Goal: Task Accomplishment & Management: Manage account settings

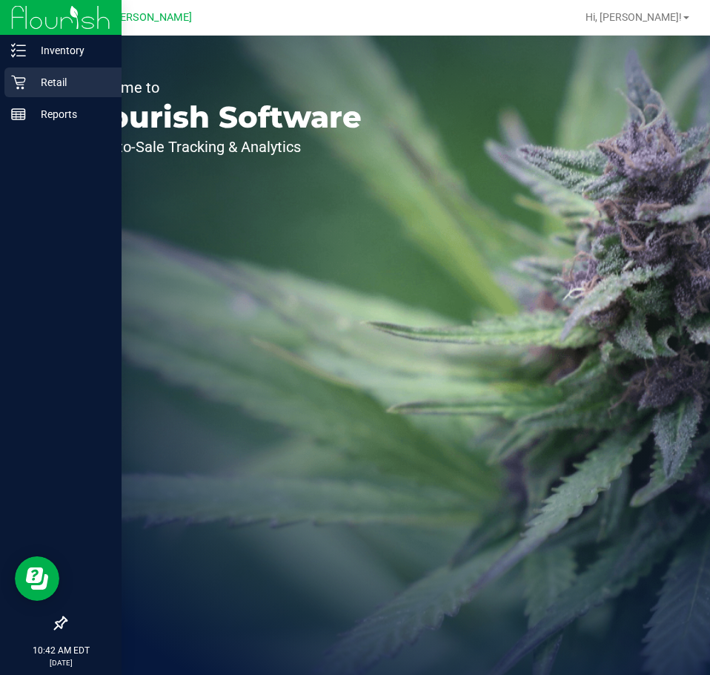
click at [33, 85] on p "Retail" at bounding box center [70, 82] width 89 height 18
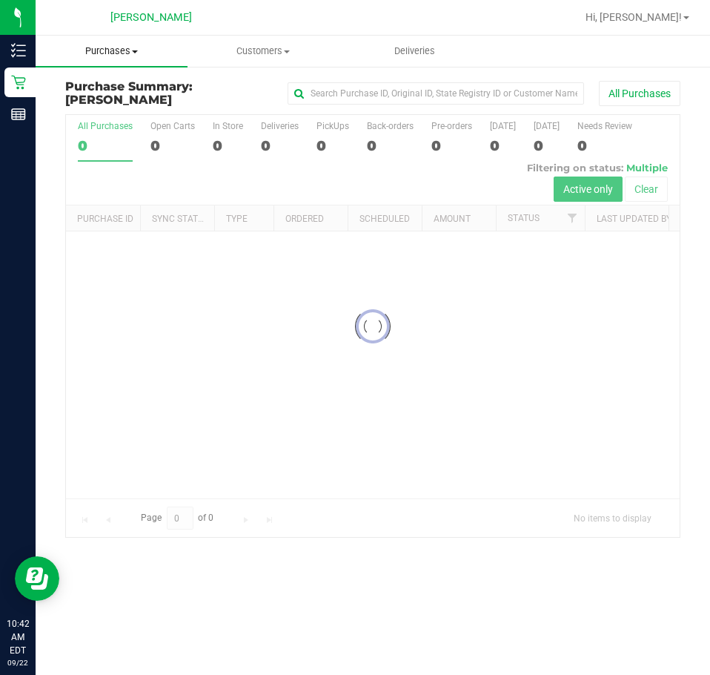
click at [122, 59] on uib-tab-heading "Purchases Summary of purchases Fulfillment All purchases" at bounding box center [112, 51] width 152 height 31
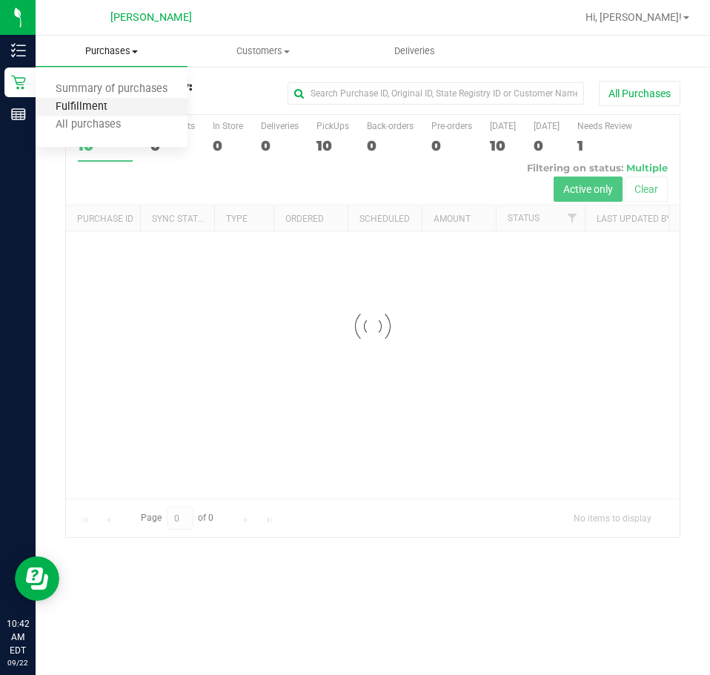
click at [119, 105] on span "Fulfillment" at bounding box center [82, 107] width 92 height 13
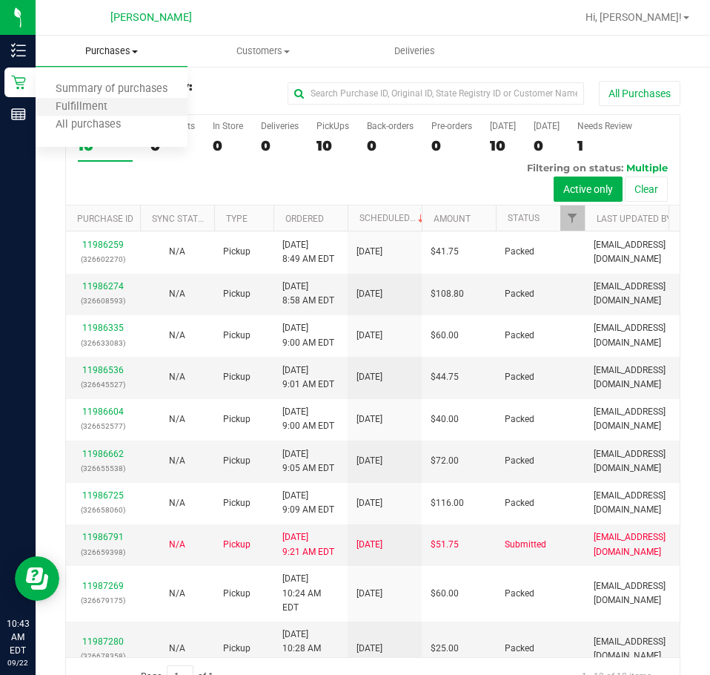
click at [124, 114] on li "Fulfillment" at bounding box center [112, 108] width 152 height 18
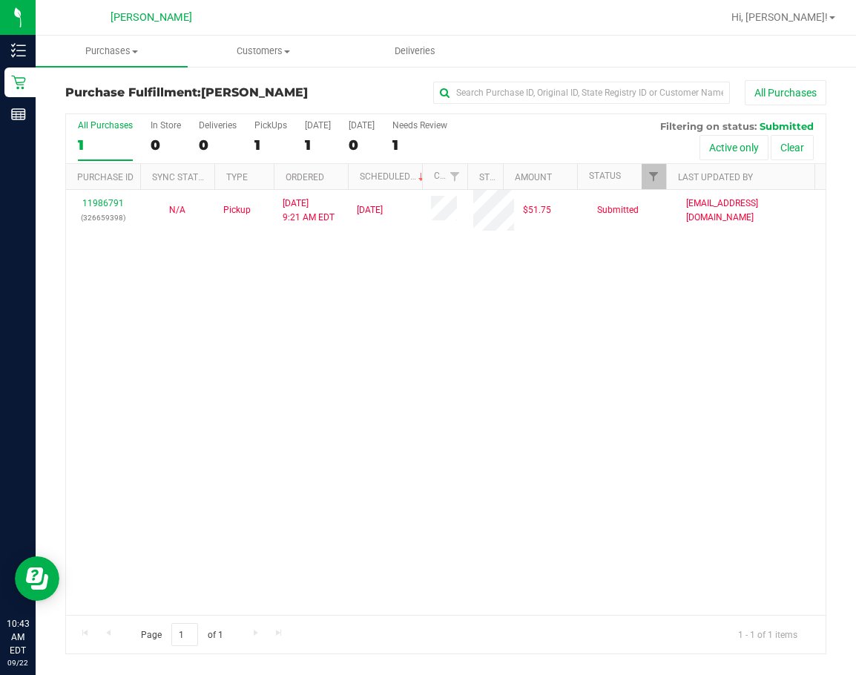
click at [469, 449] on div "11986791 (326659398) N/A Pickup [DATE] 9:21 AM EDT 9/22/2025 $51.75 Submitted […" at bounding box center [445, 402] width 759 height 425
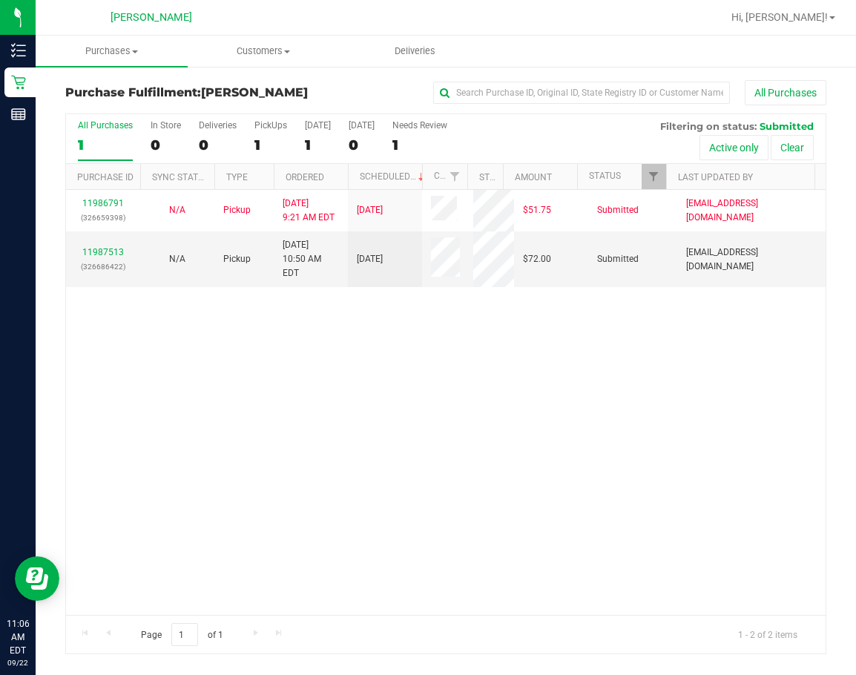
drag, startPoint x: 343, startPoint y: 436, endPoint x: 255, endPoint y: 378, distance: 105.5
click at [342, 434] on div "11986791 (326659398) N/A Pickup [DATE] 9:21 AM EDT 9/22/2025 $51.75 Submitted […" at bounding box center [445, 402] width 759 height 425
click at [116, 245] on div "11987513 (326686422)" at bounding box center [103, 259] width 56 height 28
click at [113, 249] on link "11987513" at bounding box center [103, 252] width 42 height 10
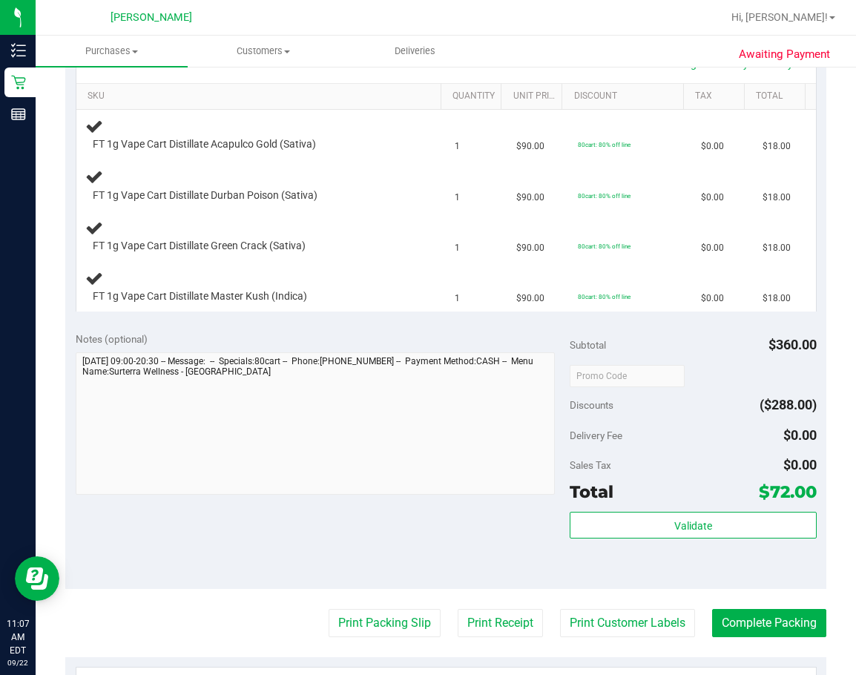
scroll to position [371, 0]
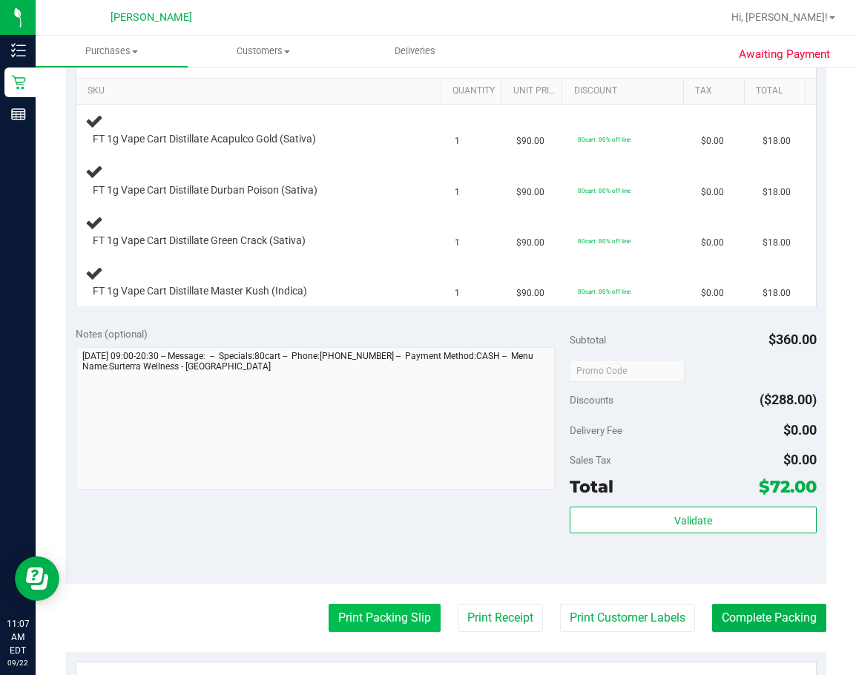
click at [384, 610] on button "Print Packing Slip" at bounding box center [384, 617] width 112 height 28
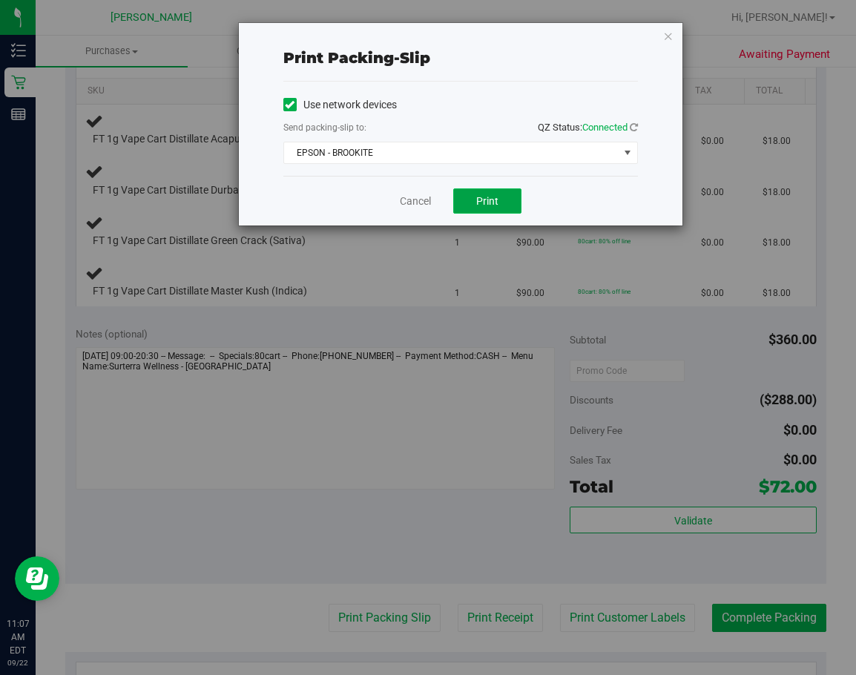
click at [503, 198] on button "Print" at bounding box center [487, 200] width 68 height 25
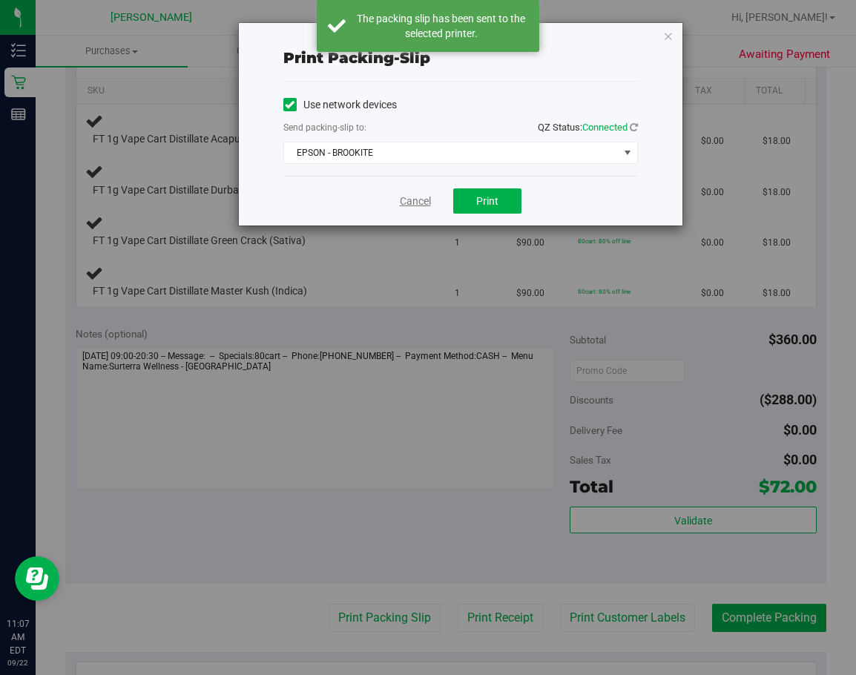
click at [420, 195] on link "Cancel" at bounding box center [415, 201] width 31 height 16
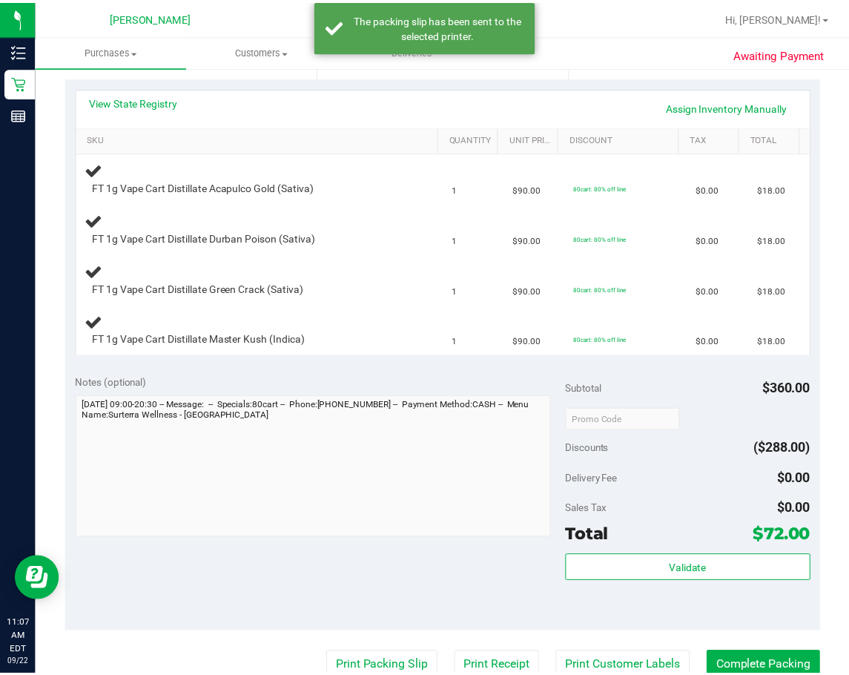
scroll to position [222, 0]
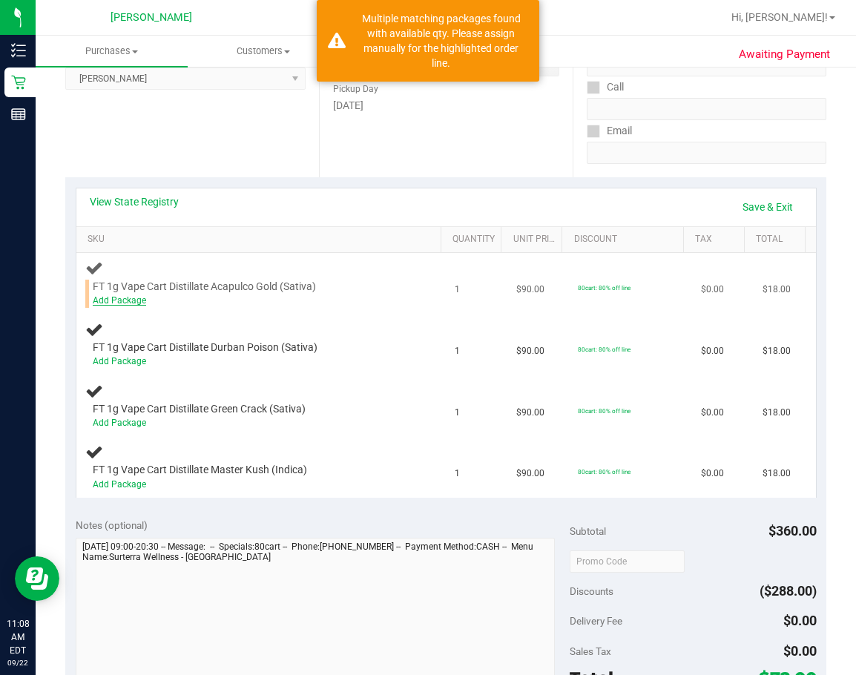
click at [120, 300] on link "Add Package" at bounding box center [119, 300] width 53 height 10
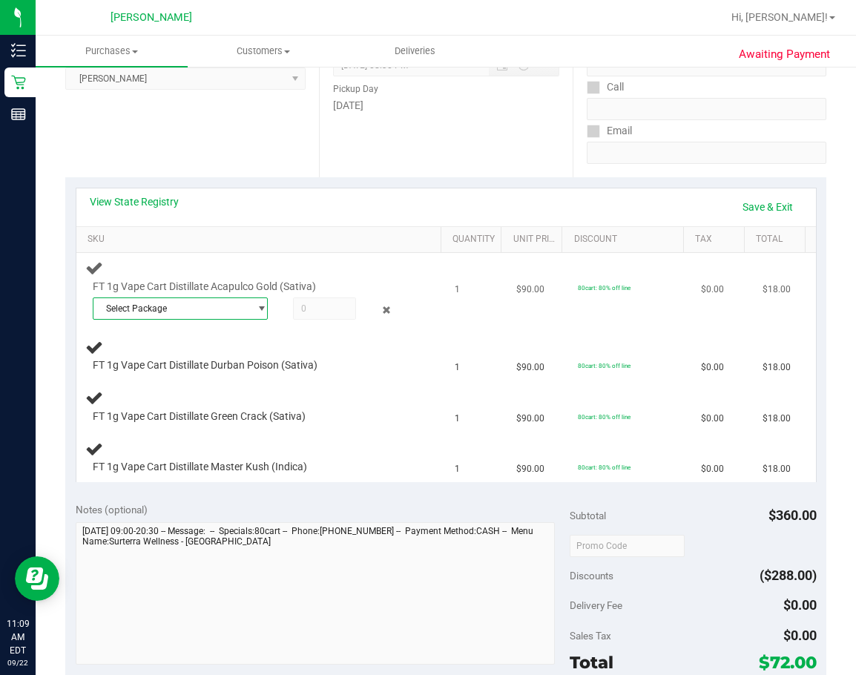
click at [256, 308] on span "select" at bounding box center [261, 308] width 11 height 12
click at [225, 371] on span "( JUN25ACG02-0626 | orig: FLSRWGM-20250702-979 )" at bounding box center [297, 369] width 219 height 10
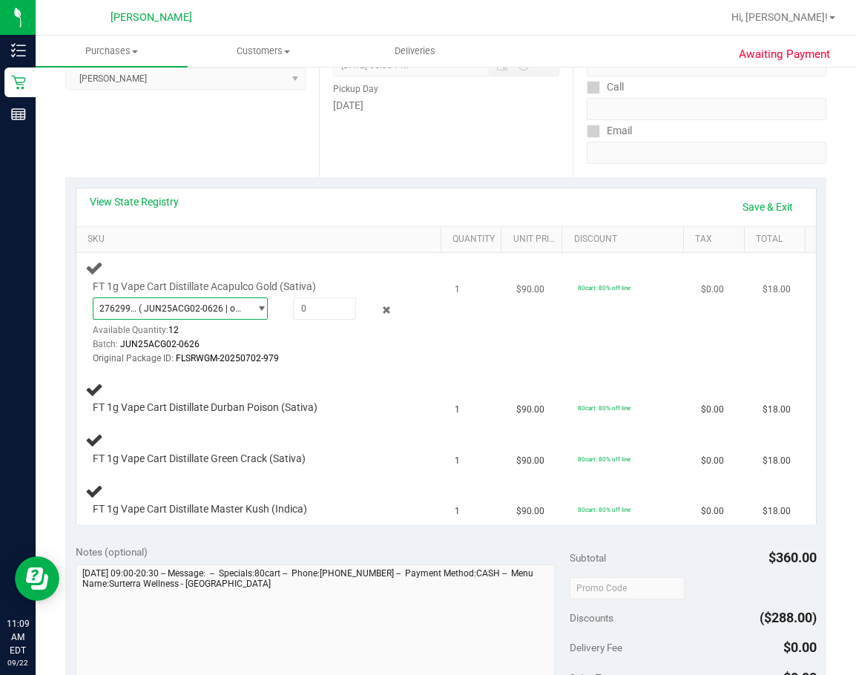
click at [248, 303] on span "select" at bounding box center [257, 308] width 19 height 21
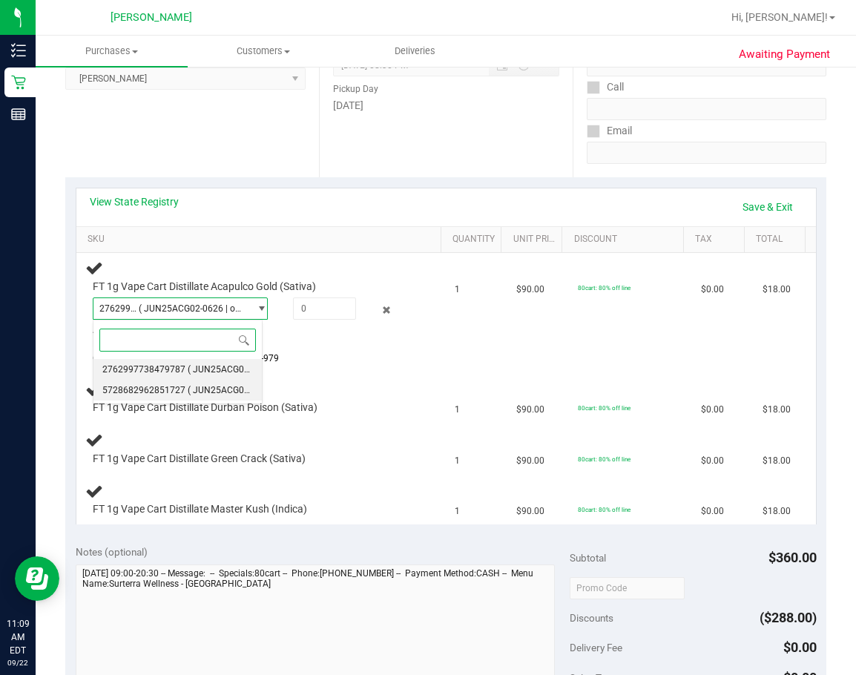
click at [216, 383] on li "5728682962851727 ( JUN25ACG02-0626 | orig: FLSRWGM-20250702-1094 )" at bounding box center [177, 390] width 168 height 21
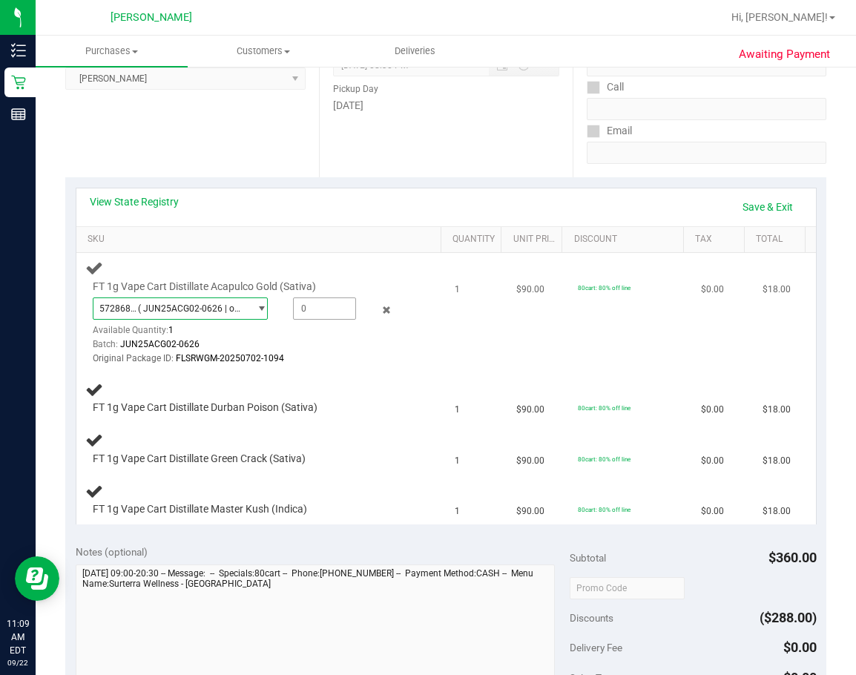
click at [338, 300] on span at bounding box center [324, 308] width 63 height 22
type input "1"
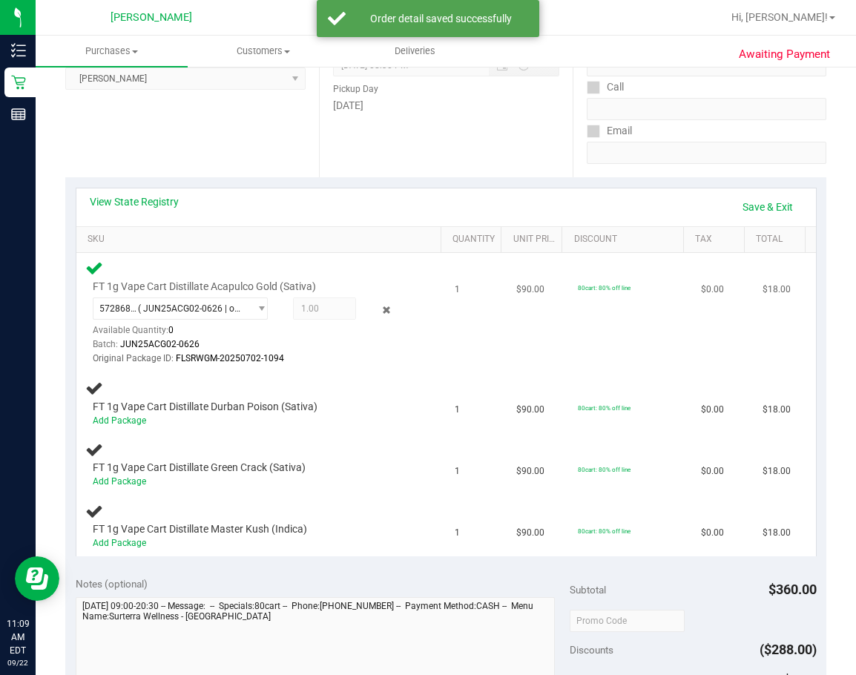
click at [341, 271] on div "FT 1g Vape Cart Distillate Acapulco Gold (Sativa) 5728682962851727 ( JUN25ACG02…" at bounding box center [261, 312] width 352 height 107
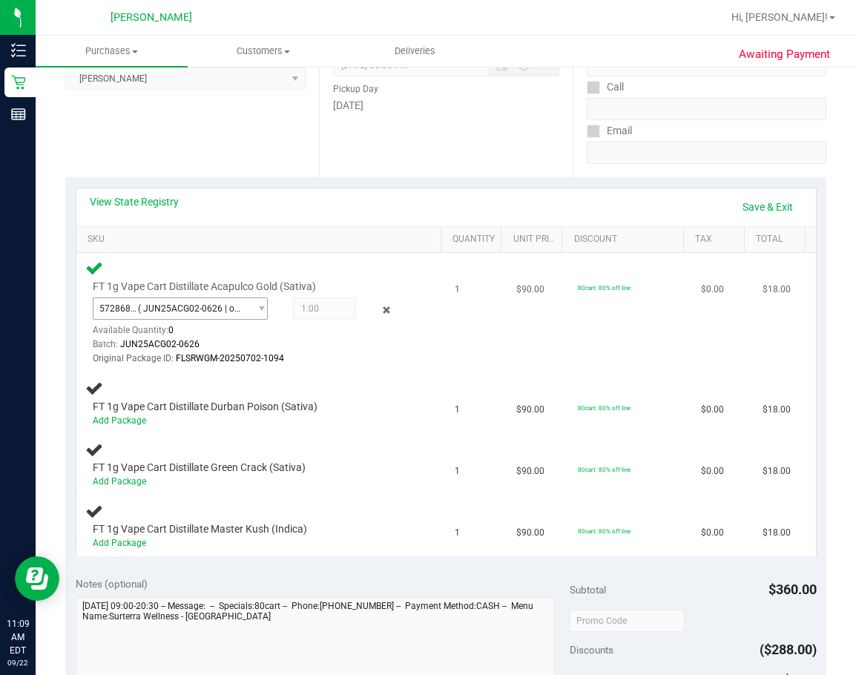
click at [212, 308] on span "( JUN25ACG02-0626 | orig: FLSRWGM-20250702-1094 )" at bounding box center [190, 308] width 105 height 10
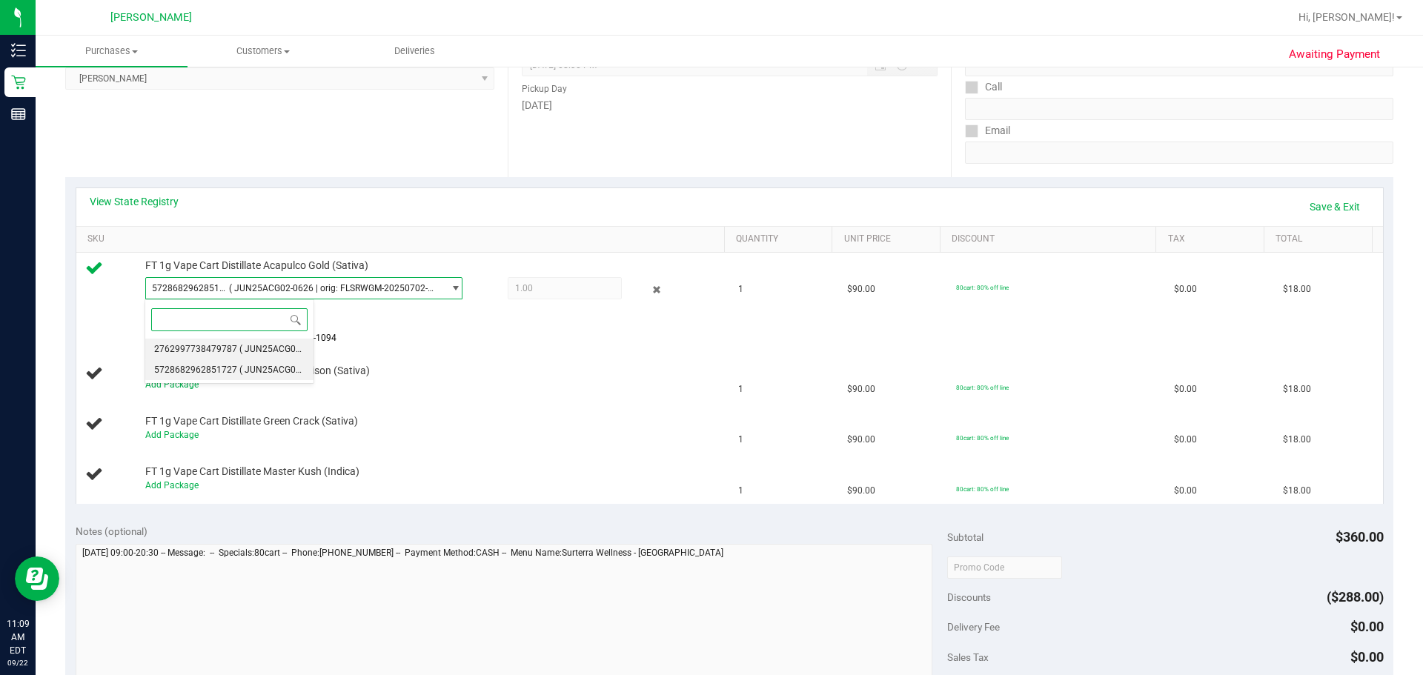
click at [213, 353] on span "2762997738479787" at bounding box center [195, 349] width 83 height 10
click at [427, 291] on span "( JUN25ACG02-0626 | orig: FLSRWGM-20250702-979 )" at bounding box center [334, 288] width 207 height 10
click at [317, 371] on span "( JUN25ACG02-0626 | orig: FLSRWGM-20250702-1094 )" at bounding box center [351, 370] width 225 height 10
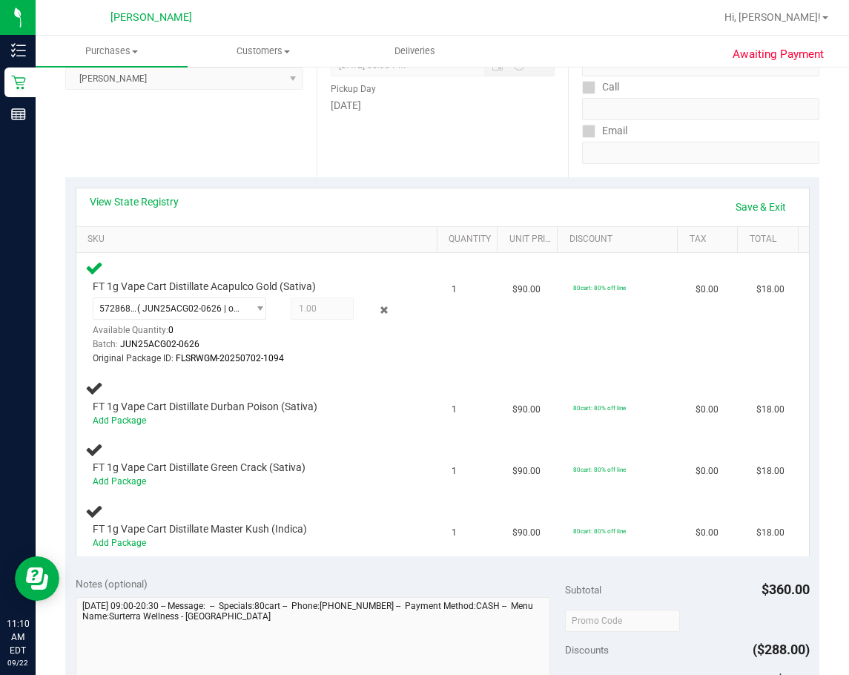
click at [532, 170] on div "Date Pickup Date/Time [DATE] Now [DATE] 08:30 PM Now Pickup Day [DATE]" at bounding box center [442, 87] width 251 height 182
click at [709, 215] on link "Save & Exit" at bounding box center [761, 206] width 70 height 25
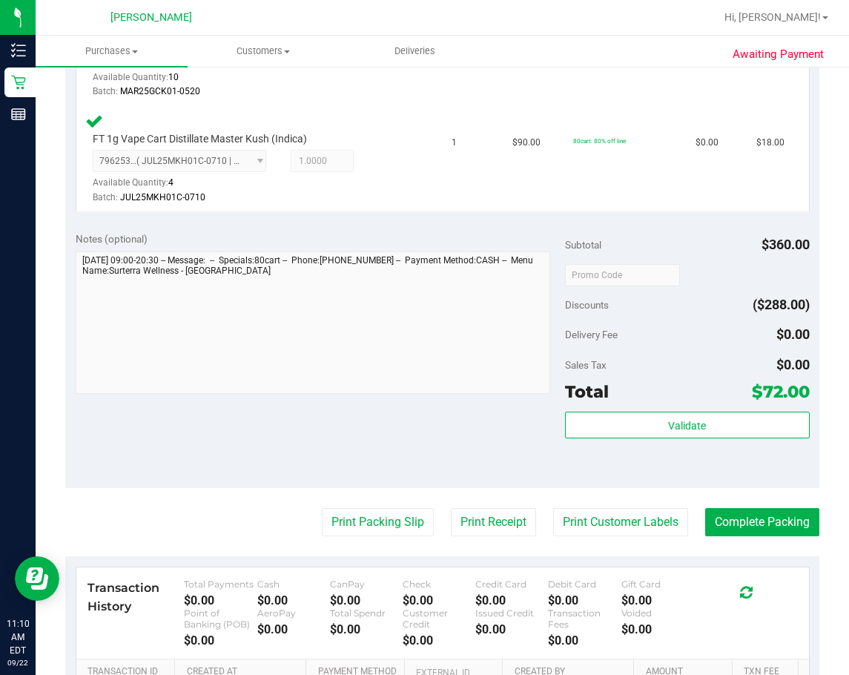
scroll to position [707, 0]
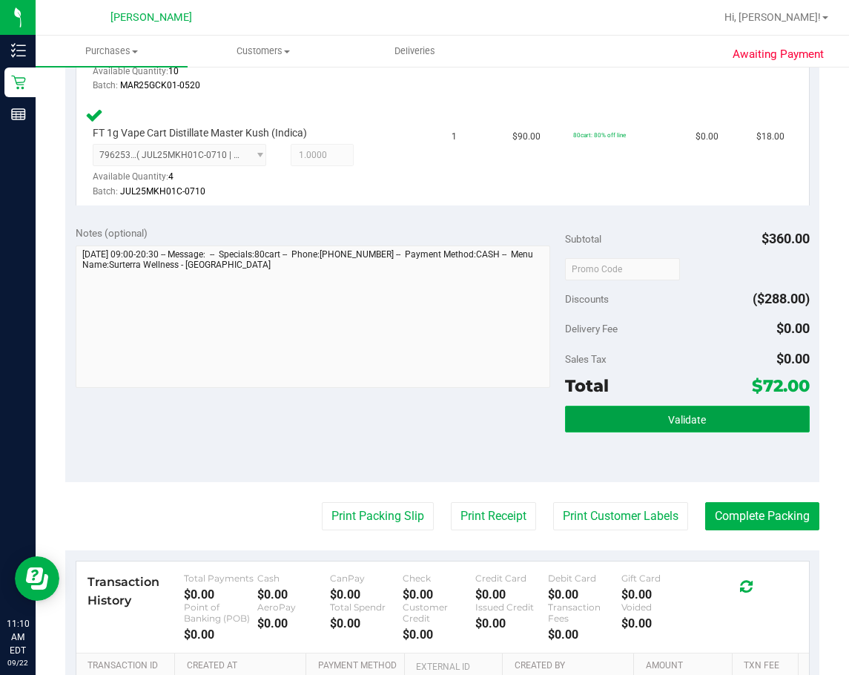
click at [624, 431] on button "Validate" at bounding box center [687, 419] width 245 height 27
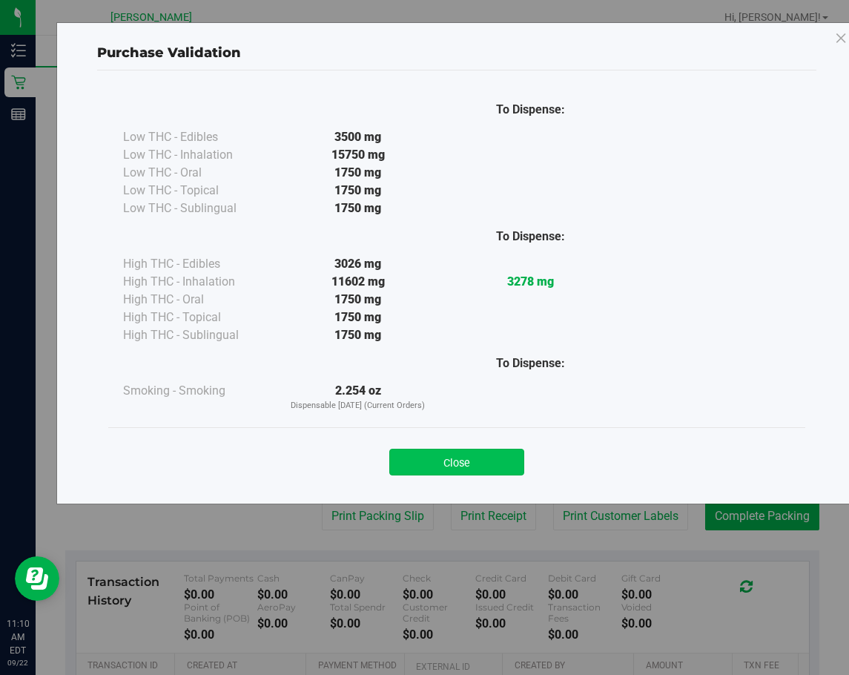
click at [480, 466] on button "Close" at bounding box center [456, 462] width 135 height 27
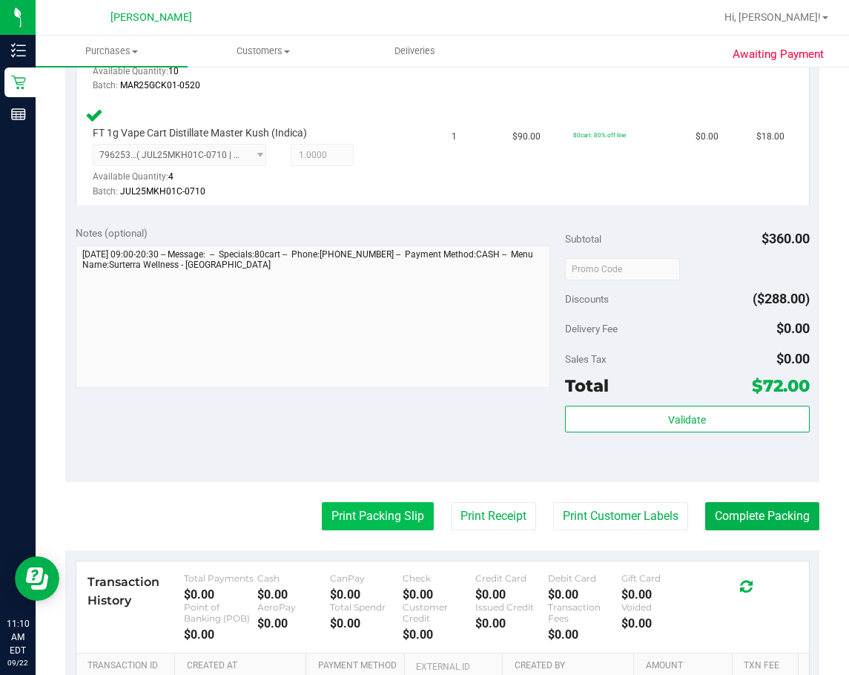
click at [377, 512] on button "Print Packing Slip" at bounding box center [378, 516] width 112 height 28
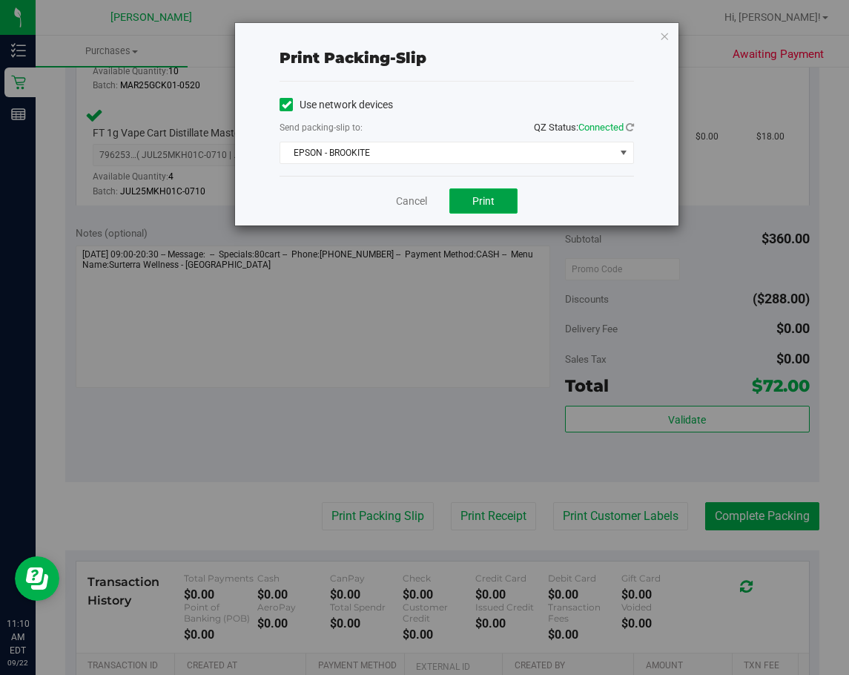
click at [494, 207] on button "Print" at bounding box center [483, 200] width 68 height 25
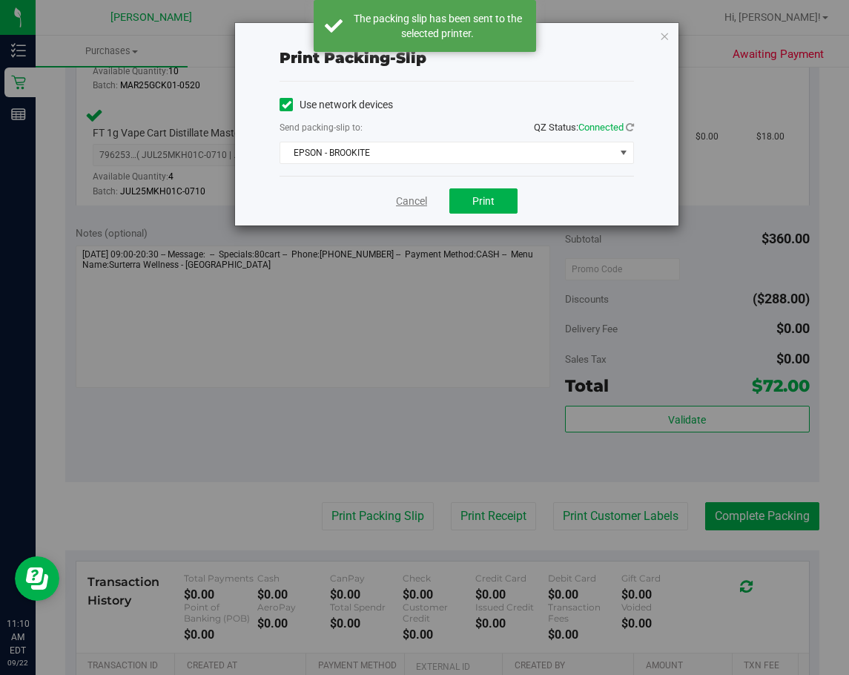
click at [407, 199] on link "Cancel" at bounding box center [411, 201] width 31 height 16
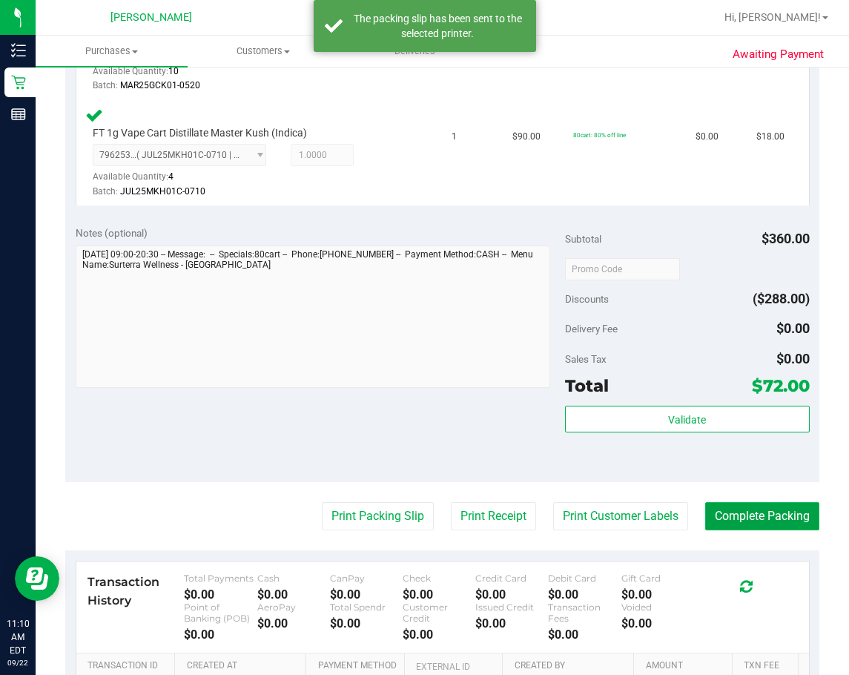
click at [709, 520] on button "Complete Packing" at bounding box center [762, 516] width 114 height 28
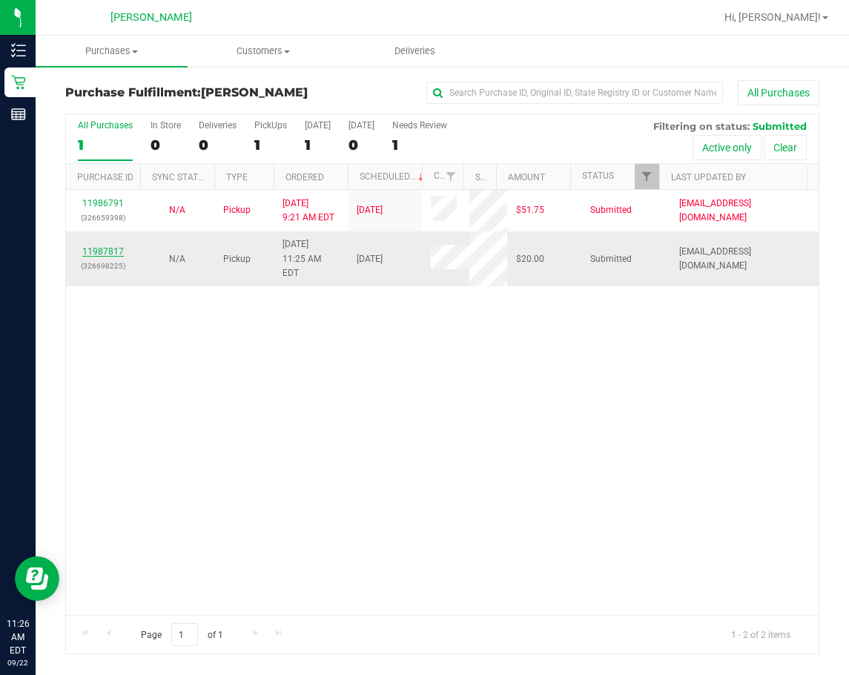
click at [90, 246] on link "11987817" at bounding box center [103, 251] width 42 height 10
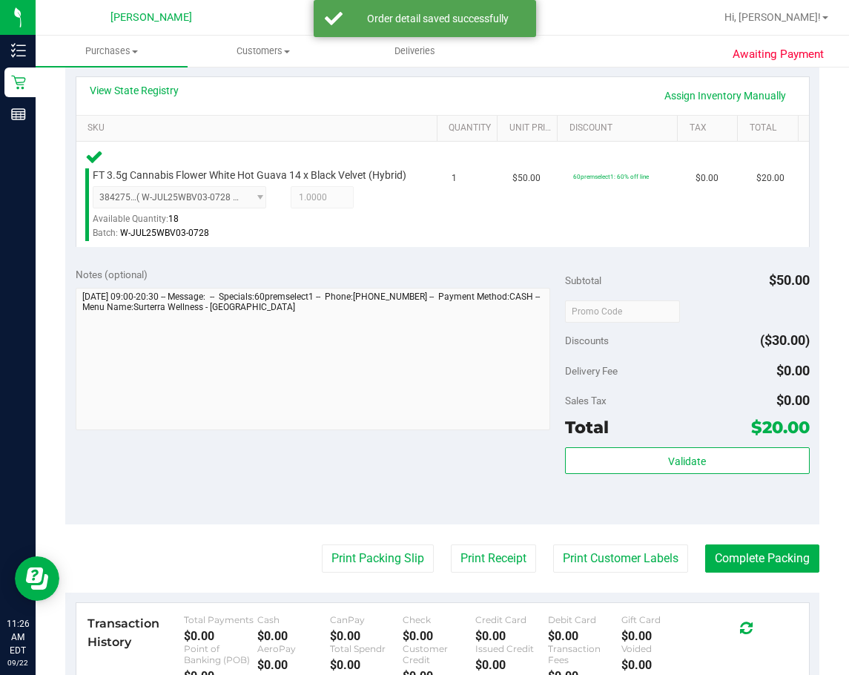
scroll to position [348, 0]
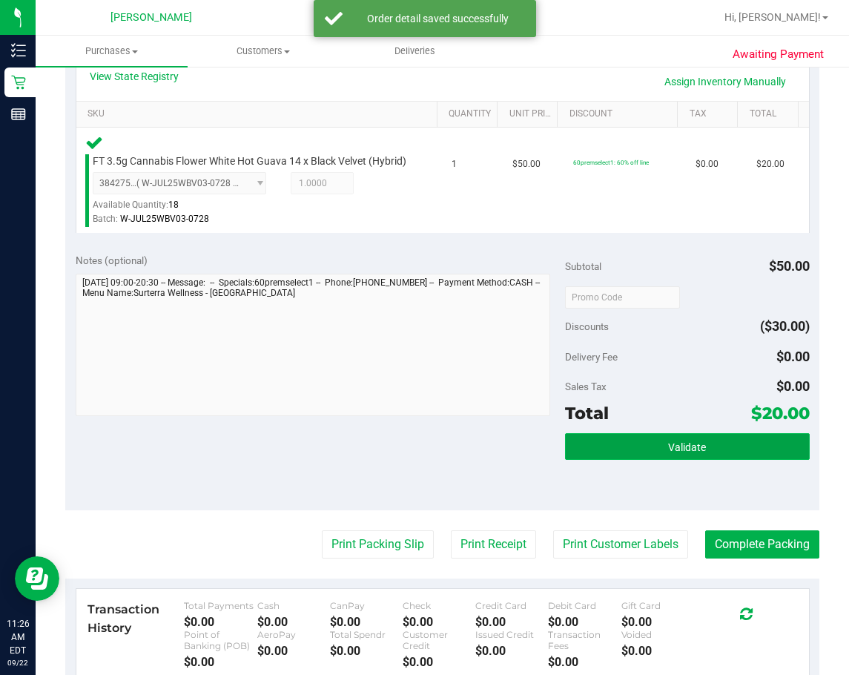
click at [709, 460] on button "Validate" at bounding box center [687, 446] width 245 height 27
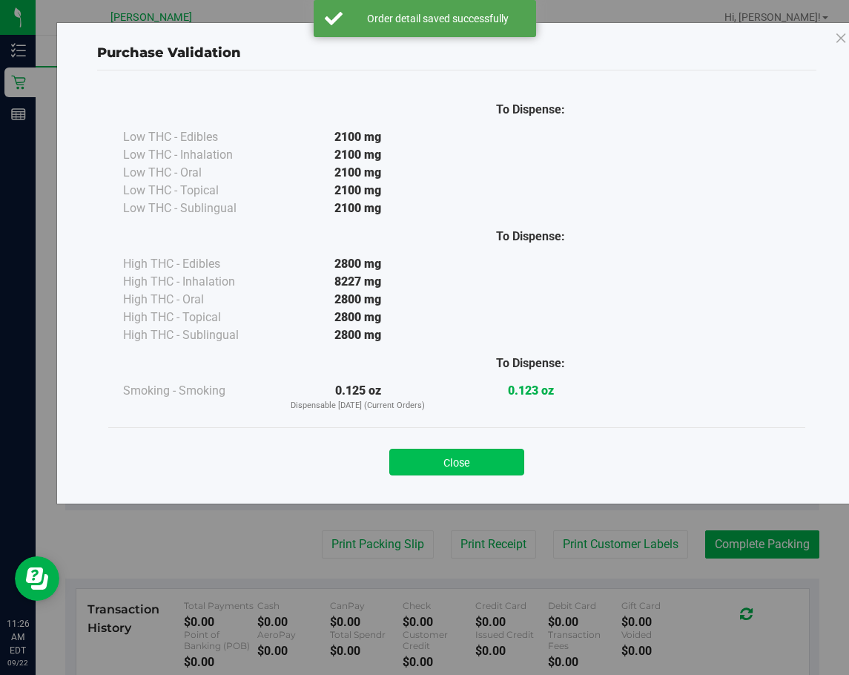
click at [494, 469] on button "Close" at bounding box center [456, 462] width 135 height 27
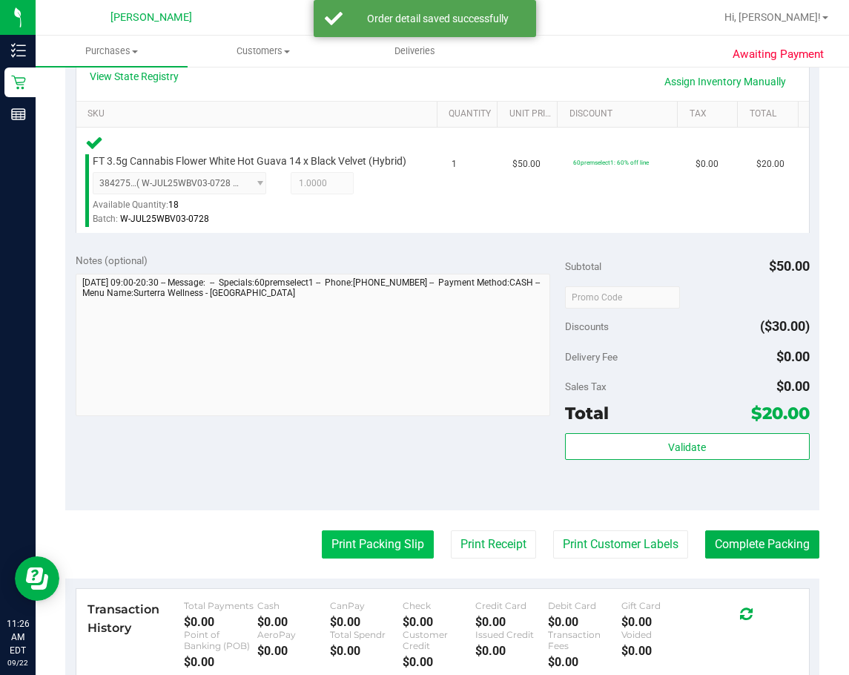
click at [380, 558] on button "Print Packing Slip" at bounding box center [378, 544] width 112 height 28
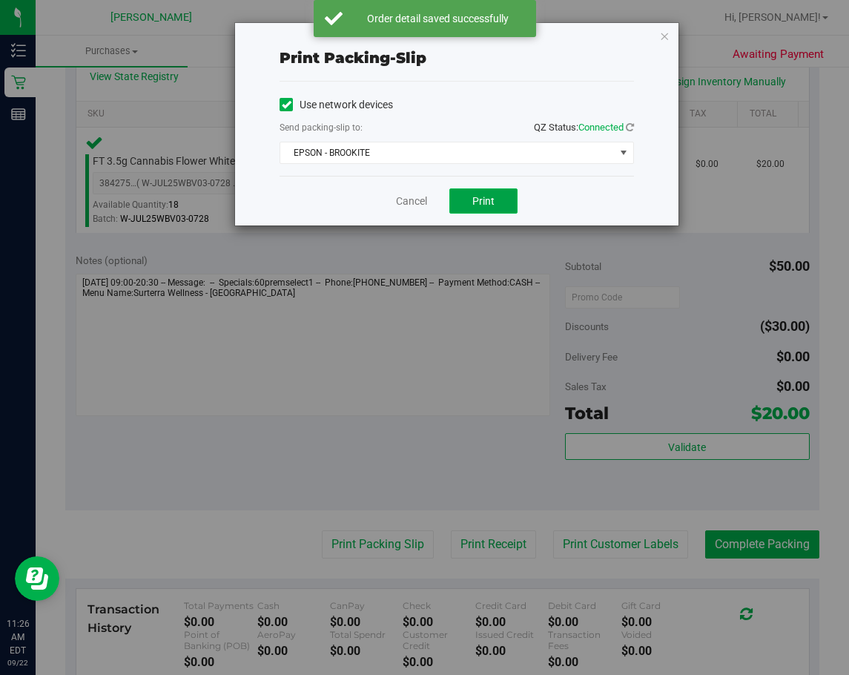
click at [479, 200] on span "Print" at bounding box center [483, 201] width 22 height 12
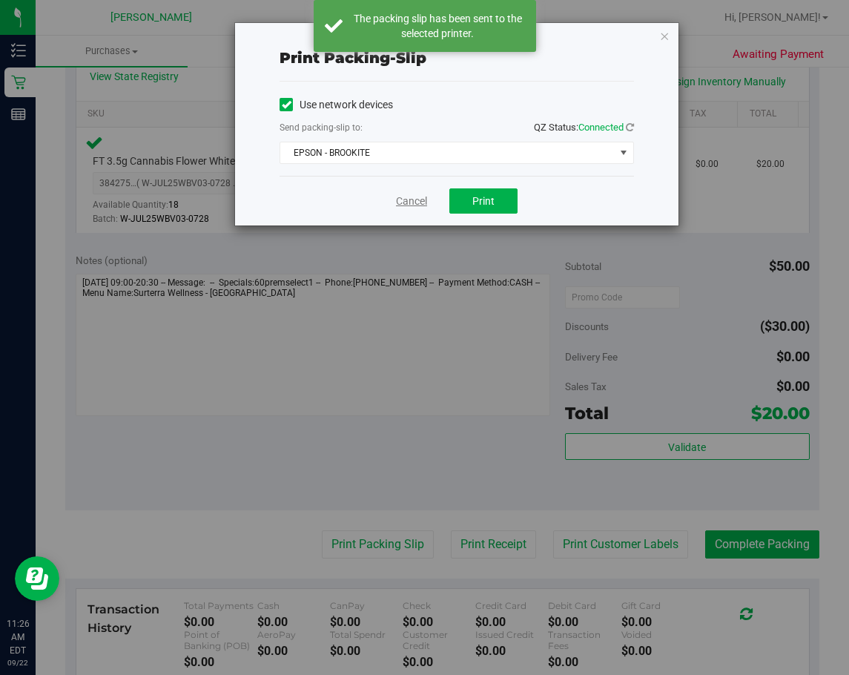
click at [423, 205] on link "Cancel" at bounding box center [411, 201] width 31 height 16
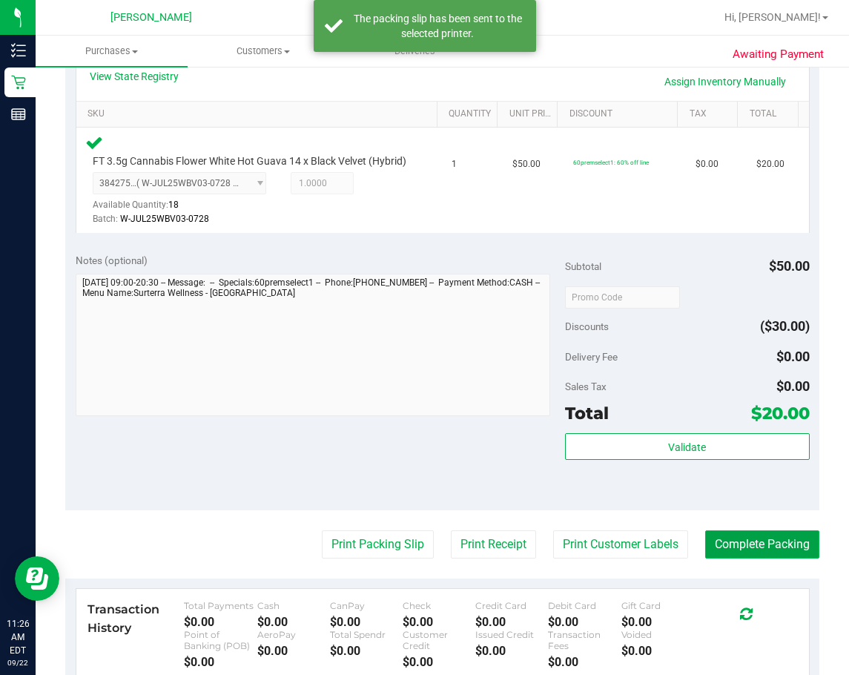
click at [709, 558] on button "Complete Packing" at bounding box center [762, 544] width 114 height 28
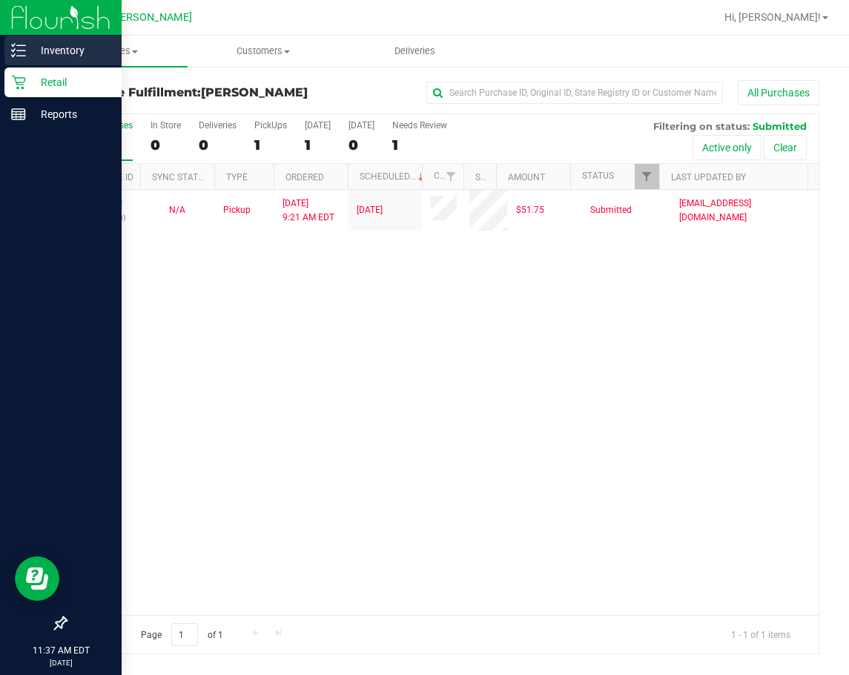
click at [24, 45] on line at bounding box center [21, 45] width 8 height 0
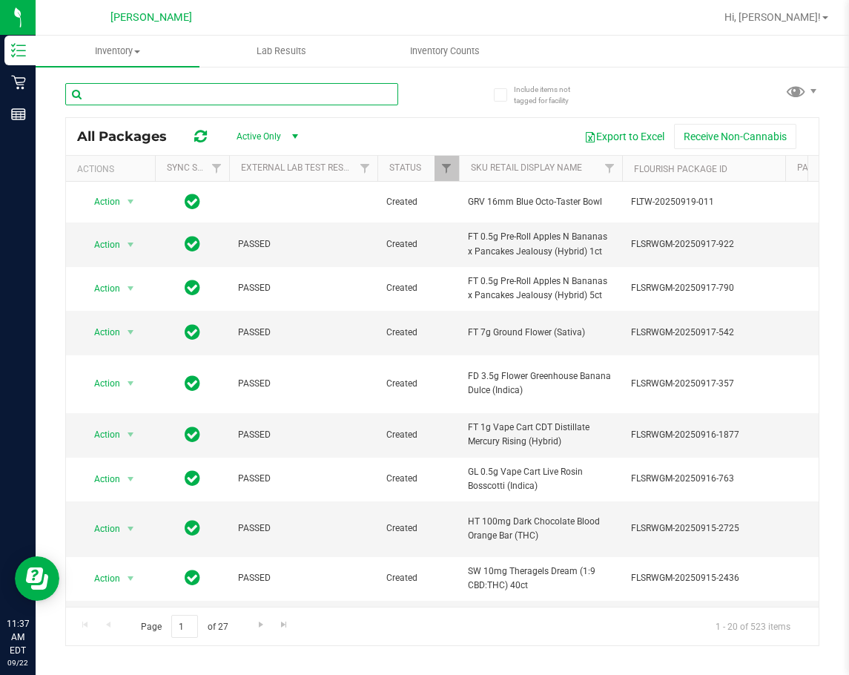
click at [260, 90] on input "text" at bounding box center [231, 94] width 333 height 22
type input "amnesia"
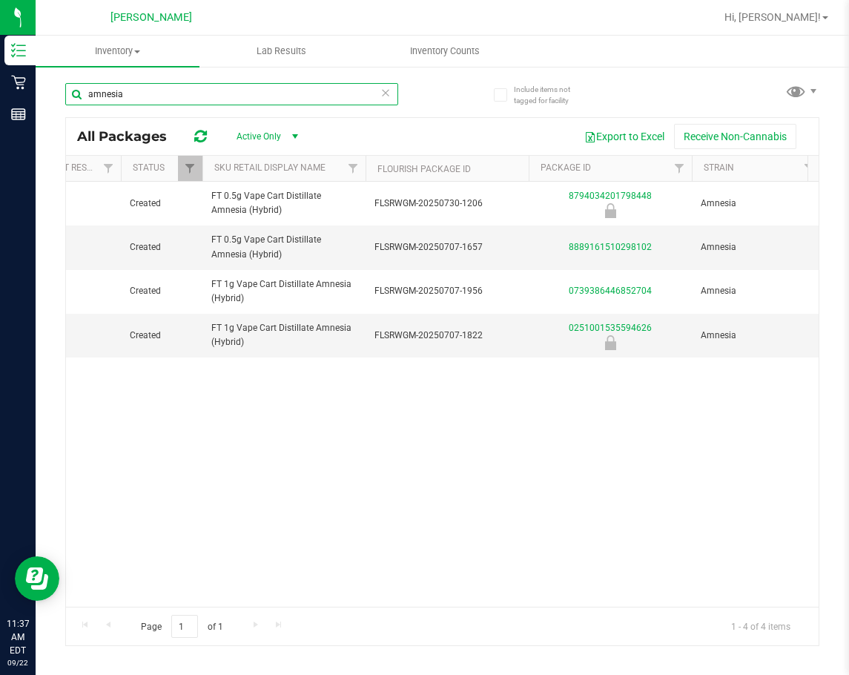
scroll to position [0, 300]
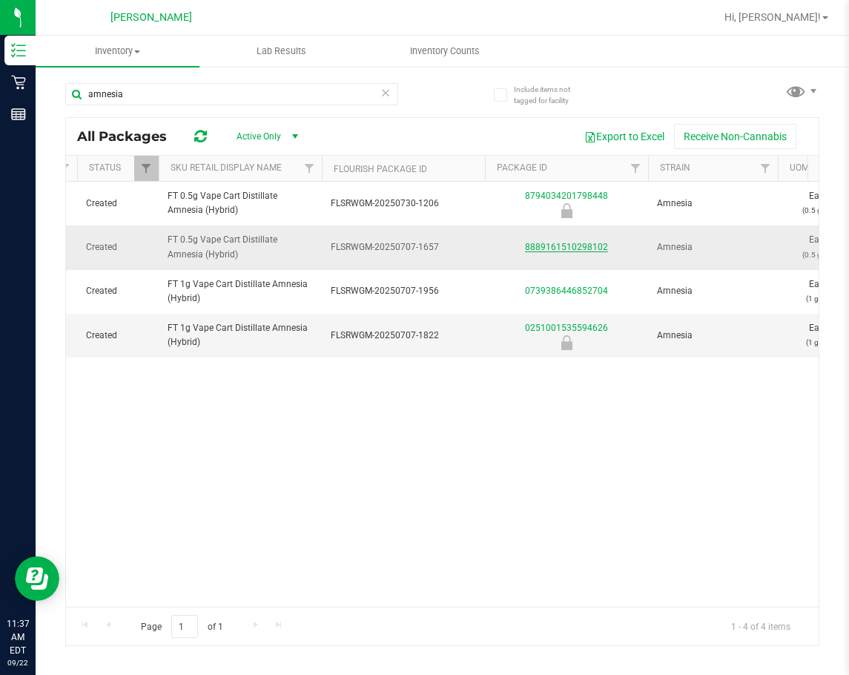
click at [590, 245] on link "8889161510298102" at bounding box center [566, 247] width 83 height 10
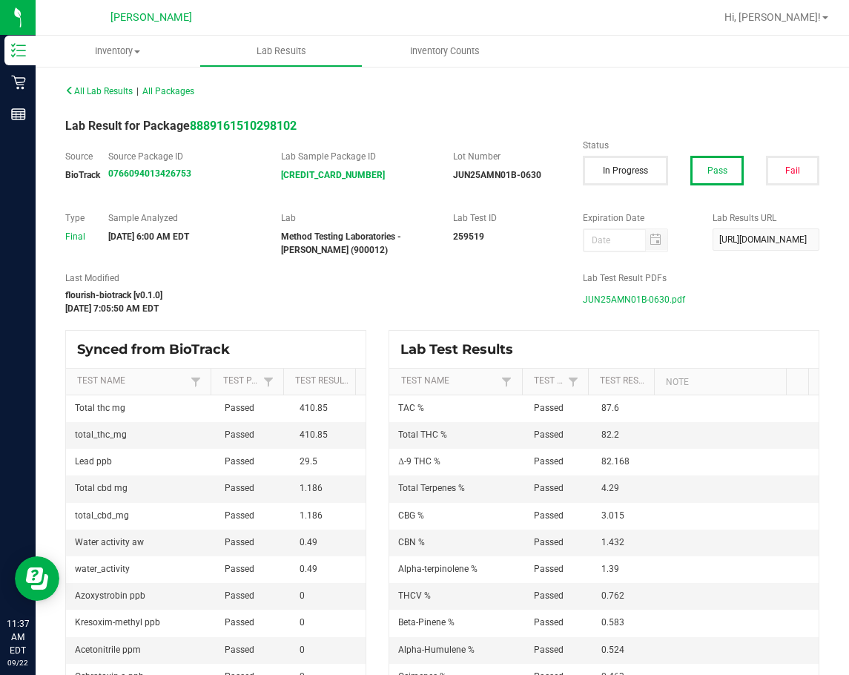
click at [589, 295] on span "JUN25AMN01B-0630.pdf" at bounding box center [634, 299] width 102 height 22
click at [79, 91] on span "All Lab Results" at bounding box center [98, 91] width 67 height 10
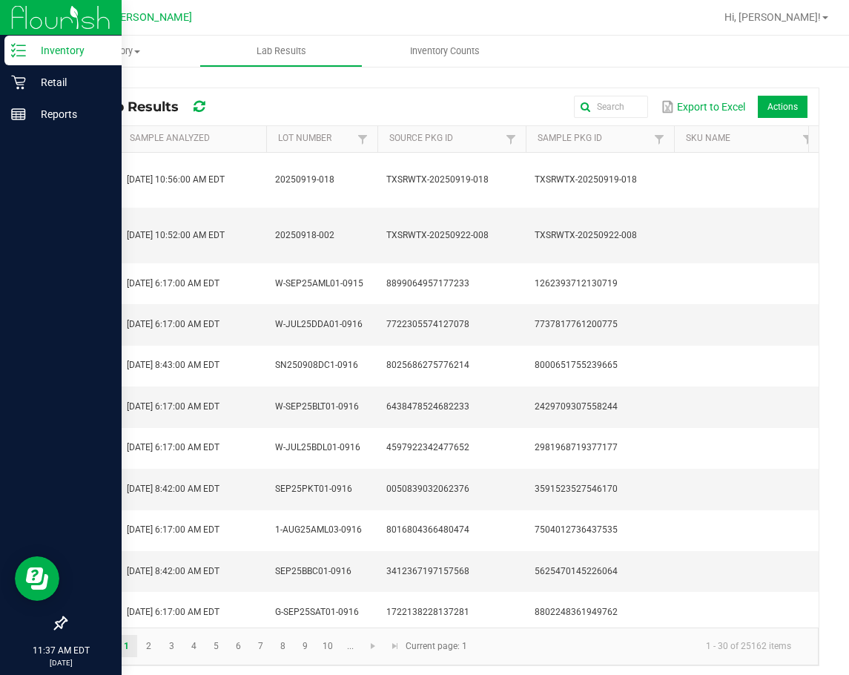
click at [17, 53] on icon at bounding box center [18, 50] width 15 height 15
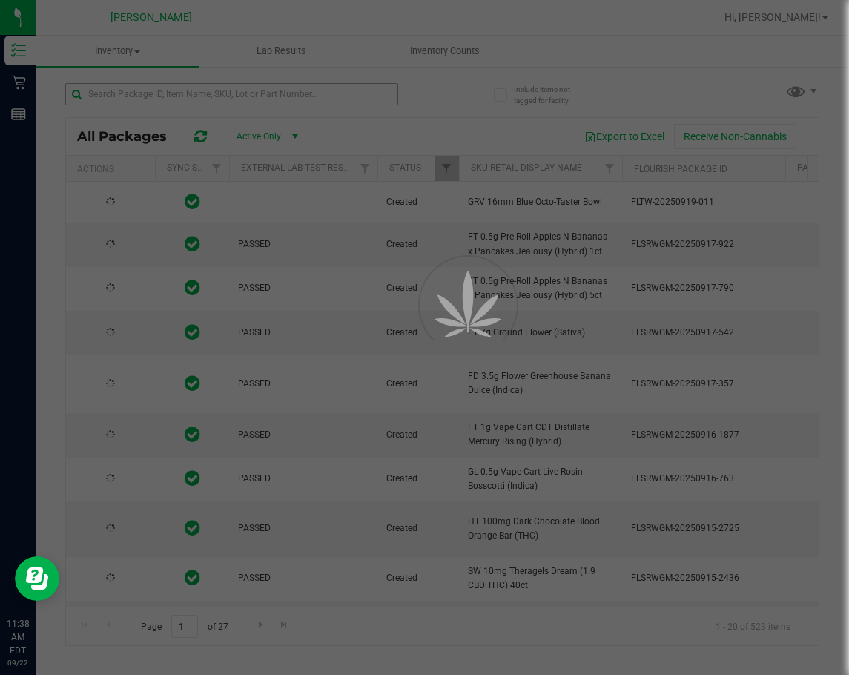
click at [184, 96] on div at bounding box center [424, 337] width 849 height 675
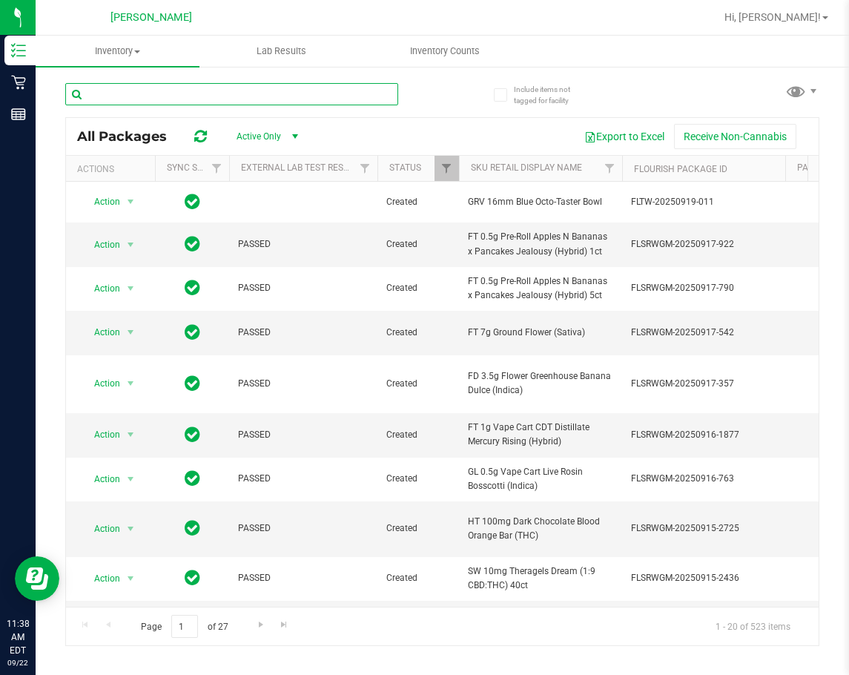
click at [184, 96] on input "text" at bounding box center [231, 94] width 333 height 22
type input "amnesia"
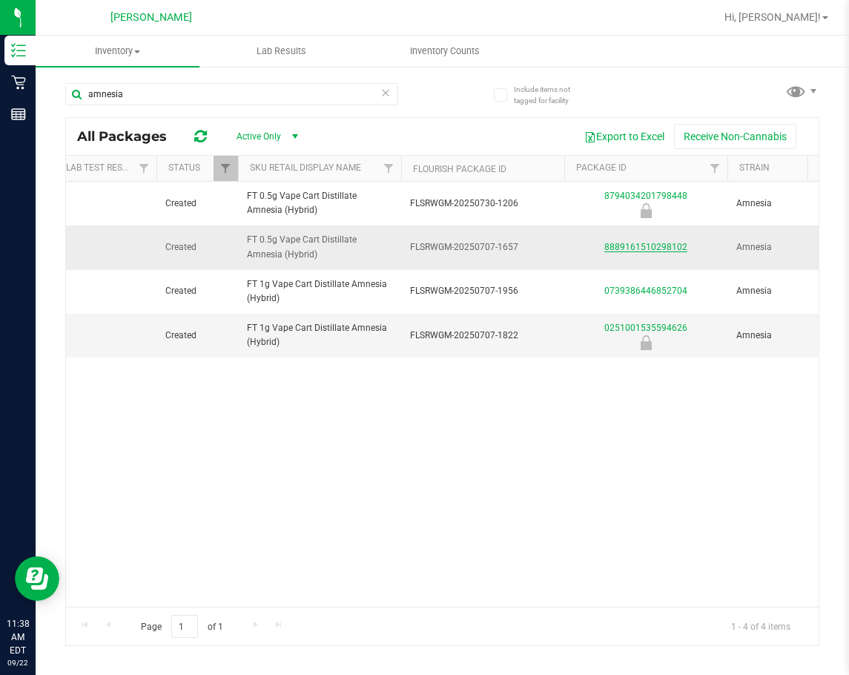
click at [643, 248] on link "8889161510298102" at bounding box center [645, 247] width 83 height 10
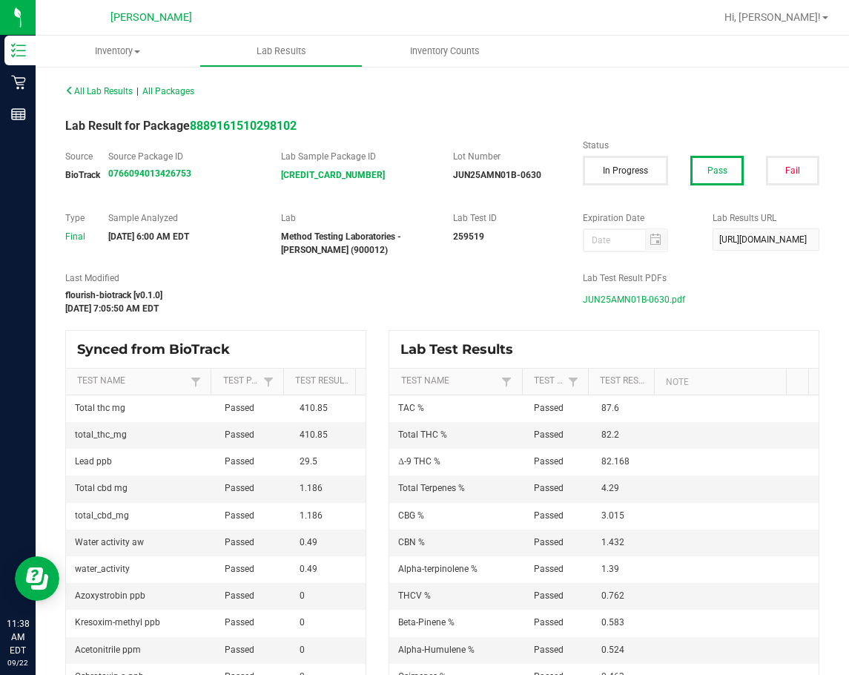
click at [620, 293] on span "JUN25AMN01B-0630.pdf" at bounding box center [634, 299] width 102 height 22
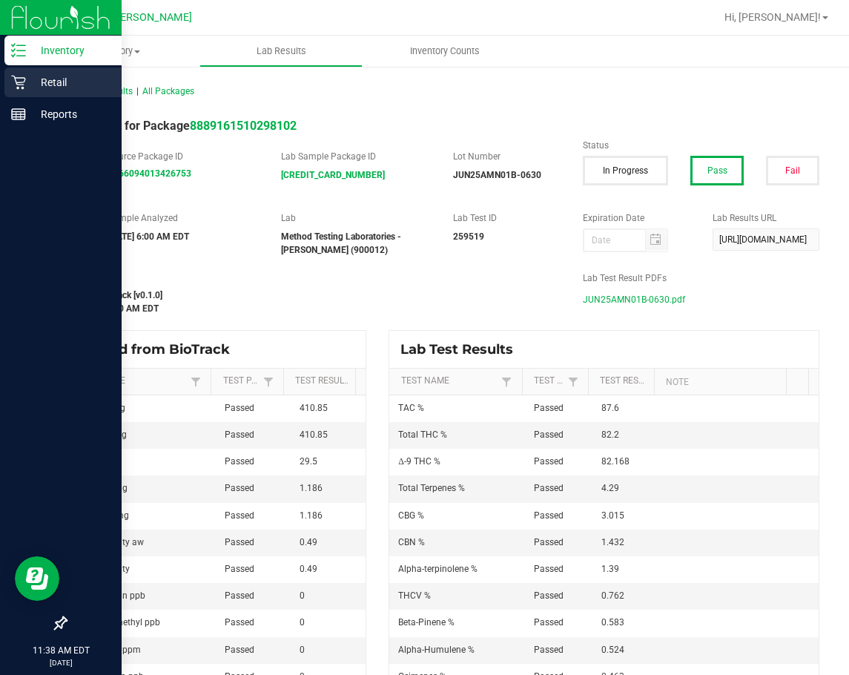
click at [25, 79] on div "Retail" at bounding box center [62, 82] width 117 height 30
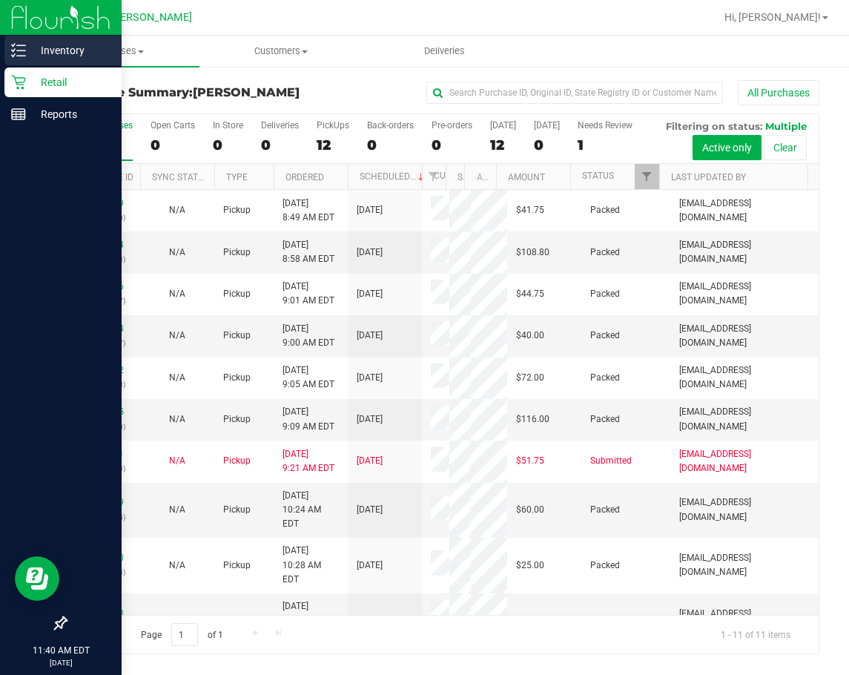
click at [26, 50] on p "Inventory" at bounding box center [70, 51] width 89 height 18
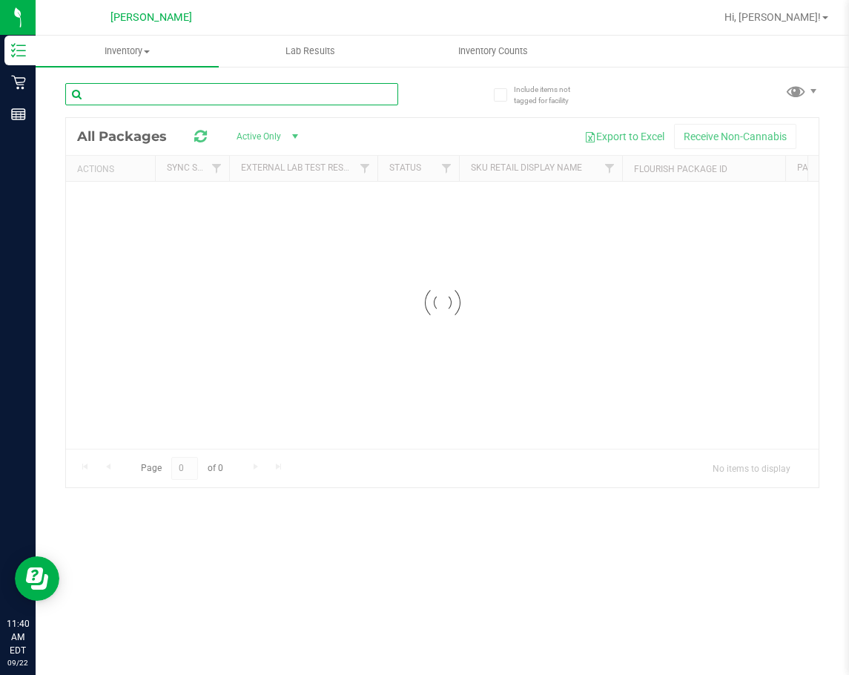
click at [255, 87] on input "text" at bounding box center [231, 94] width 333 height 22
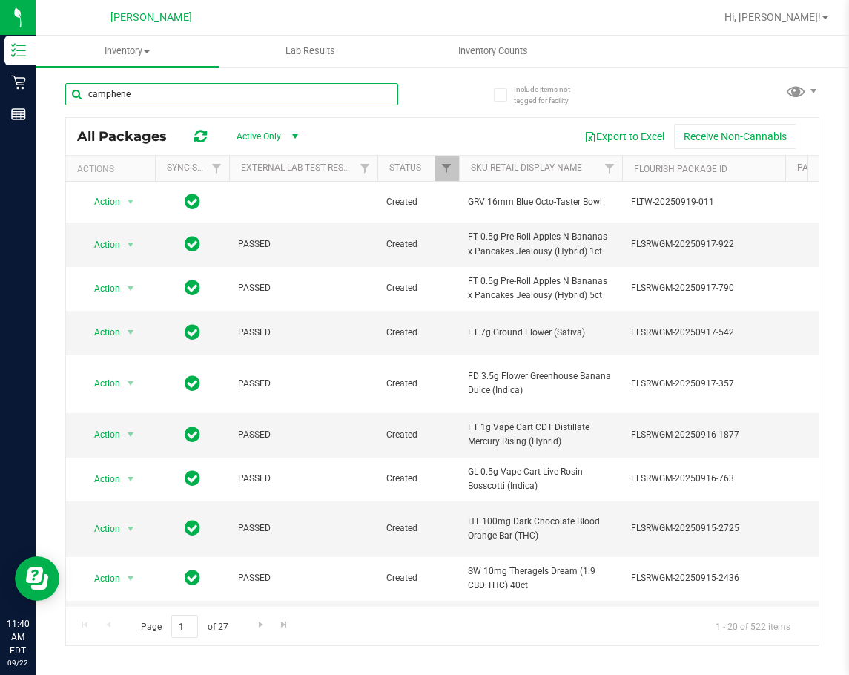
type input "camphene"
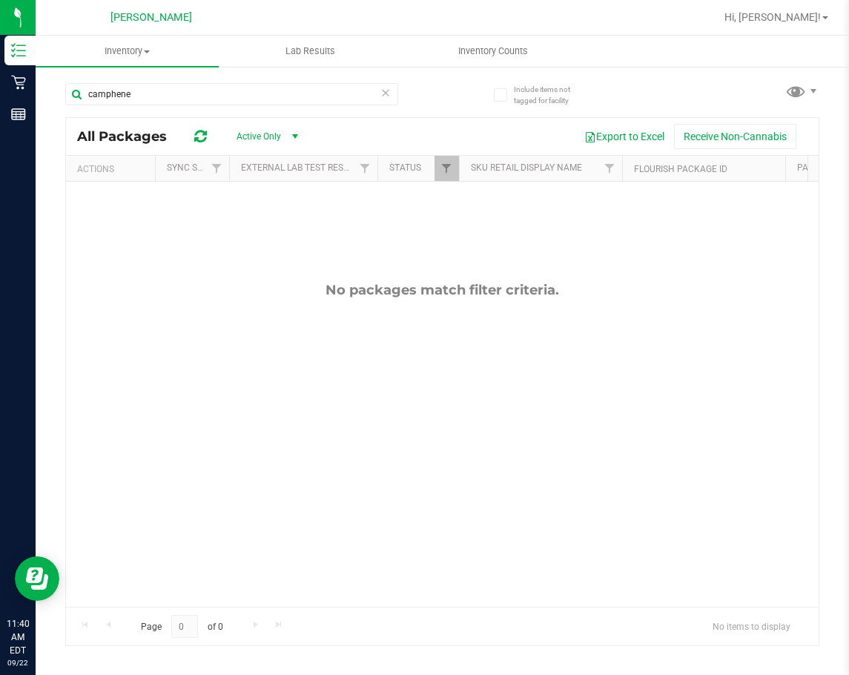
click at [383, 90] on icon at bounding box center [385, 92] width 10 height 18
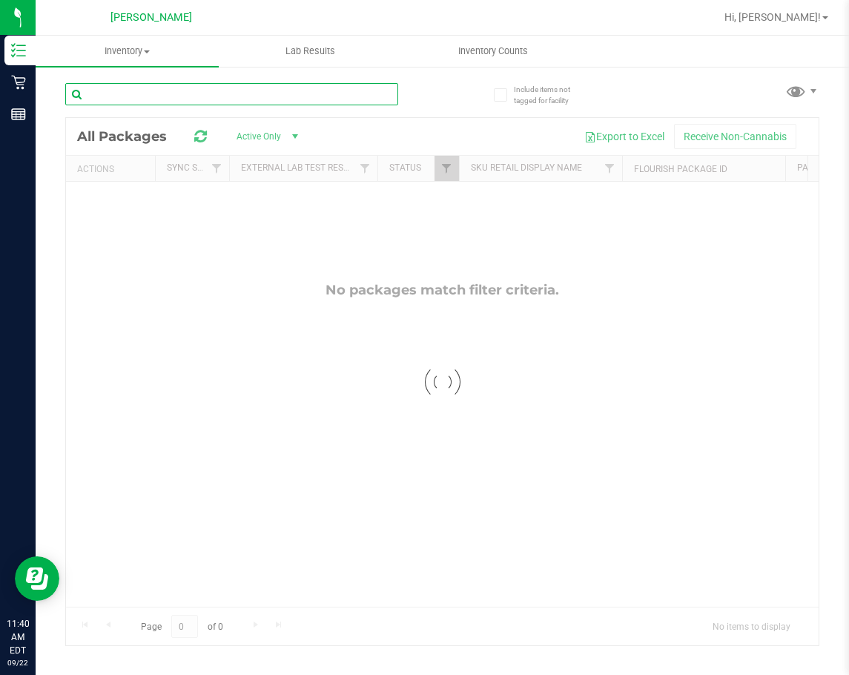
click at [346, 92] on input "text" at bounding box center [231, 94] width 333 height 22
type input "l"
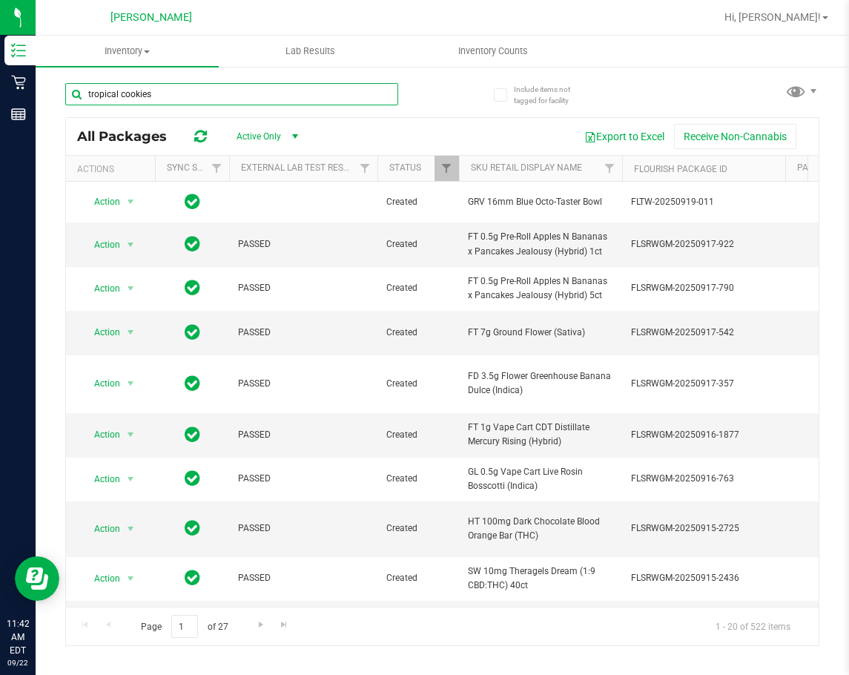
type input "tropical cookies"
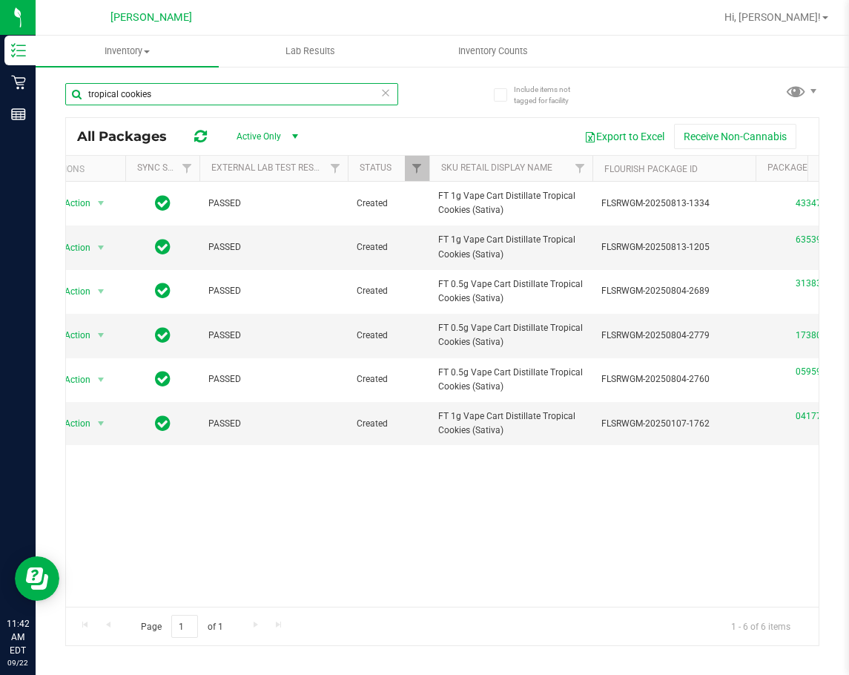
scroll to position [0, 71]
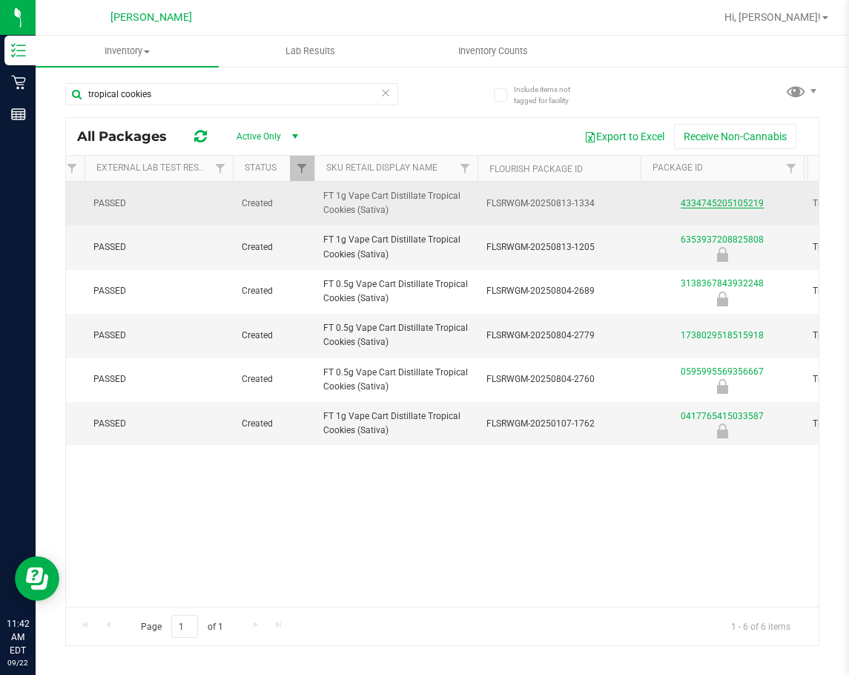
click at [709, 204] on link "4334745205105219" at bounding box center [722, 203] width 83 height 10
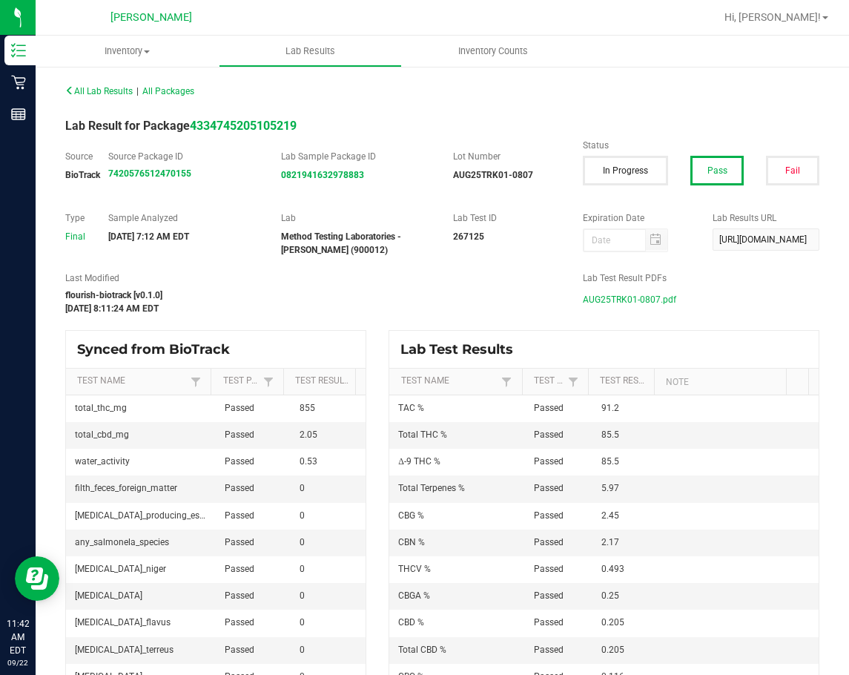
click at [598, 302] on span "AUG25TRK01-0807.pdf" at bounding box center [629, 299] width 93 height 22
click at [519, 258] on div "All Lab Results | All Packages Lab Result for Package 4334745205105219 Source B…" at bounding box center [442, 379] width 754 height 598
click at [91, 90] on span "All Lab Results" at bounding box center [98, 91] width 67 height 10
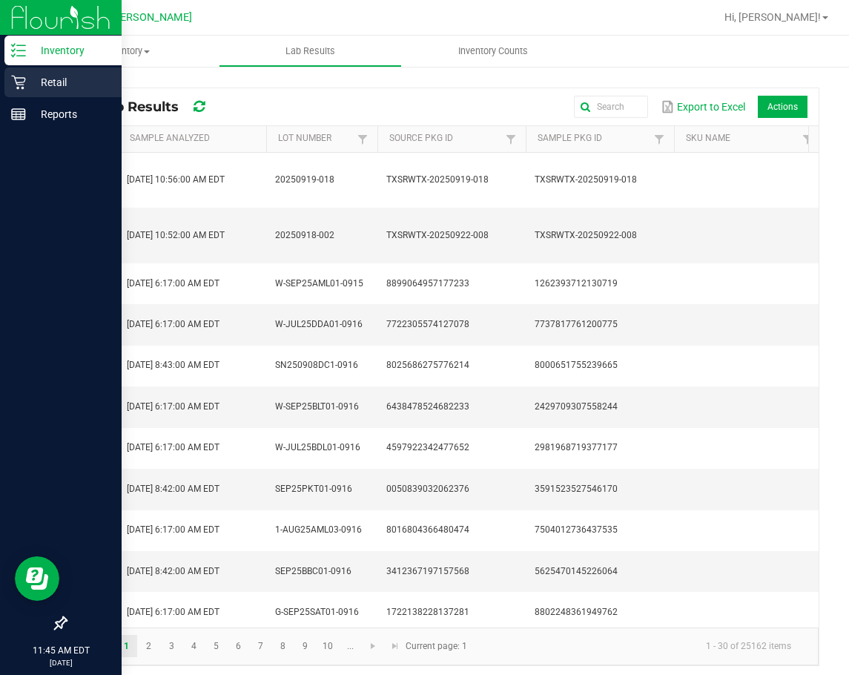
click at [28, 83] on p "Retail" at bounding box center [70, 82] width 89 height 18
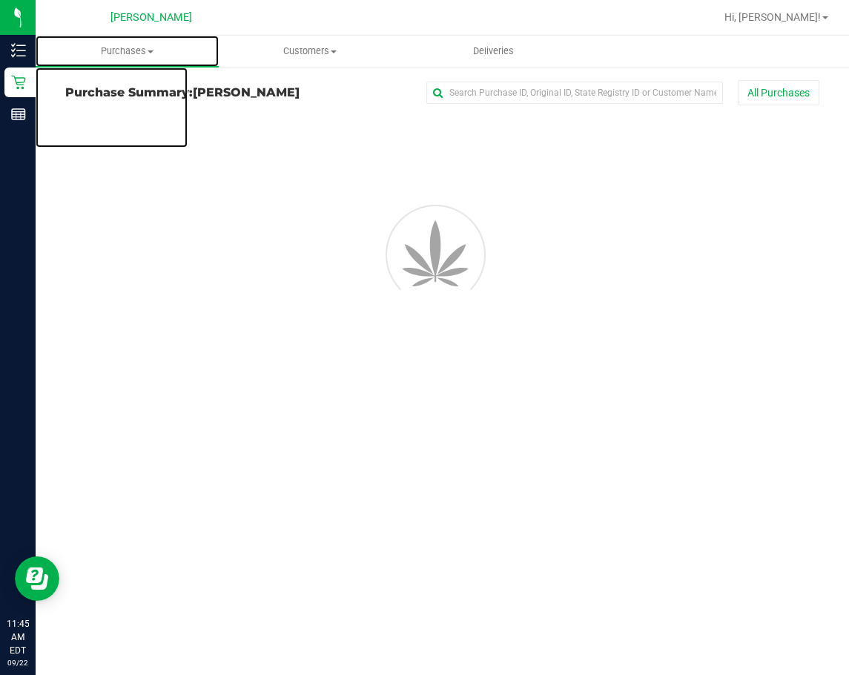
click at [135, 53] on span "Purchases" at bounding box center [127, 50] width 183 height 13
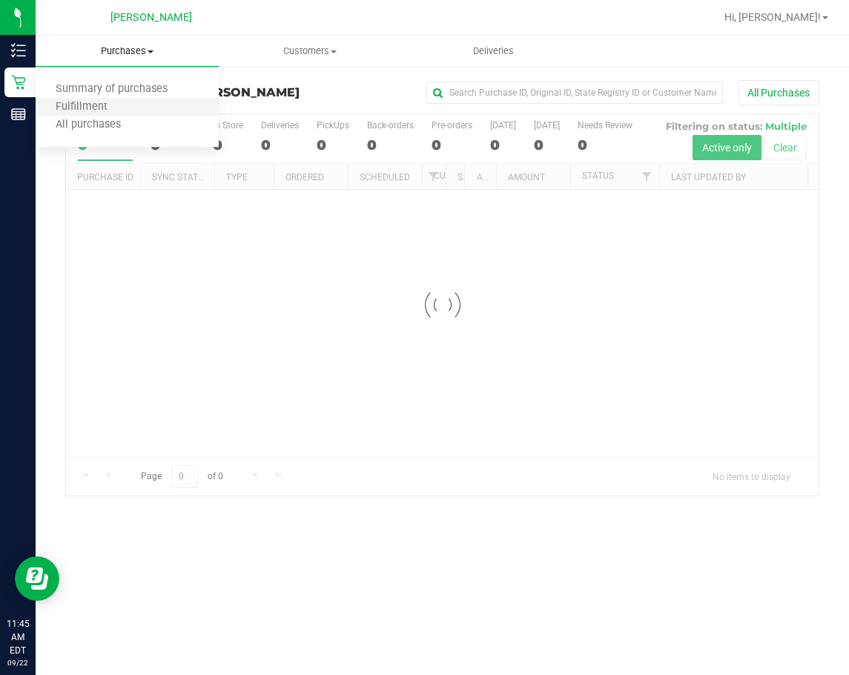
click at [127, 103] on li "Fulfillment" at bounding box center [127, 108] width 183 height 18
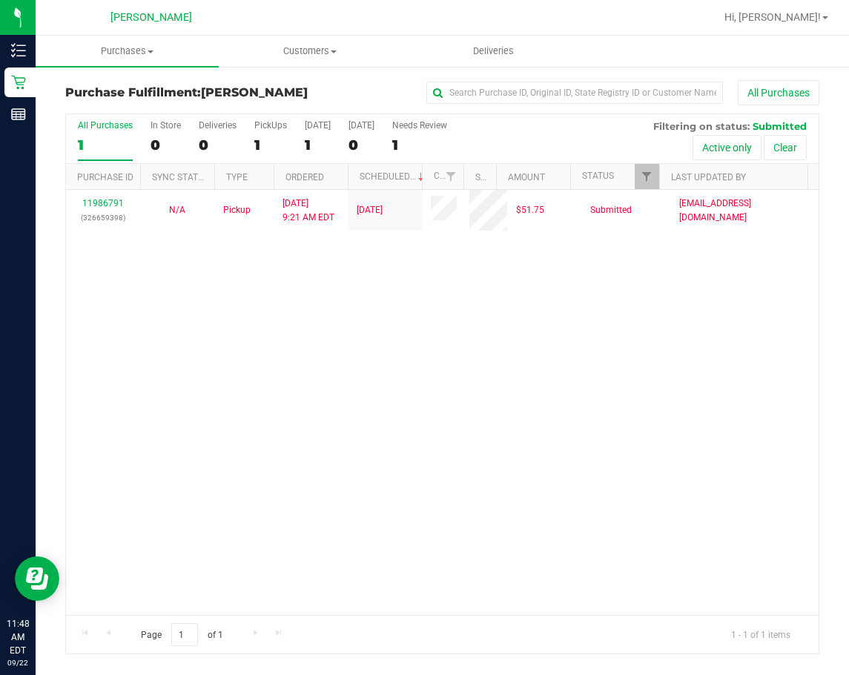
click at [494, 380] on div "11986791 (326659398) N/A Pickup [DATE] 9:21 AM EDT 9/22/2025 $51.75 Submitted […" at bounding box center [442, 402] width 752 height 425
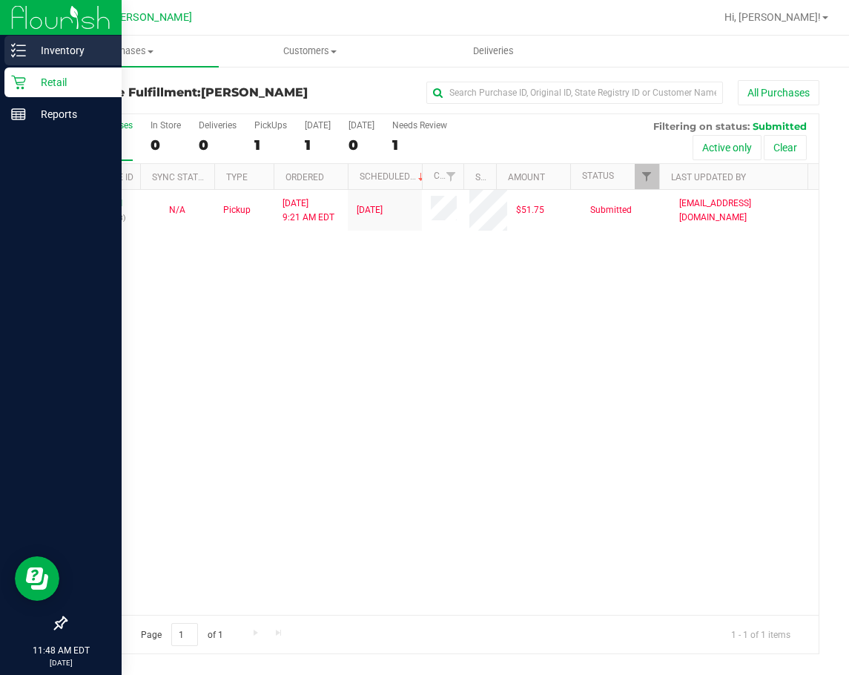
click at [90, 58] on p "Inventory" at bounding box center [70, 51] width 89 height 18
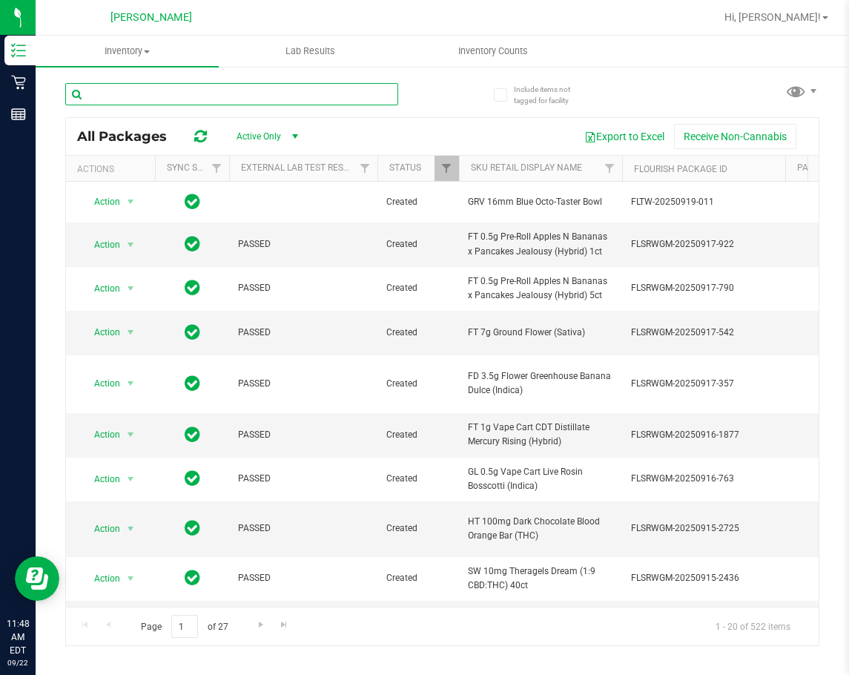
click at [285, 97] on input "text" at bounding box center [231, 94] width 333 height 22
type input "[PERSON_NAME] dream"
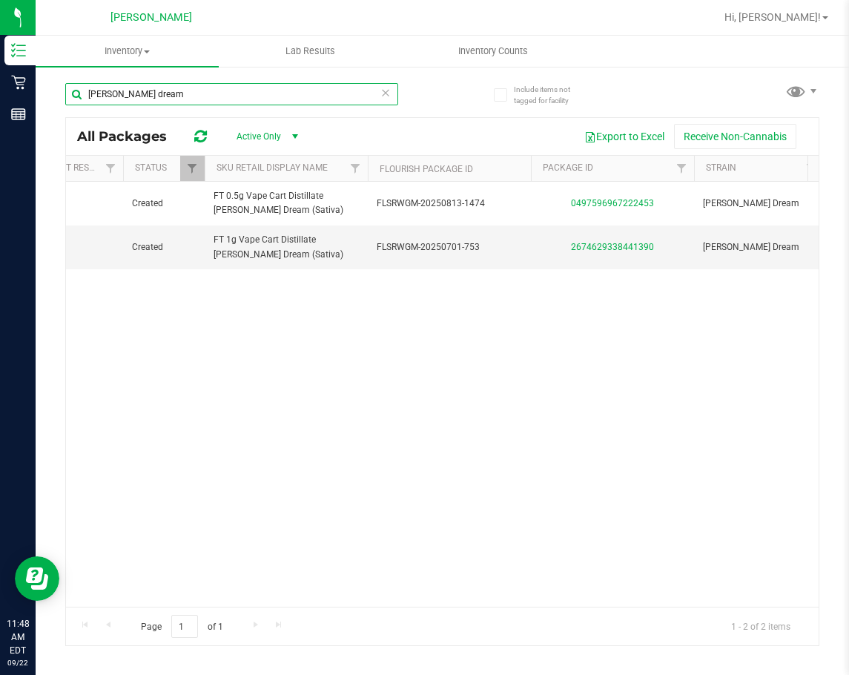
scroll to position [0, 253]
click at [616, 250] on link "2674629338441390" at bounding box center [613, 247] width 83 height 10
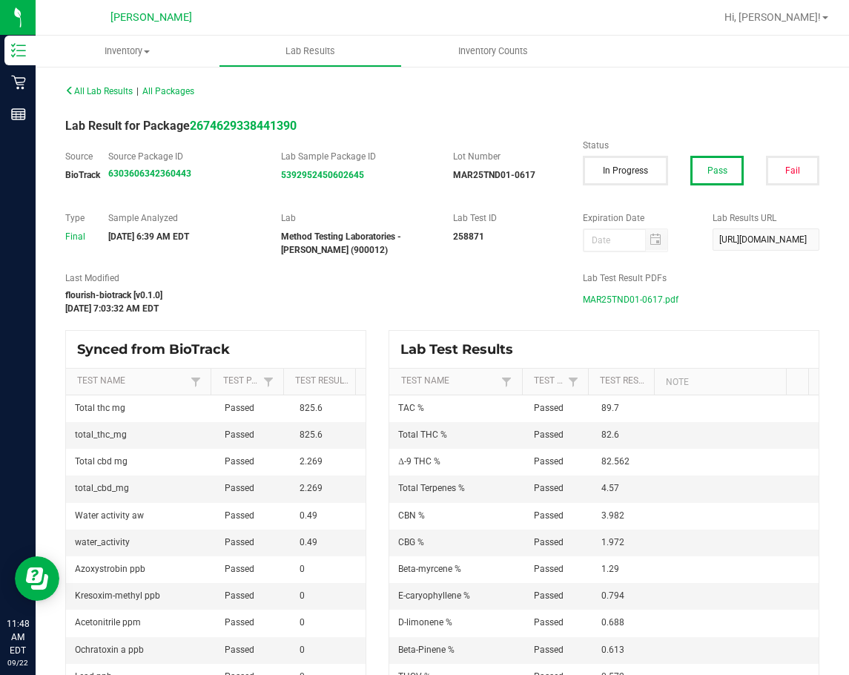
click at [626, 300] on span "MAR25TND01-0617.pdf" at bounding box center [631, 299] width 96 height 22
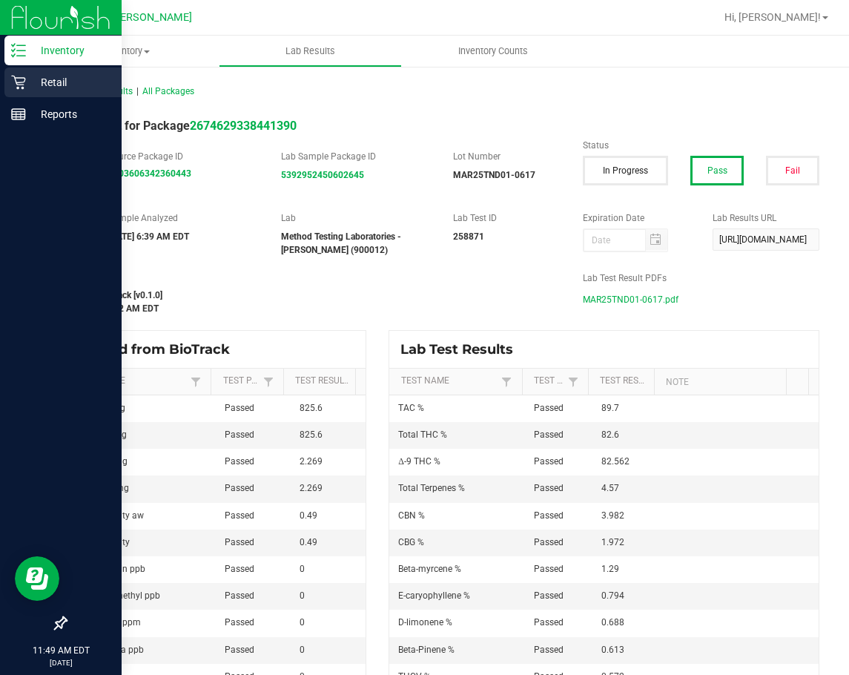
drag, startPoint x: 29, startPoint y: 79, endPoint x: 53, endPoint y: 73, distance: 25.2
click at [29, 79] on p "Retail" at bounding box center [70, 82] width 89 height 18
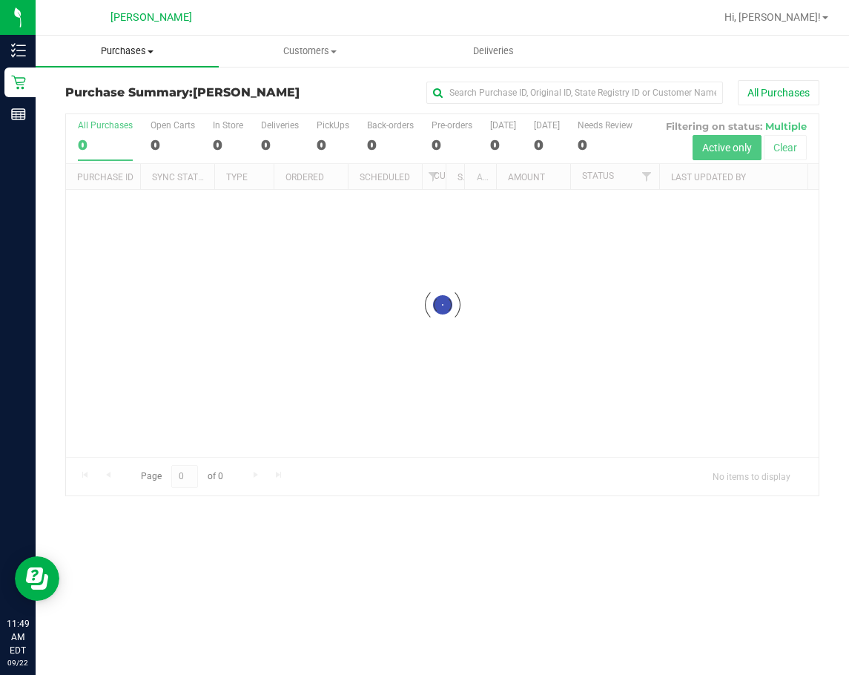
click at [141, 56] on span "Purchases" at bounding box center [127, 50] width 183 height 13
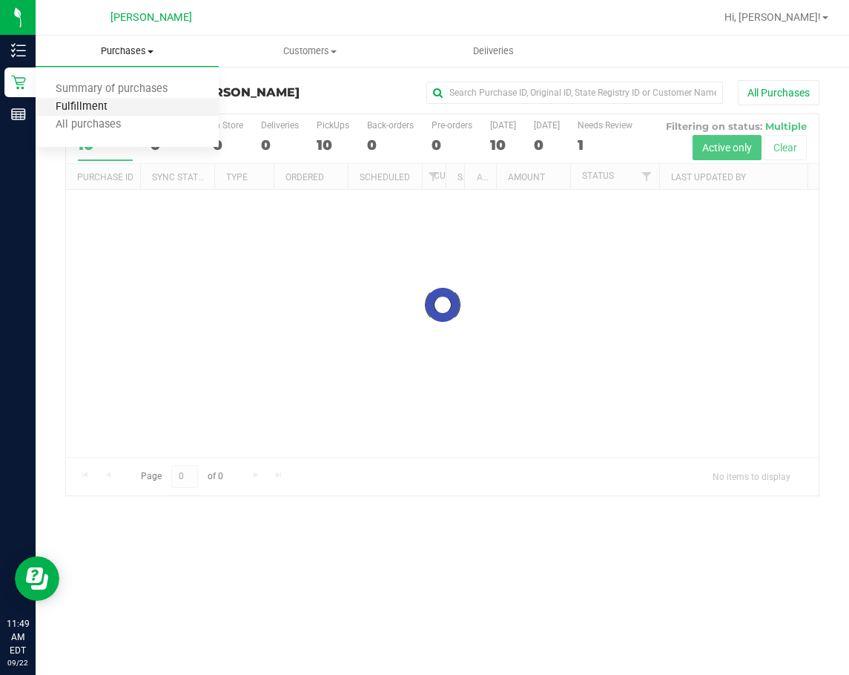
click at [116, 111] on span "Fulfillment" at bounding box center [82, 107] width 92 height 13
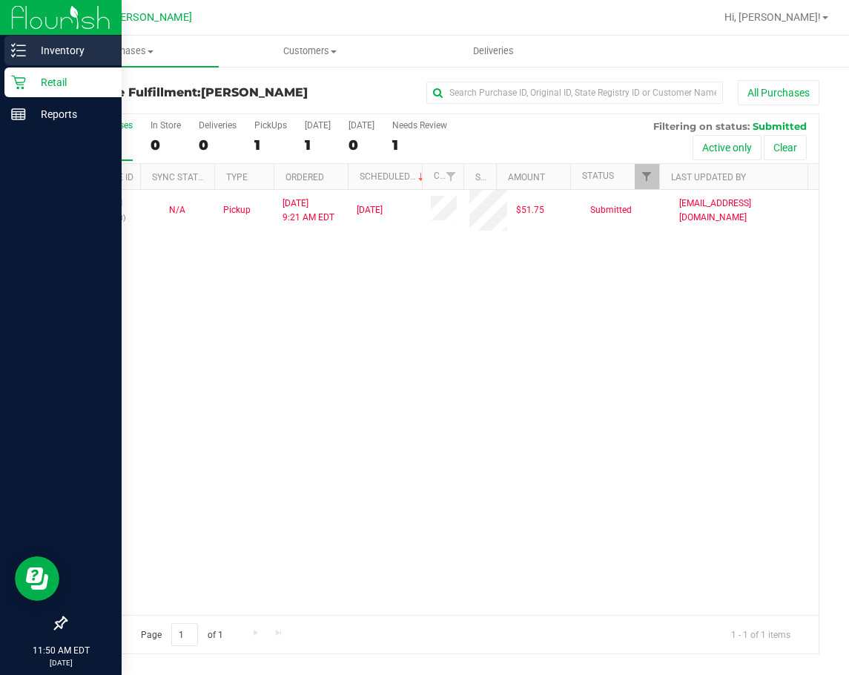
click at [21, 45] on line at bounding box center [21, 45] width 8 height 0
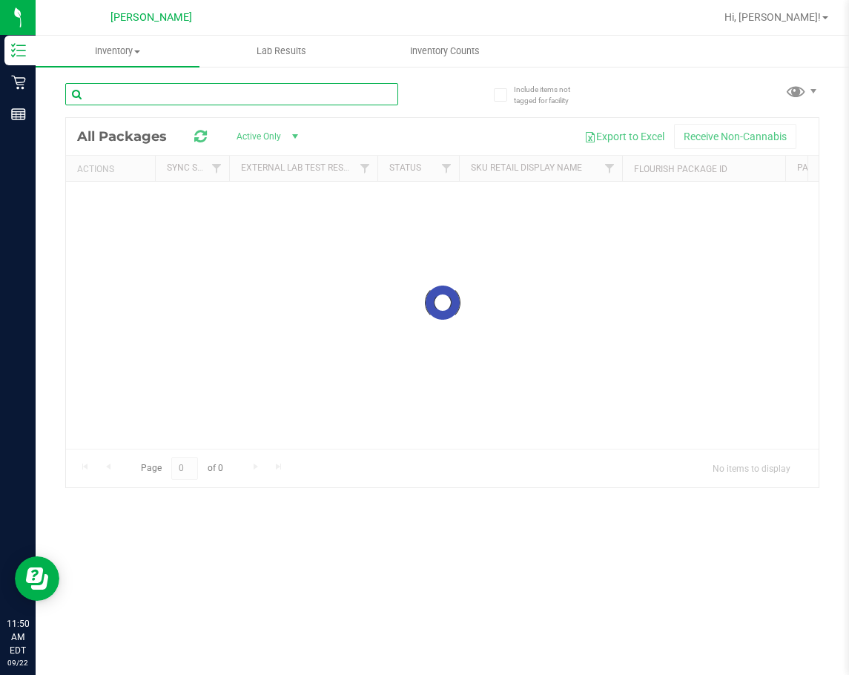
click at [261, 96] on input "text" at bounding box center [231, 94] width 333 height 22
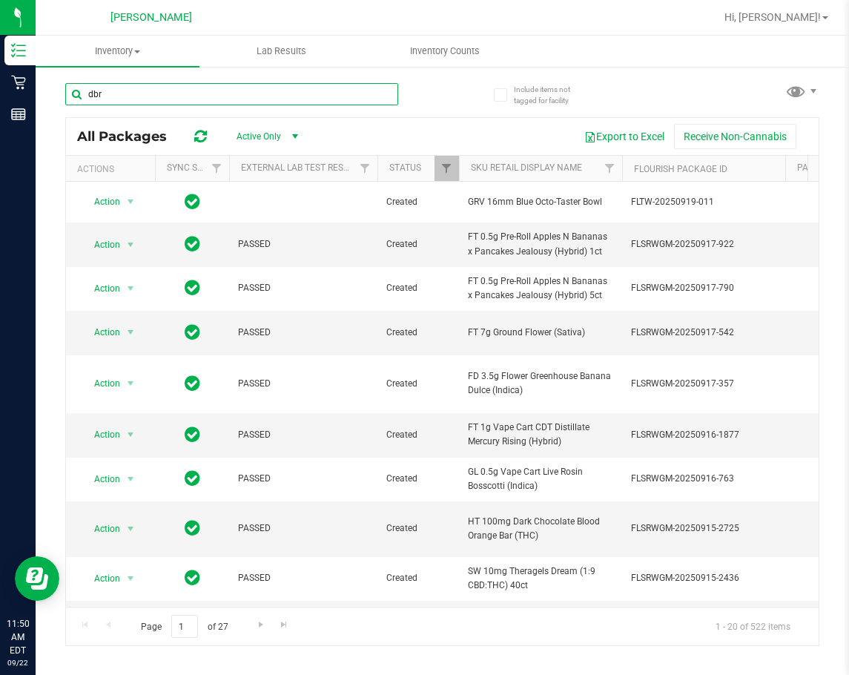
type input "dbr"
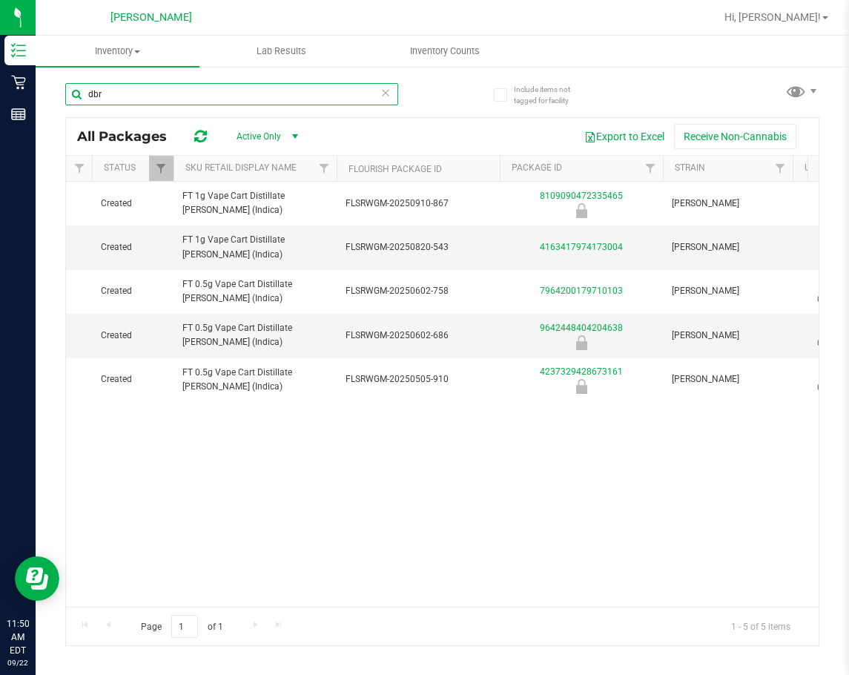
scroll to position [0, 285]
click at [578, 248] on link "4163417974173004" at bounding box center [581, 247] width 83 height 10
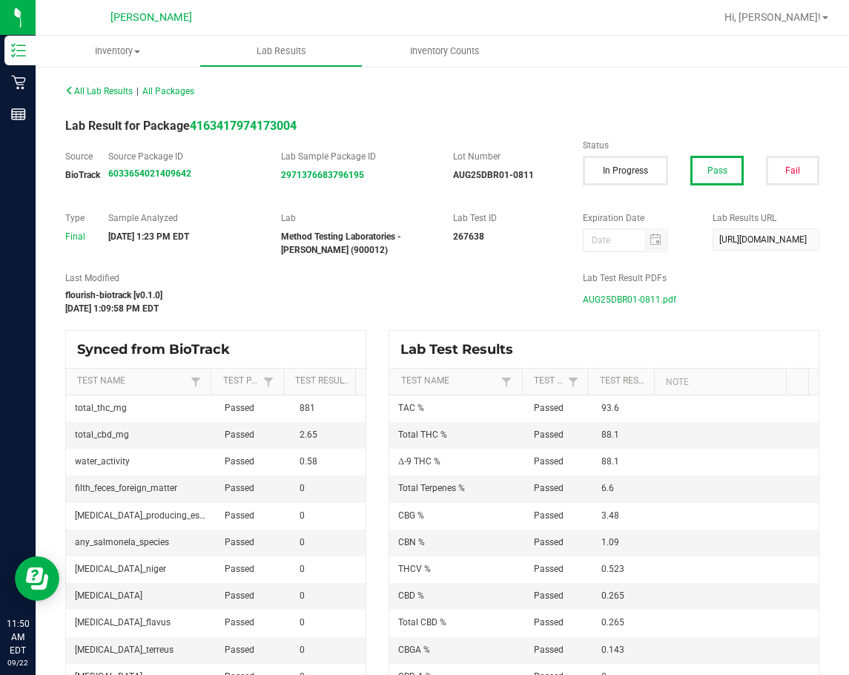
click at [619, 299] on span "AUG25DBR01-0811.pdf" at bounding box center [629, 299] width 93 height 22
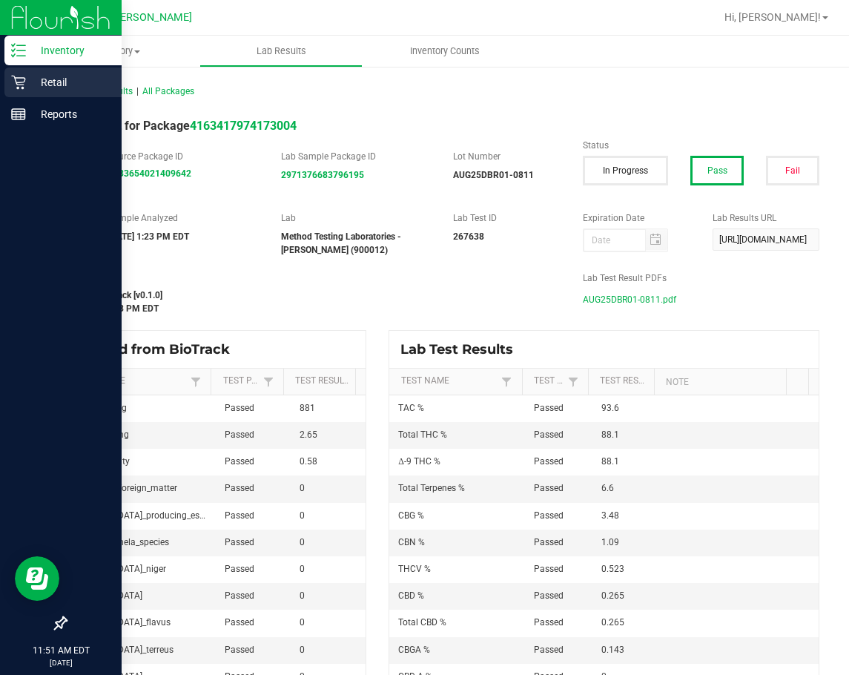
click at [25, 75] on icon at bounding box center [18, 82] width 15 height 15
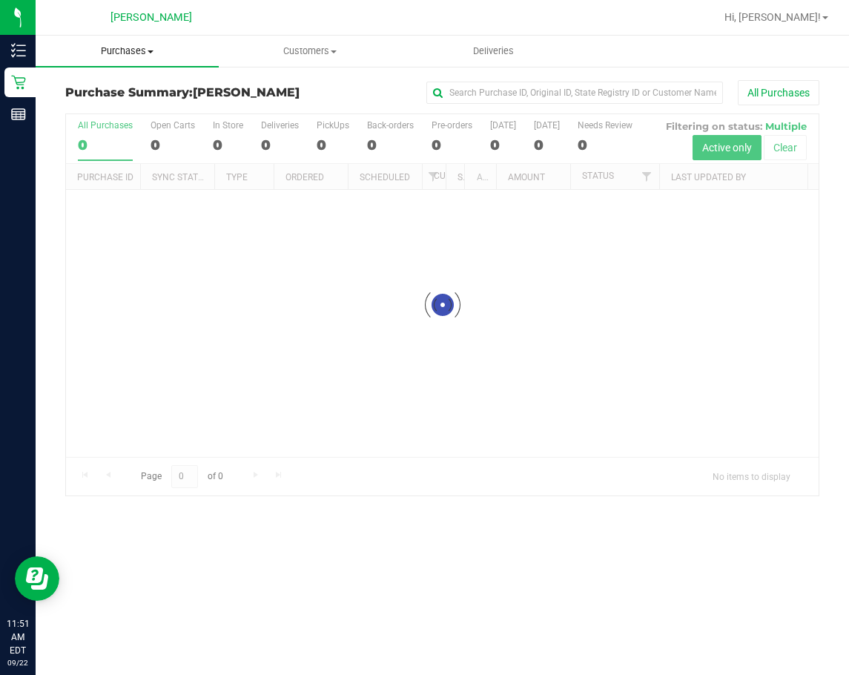
click at [142, 50] on span "Purchases" at bounding box center [127, 50] width 183 height 13
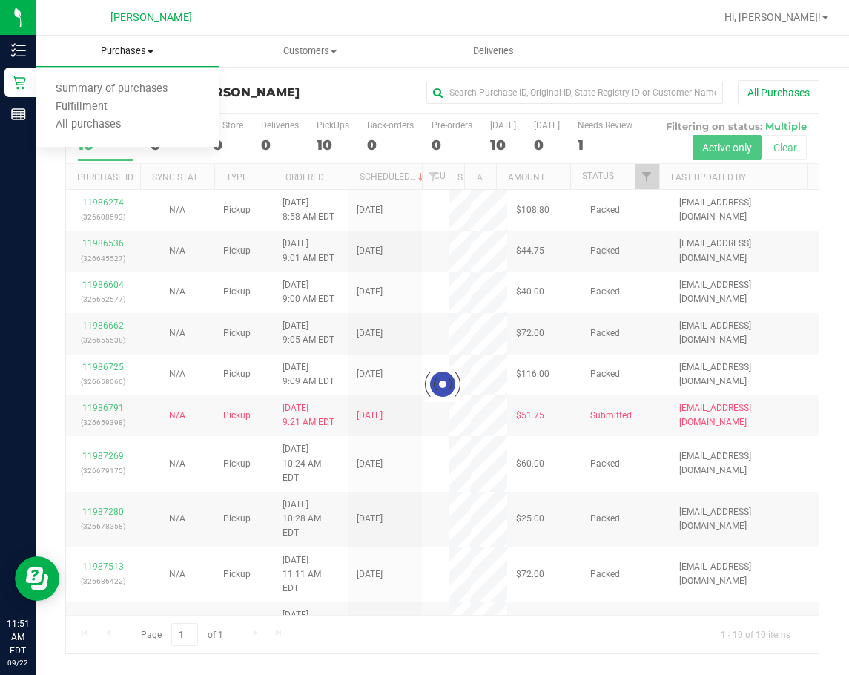
click at [158, 45] on span "Purchases" at bounding box center [127, 50] width 183 height 13
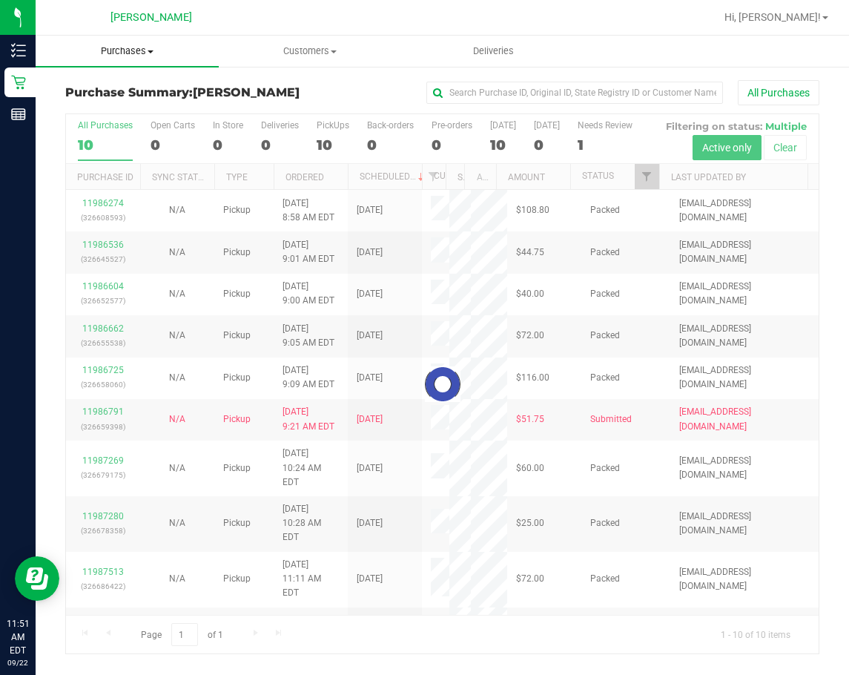
click at [147, 51] on span "Purchases" at bounding box center [127, 50] width 183 height 13
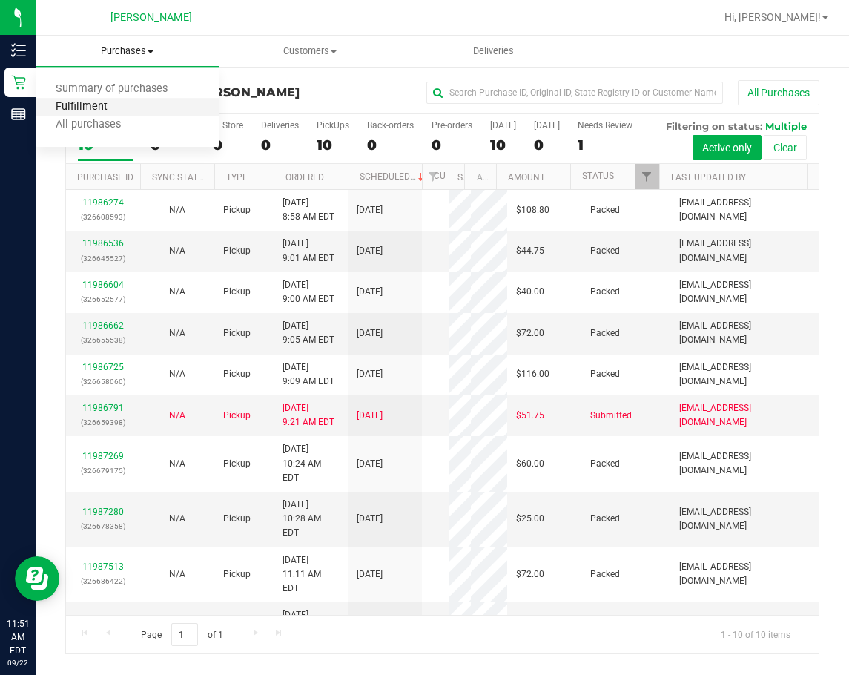
click at [105, 108] on span "Fulfillment" at bounding box center [82, 107] width 92 height 13
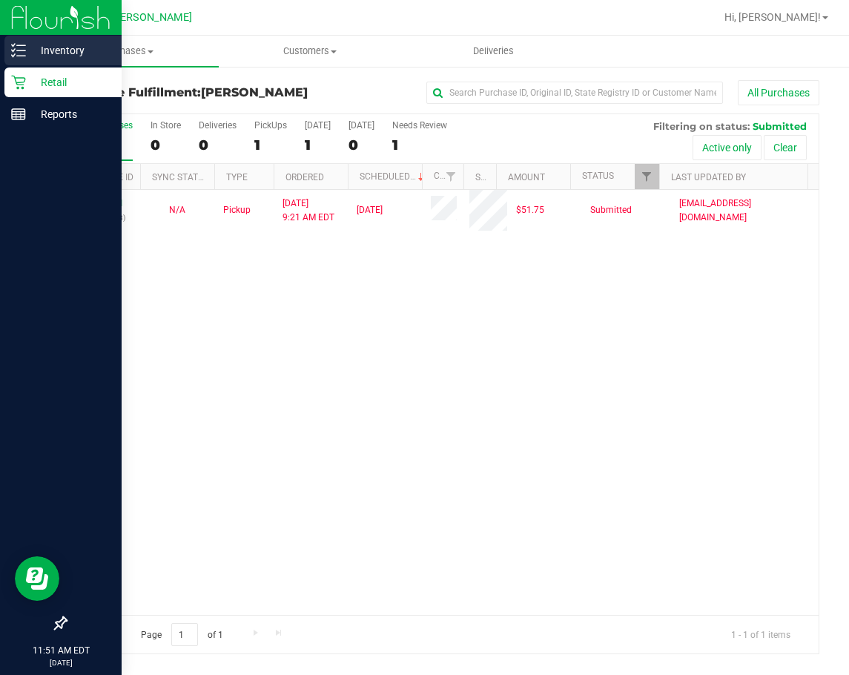
click at [13, 55] on icon at bounding box center [18, 50] width 15 height 15
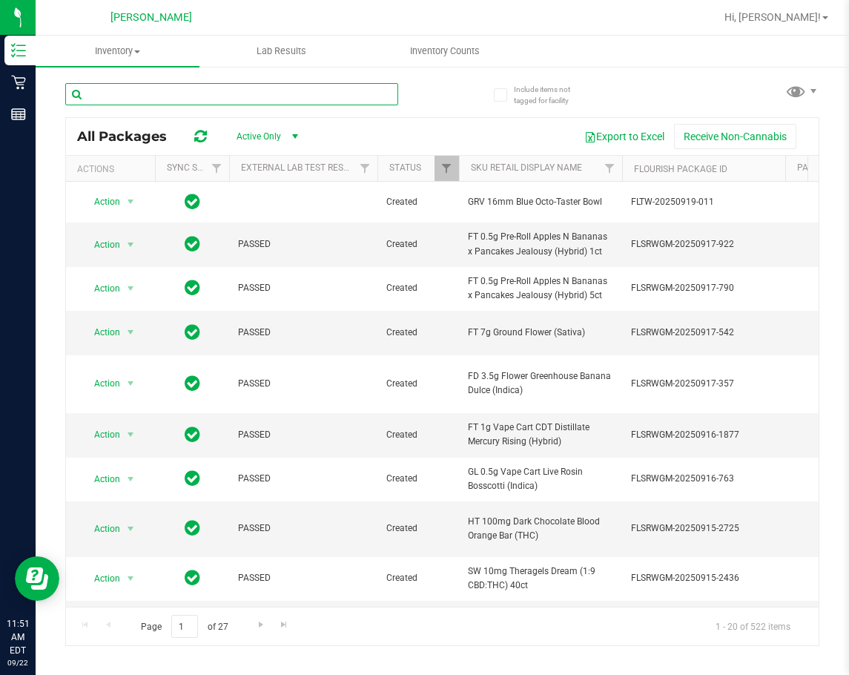
click at [272, 94] on input "text" at bounding box center [231, 94] width 333 height 22
type input "green crack"
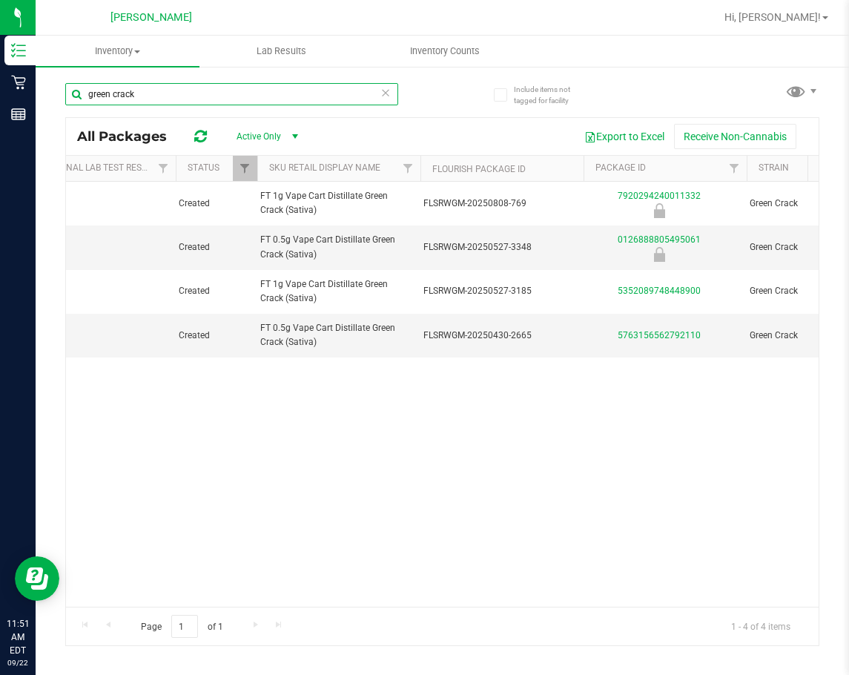
scroll to position [0, 208]
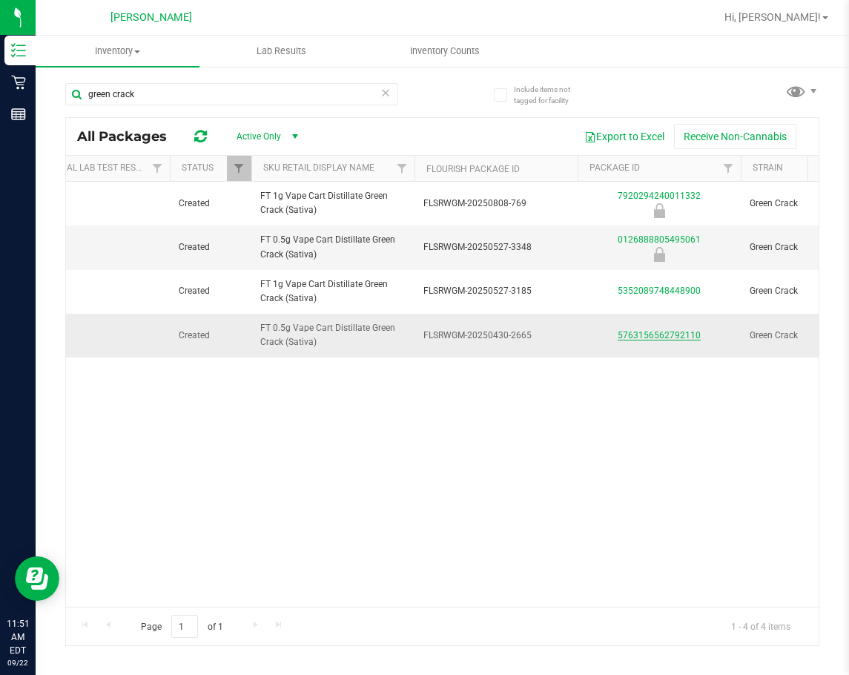
click at [666, 330] on link "5763156562792110" at bounding box center [659, 335] width 83 height 10
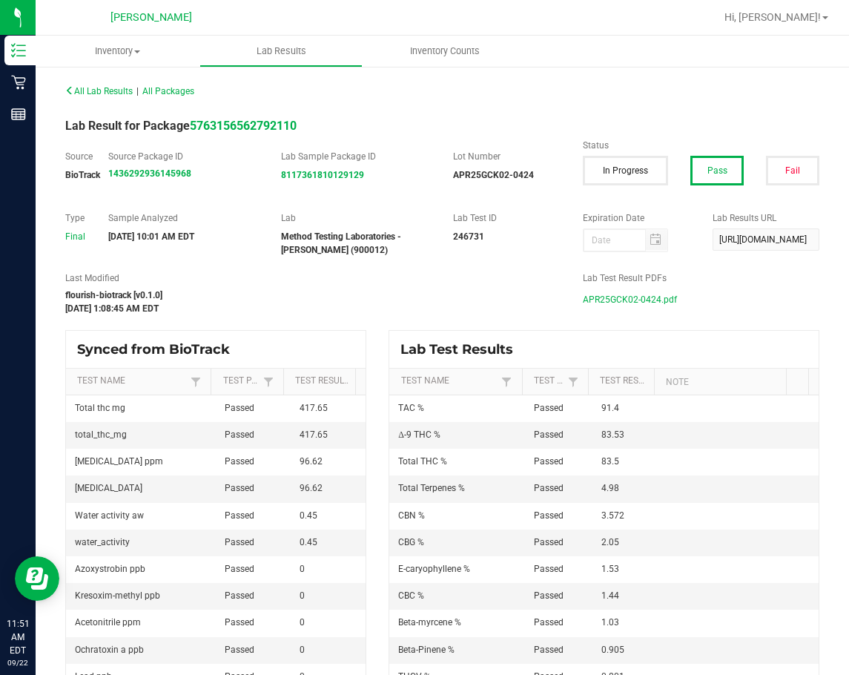
click at [583, 301] on span "APR25GCK02-0424.pdf" at bounding box center [630, 299] width 94 height 22
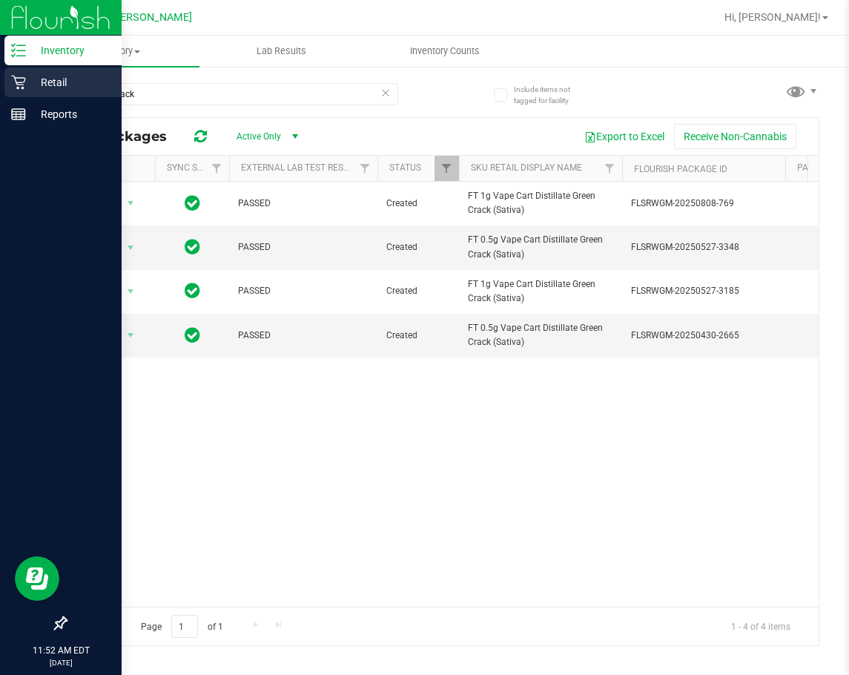
click at [79, 72] on div "Retail" at bounding box center [62, 82] width 117 height 30
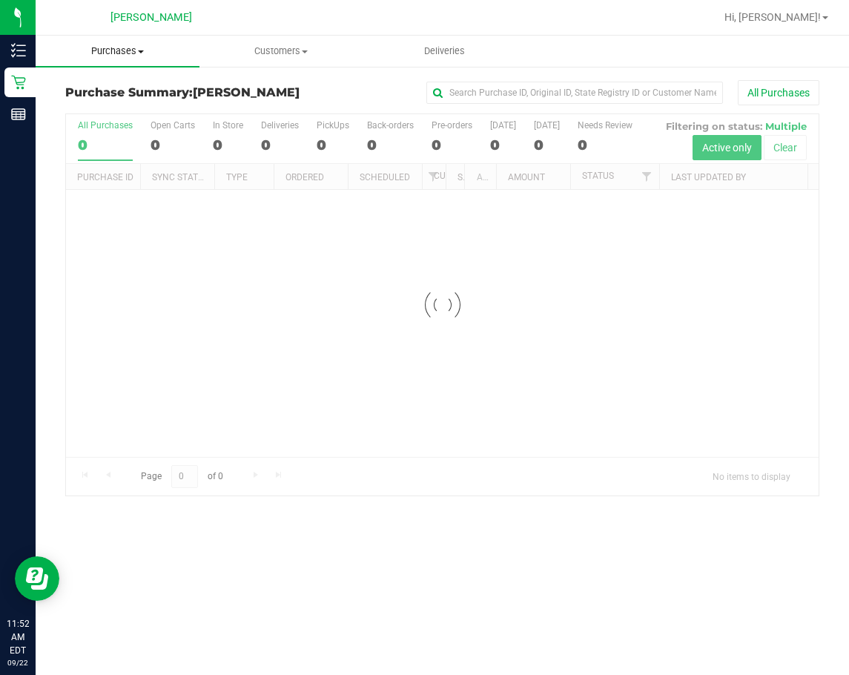
click at [137, 56] on span "Purchases" at bounding box center [118, 50] width 164 height 13
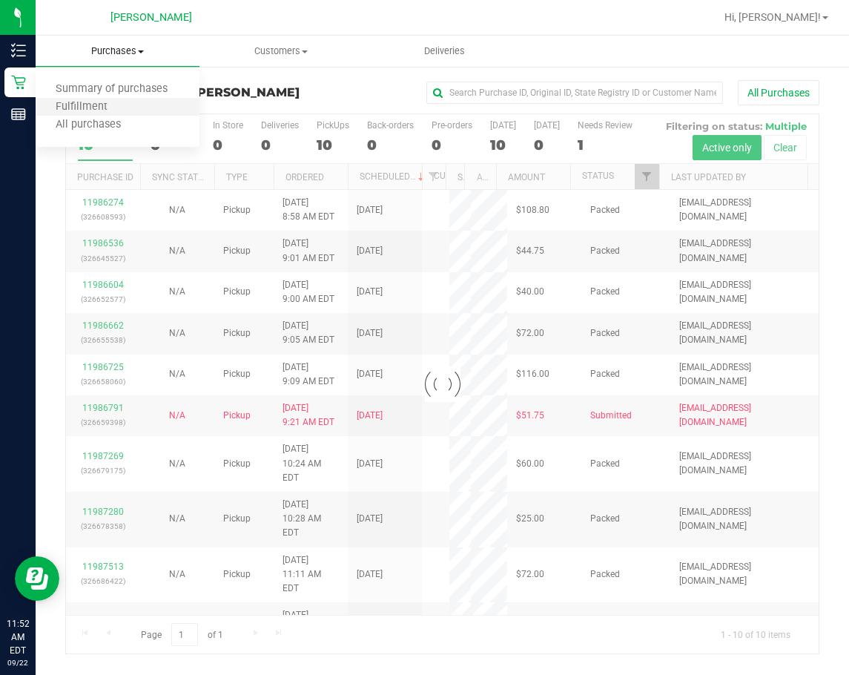
click at [130, 110] on li "Fulfillment" at bounding box center [118, 108] width 164 height 18
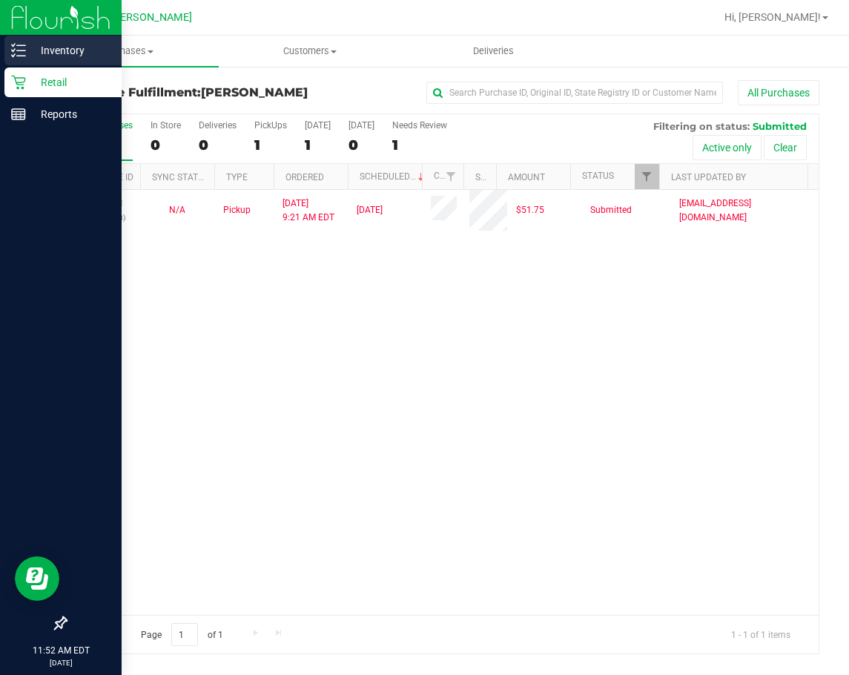
click at [20, 44] on icon at bounding box center [18, 50] width 15 height 15
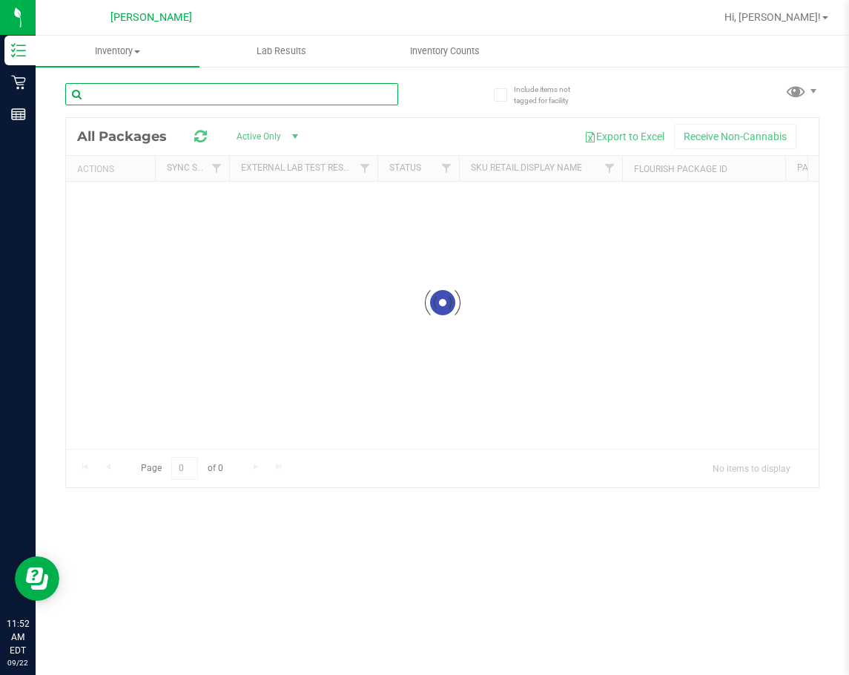
click at [300, 94] on input "text" at bounding box center [231, 94] width 333 height 22
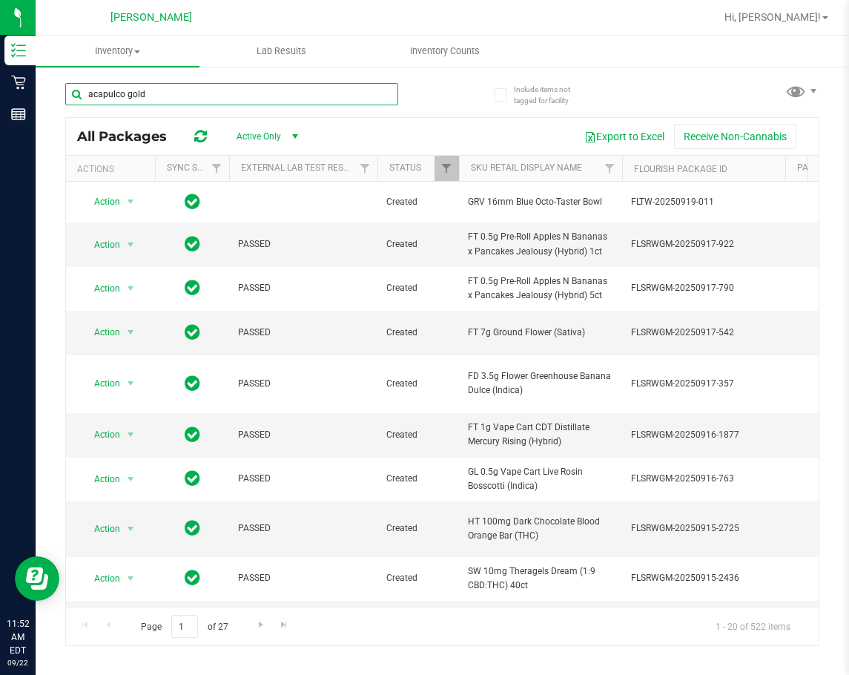
type input "acapulco gold"
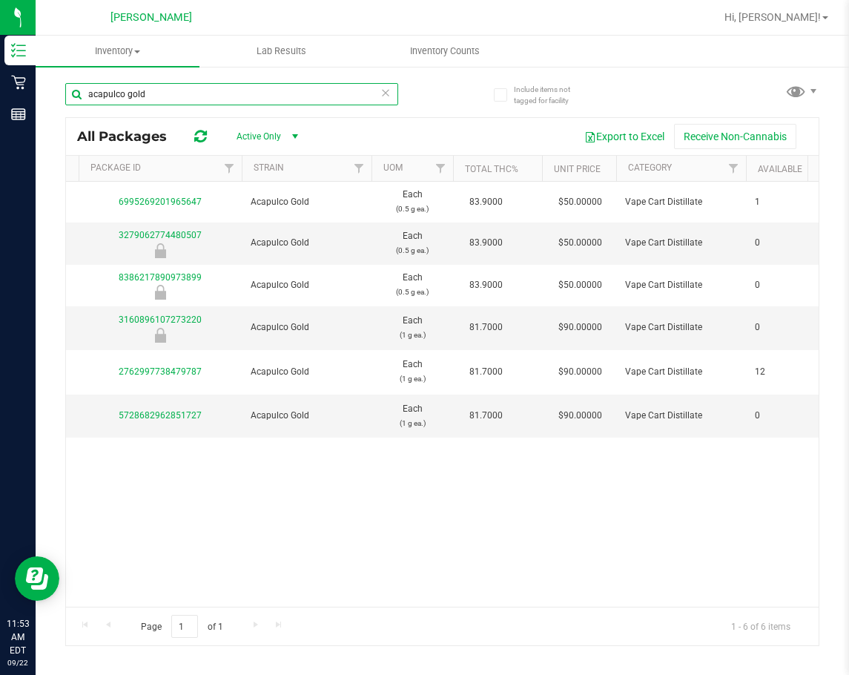
scroll to position [0, 715]
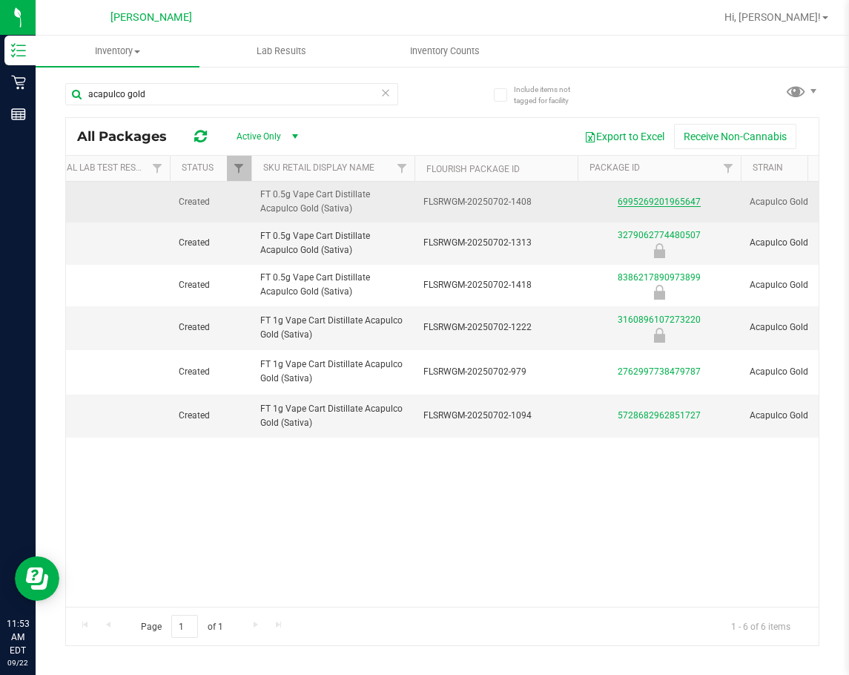
click at [687, 197] on link "6995269201965647" at bounding box center [659, 201] width 83 height 10
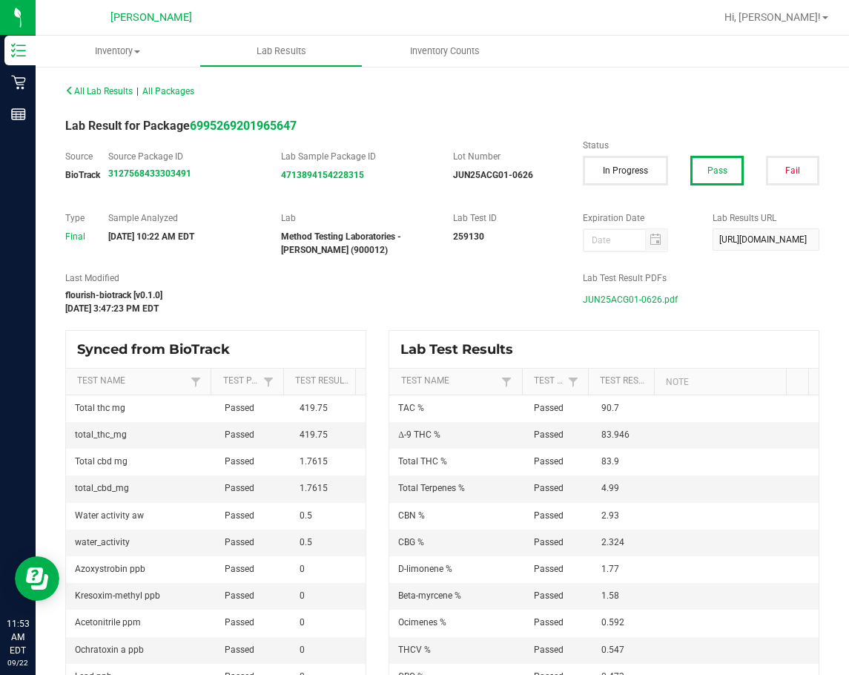
click at [621, 305] on span "JUN25ACG01-0626.pdf" at bounding box center [630, 299] width 95 height 22
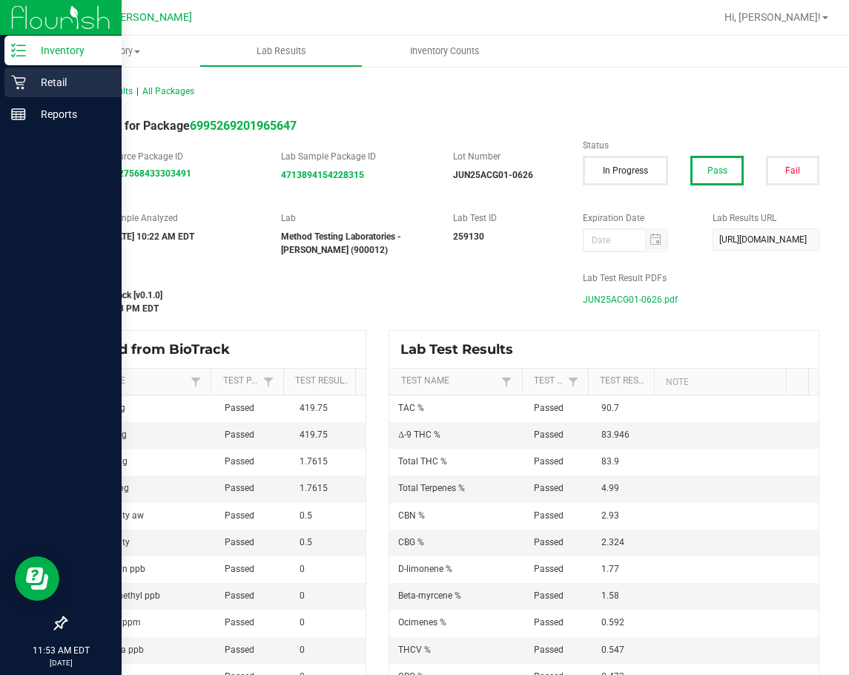
click at [30, 82] on p "Retail" at bounding box center [70, 82] width 89 height 18
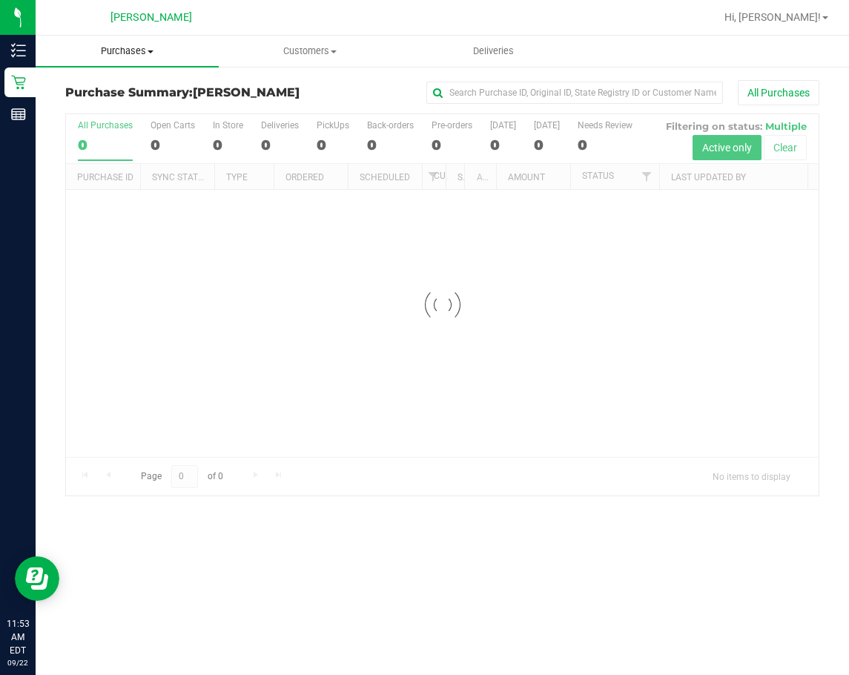
click at [133, 45] on span "Purchases" at bounding box center [127, 50] width 183 height 13
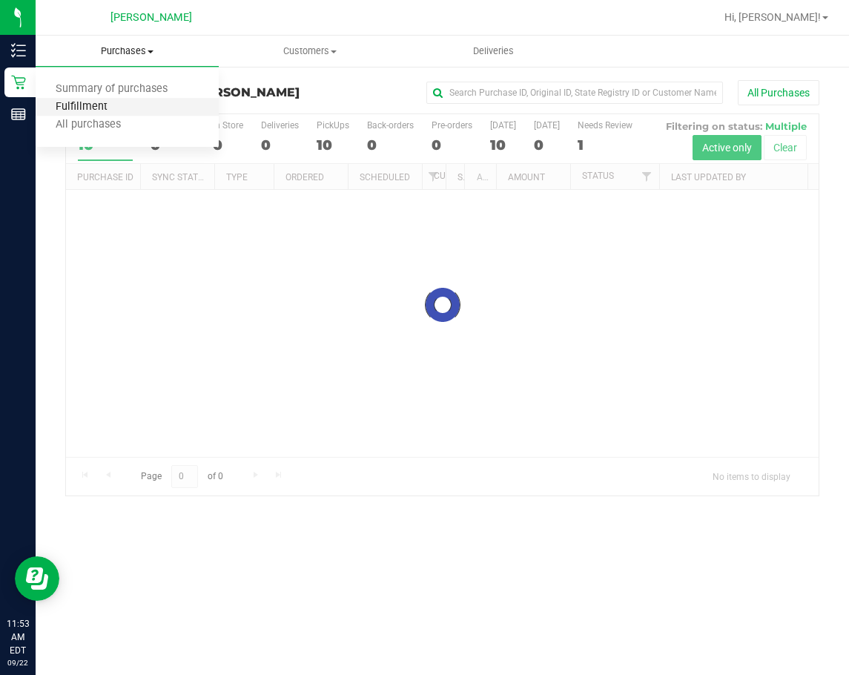
click at [115, 105] on span "Fulfillment" at bounding box center [82, 107] width 92 height 13
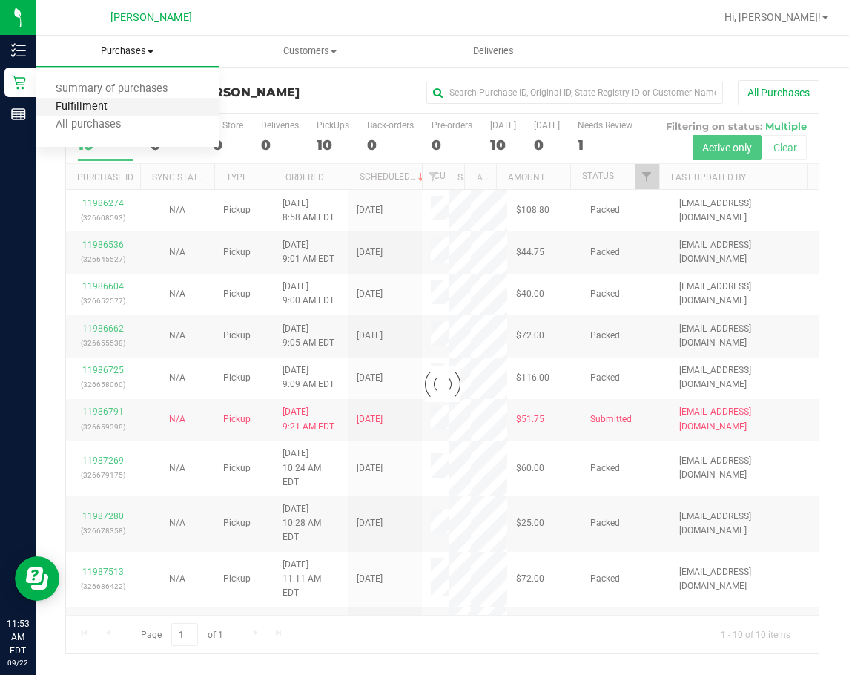
click at [115, 105] on span "Fulfillment" at bounding box center [82, 107] width 92 height 13
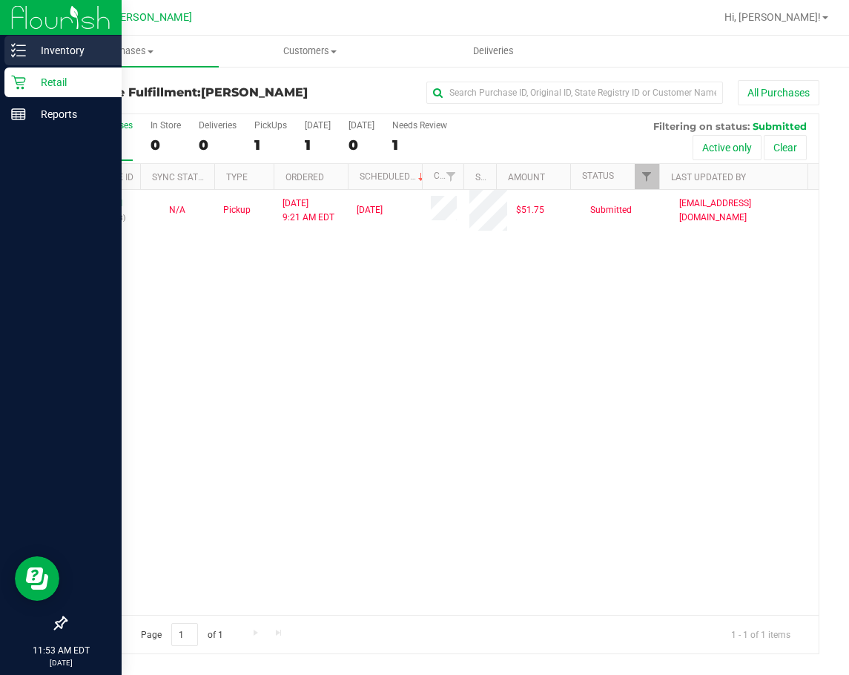
click at [32, 55] on p "Inventory" at bounding box center [70, 51] width 89 height 18
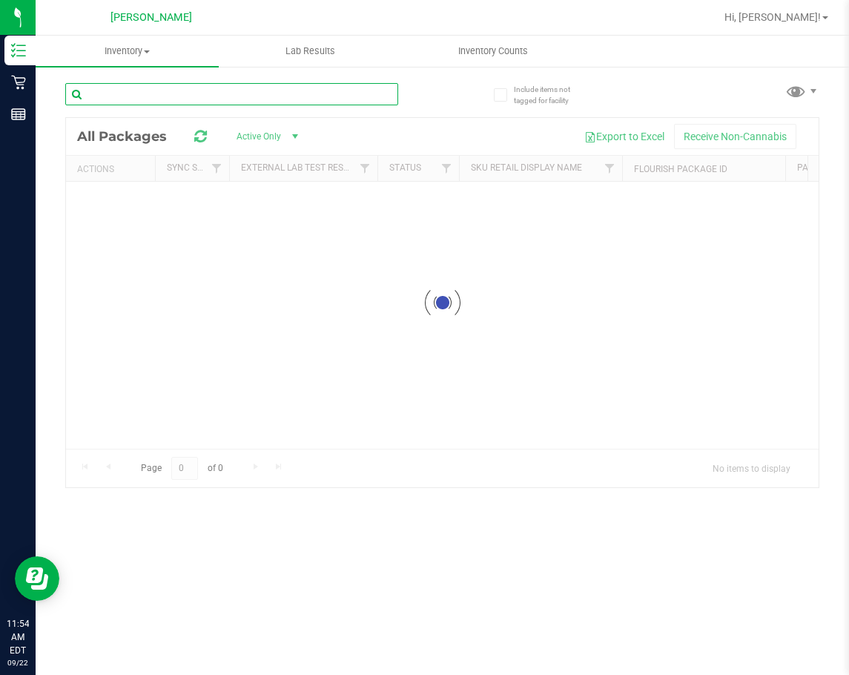
click at [182, 87] on input "text" at bounding box center [231, 94] width 333 height 22
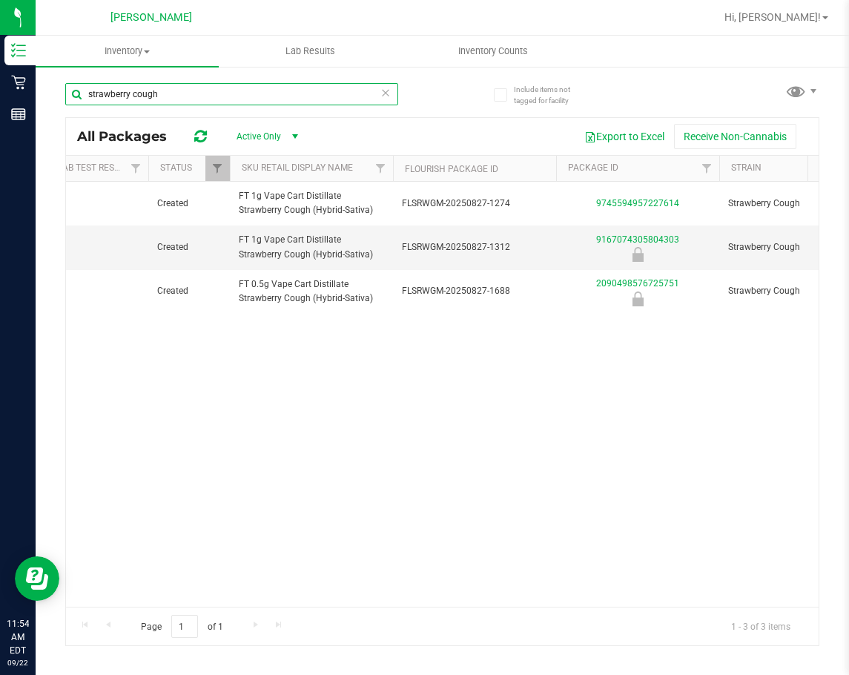
type input "strawberry cough"
click at [389, 99] on icon at bounding box center [385, 92] width 10 height 18
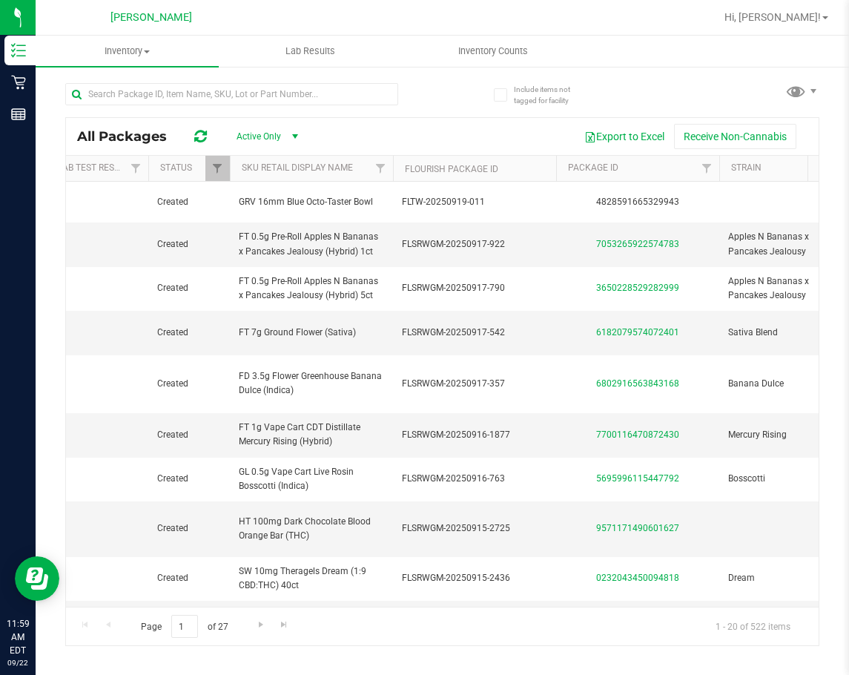
click at [542, 144] on div "Export to Excel Receive Non-Cannabis" at bounding box center [562, 136] width 492 height 25
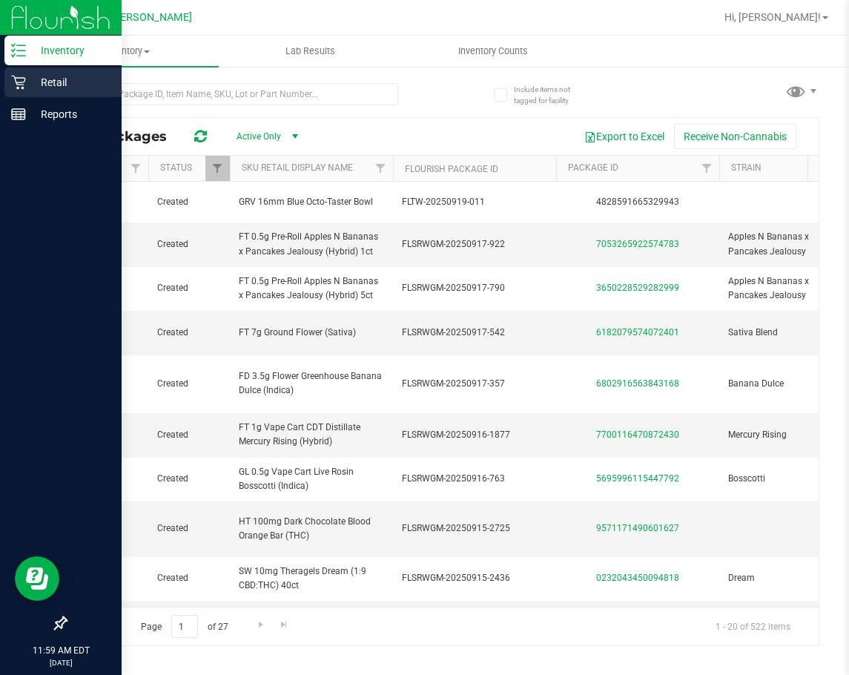
click at [24, 85] on div "Retail" at bounding box center [62, 82] width 117 height 30
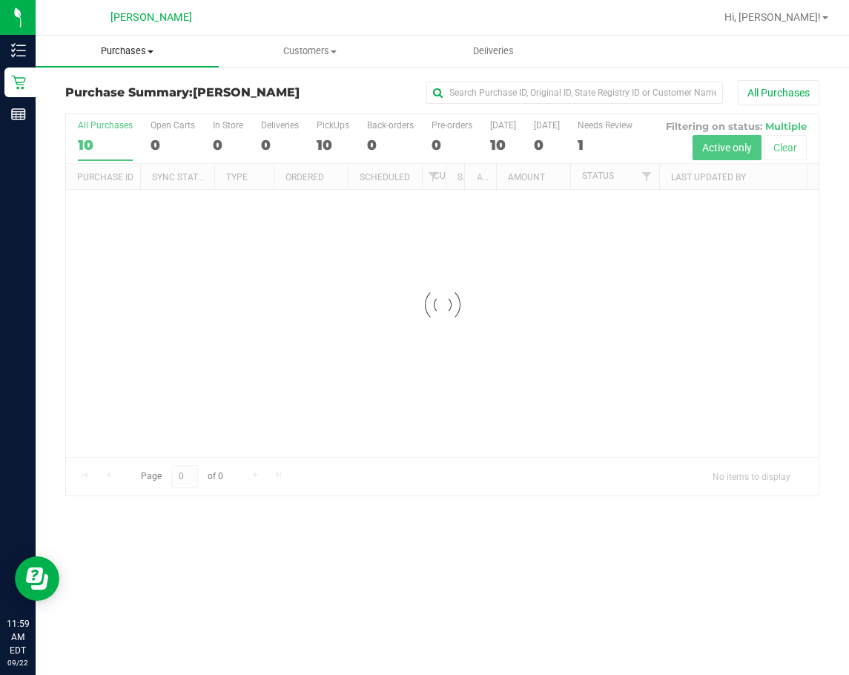
click at [134, 54] on span "Purchases" at bounding box center [127, 50] width 183 height 13
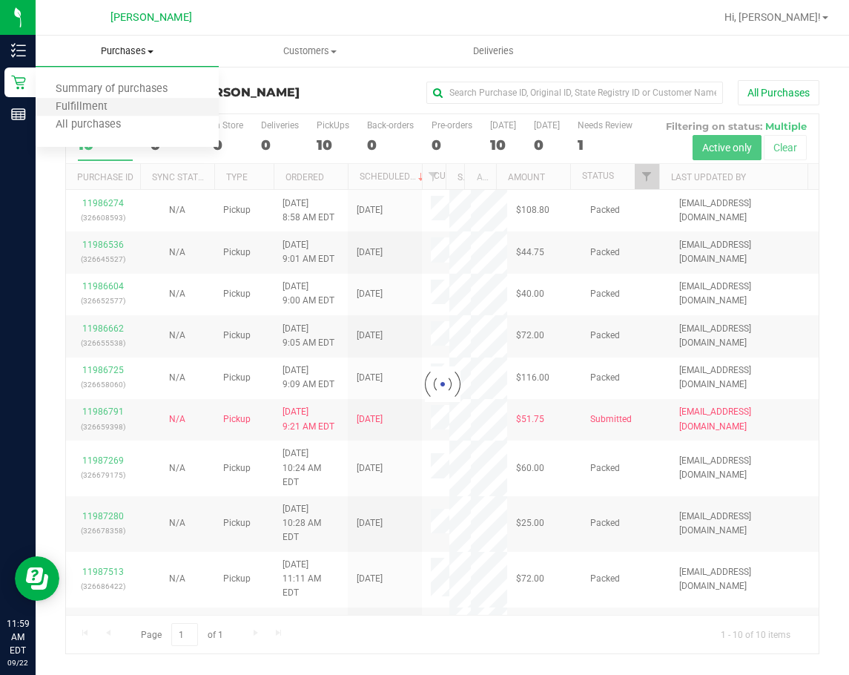
click at [113, 99] on li "Fulfillment" at bounding box center [127, 108] width 183 height 18
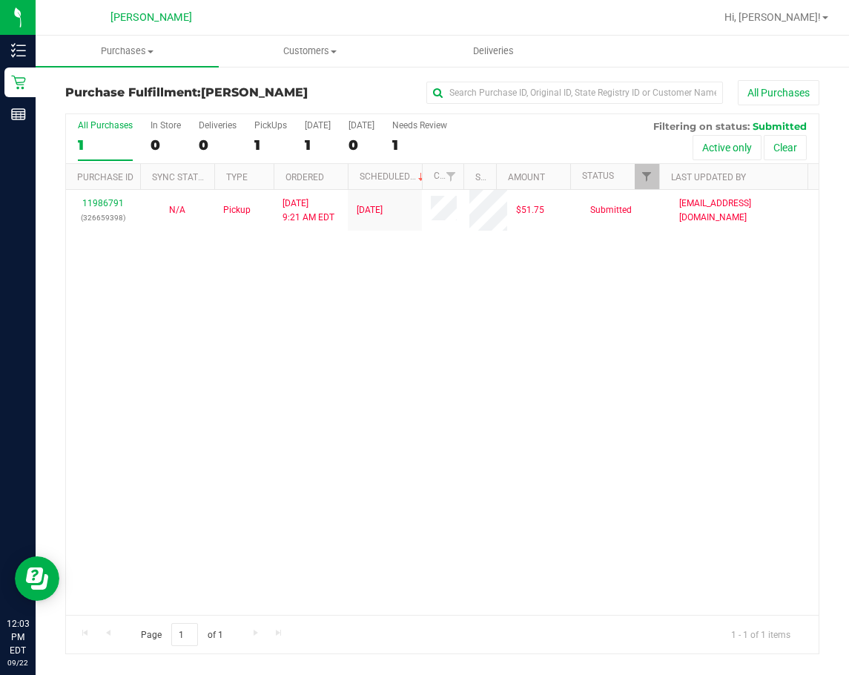
click at [406, 380] on div "11986791 (326659398) N/A Pickup [DATE] 9:21 AM EDT 9/22/2025 $51.75 Submitted […" at bounding box center [442, 402] width 752 height 425
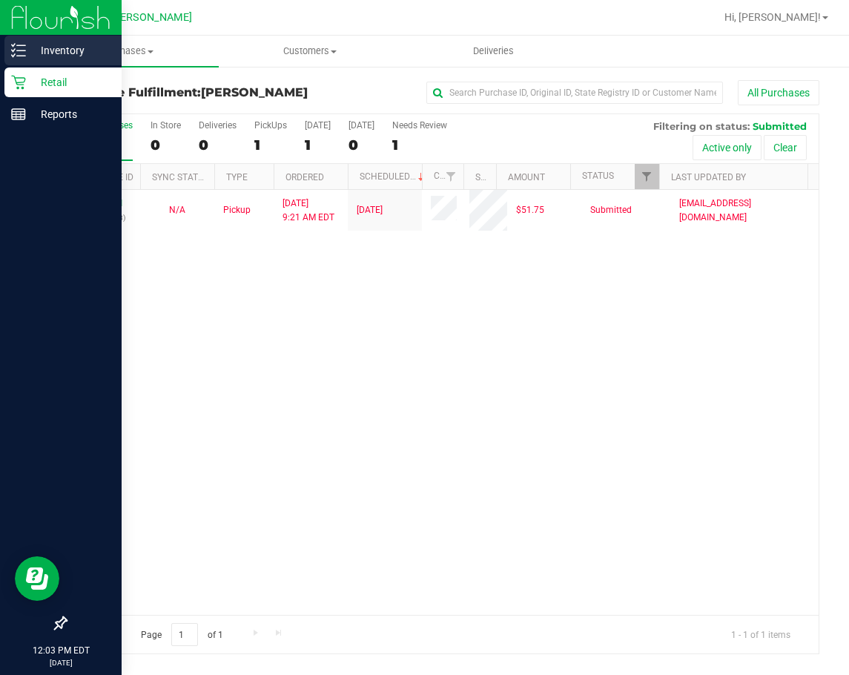
click at [11, 58] on div "Inventory" at bounding box center [62, 51] width 117 height 30
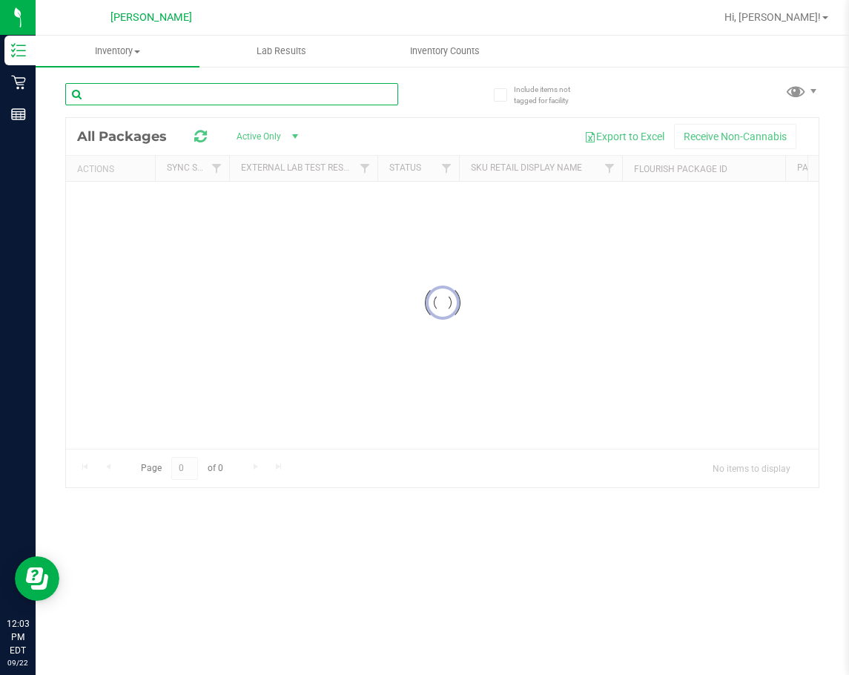
click at [299, 90] on input "text" at bounding box center [231, 94] width 333 height 22
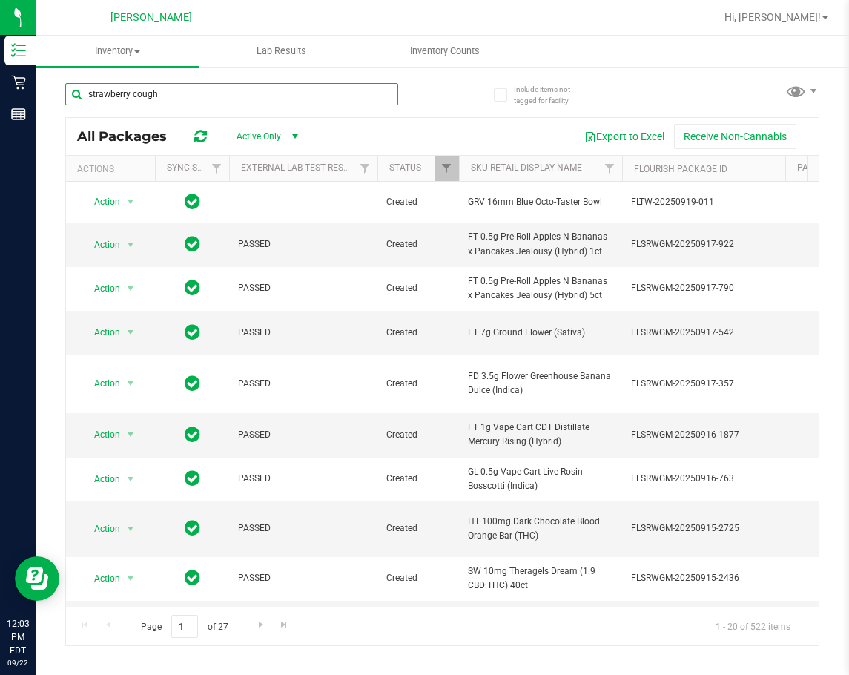
type input "strawberry cough"
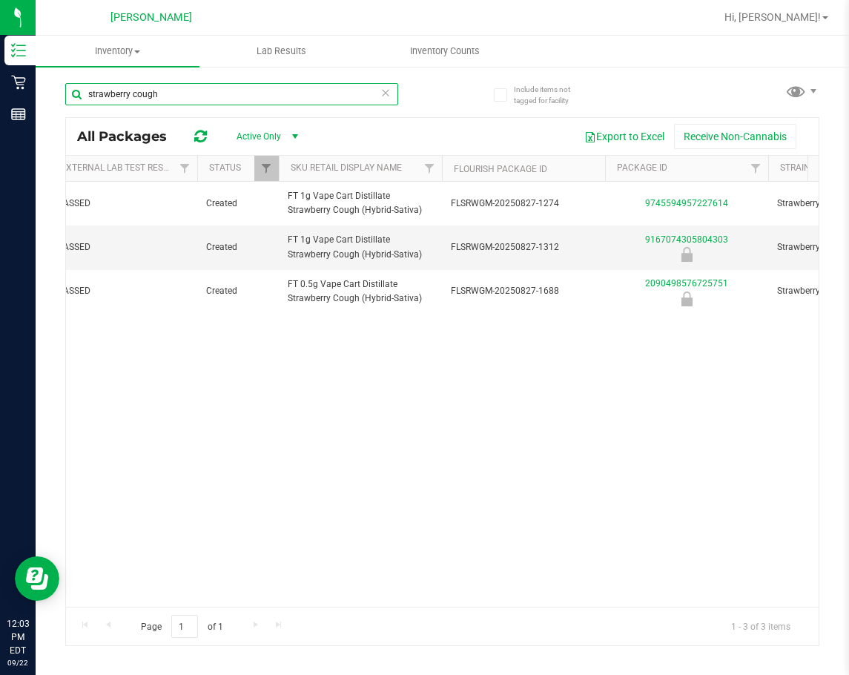
scroll to position [0, 229]
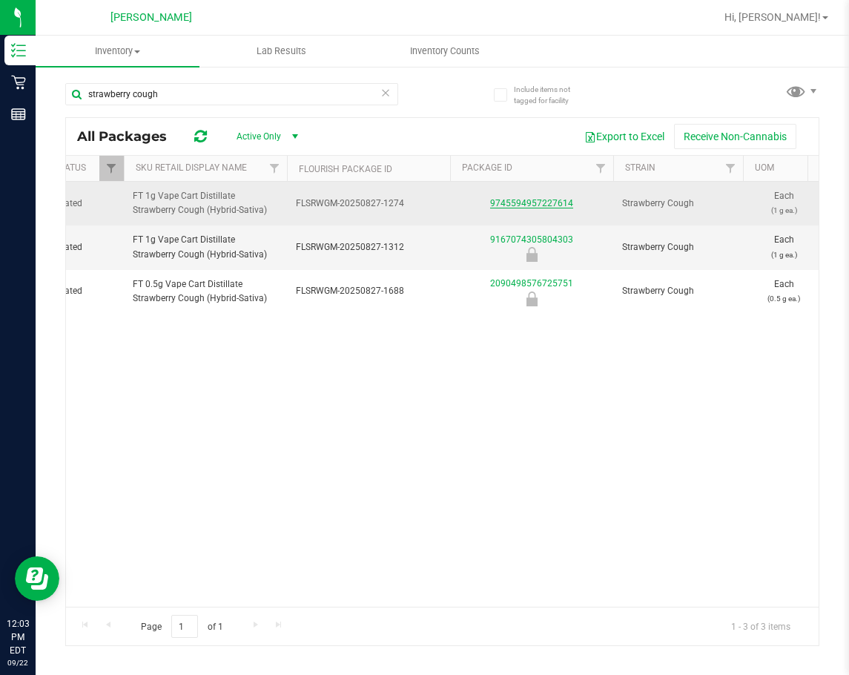
click at [530, 204] on link "9745594957227614" at bounding box center [531, 203] width 83 height 10
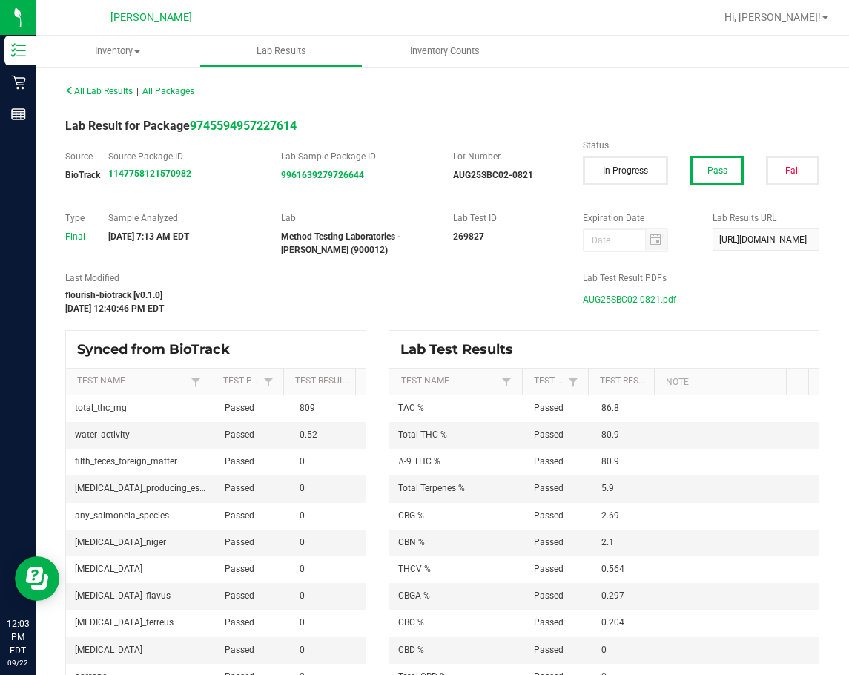
click at [606, 297] on span "AUG25SBC02-0821.pdf" at bounding box center [629, 299] width 93 height 22
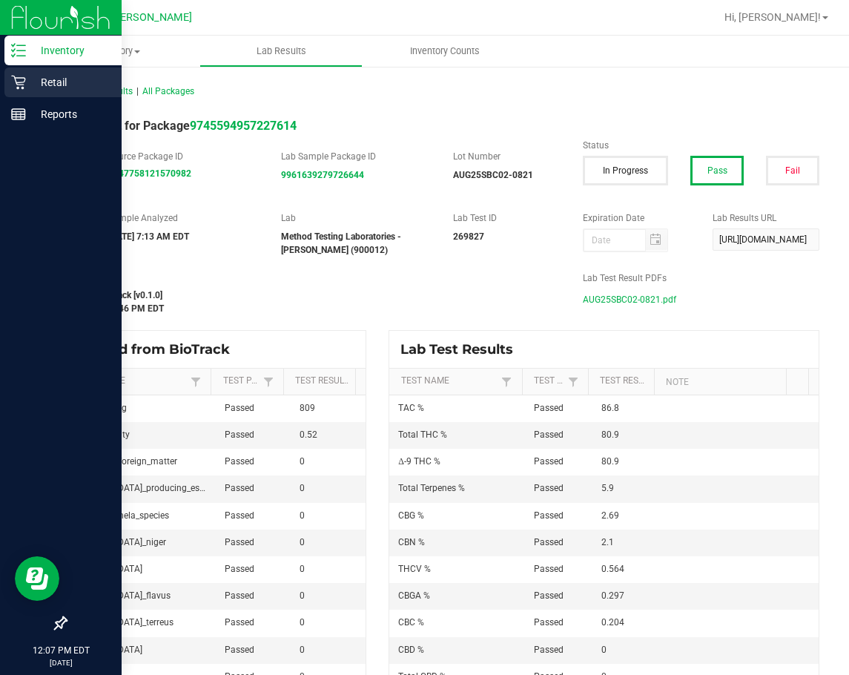
click at [29, 80] on p "Retail" at bounding box center [70, 82] width 89 height 18
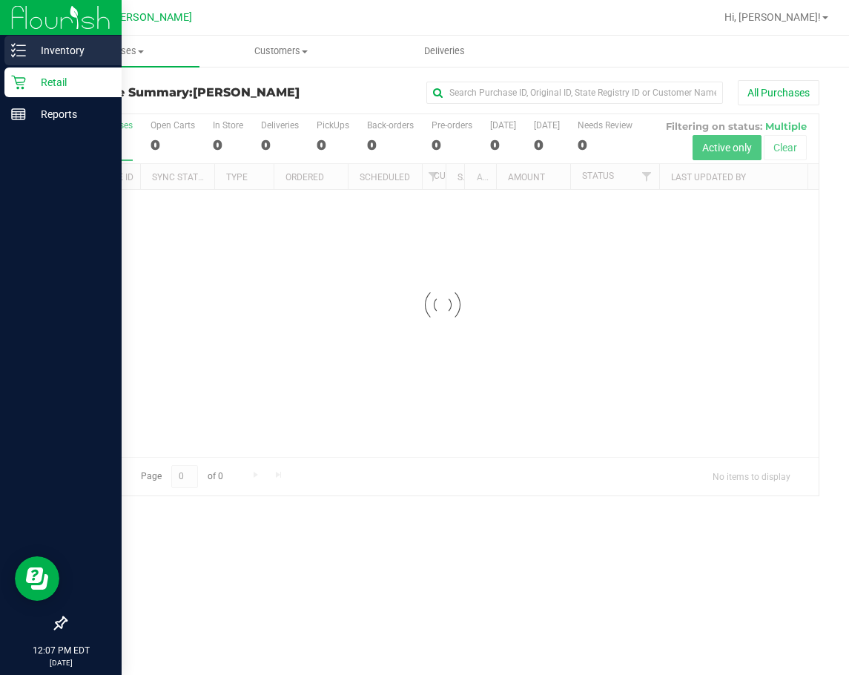
click at [85, 49] on p "Inventory" at bounding box center [70, 51] width 89 height 18
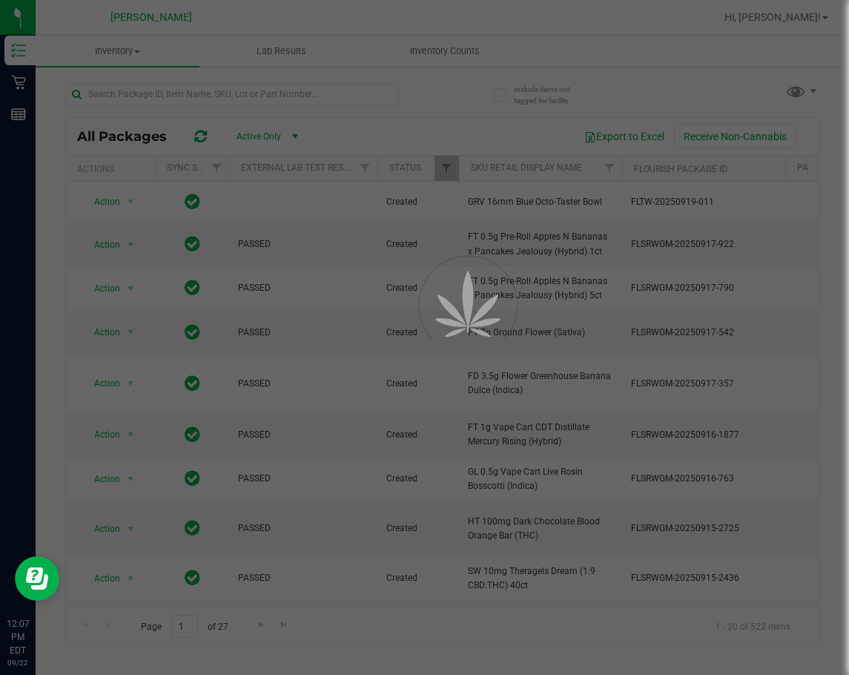
click at [240, 96] on div at bounding box center [424, 337] width 849 height 675
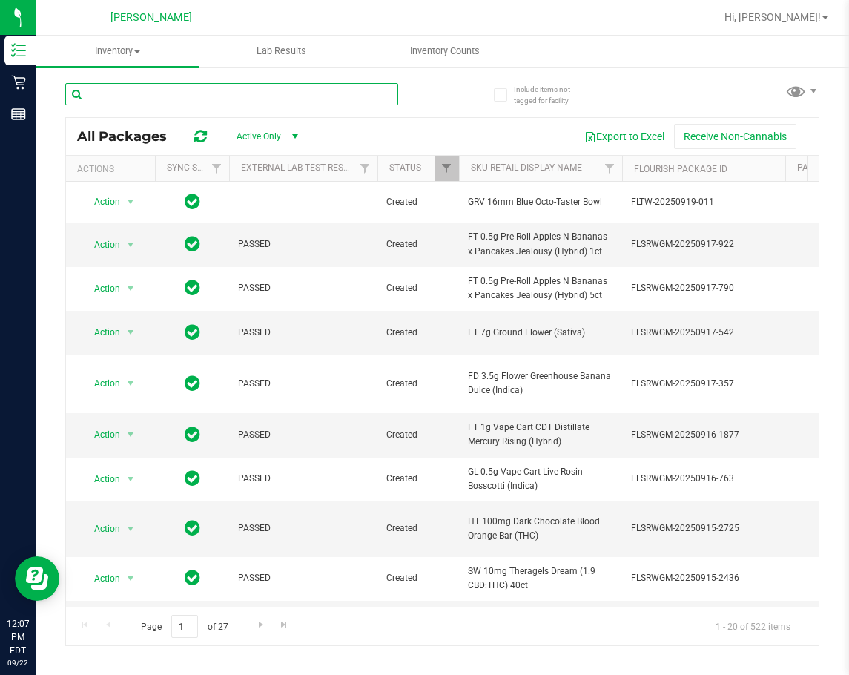
click at [240, 96] on input "text" at bounding box center [231, 94] width 333 height 22
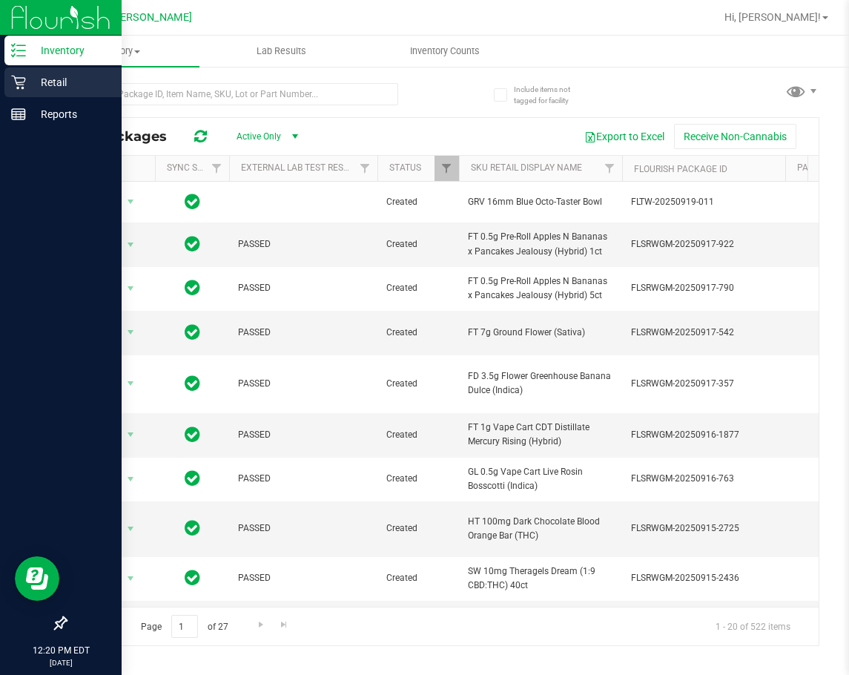
click at [15, 72] on div "Retail" at bounding box center [62, 82] width 117 height 30
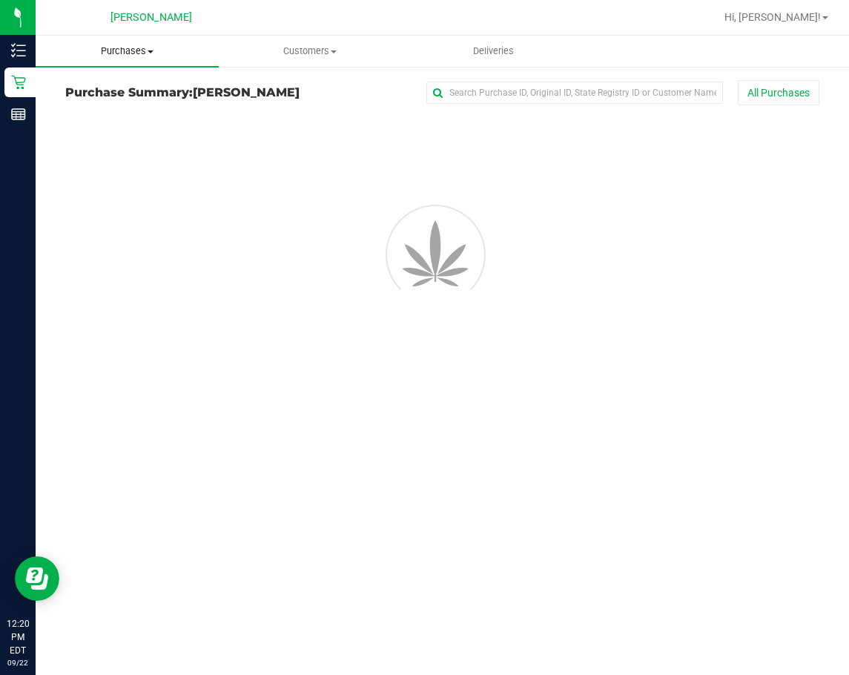
click at [145, 55] on span "Purchases" at bounding box center [127, 50] width 183 height 13
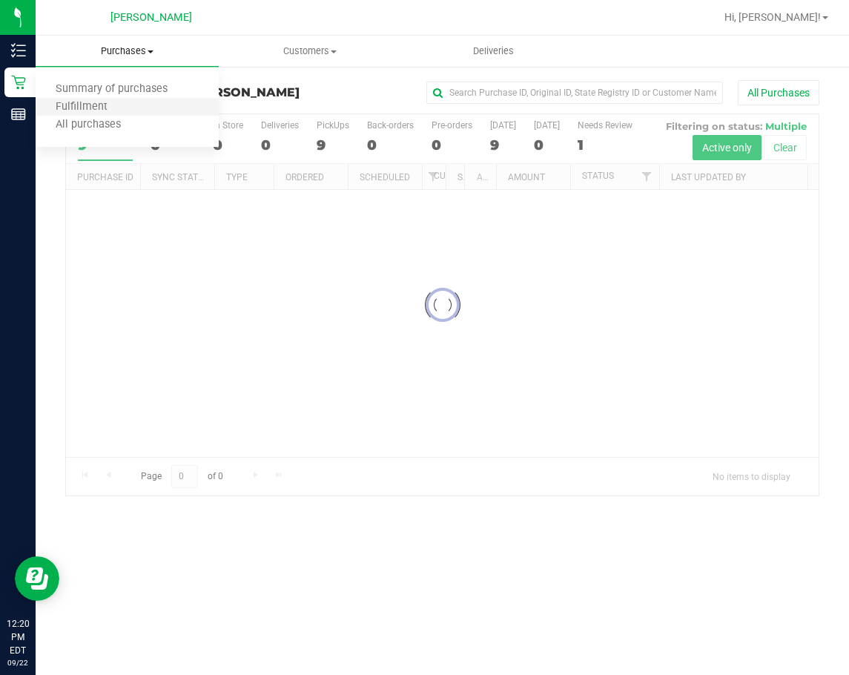
click at [126, 101] on li "Fulfillment" at bounding box center [127, 108] width 183 height 18
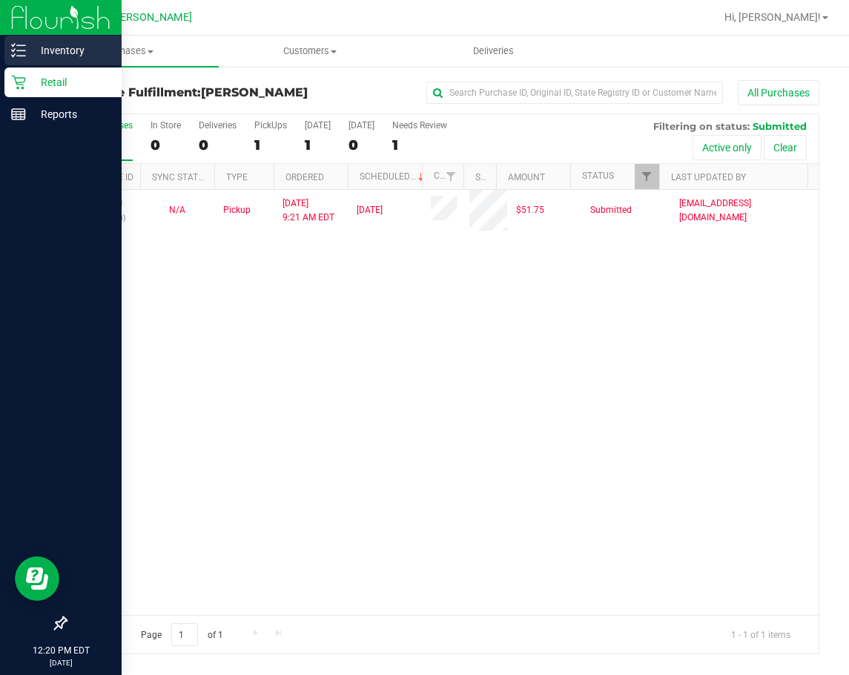
click at [10, 47] on div "Inventory" at bounding box center [62, 51] width 117 height 30
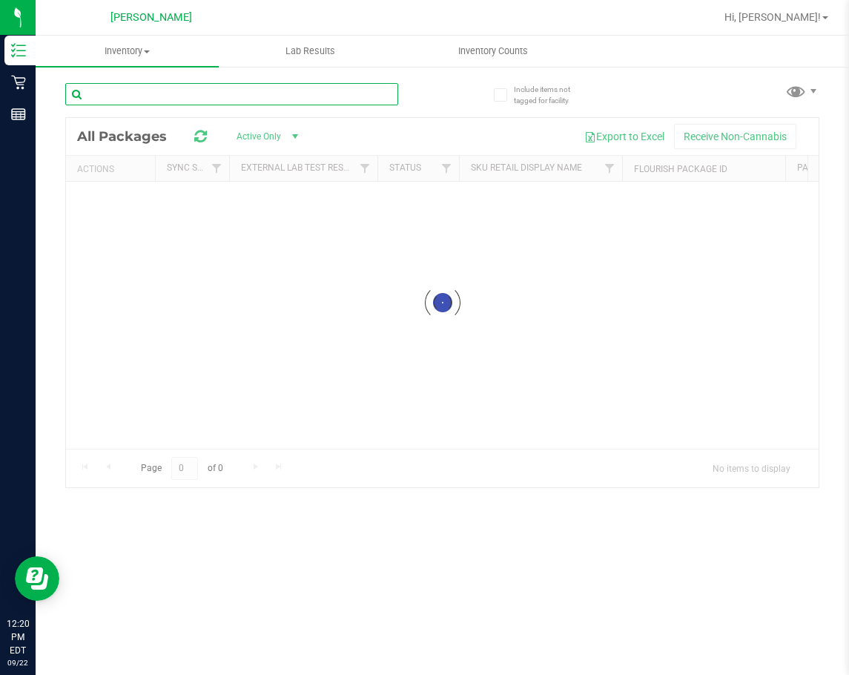
click at [179, 104] on div "Inventory All packages All inventory Waste log Lab Results Inventory Counts" at bounding box center [442, 355] width 813 height 639
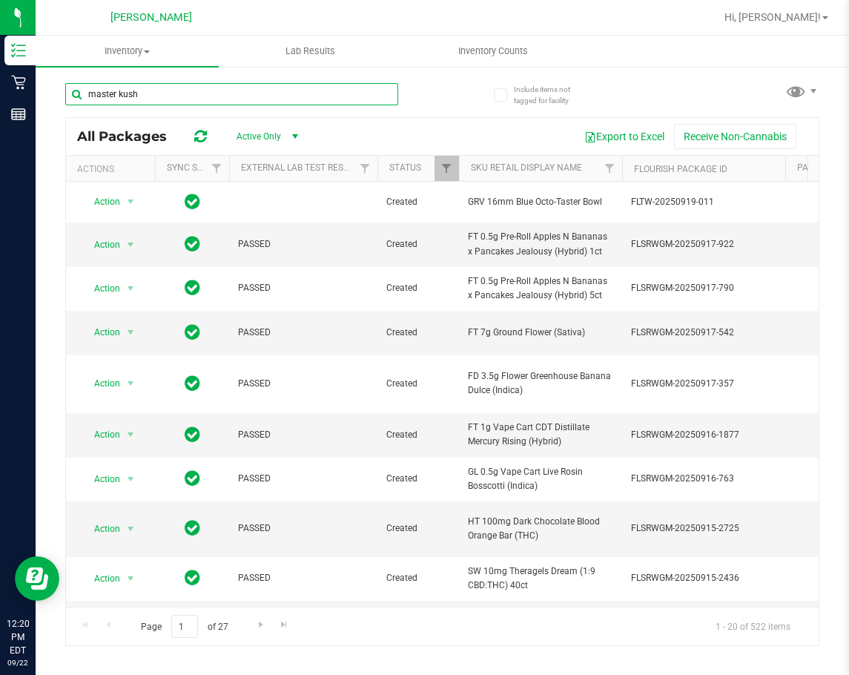
type input "master kush"
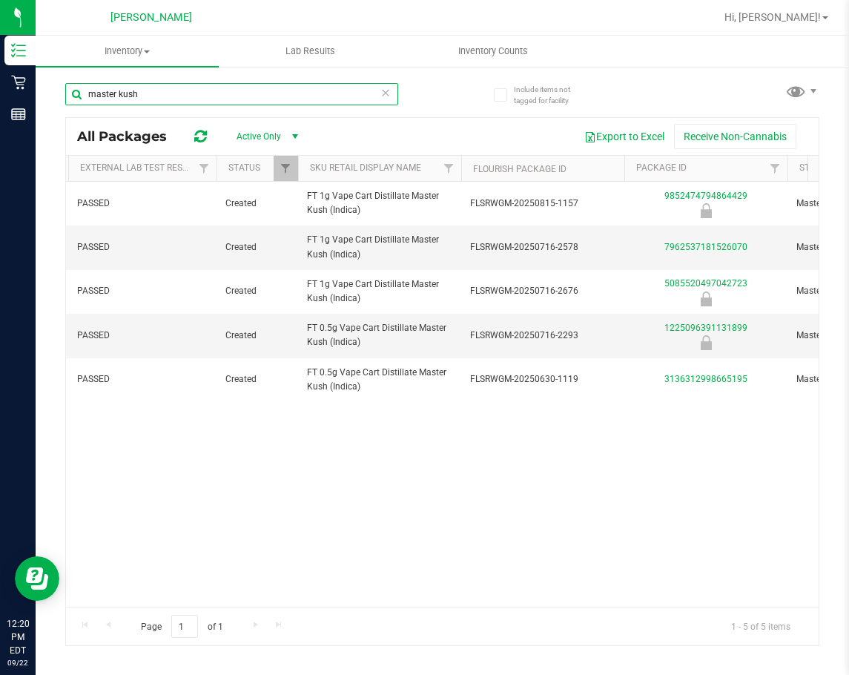
scroll to position [0, 169]
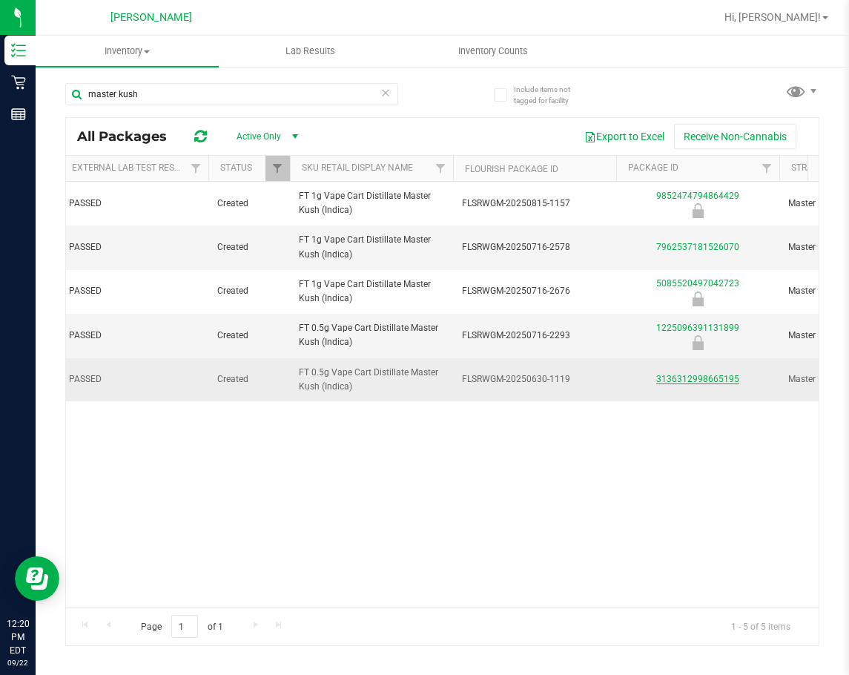
click at [699, 374] on link "3136312998665195" at bounding box center [697, 379] width 83 height 10
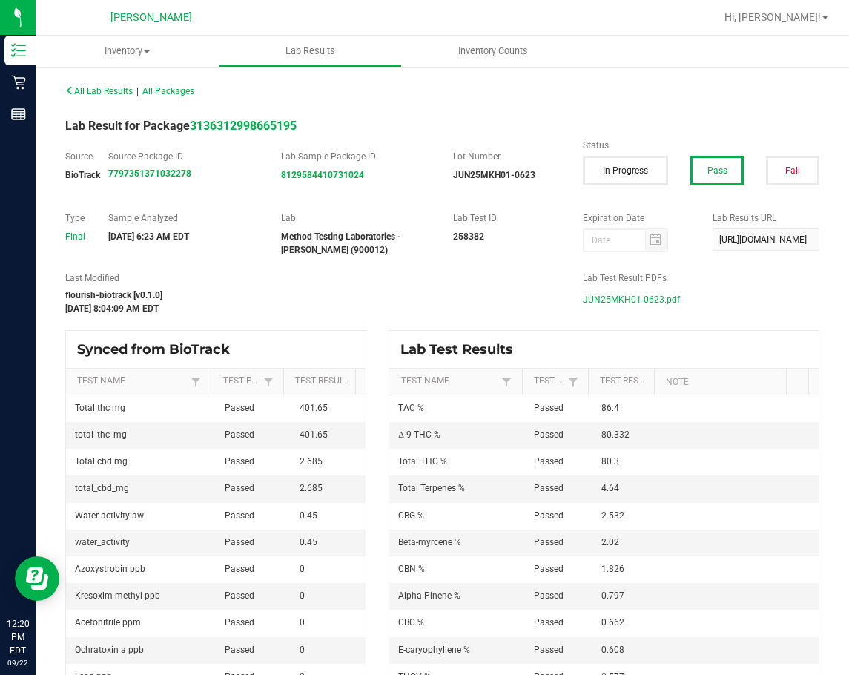
click at [599, 302] on span "JUN25MKH01-0623.pdf" at bounding box center [631, 299] width 97 height 22
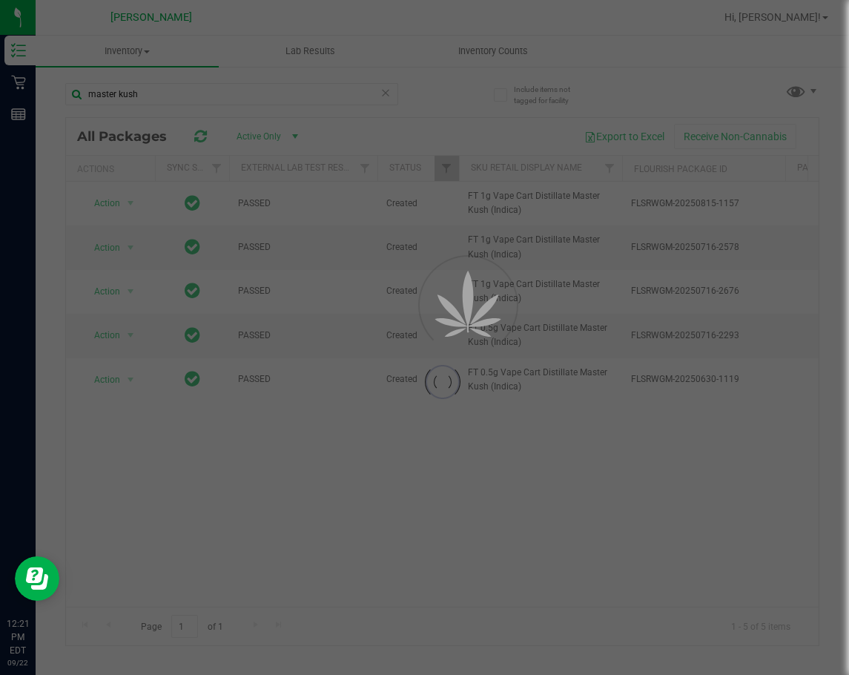
click at [388, 92] on icon at bounding box center [385, 92] width 10 height 18
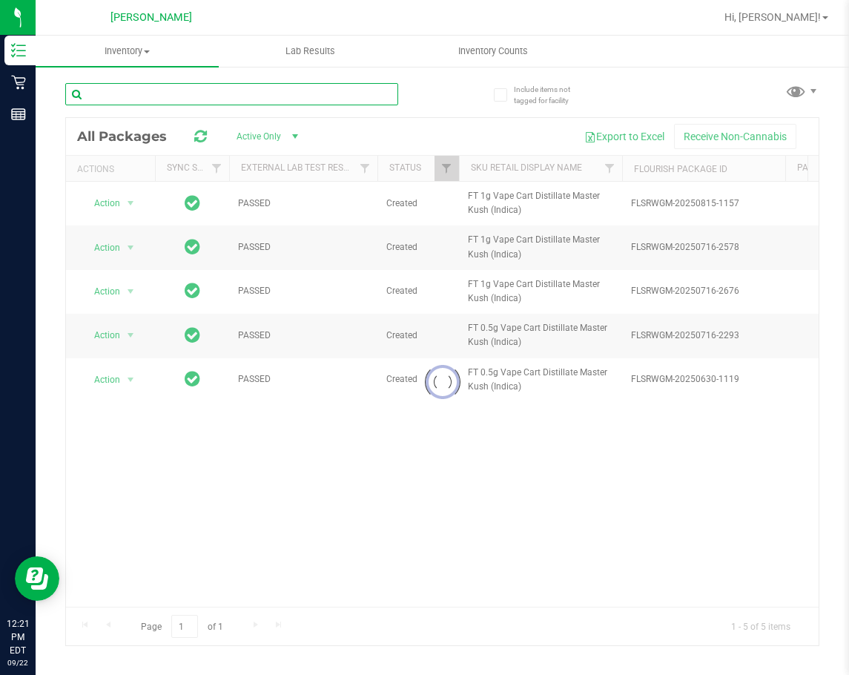
click at [307, 96] on input "text" at bounding box center [231, 94] width 333 height 22
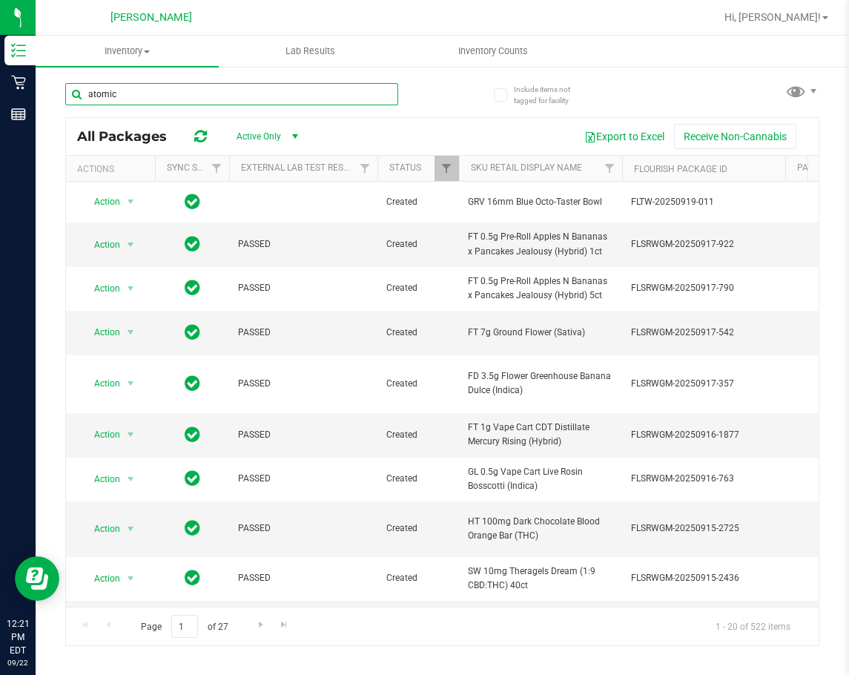
type input "atomic"
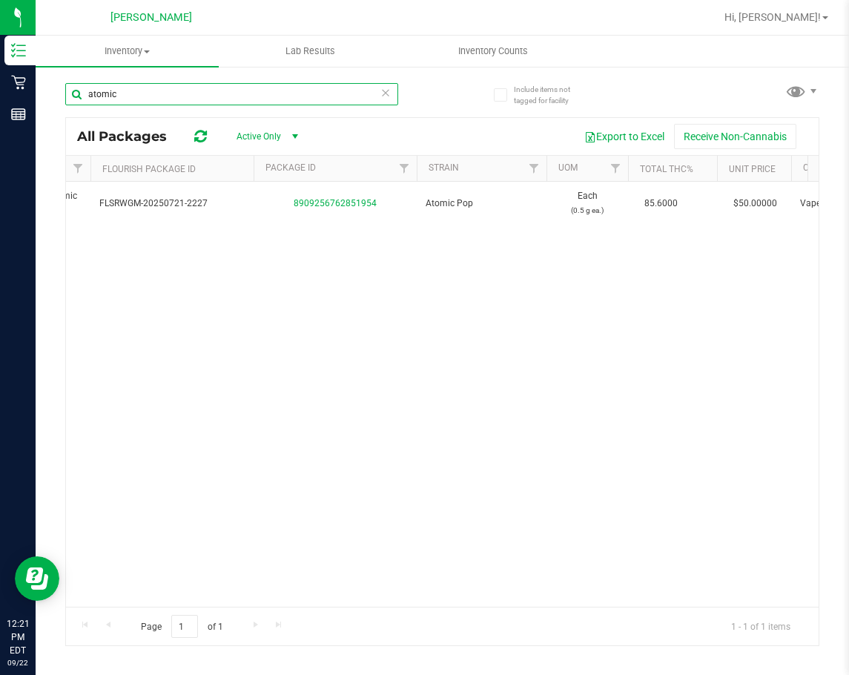
scroll to position [0, 494]
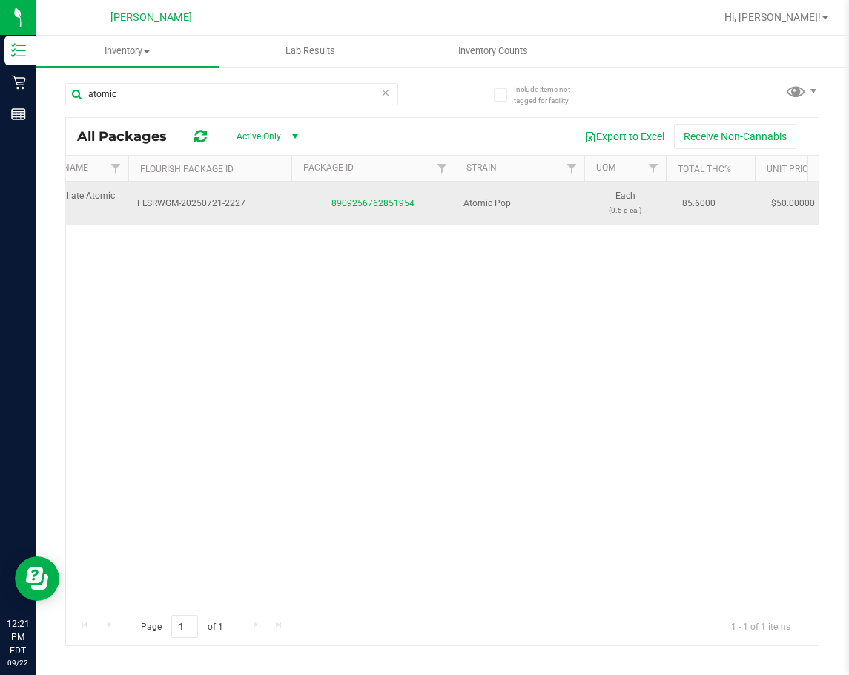
click at [350, 208] on link "8909256762851954" at bounding box center [372, 203] width 83 height 10
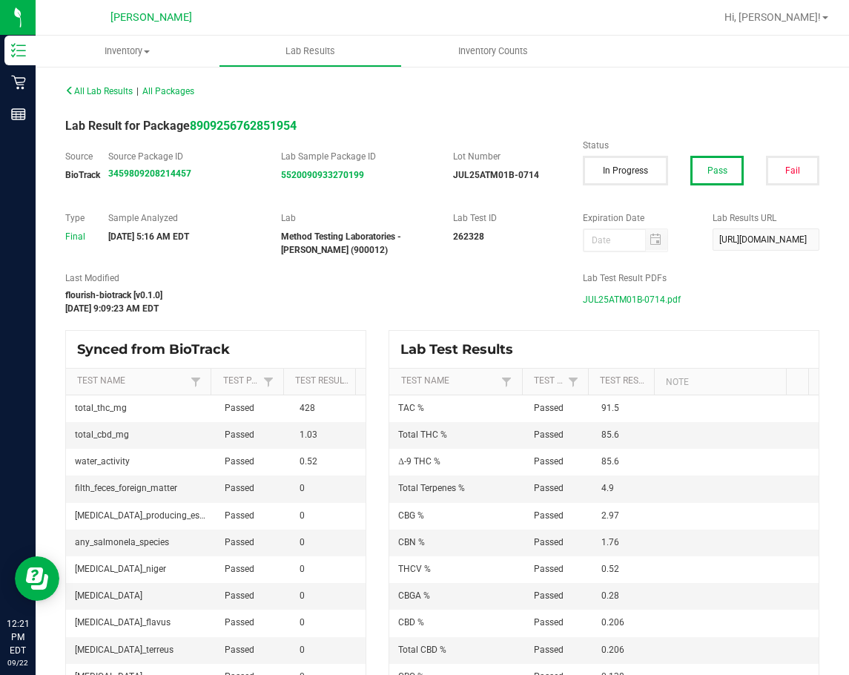
click at [662, 296] on span "JUL25ATM01B-0714.pdf" at bounding box center [632, 299] width 98 height 22
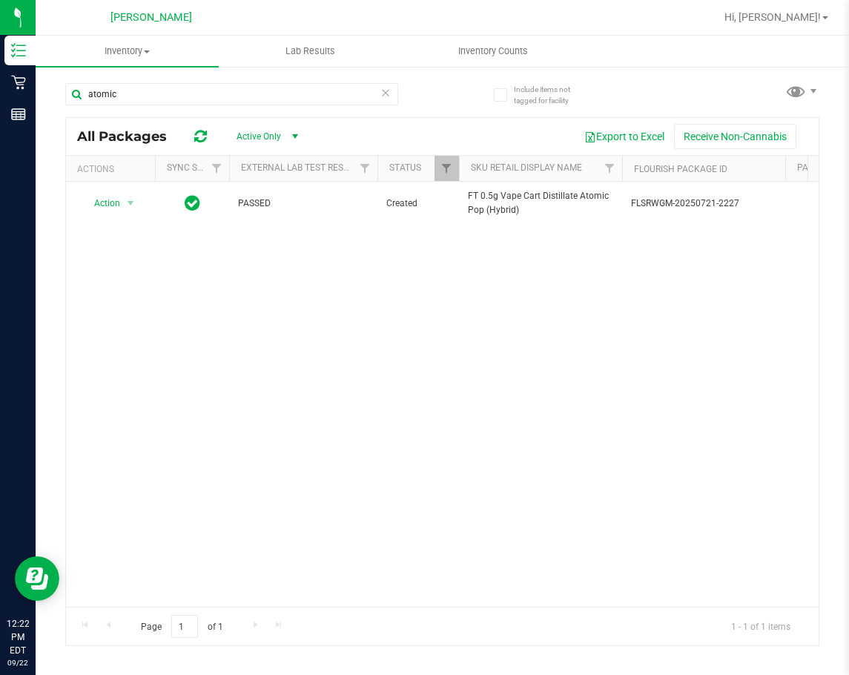
click at [383, 96] on icon at bounding box center [385, 92] width 10 height 18
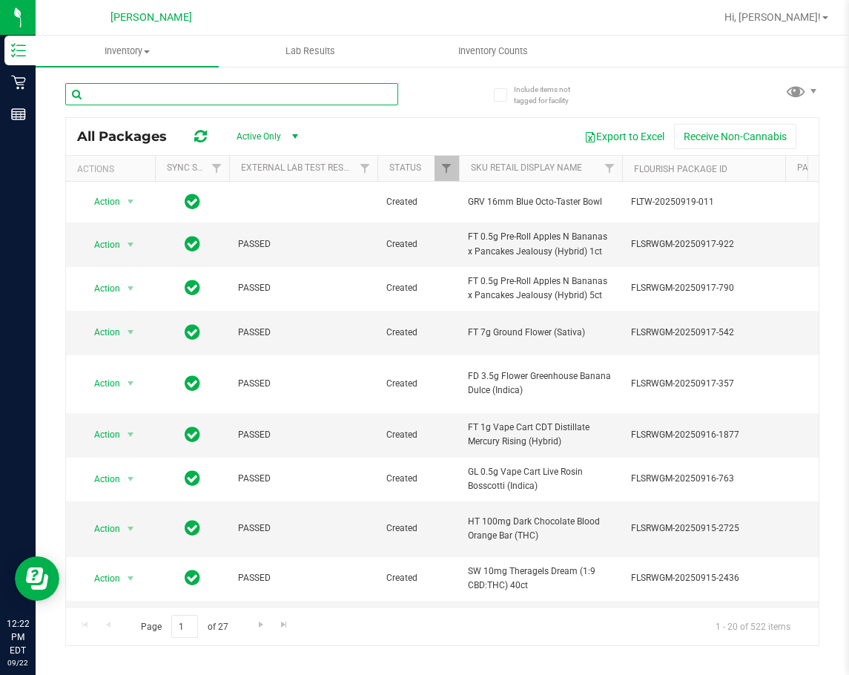
click at [305, 99] on input "text" at bounding box center [231, 94] width 333 height 22
type input "jack"
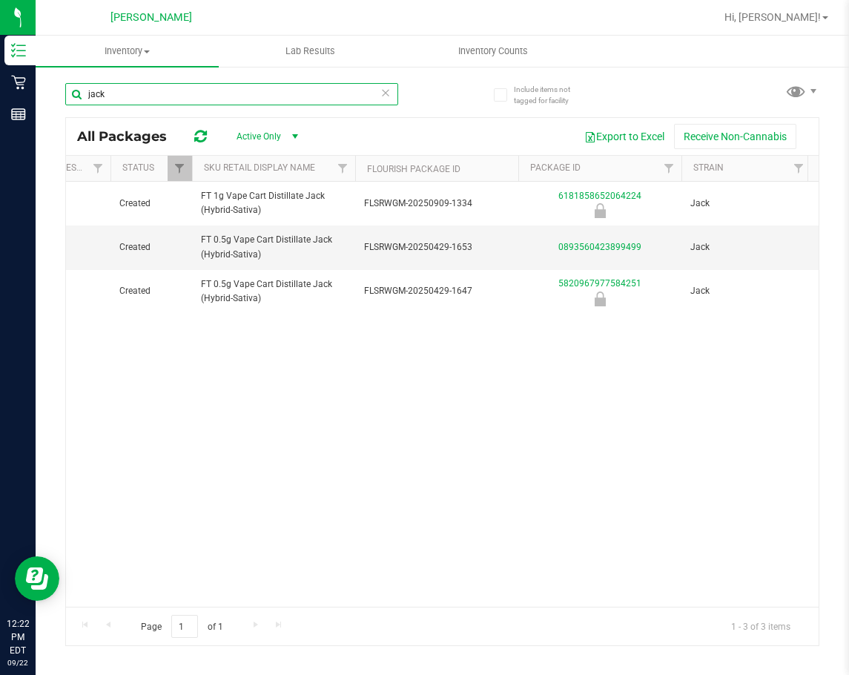
scroll to position [0, 368]
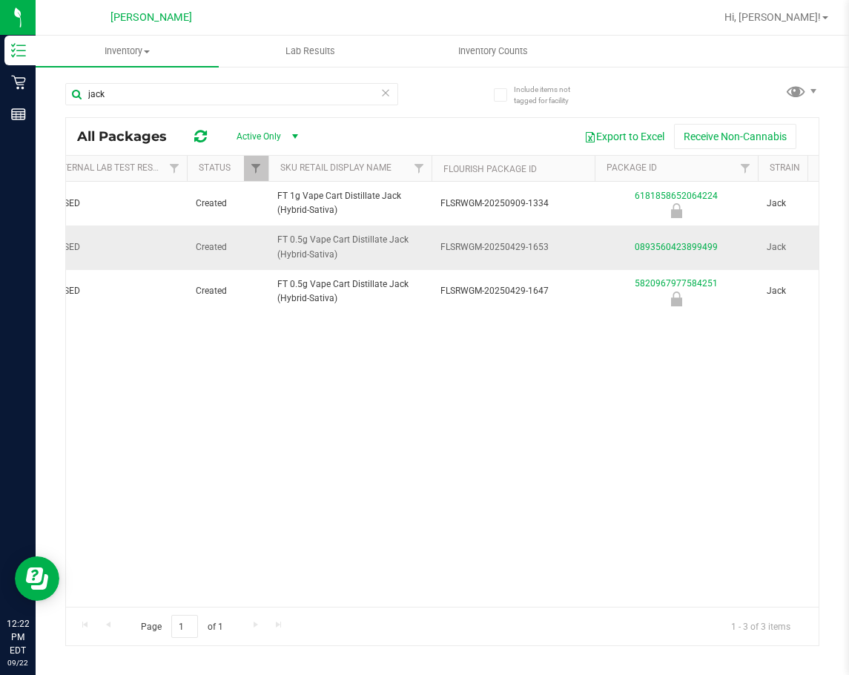
click at [666, 241] on div "0893560423899499" at bounding box center [676, 247] width 168 height 14
click at [663, 250] on link "0893560423899499" at bounding box center [676, 247] width 83 height 10
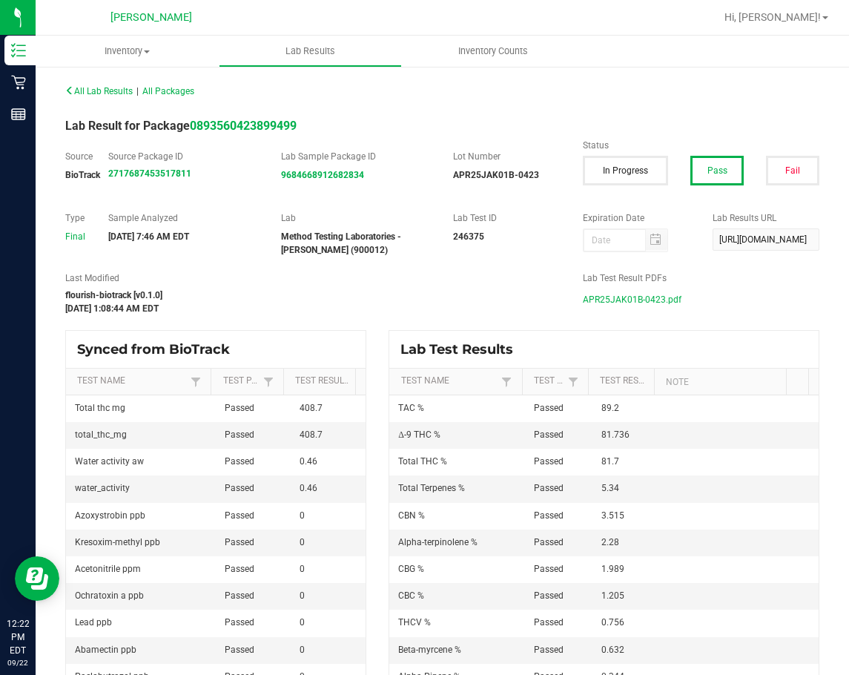
click at [652, 294] on span "APR25JAK01B-0423.pdf" at bounding box center [632, 299] width 99 height 22
click at [127, 50] on span "Inventory" at bounding box center [127, 50] width 183 height 13
click at [106, 105] on span "All inventory" at bounding box center [86, 107] width 100 height 13
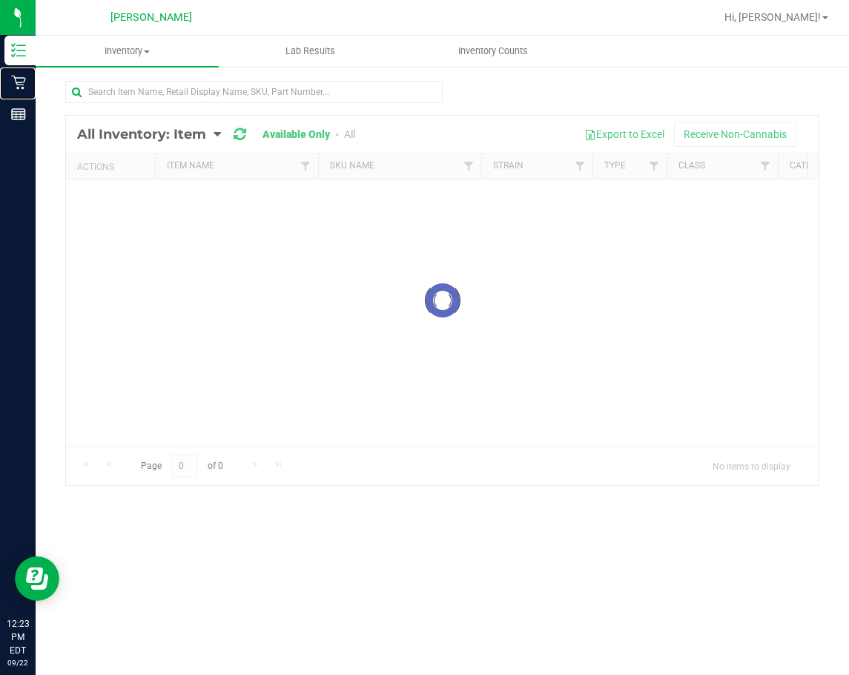
click at [0, 0] on p "Retail" at bounding box center [0, 0] width 0 height 0
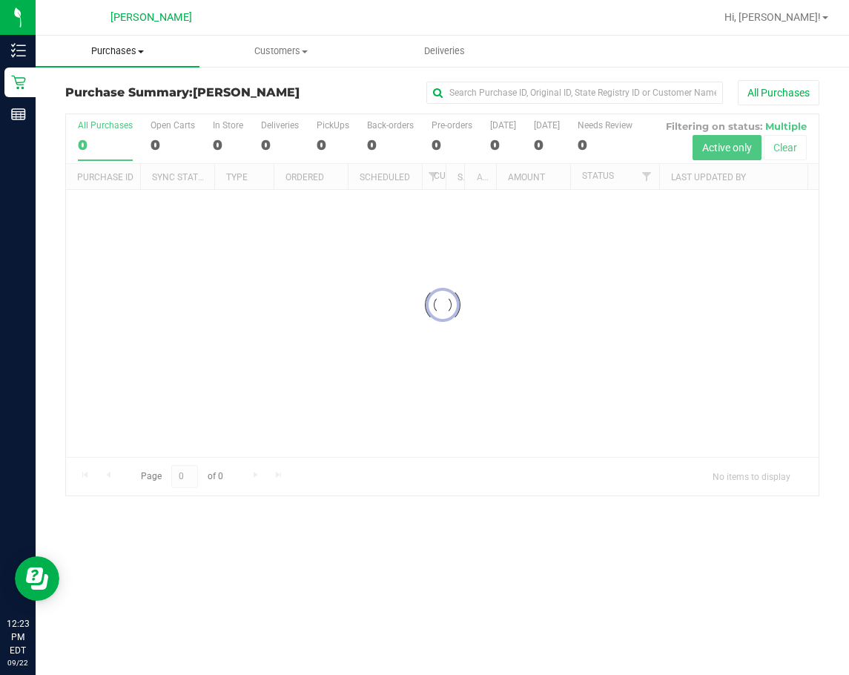
click at [132, 54] on span "Purchases" at bounding box center [118, 50] width 164 height 13
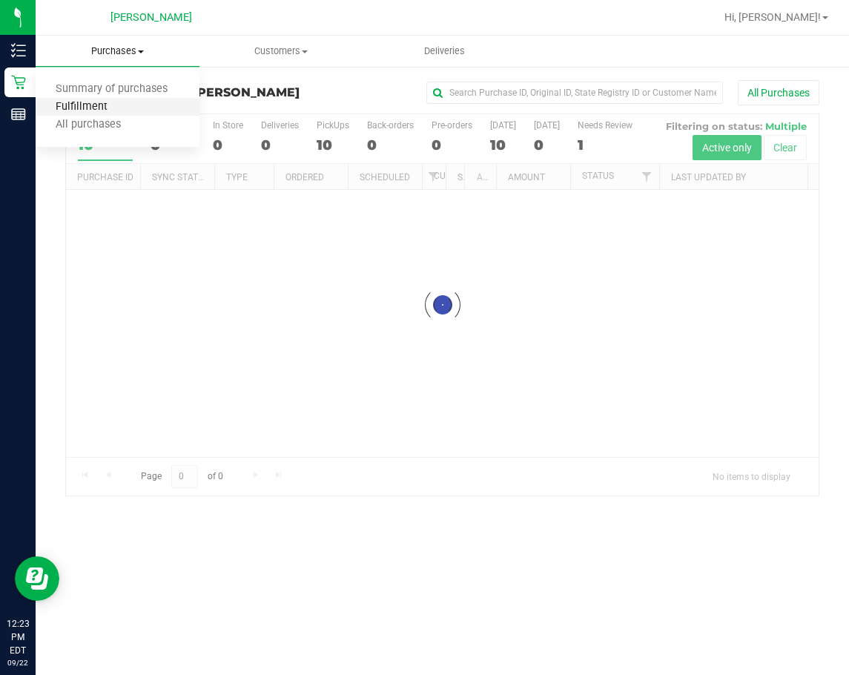
click at [99, 112] on span "Fulfillment" at bounding box center [82, 107] width 92 height 13
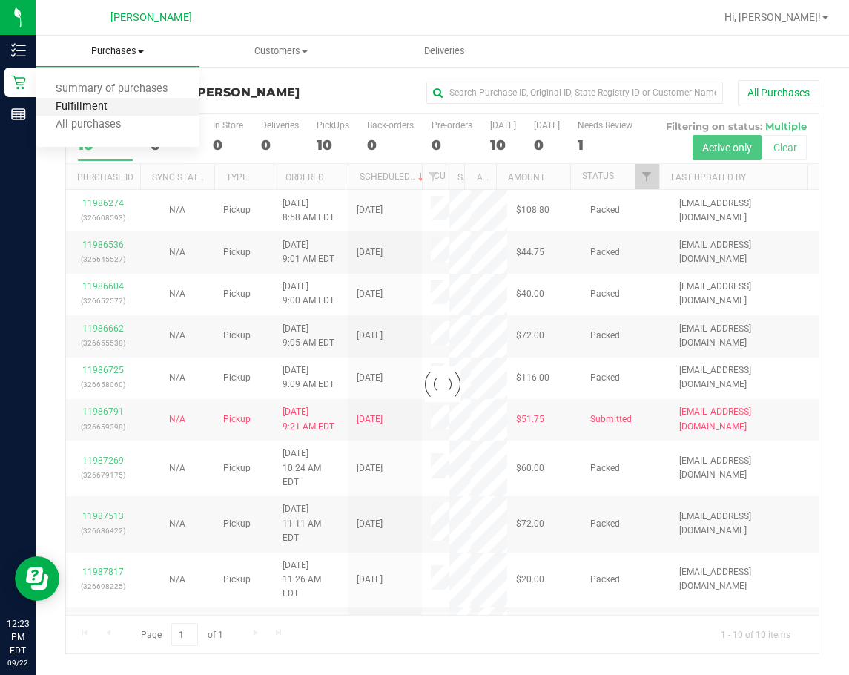
click at [99, 112] on span "Fulfillment" at bounding box center [82, 107] width 92 height 13
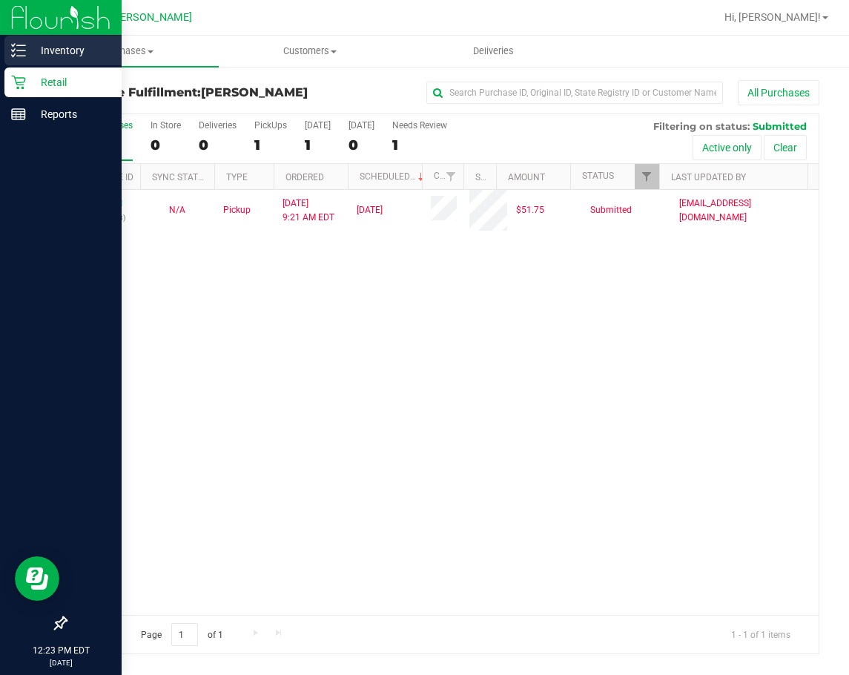
click at [24, 56] on line at bounding box center [21, 56] width 8 height 0
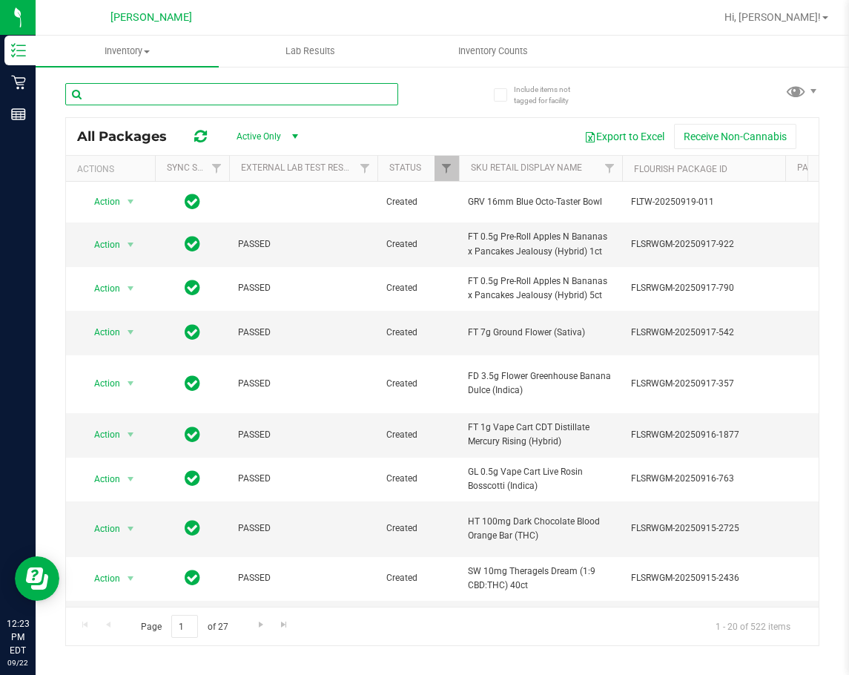
click at [192, 91] on input "text" at bounding box center [231, 94] width 333 height 22
type input "watermelon mojito"
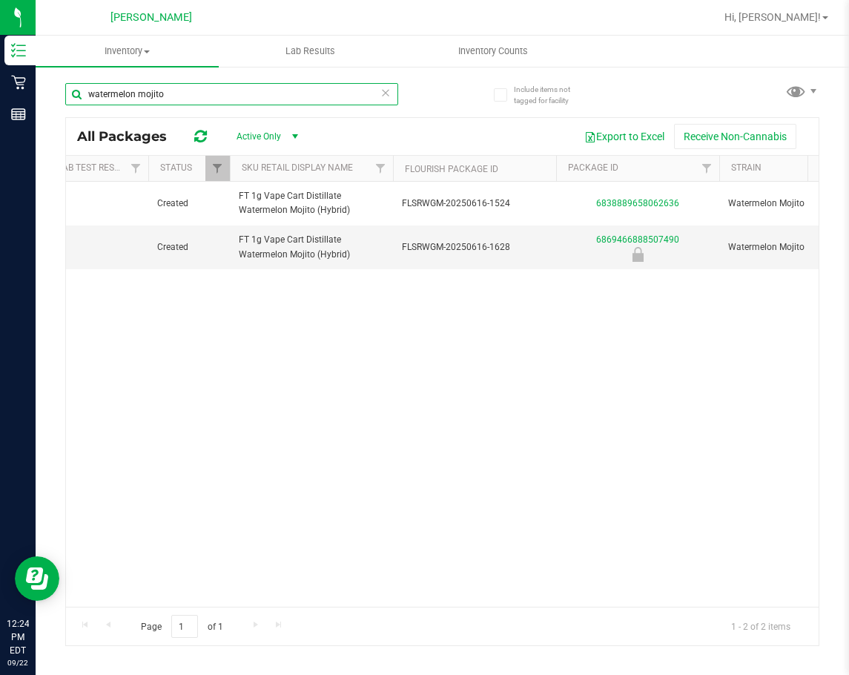
scroll to position [0, 267]
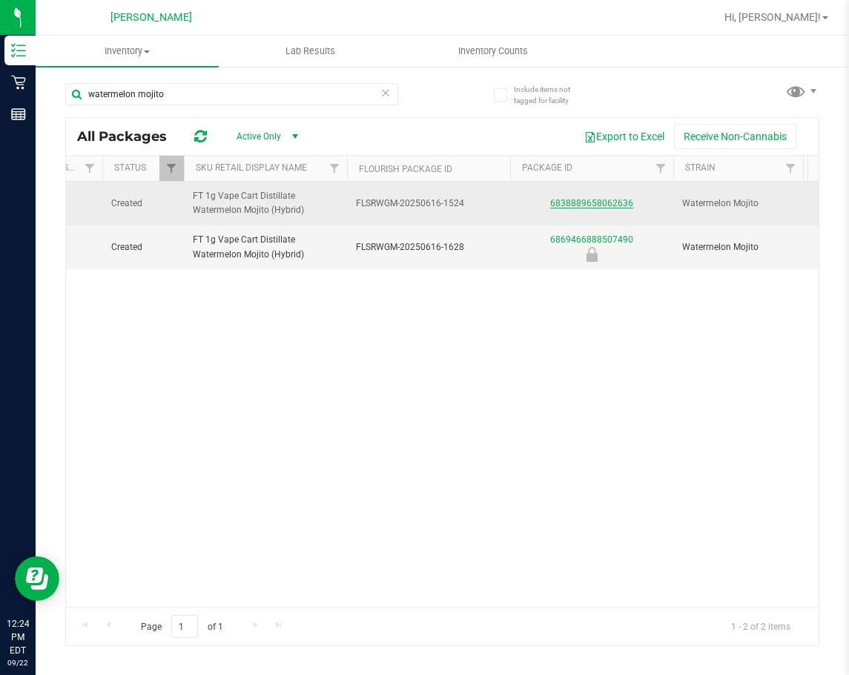
click at [557, 205] on link "6838889658062636" at bounding box center [591, 203] width 83 height 10
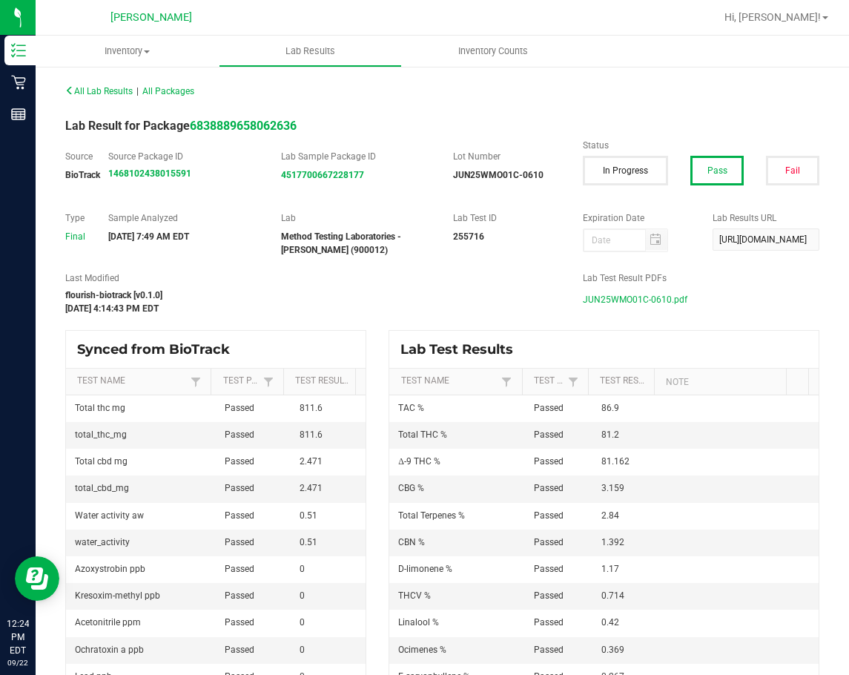
click at [602, 297] on span "JUN25WMO01C-0610.pdf" at bounding box center [635, 299] width 105 height 22
click at [122, 86] on span "All Lab Results" at bounding box center [98, 91] width 67 height 10
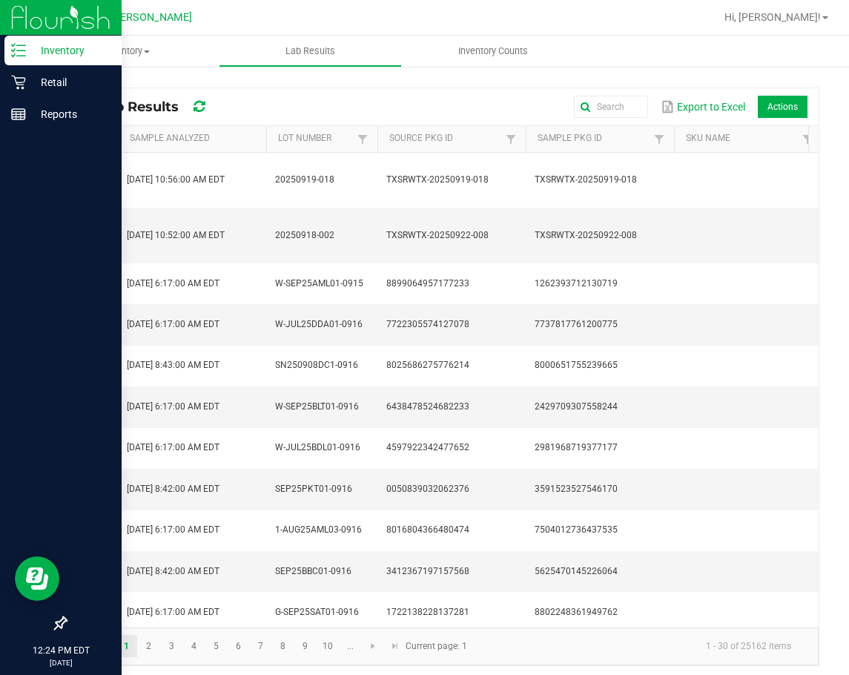
click at [44, 41] on div "Inventory" at bounding box center [62, 51] width 117 height 30
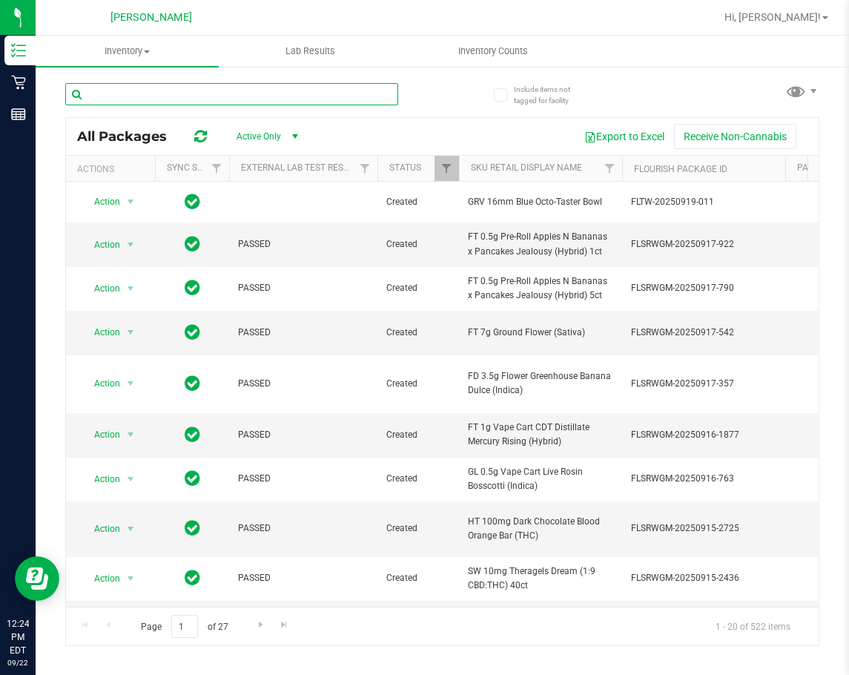
click at [219, 98] on input "text" at bounding box center [231, 94] width 333 height 22
type input "q"
type input "watermelon zlushie"
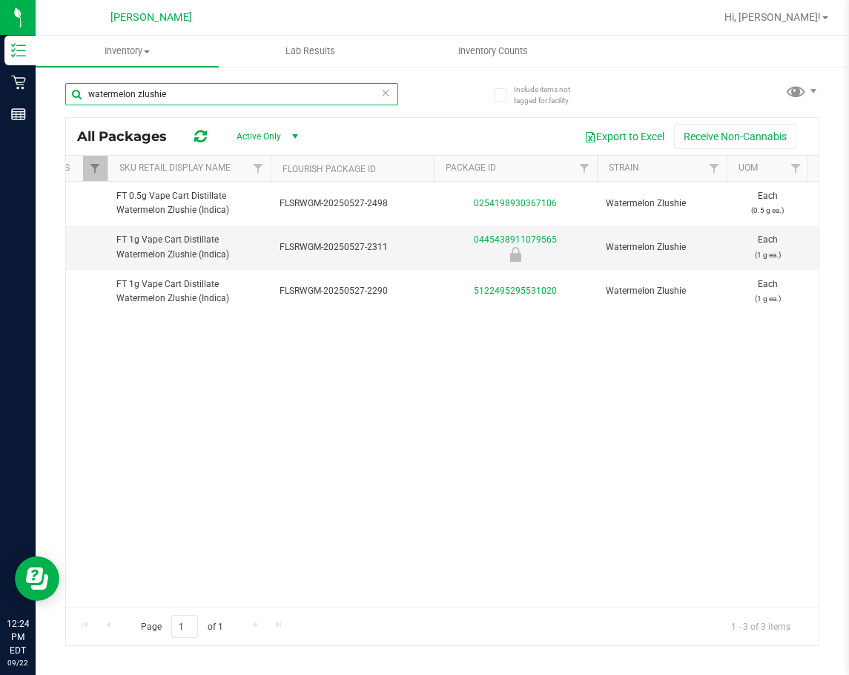
scroll to position [0, 426]
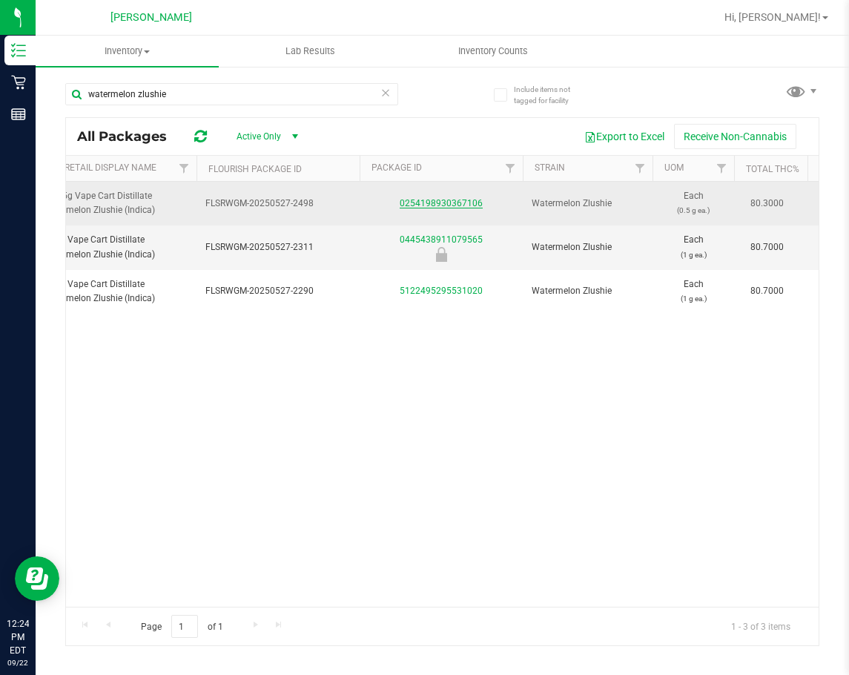
click at [466, 199] on link "0254198930367106" at bounding box center [441, 203] width 83 height 10
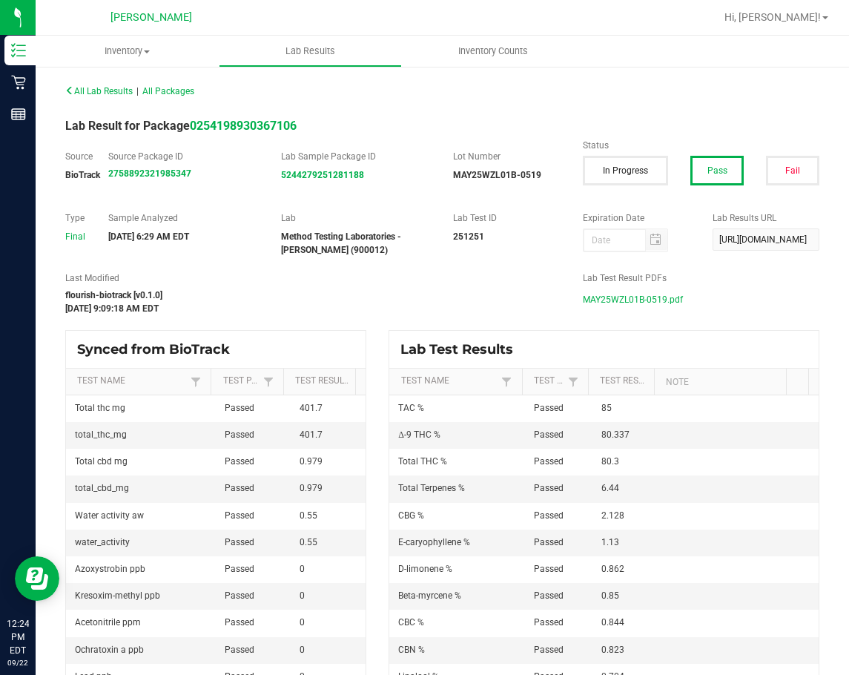
click at [626, 302] on span "MAY25WZL01B-0519.pdf" at bounding box center [633, 299] width 100 height 22
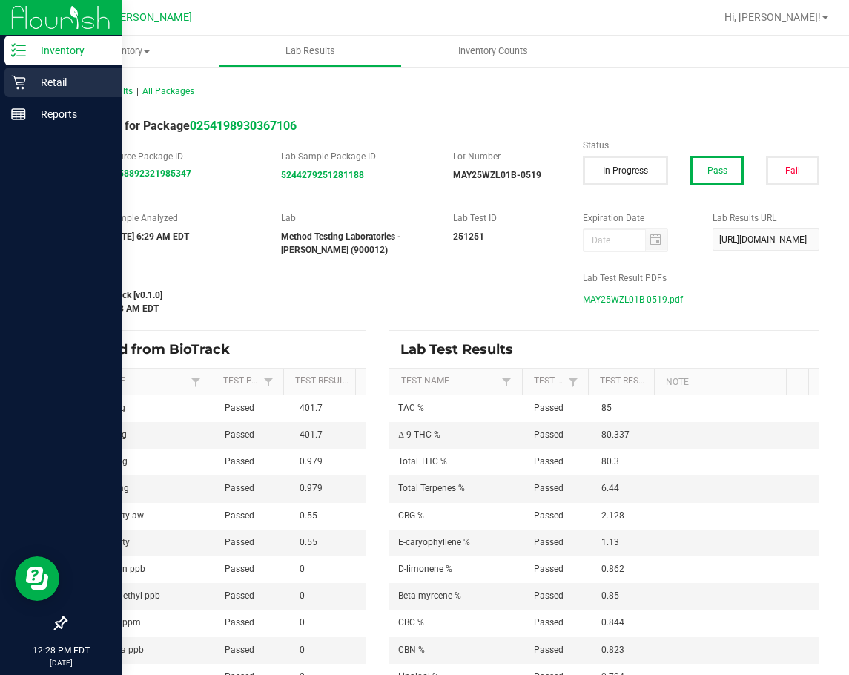
click at [42, 82] on p "Retail" at bounding box center [70, 82] width 89 height 18
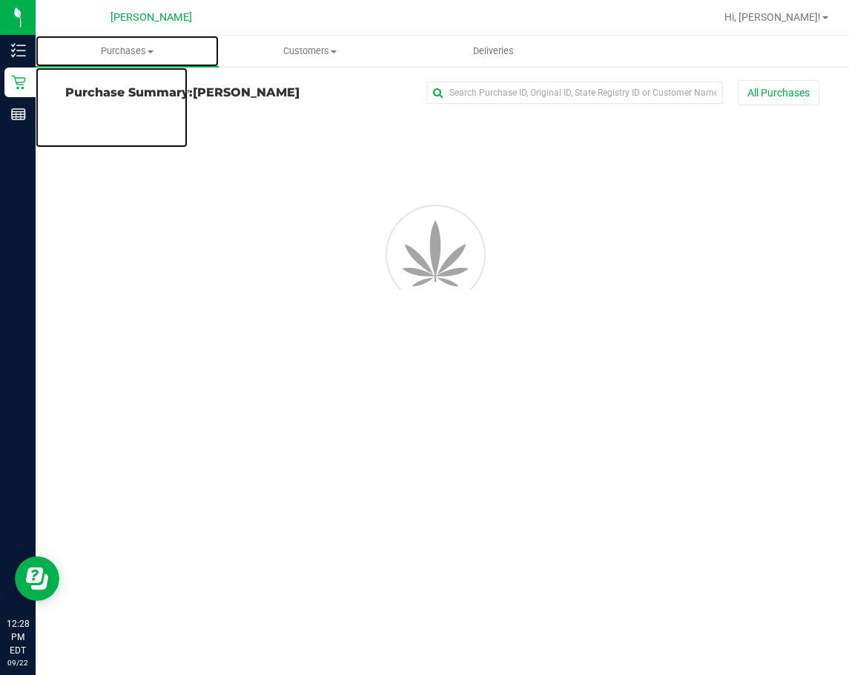
click at [127, 53] on span "Purchases" at bounding box center [127, 50] width 183 height 13
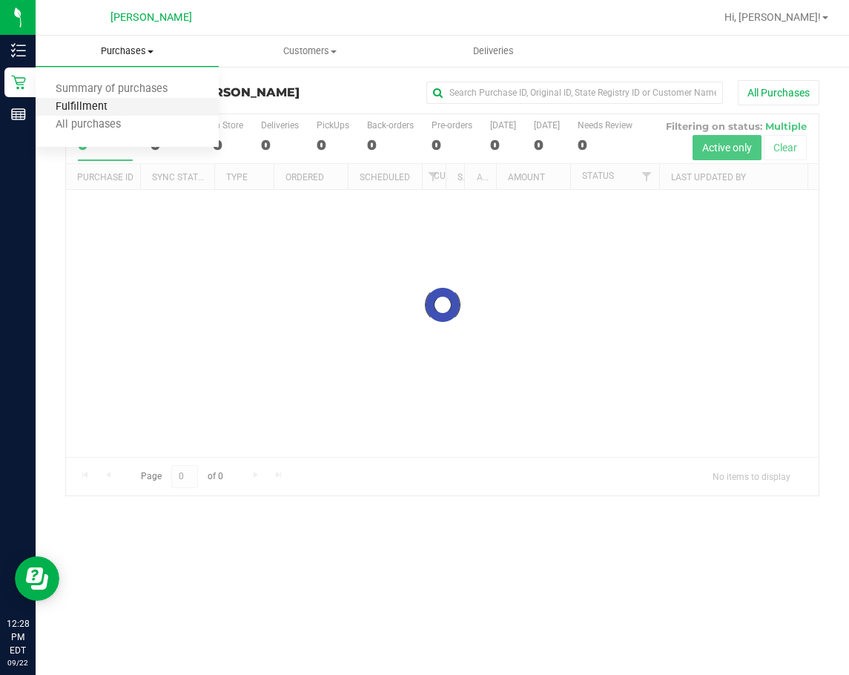
click at [122, 102] on span "Fulfillment" at bounding box center [82, 107] width 92 height 13
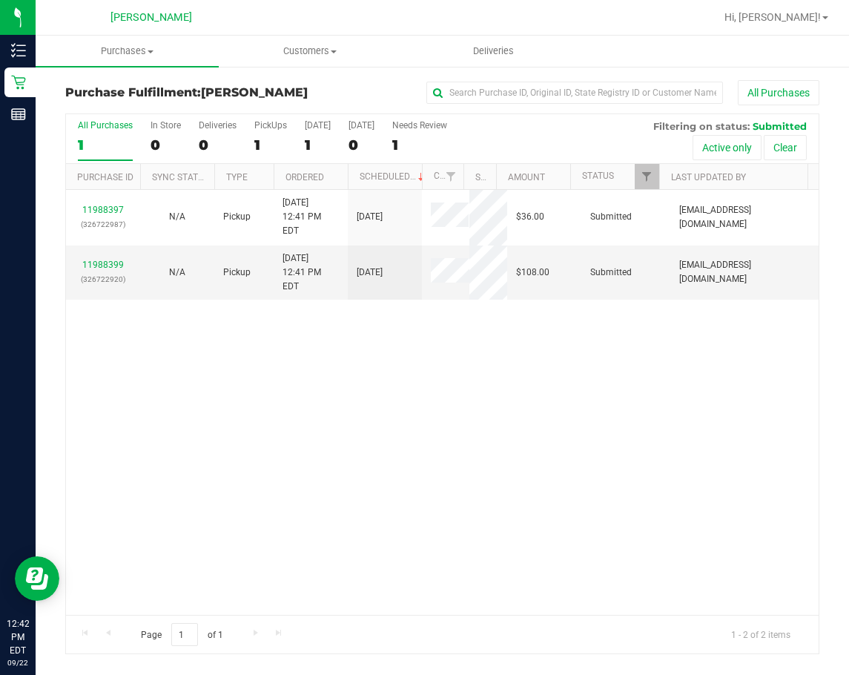
click at [411, 497] on div "11988397 (326722987) N/A Pickup [DATE] 12:41 PM EDT 9/22/2025 $36.00 Submitted …" at bounding box center [442, 402] width 752 height 425
click at [105, 259] on link "11988399" at bounding box center [103, 264] width 42 height 10
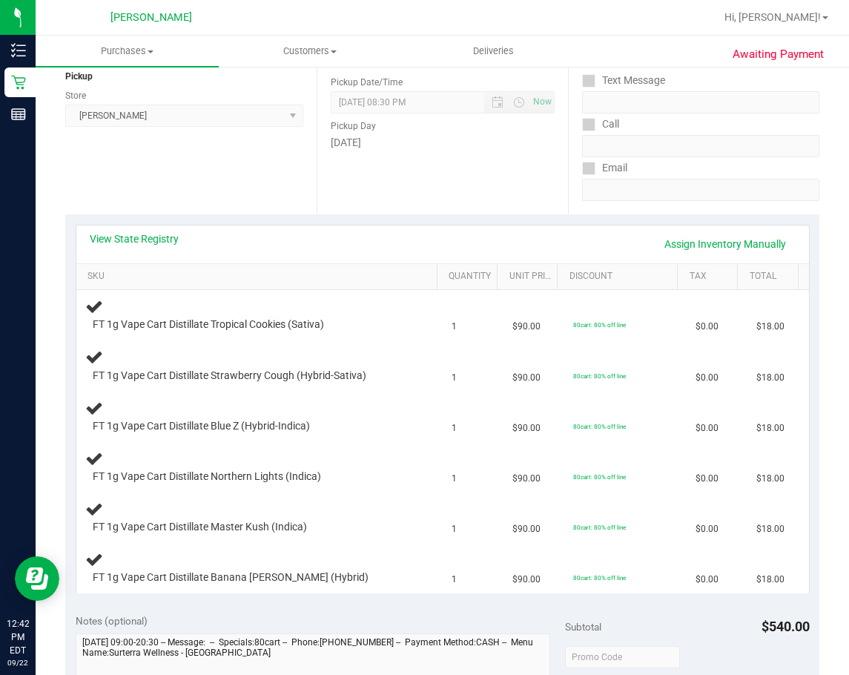
scroll to position [184, 0]
click at [166, 237] on link "View State Registry" at bounding box center [134, 240] width 89 height 15
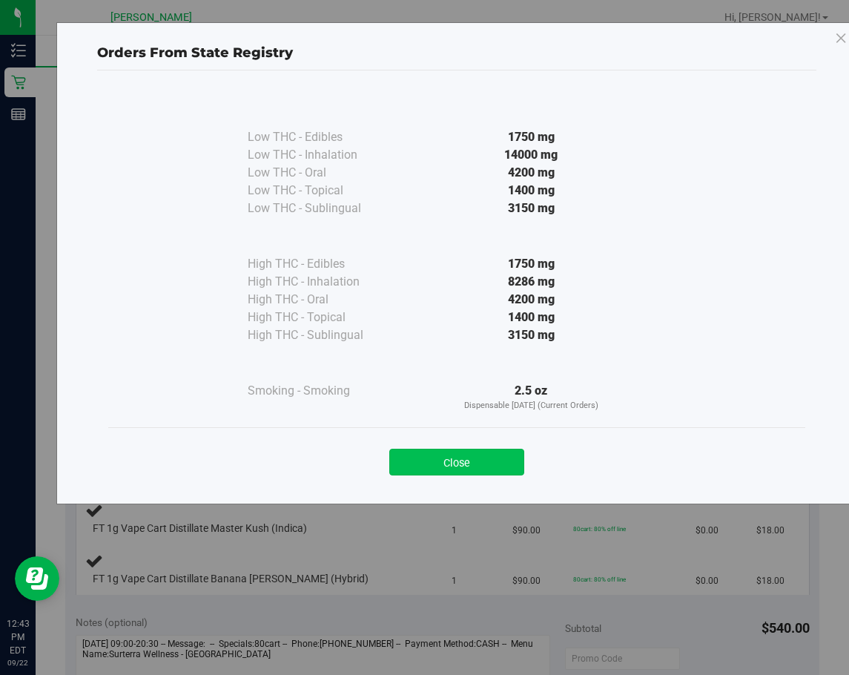
click at [474, 470] on button "Close" at bounding box center [456, 462] width 135 height 27
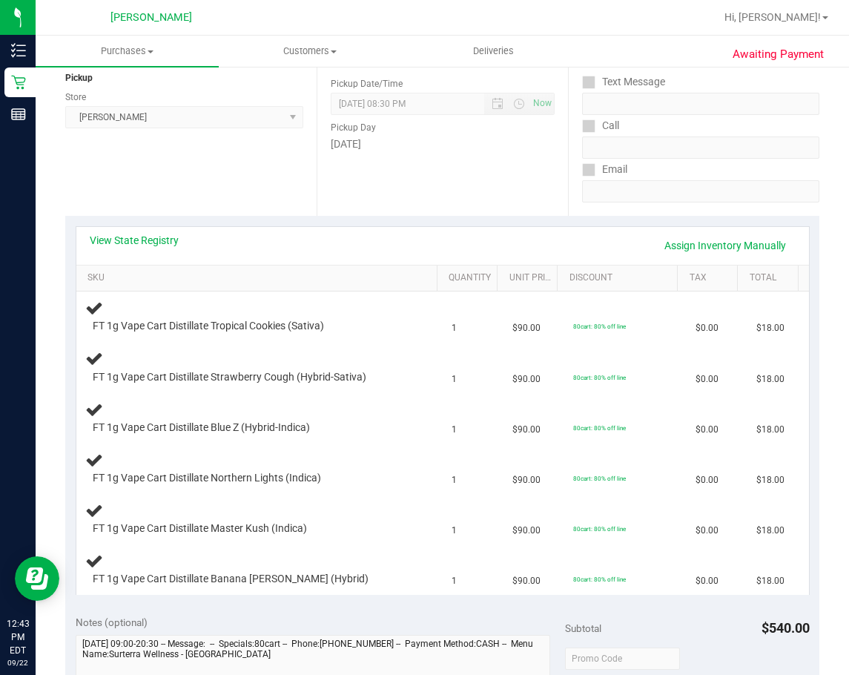
scroll to position [159, 0]
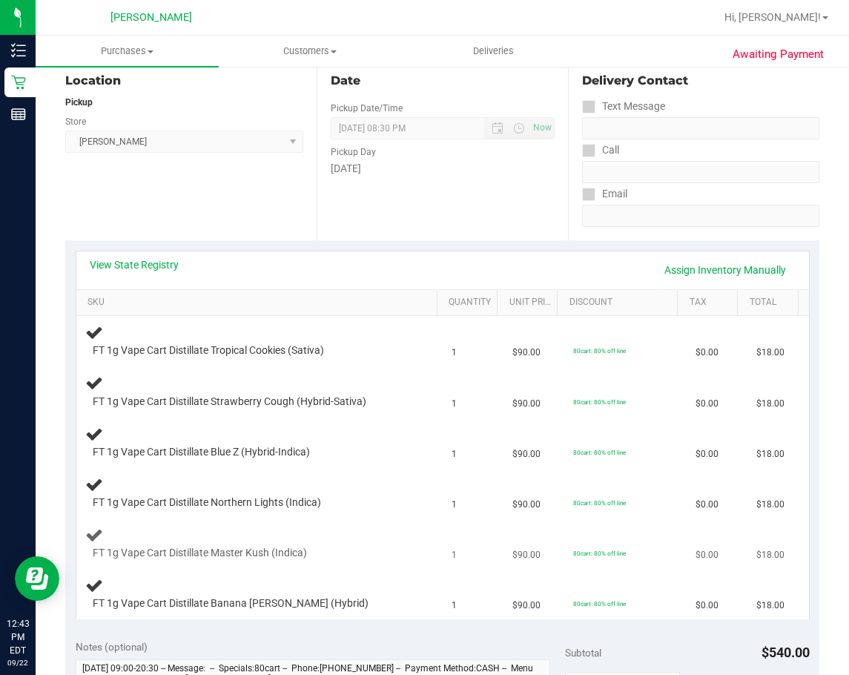
click at [358, 526] on div "FT 1g Vape Cart Distillate Master Kush (Indica)" at bounding box center [259, 543] width 348 height 35
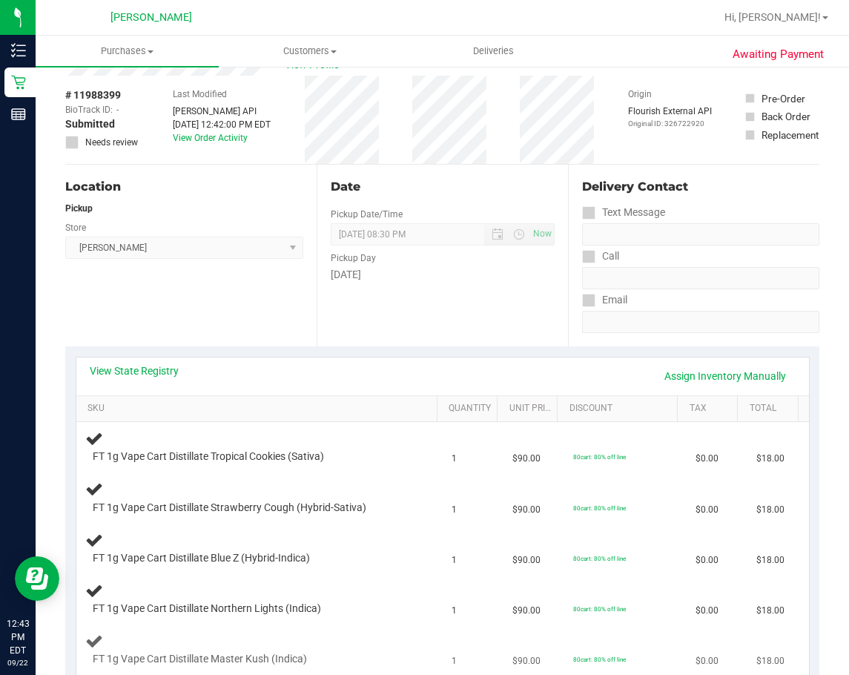
scroll to position [0, 0]
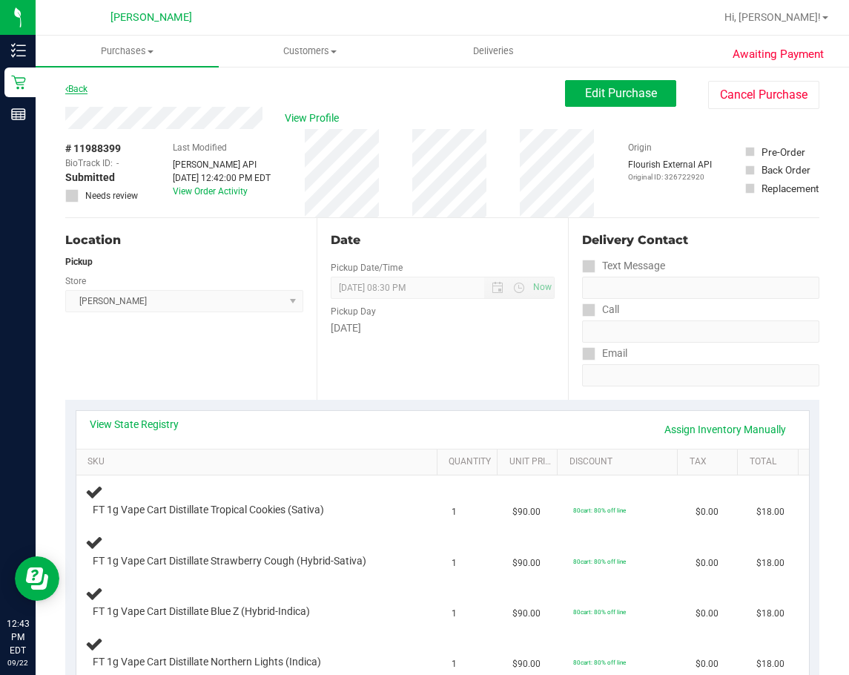
click at [79, 88] on link "Back" at bounding box center [76, 89] width 22 height 10
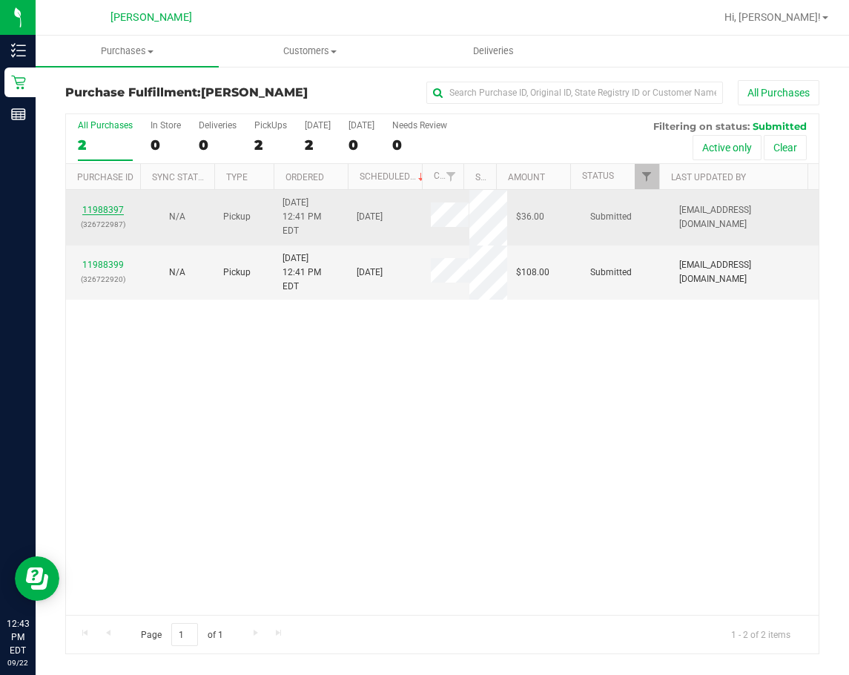
click at [110, 205] on link "11988397" at bounding box center [103, 210] width 42 height 10
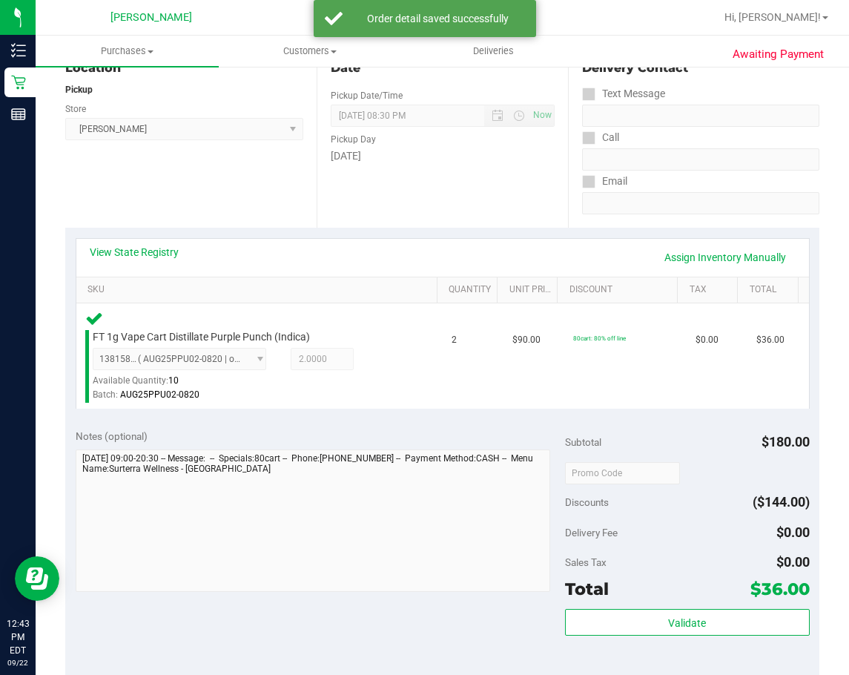
scroll to position [321, 0]
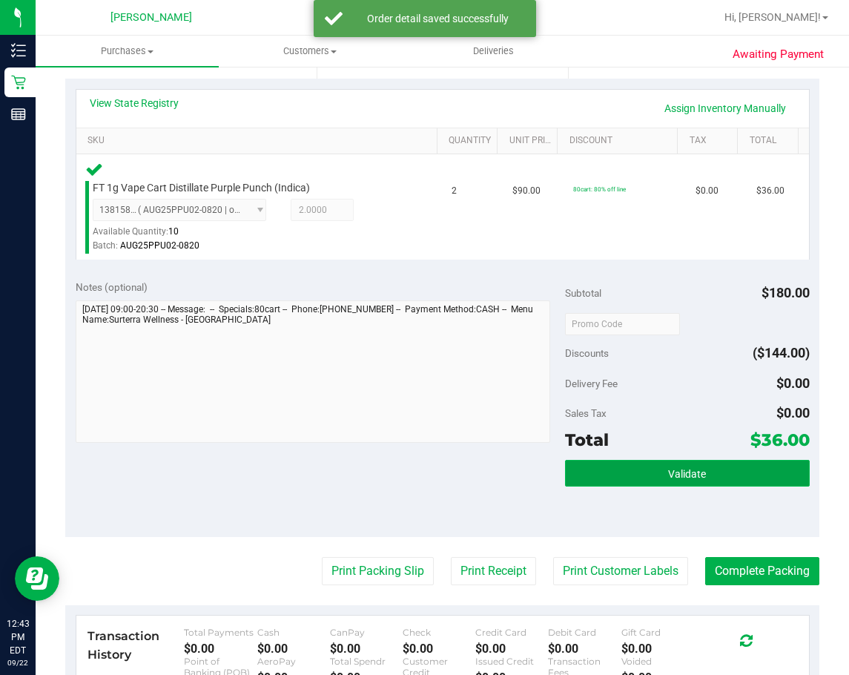
click at [664, 483] on button "Validate" at bounding box center [687, 473] width 245 height 27
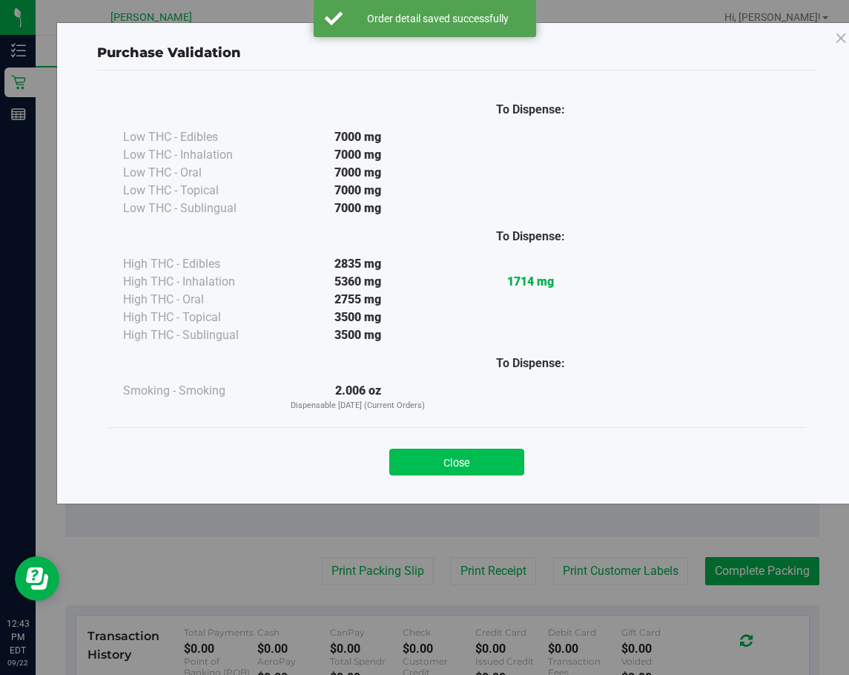
click at [488, 473] on button "Close" at bounding box center [456, 462] width 135 height 27
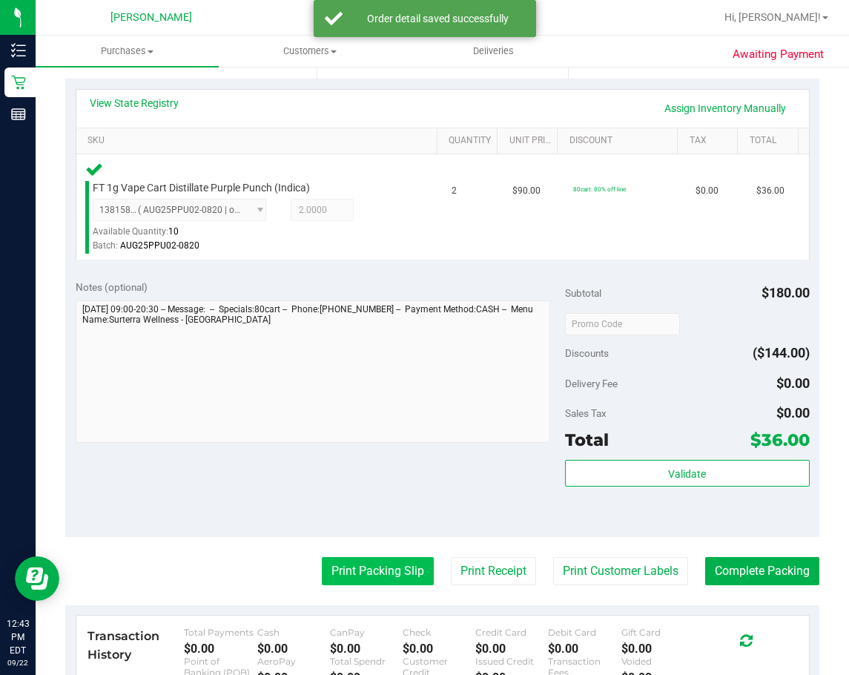
click at [354, 580] on button "Print Packing Slip" at bounding box center [378, 571] width 112 height 28
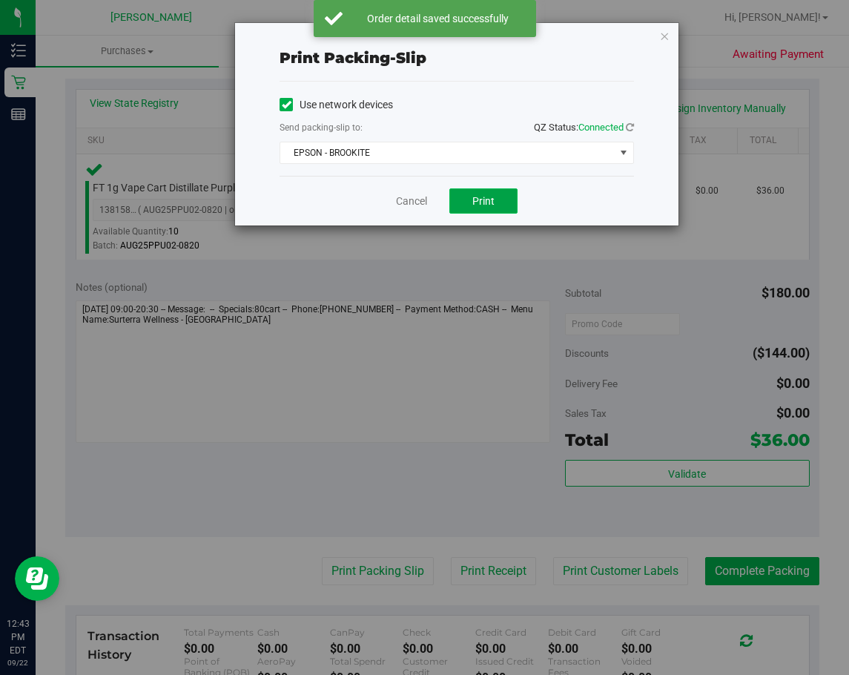
click at [499, 208] on button "Print" at bounding box center [483, 200] width 68 height 25
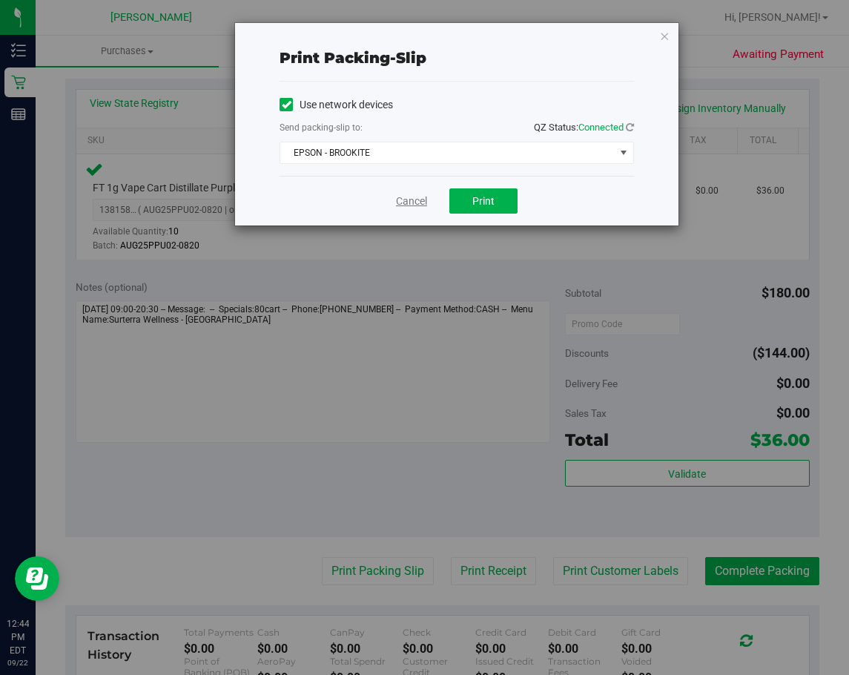
click at [412, 199] on link "Cancel" at bounding box center [411, 201] width 31 height 16
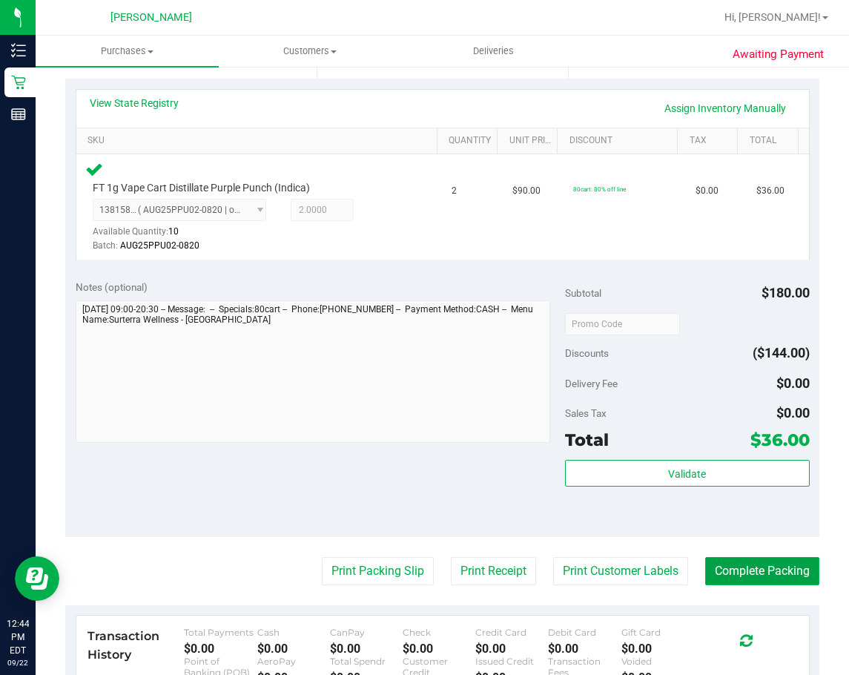
click at [709, 563] on button "Complete Packing" at bounding box center [762, 571] width 114 height 28
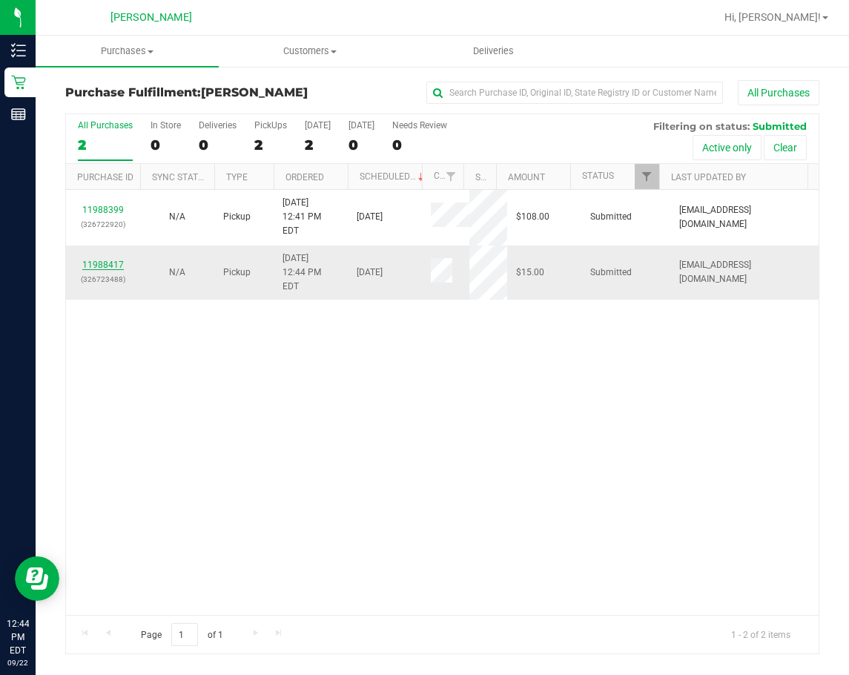
click at [119, 259] on link "11988417" at bounding box center [103, 264] width 42 height 10
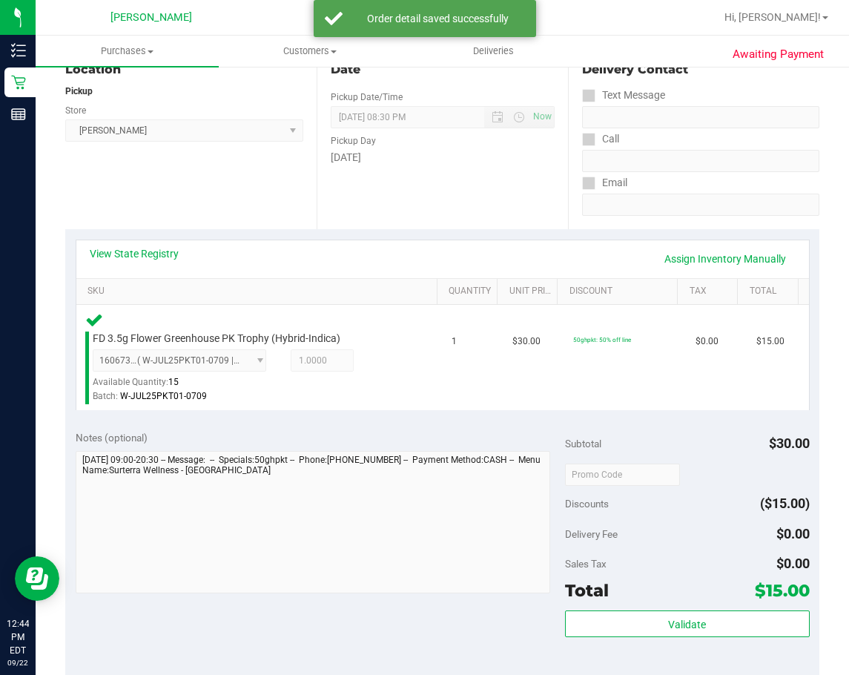
scroll to position [331, 0]
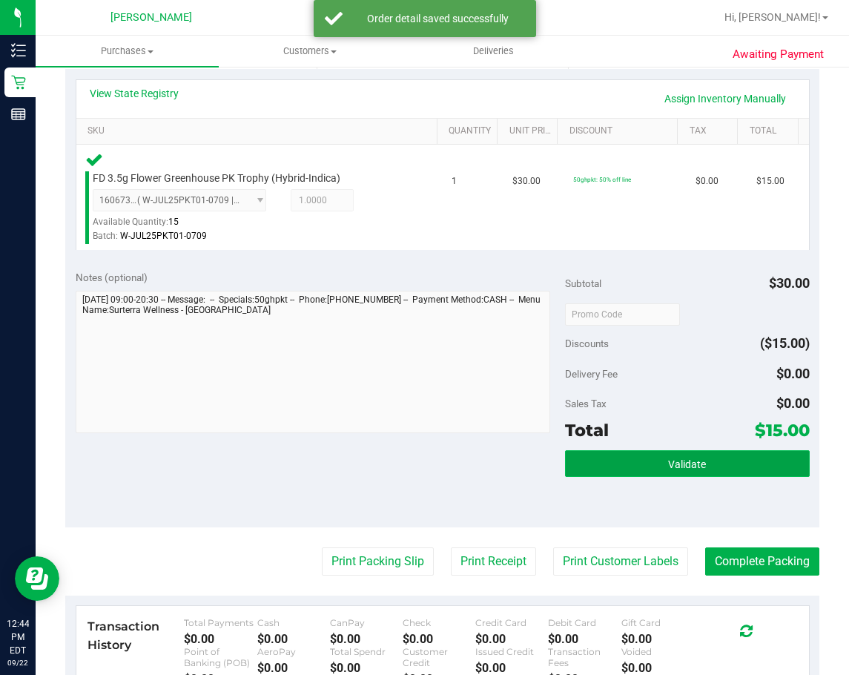
click at [656, 454] on button "Validate" at bounding box center [687, 463] width 245 height 27
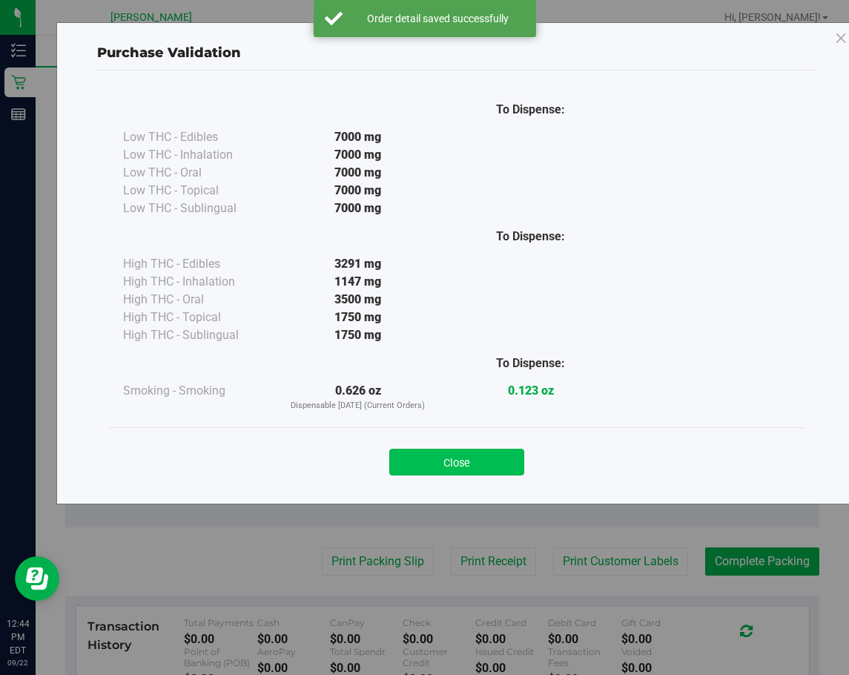
click at [490, 456] on button "Close" at bounding box center [456, 462] width 135 height 27
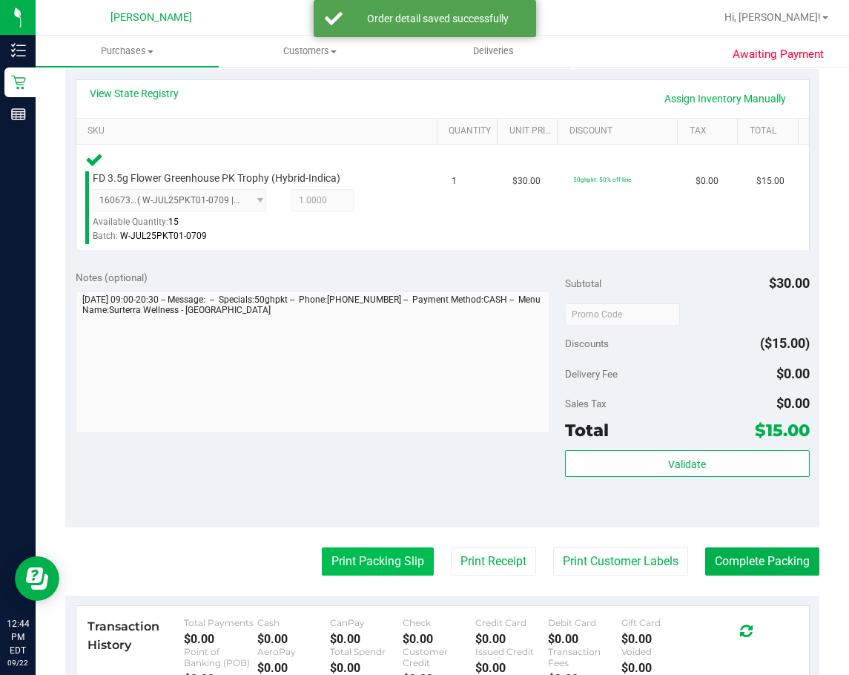
click at [364, 559] on button "Print Packing Slip" at bounding box center [378, 561] width 112 height 28
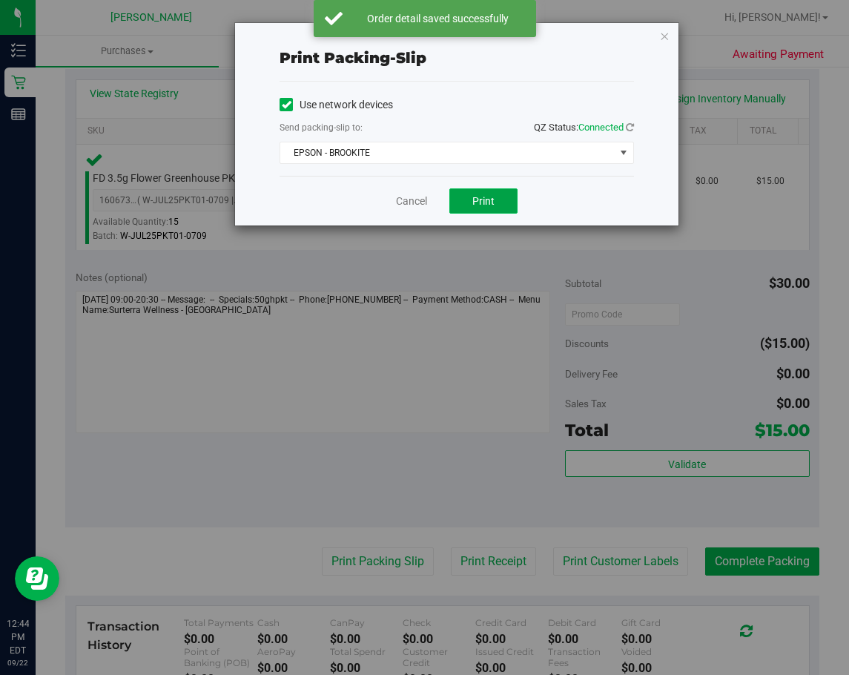
click at [511, 203] on button "Print" at bounding box center [483, 200] width 68 height 25
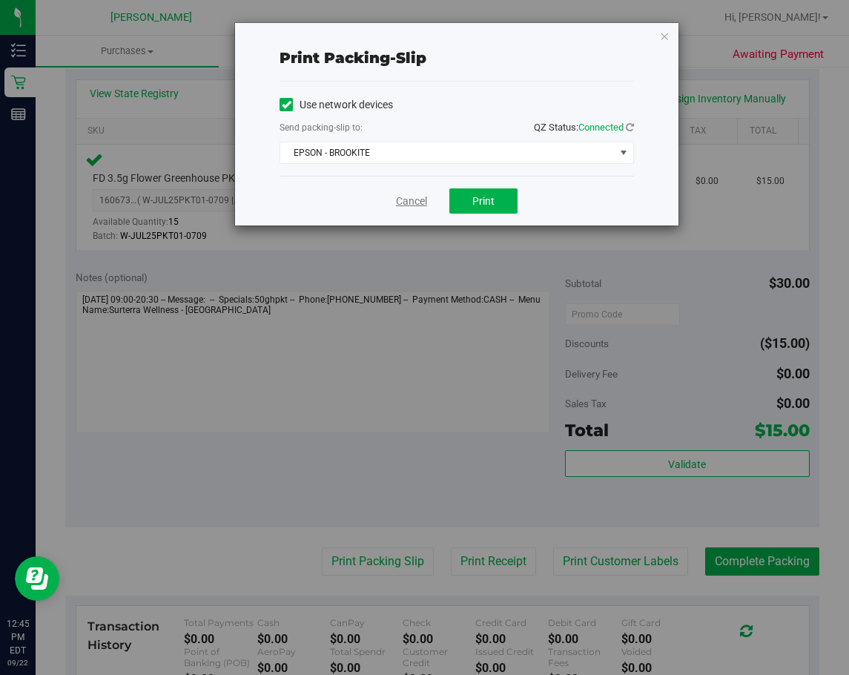
click at [410, 199] on link "Cancel" at bounding box center [411, 201] width 31 height 16
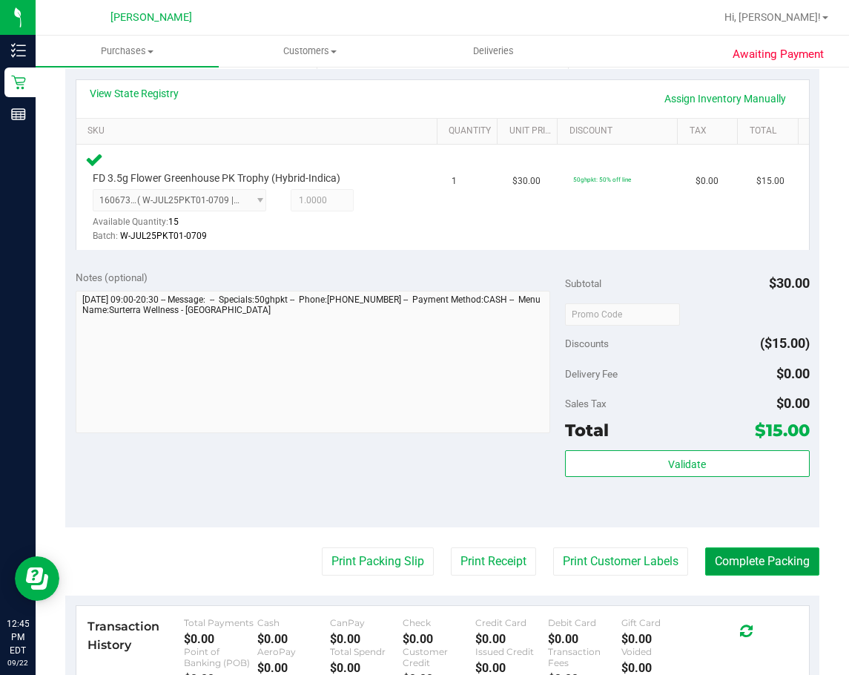
click at [709, 569] on button "Complete Packing" at bounding box center [762, 561] width 114 height 28
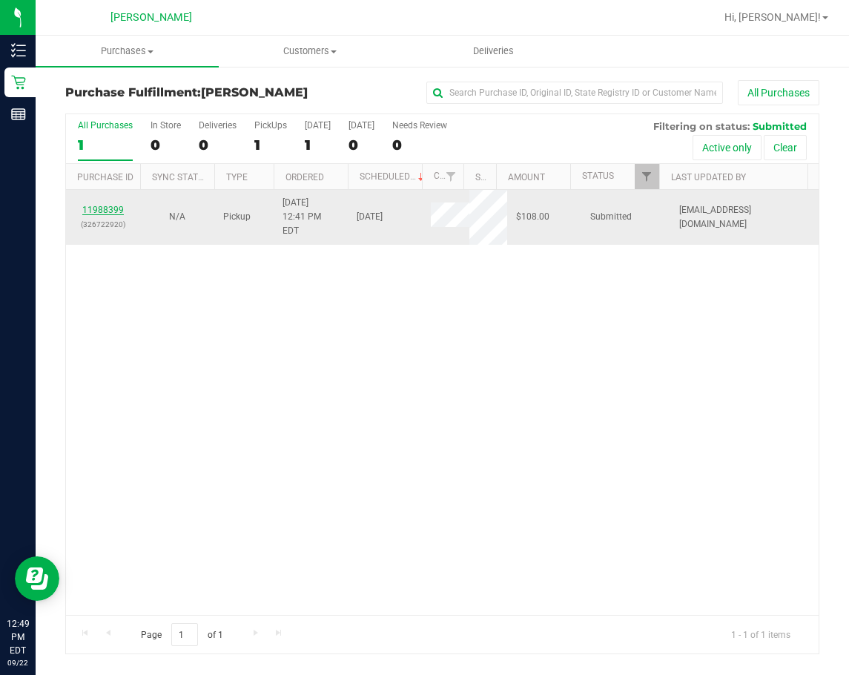
click at [102, 205] on link "11988399" at bounding box center [103, 210] width 42 height 10
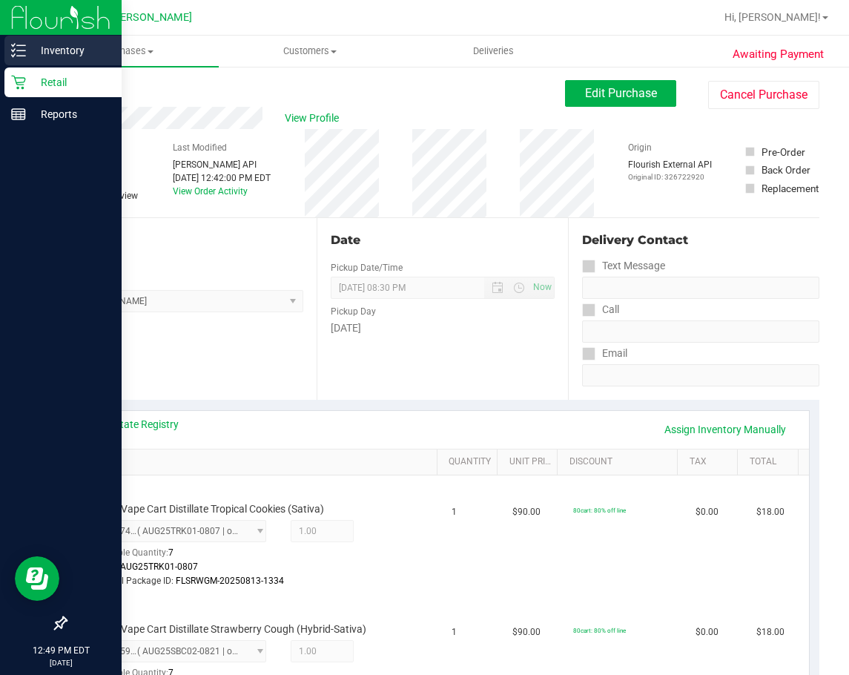
click at [32, 44] on p "Inventory" at bounding box center [70, 51] width 89 height 18
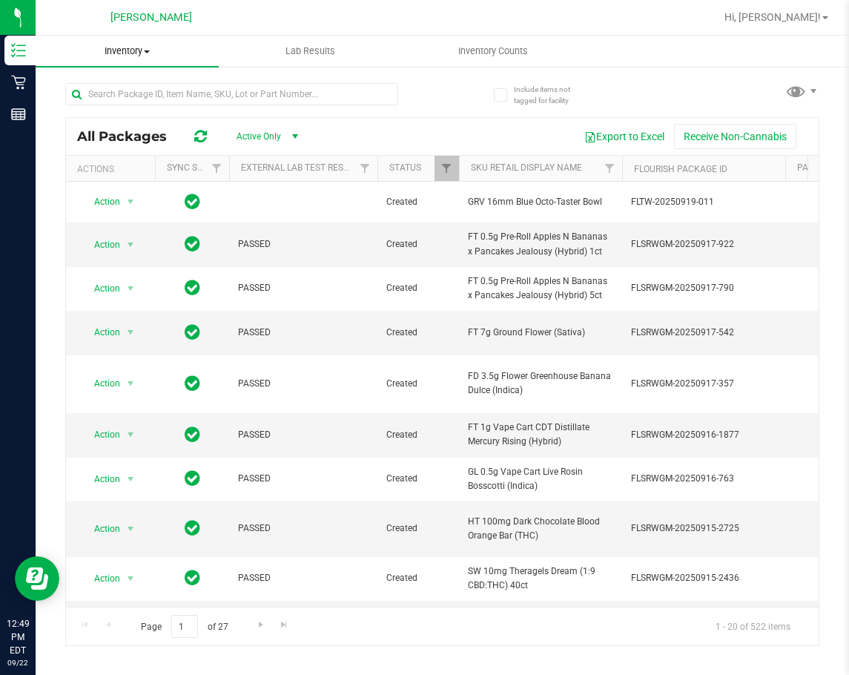
click at [145, 47] on span "Inventory" at bounding box center [127, 50] width 183 height 13
click at [128, 48] on span "Inventory" at bounding box center [127, 50] width 183 height 13
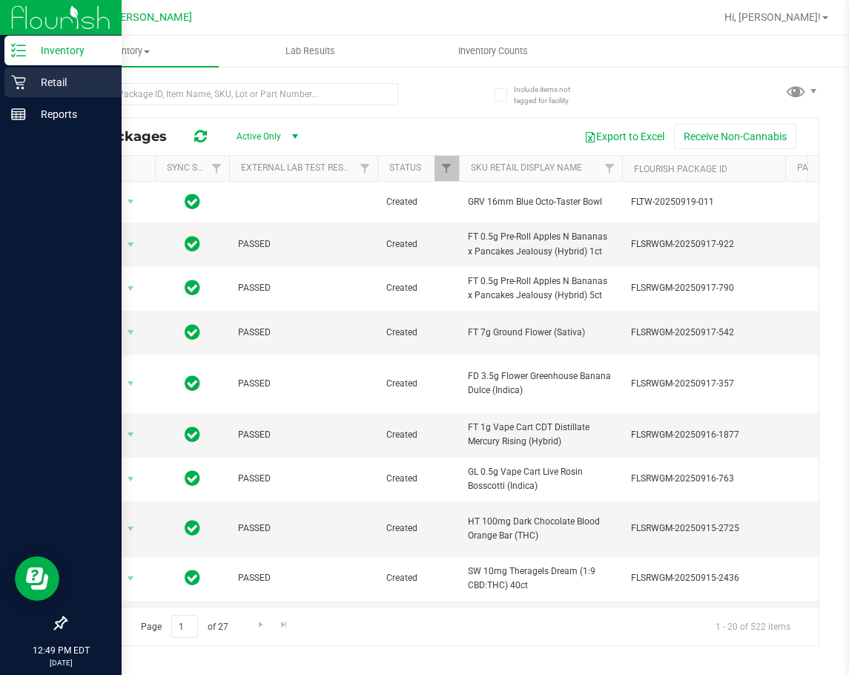
click at [33, 88] on p "Retail" at bounding box center [70, 82] width 89 height 18
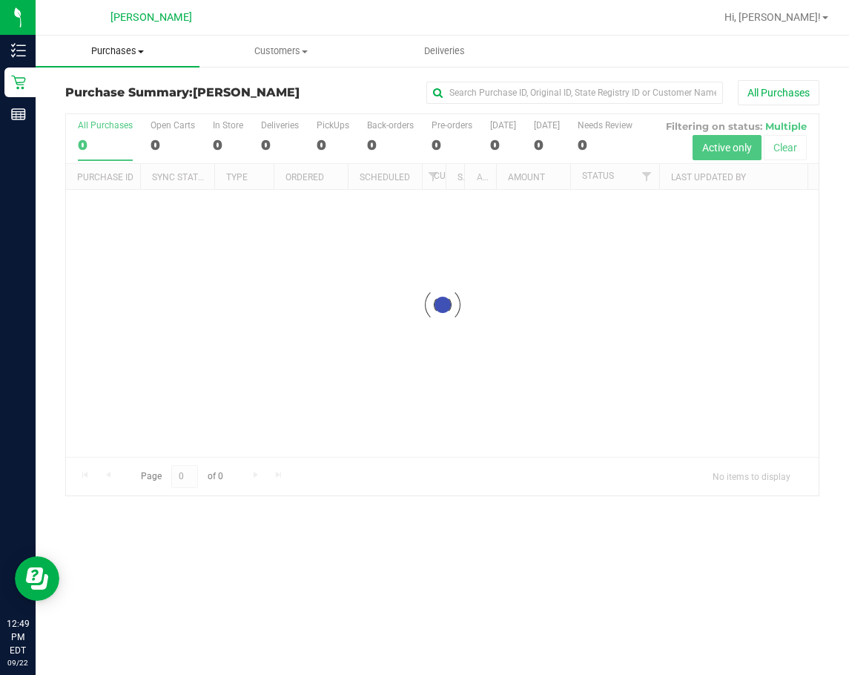
click at [131, 50] on span "Purchases" at bounding box center [118, 50] width 164 height 13
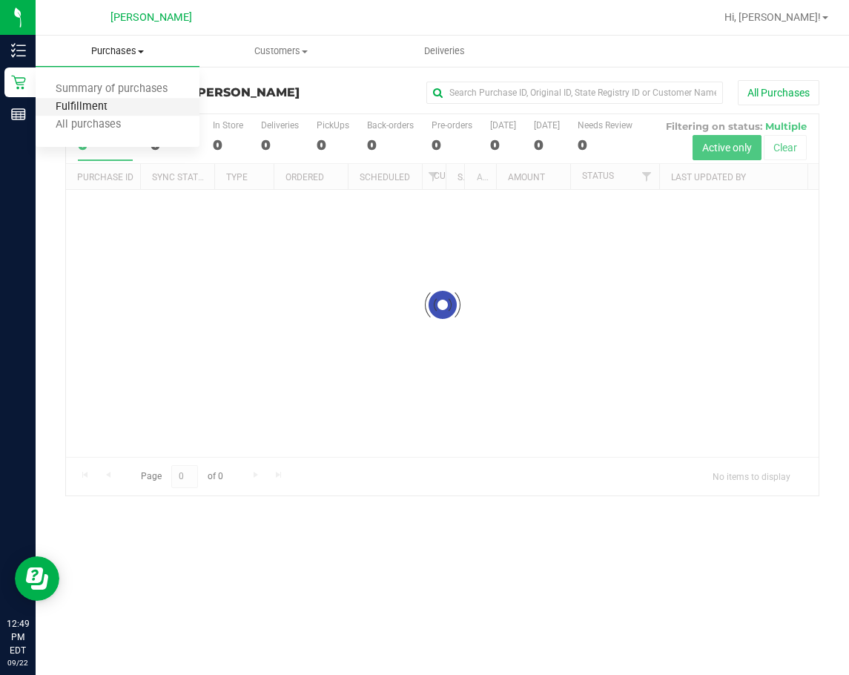
click at [113, 103] on span "Fulfillment" at bounding box center [82, 107] width 92 height 13
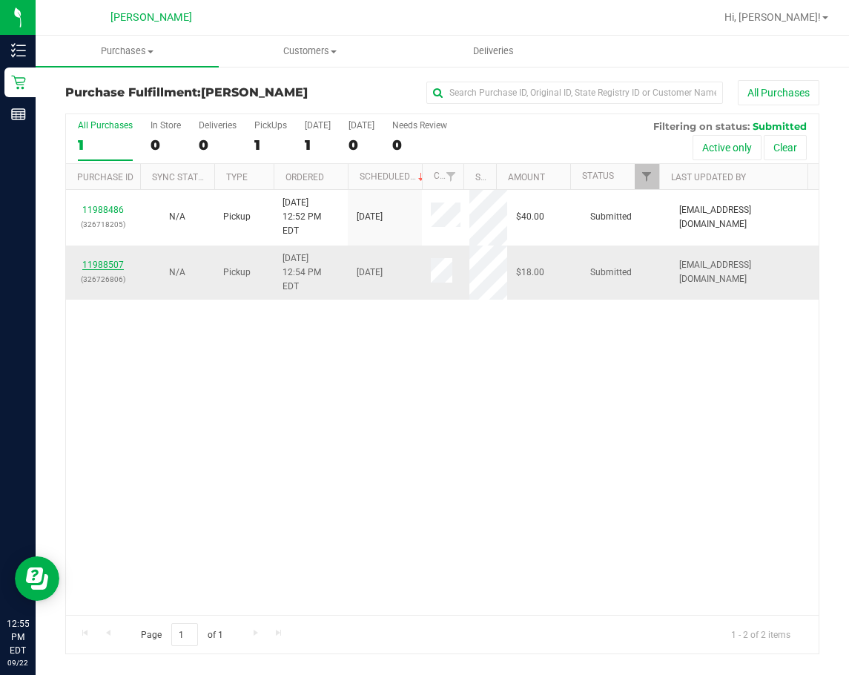
click at [119, 259] on link "11988507" at bounding box center [103, 264] width 42 height 10
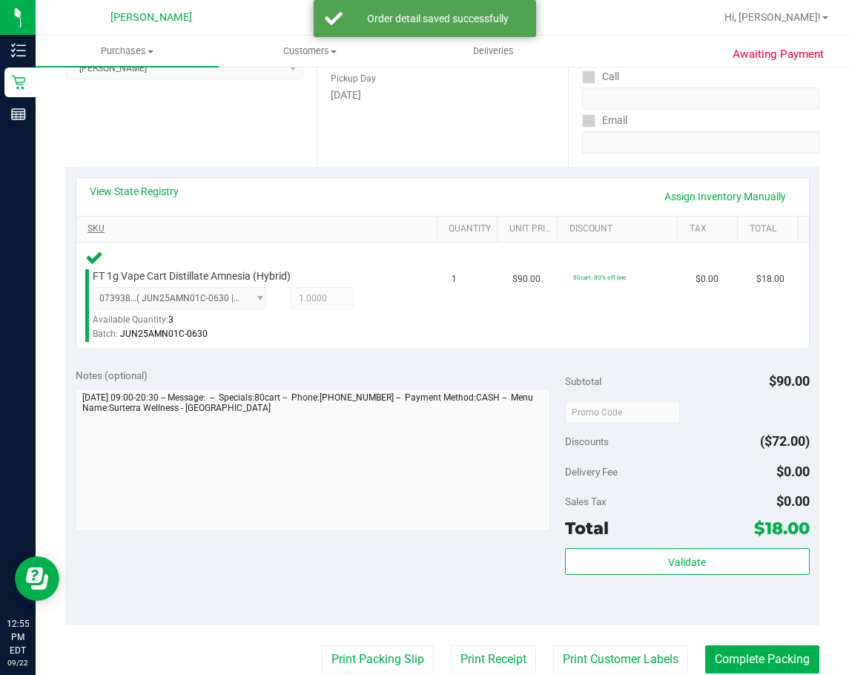
scroll to position [237, 0]
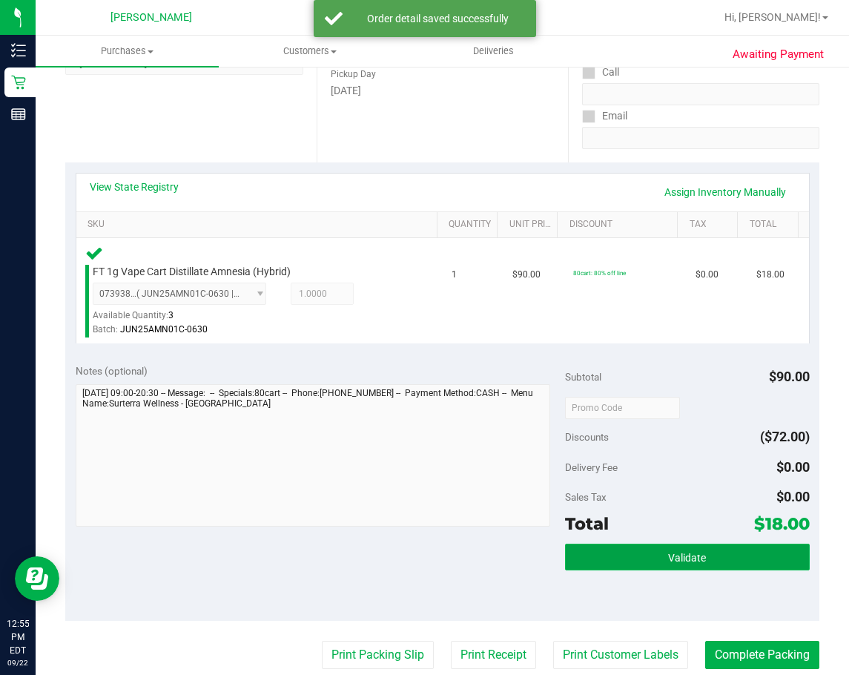
click at [610, 563] on button "Validate" at bounding box center [687, 556] width 245 height 27
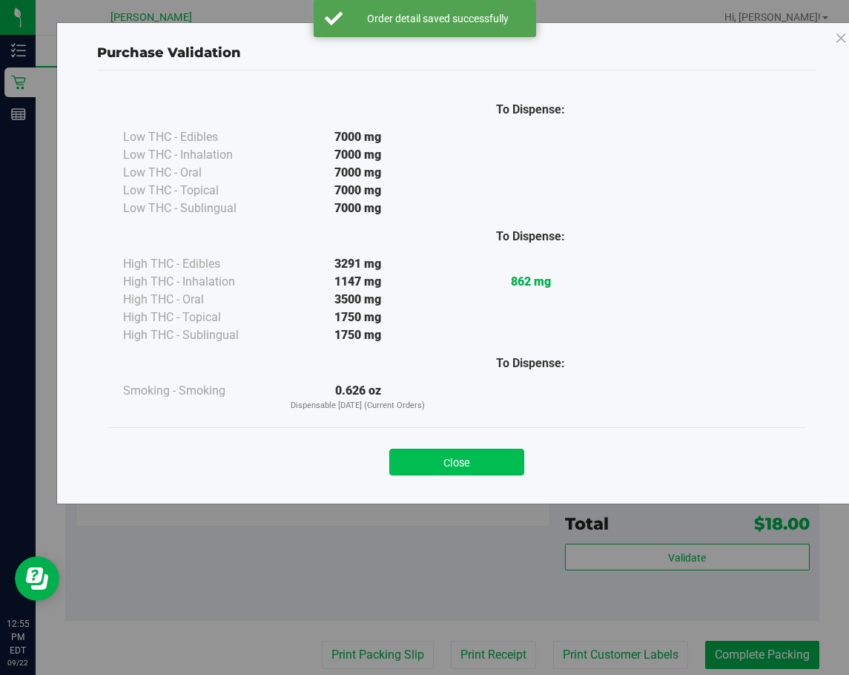
click at [454, 470] on button "Close" at bounding box center [456, 462] width 135 height 27
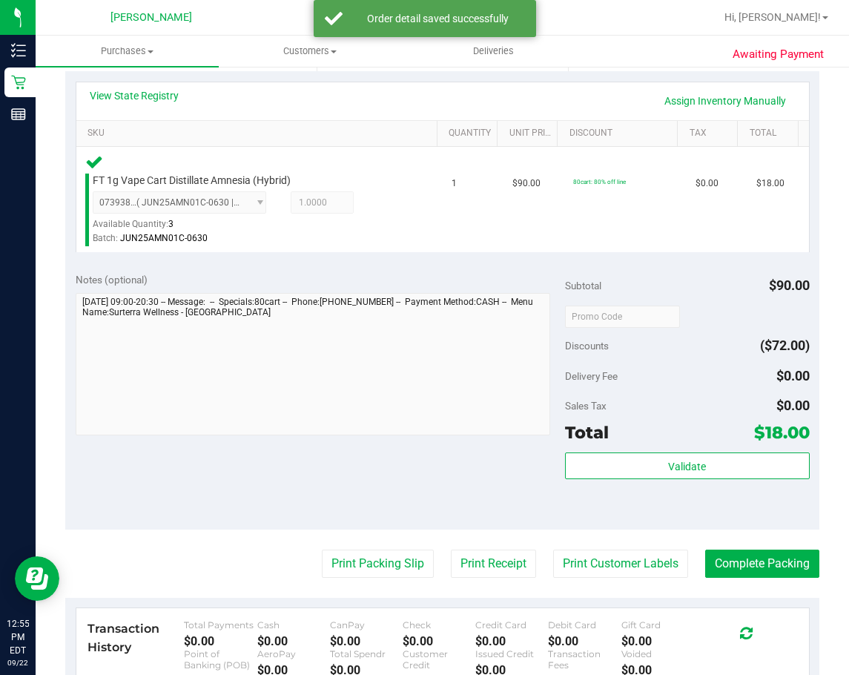
scroll to position [347, 0]
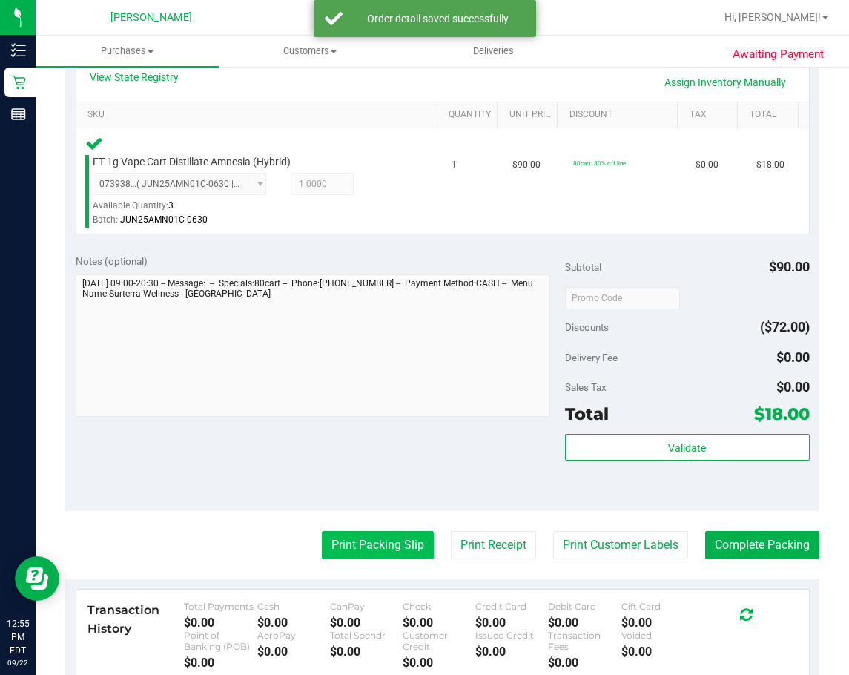
click at [394, 548] on button "Print Packing Slip" at bounding box center [378, 545] width 112 height 28
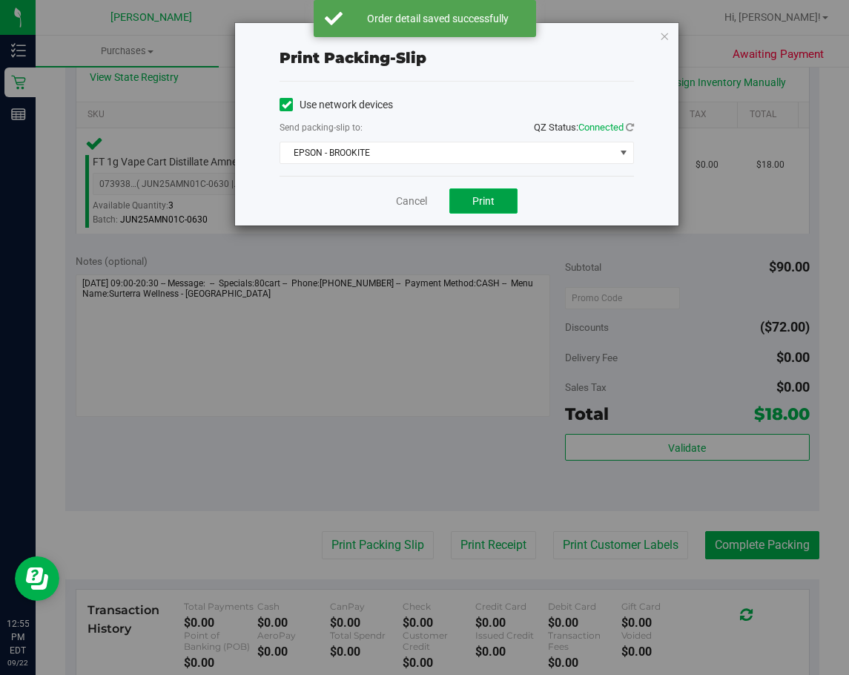
click at [481, 202] on span "Print" at bounding box center [483, 201] width 22 height 12
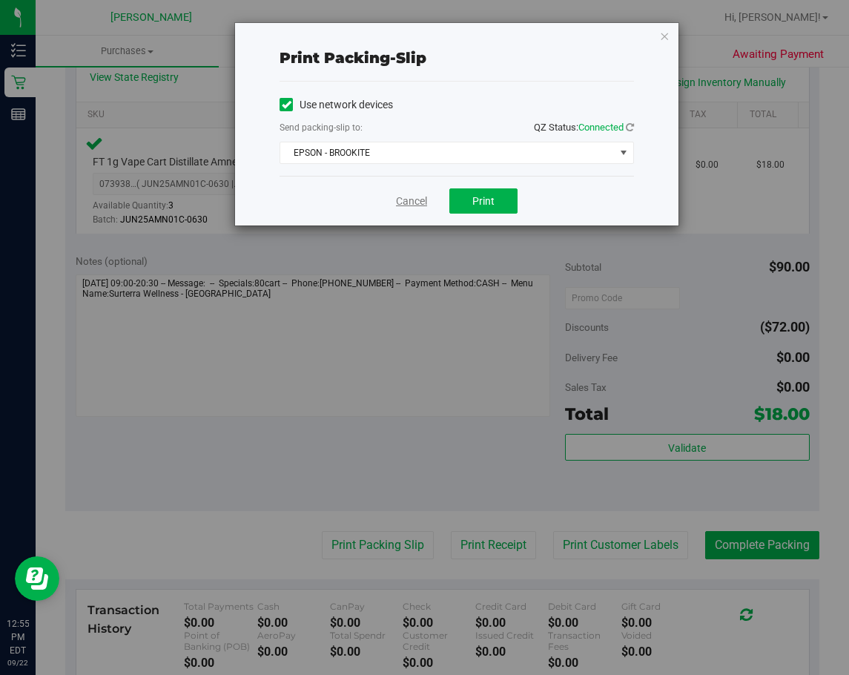
click at [419, 200] on link "Cancel" at bounding box center [411, 201] width 31 height 16
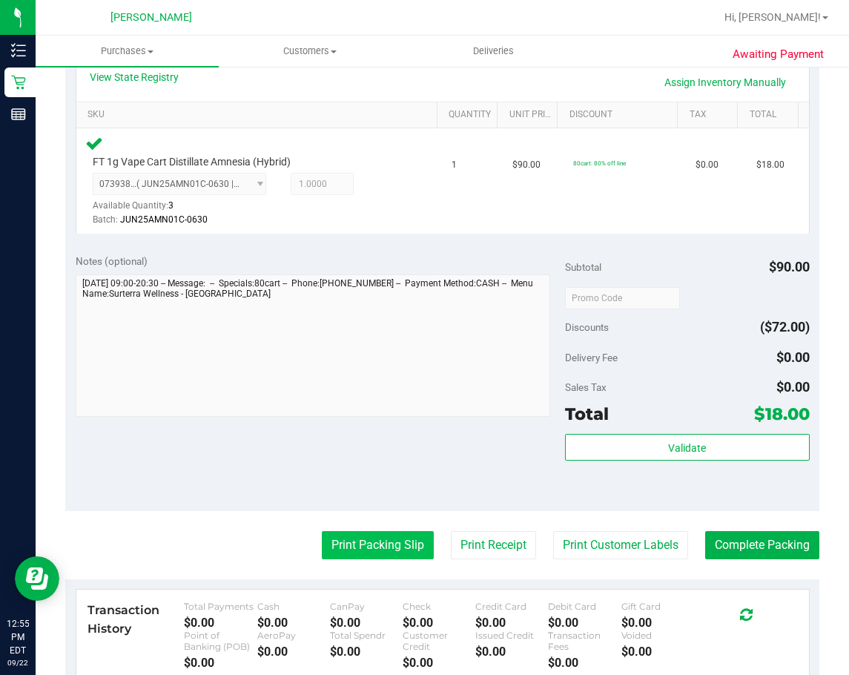
click at [371, 543] on button "Print Packing Slip" at bounding box center [378, 545] width 112 height 28
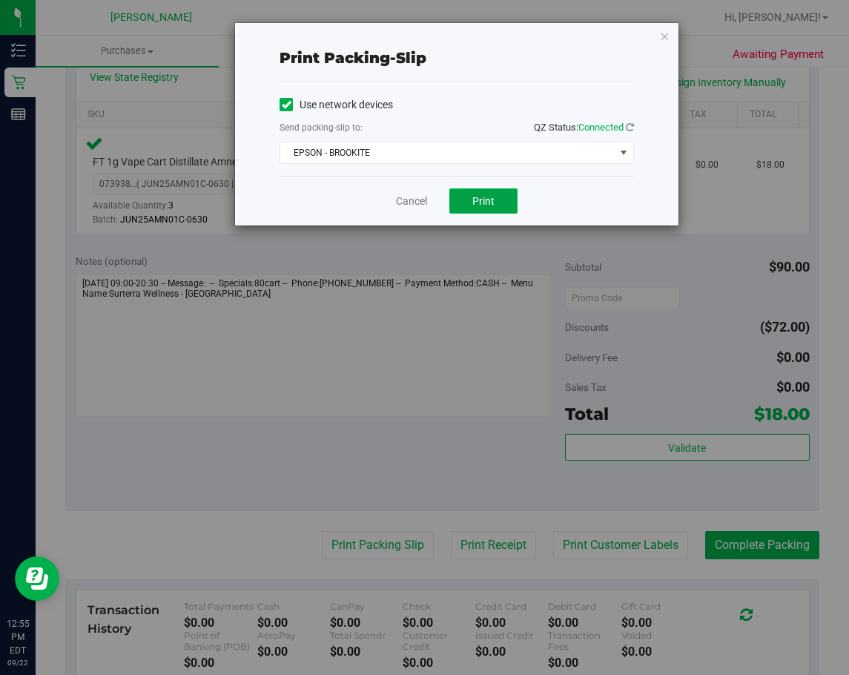
click at [489, 206] on span "Print" at bounding box center [483, 201] width 22 height 12
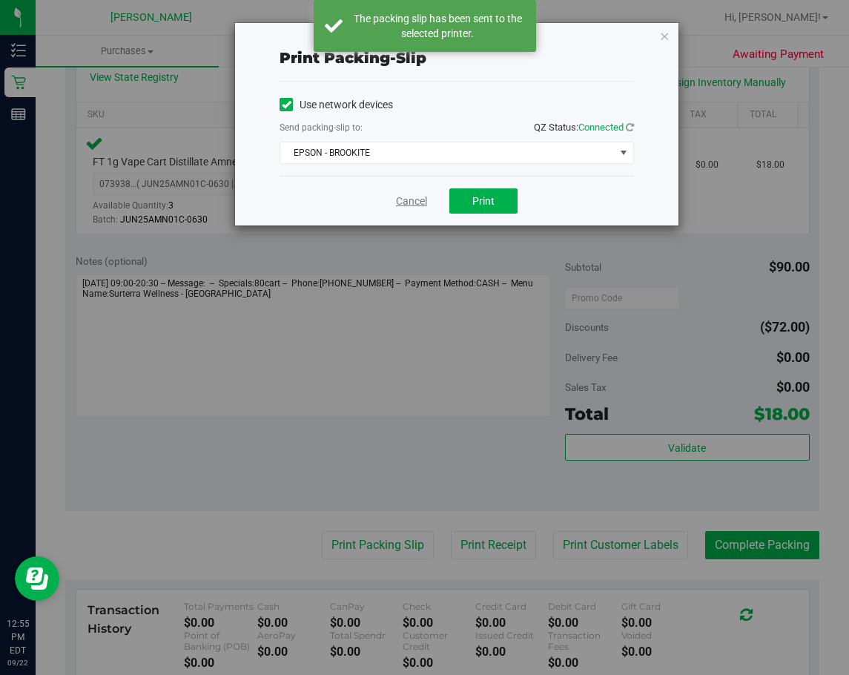
click at [406, 199] on link "Cancel" at bounding box center [411, 201] width 31 height 16
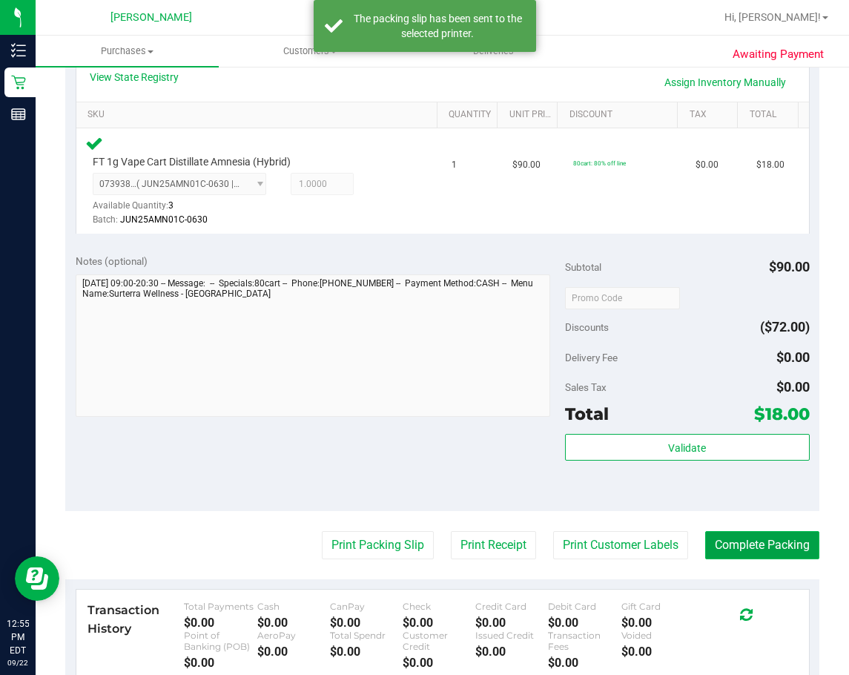
click at [709, 543] on button "Complete Packing" at bounding box center [762, 545] width 114 height 28
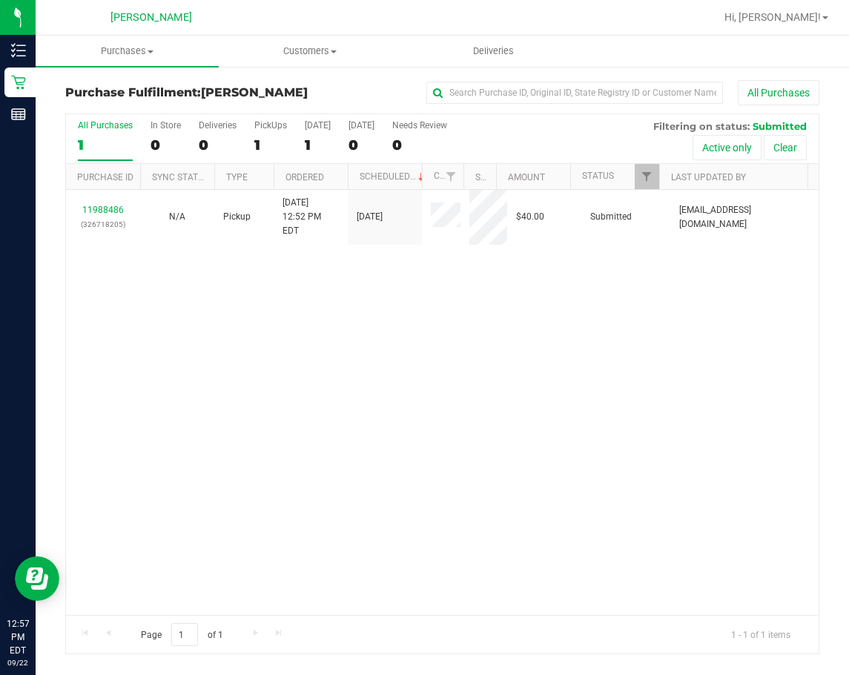
click at [408, 369] on div "11988486 (326718205) N/A Pickup [DATE] 12:52 PM EDT 9/22/2025 $40.00 Submitted …" at bounding box center [442, 402] width 752 height 425
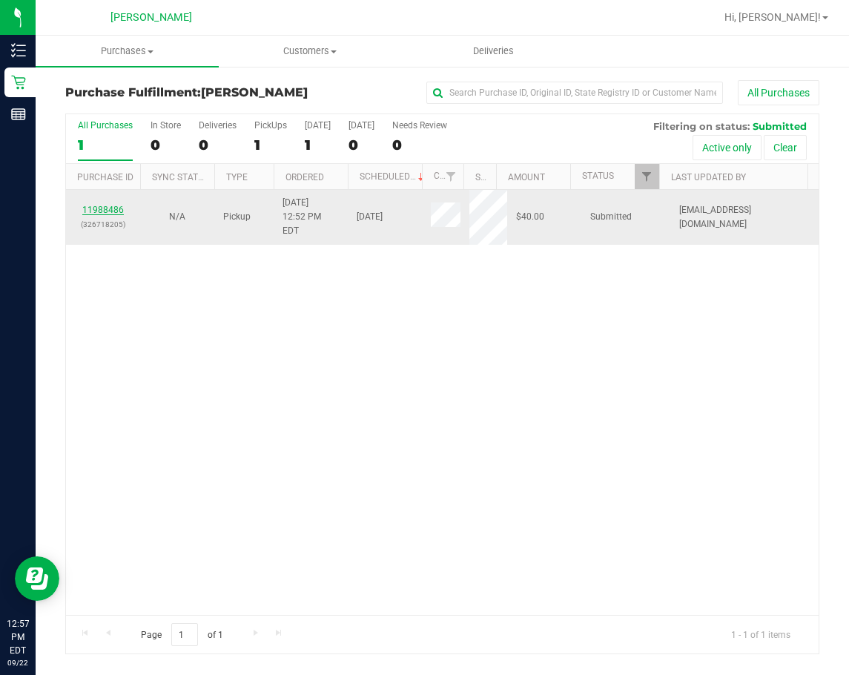
click at [103, 205] on link "11988486" at bounding box center [103, 210] width 42 height 10
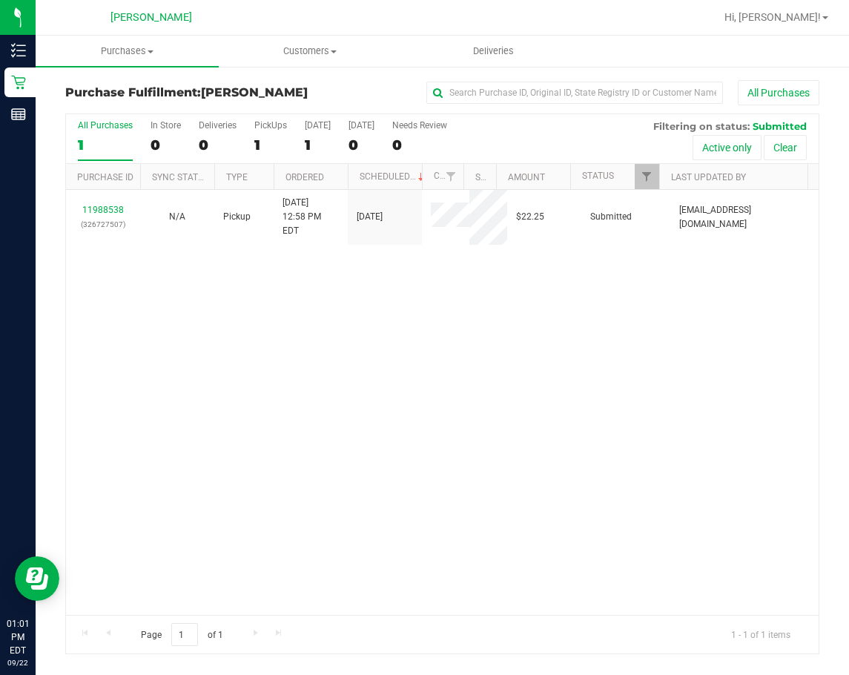
click at [314, 317] on div "11988538 (326727507) N/A Pickup [DATE] 12:58 PM EDT 9/22/2025 $22.25 Submitted …" at bounding box center [442, 402] width 752 height 425
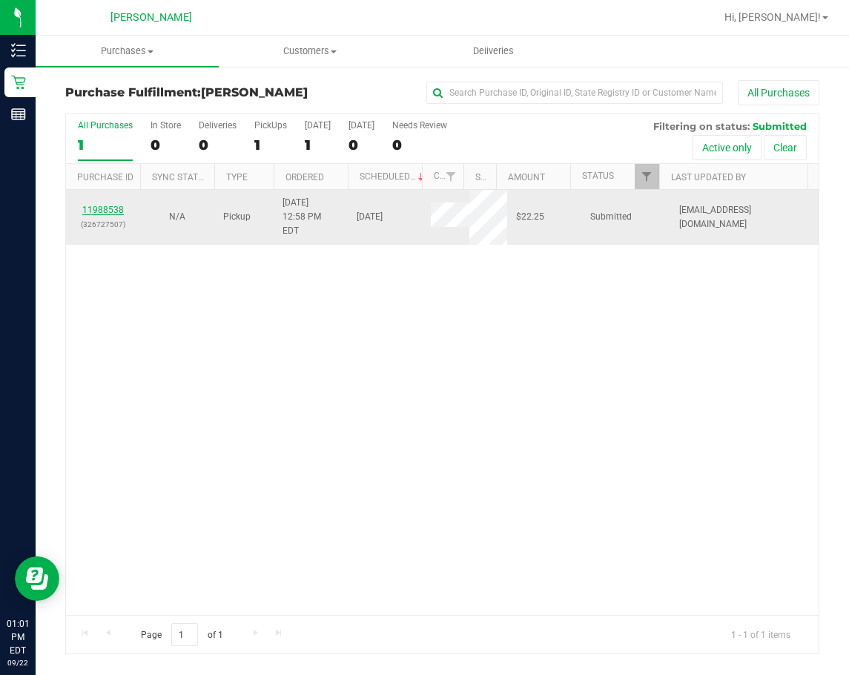
click at [105, 205] on link "11988538" at bounding box center [103, 210] width 42 height 10
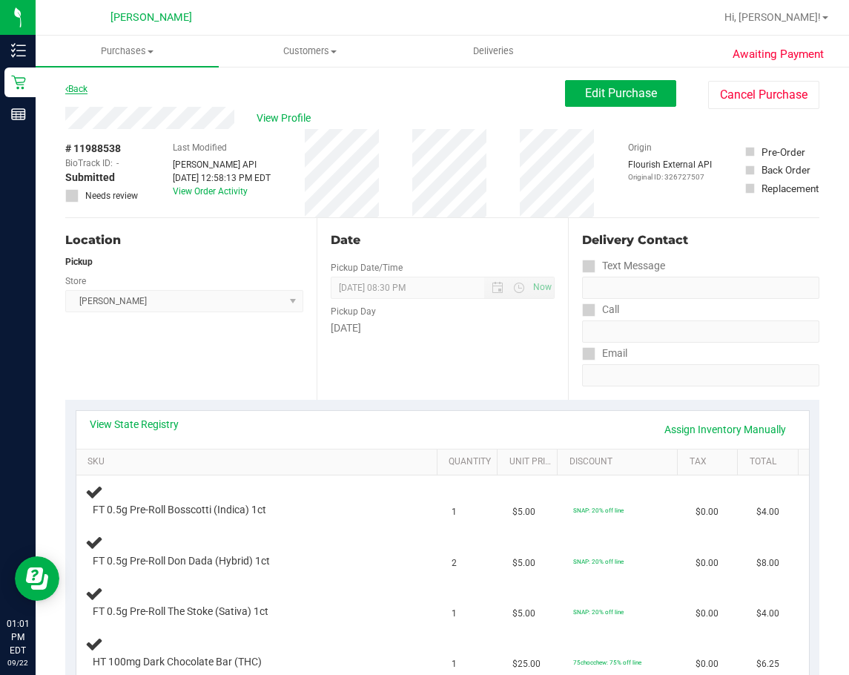
click at [80, 89] on link "Back" at bounding box center [76, 89] width 22 height 10
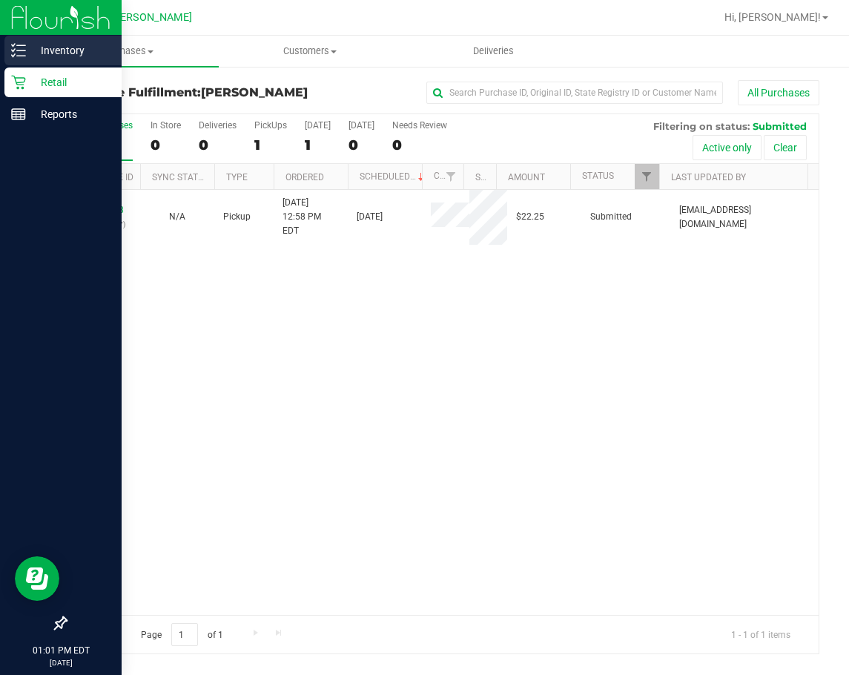
click at [32, 53] on p "Inventory" at bounding box center [70, 51] width 89 height 18
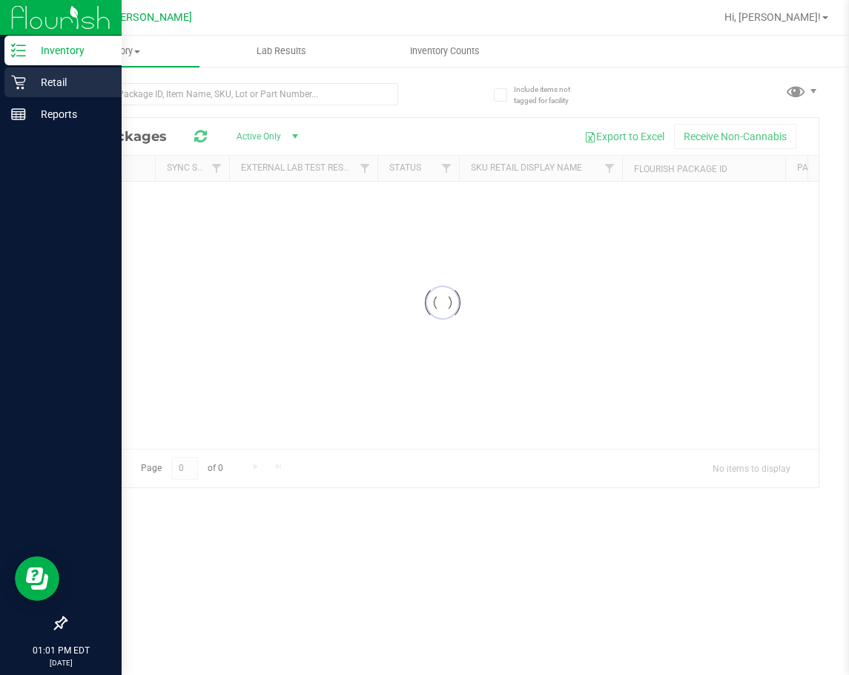
click at [32, 90] on p "Retail" at bounding box center [70, 82] width 89 height 18
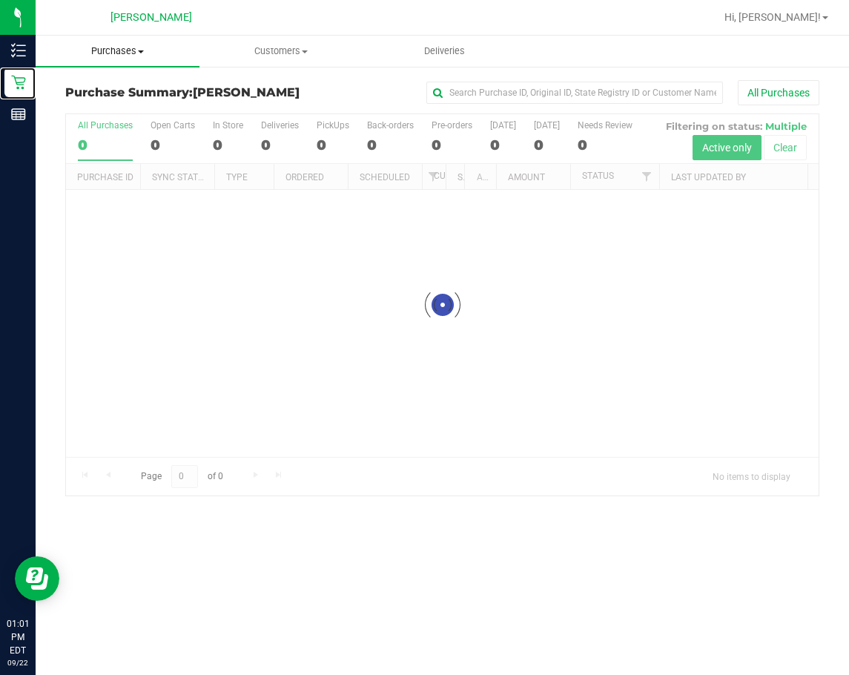
click at [137, 50] on span "Purchases" at bounding box center [118, 50] width 164 height 13
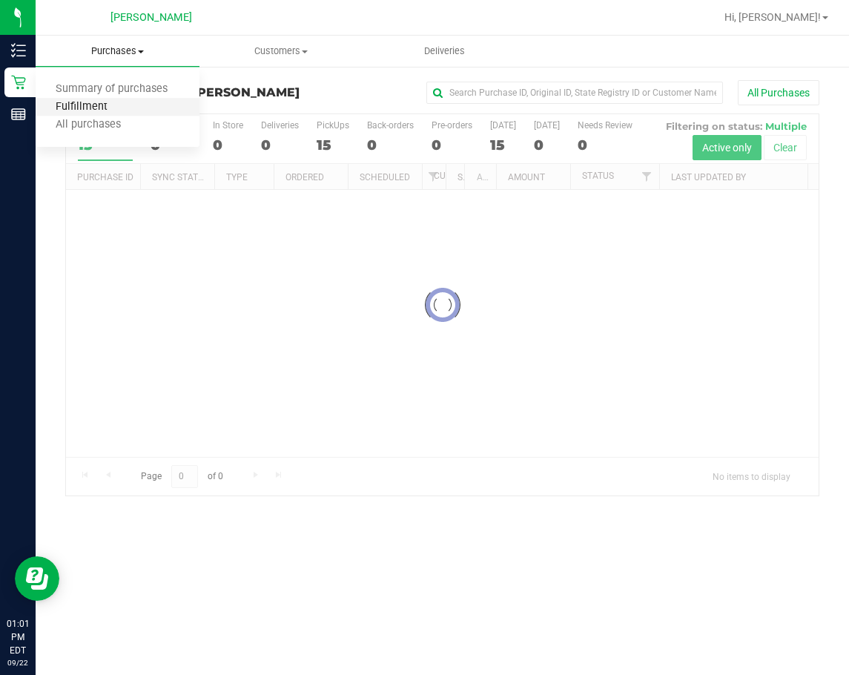
click at [107, 105] on span "Fulfillment" at bounding box center [82, 107] width 92 height 13
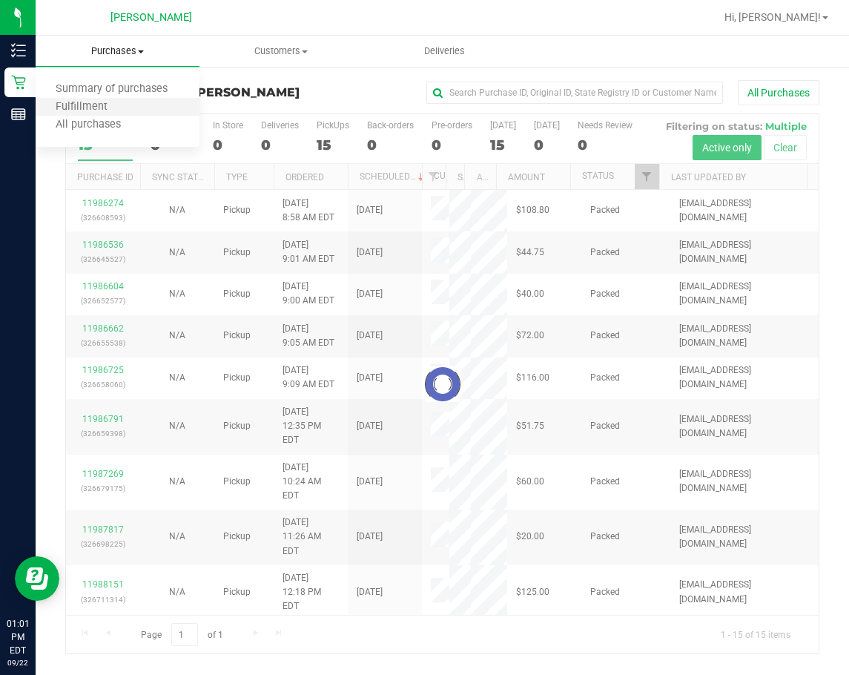
click at [142, 112] on li "Fulfillment" at bounding box center [118, 108] width 164 height 18
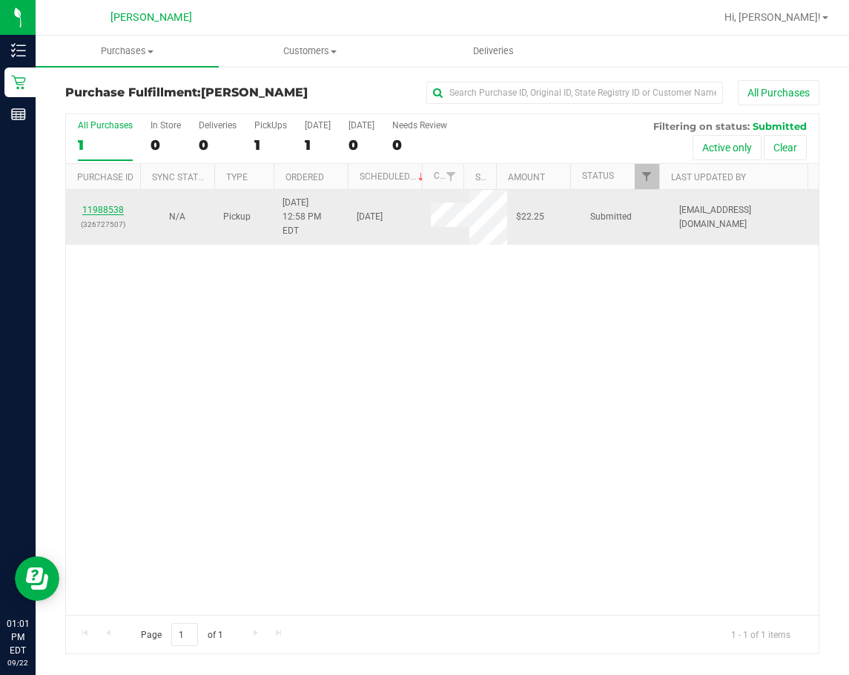
click at [102, 205] on link "11988538" at bounding box center [103, 210] width 42 height 10
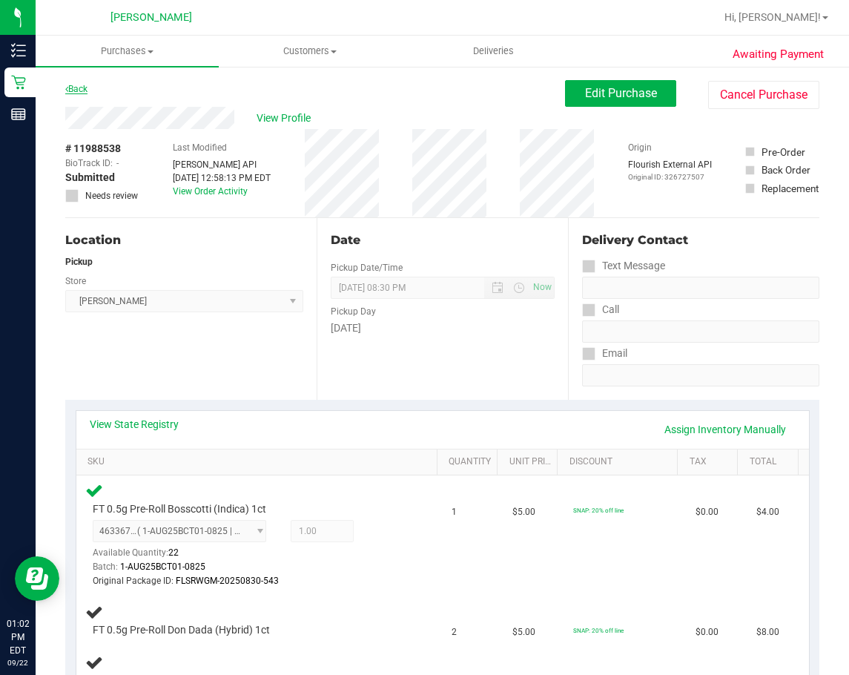
click at [82, 89] on link "Back" at bounding box center [76, 89] width 22 height 10
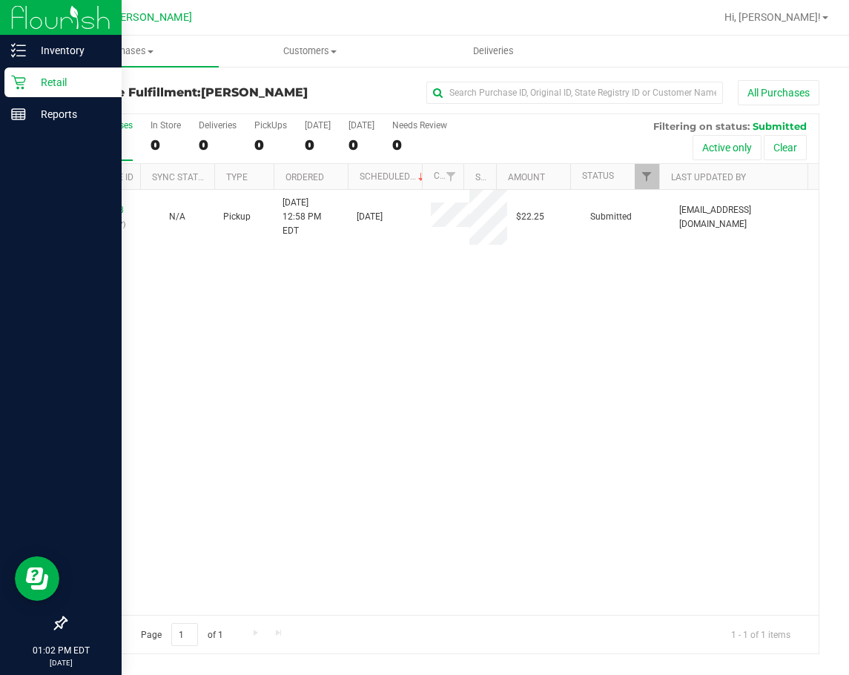
click at [29, 81] on p "Retail" at bounding box center [70, 82] width 89 height 18
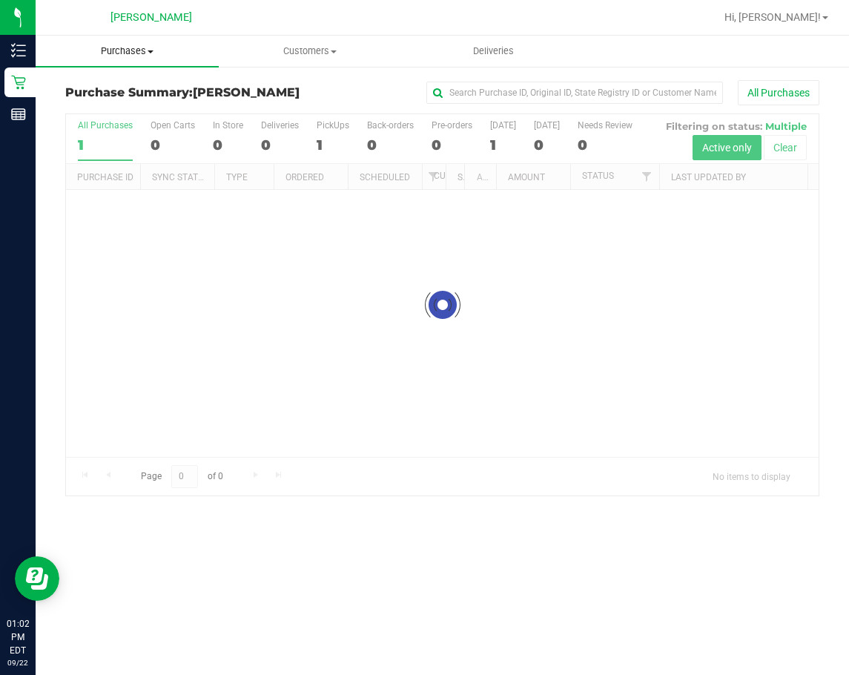
click at [143, 56] on span "Purchases" at bounding box center [127, 50] width 183 height 13
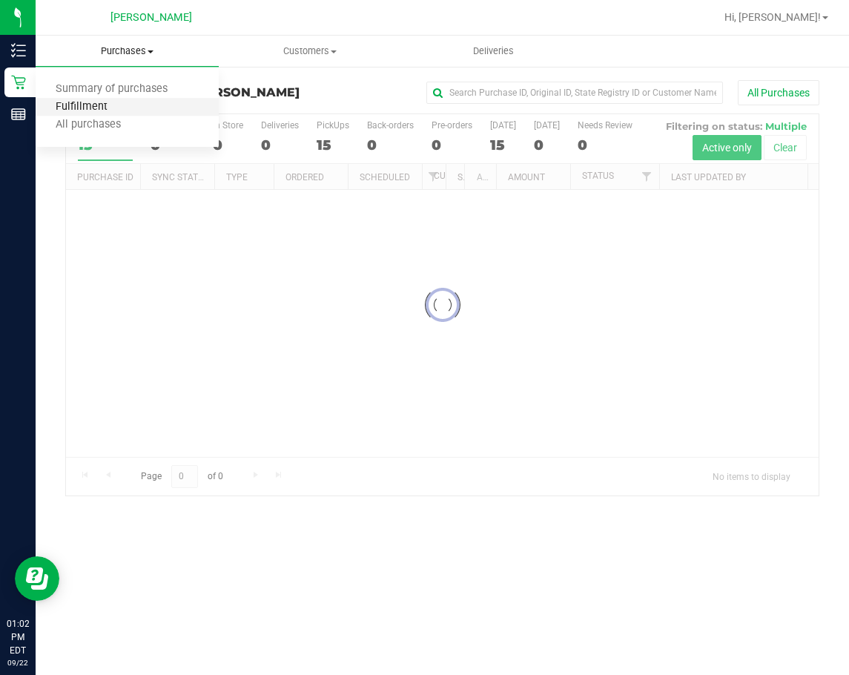
click at [105, 111] on span "Fulfillment" at bounding box center [82, 107] width 92 height 13
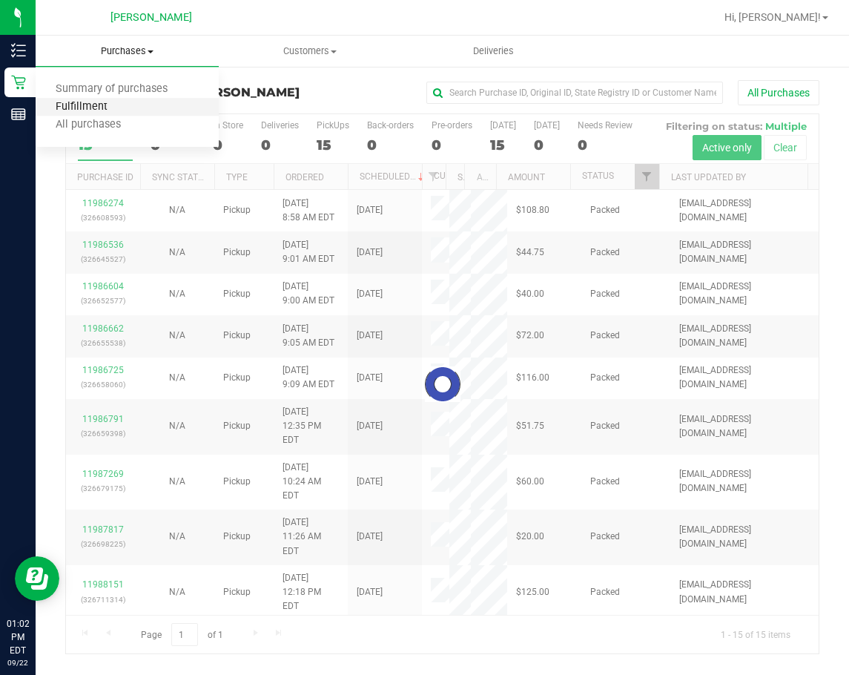
click at [121, 107] on span "Fulfillment" at bounding box center [82, 107] width 92 height 13
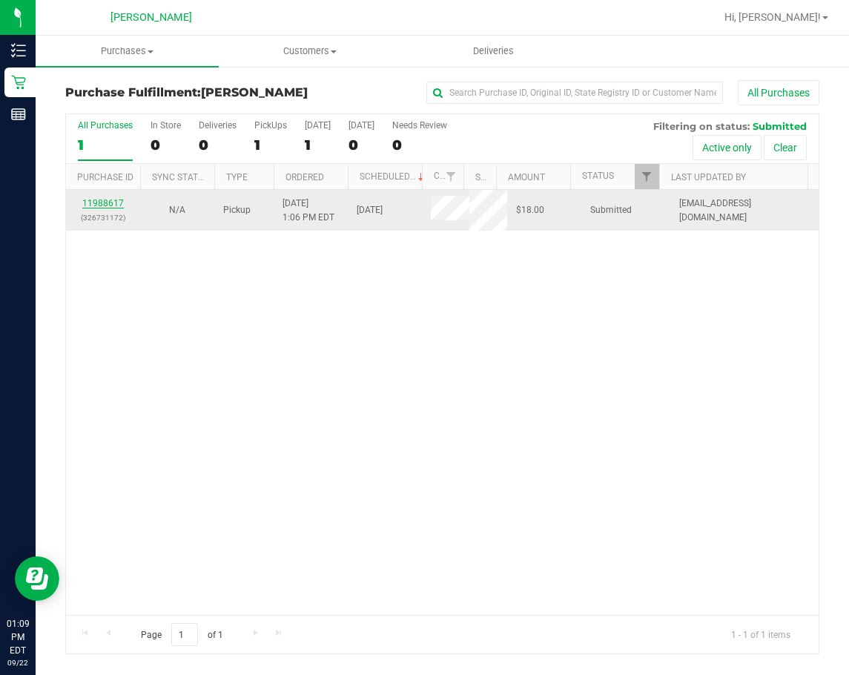
click at [98, 198] on link "11988617" at bounding box center [103, 203] width 42 height 10
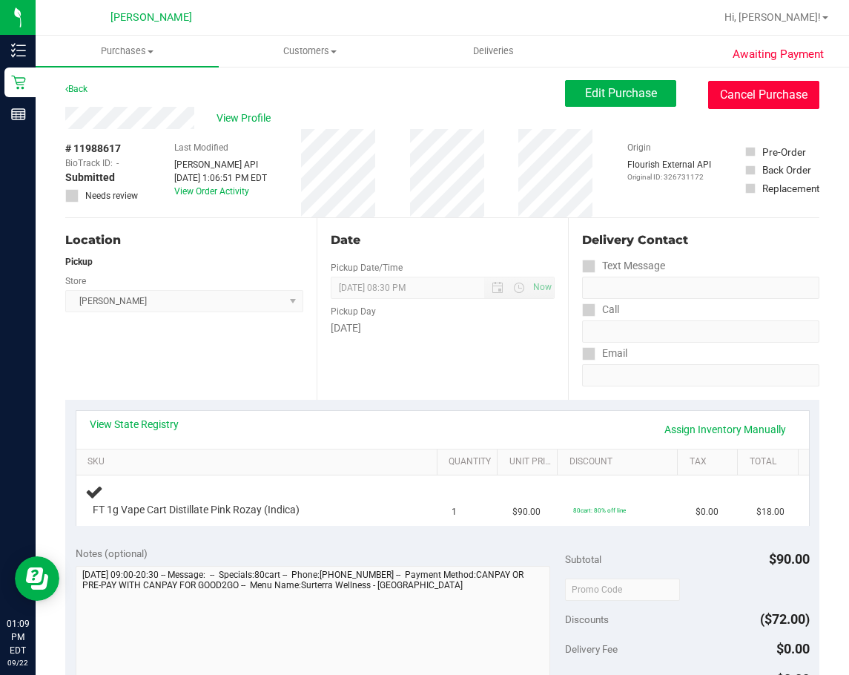
click at [740, 99] on button "Cancel Purchase" at bounding box center [763, 95] width 111 height 28
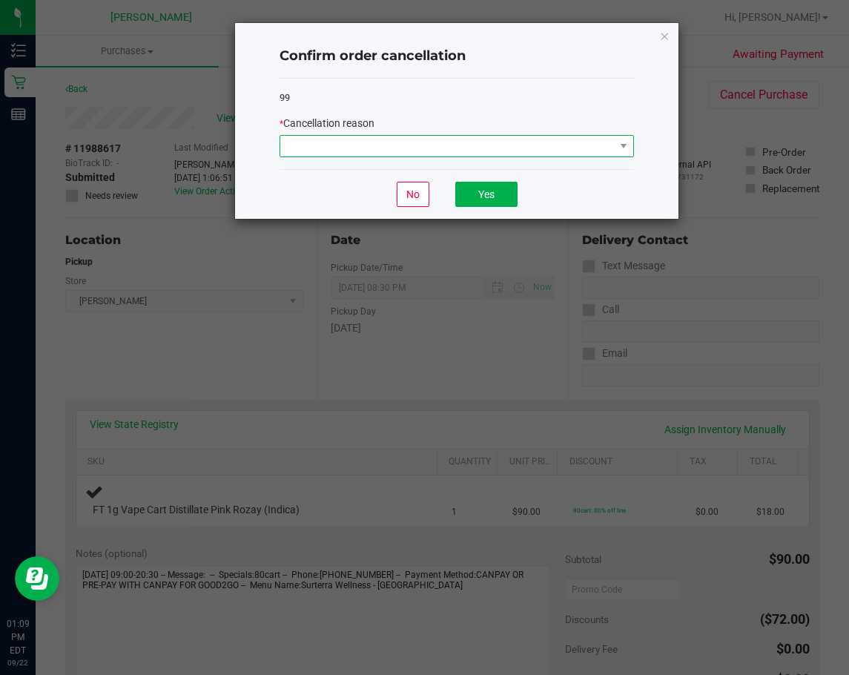
click at [488, 153] on span at bounding box center [447, 146] width 334 height 21
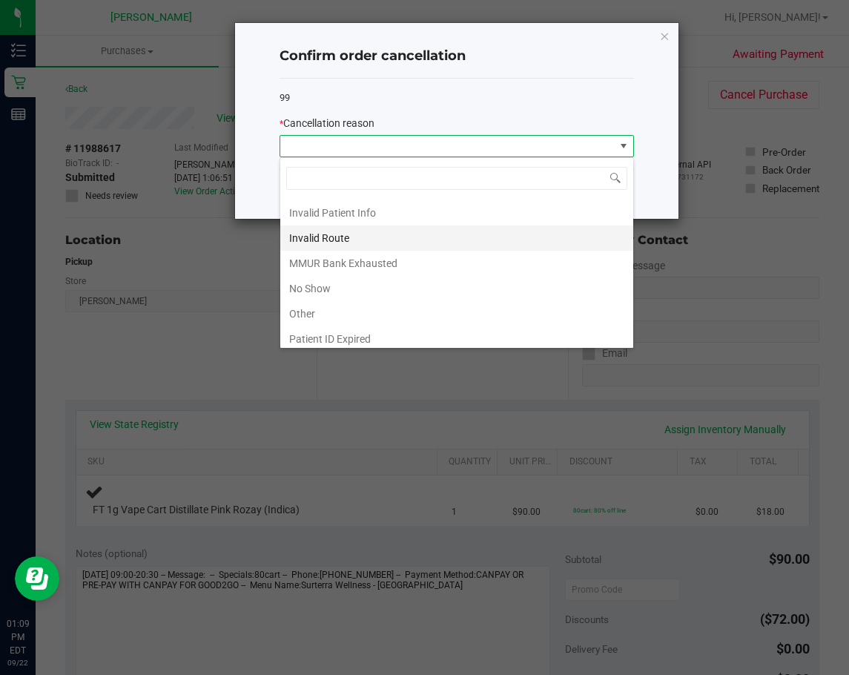
scroll to position [79, 0]
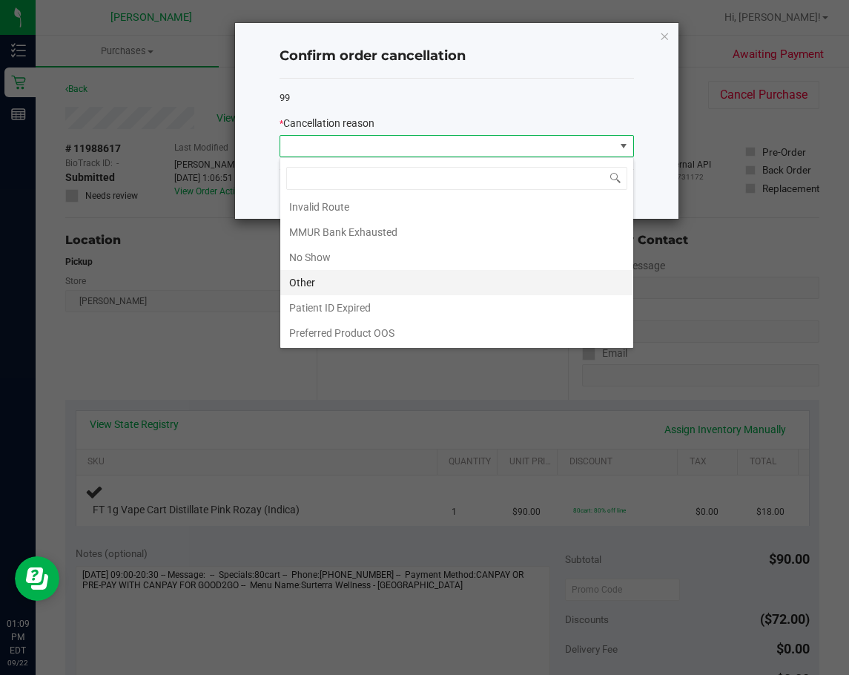
click at [433, 274] on li "Other" at bounding box center [456, 282] width 353 height 25
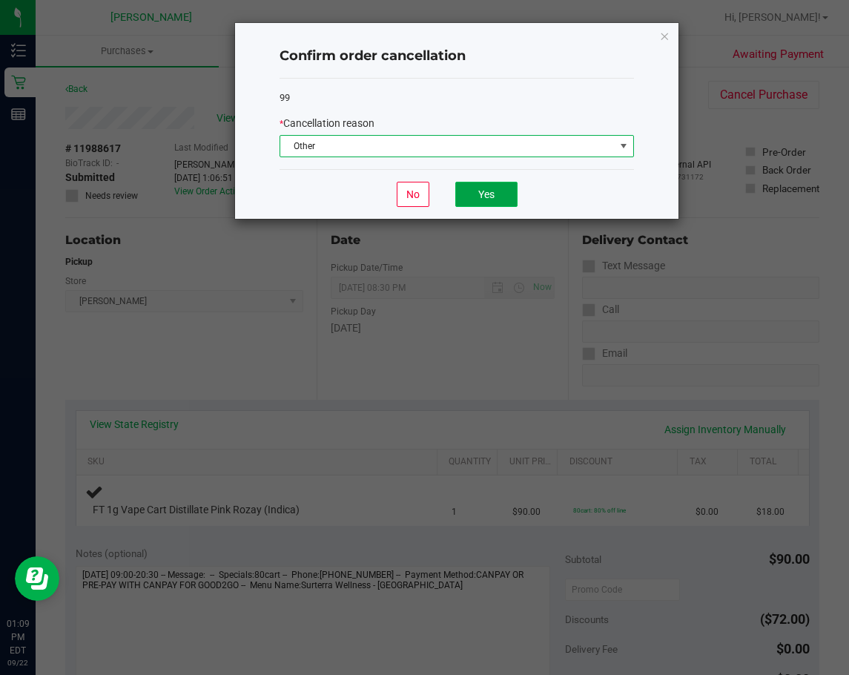
click at [499, 193] on button "Yes" at bounding box center [486, 194] width 62 height 25
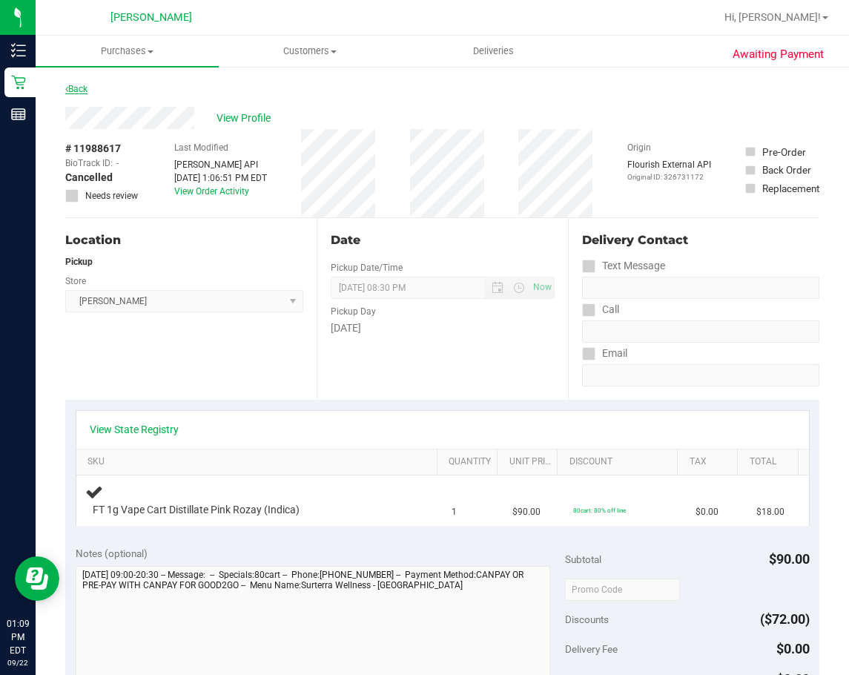
click at [87, 92] on link "Back" at bounding box center [76, 89] width 22 height 10
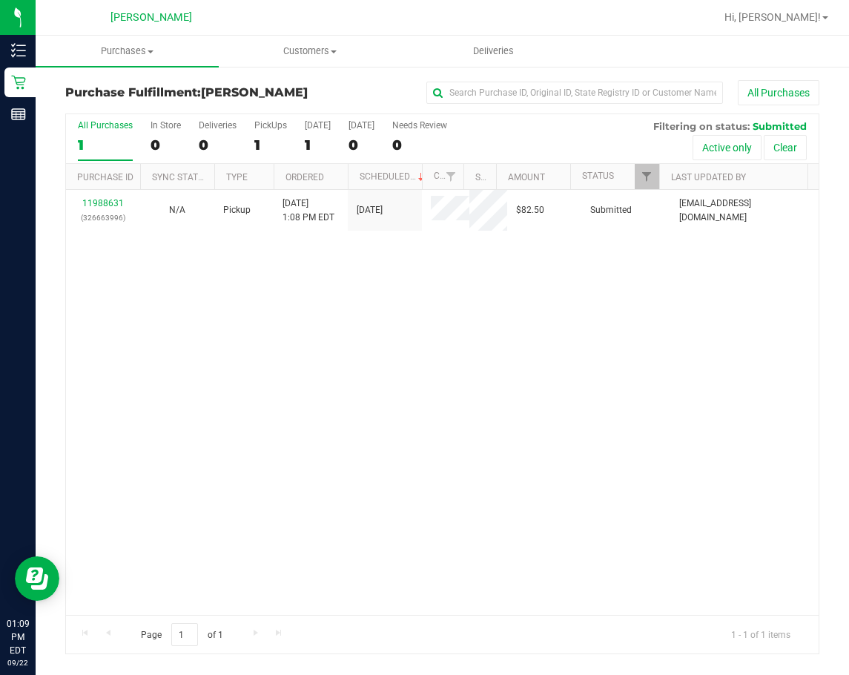
click at [643, 446] on div "11988631 (326663996) N/A Pickup 9/22/2025 1:08 PM EDT 9/22/2025 $82.50 Submitte…" at bounding box center [442, 402] width 752 height 425
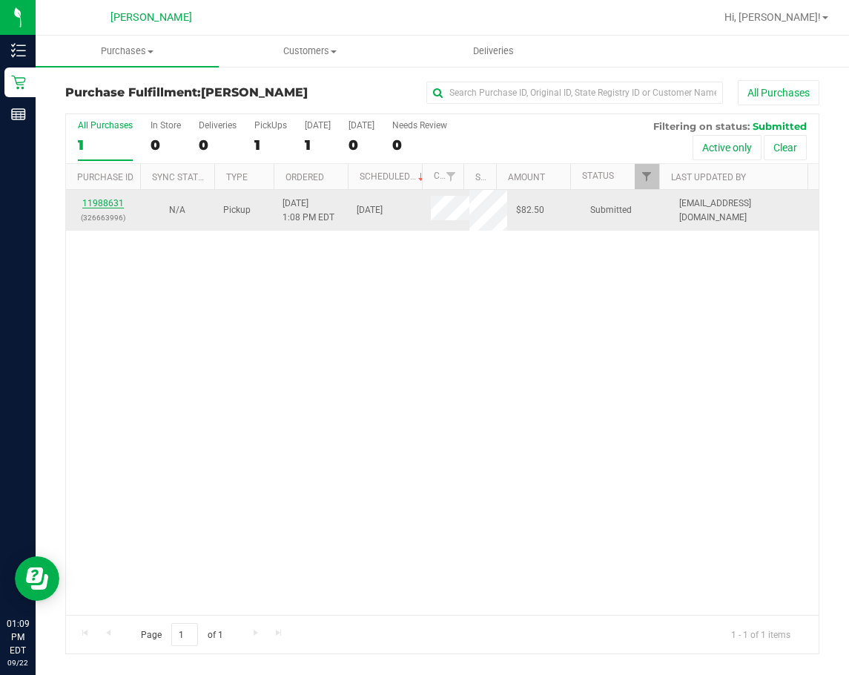
click at [113, 199] on link "11988631" at bounding box center [103, 203] width 42 height 10
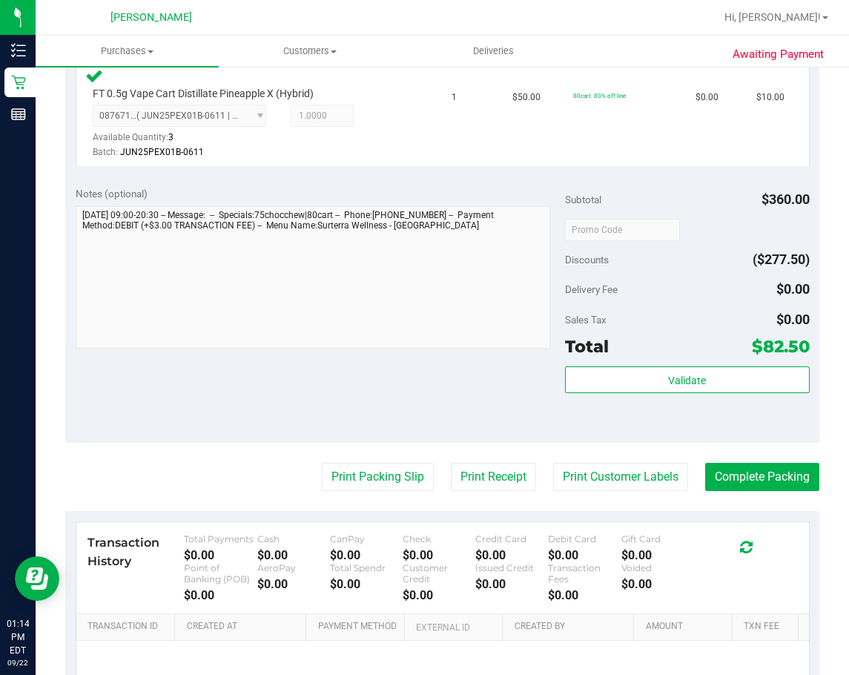
scroll to position [748, 0]
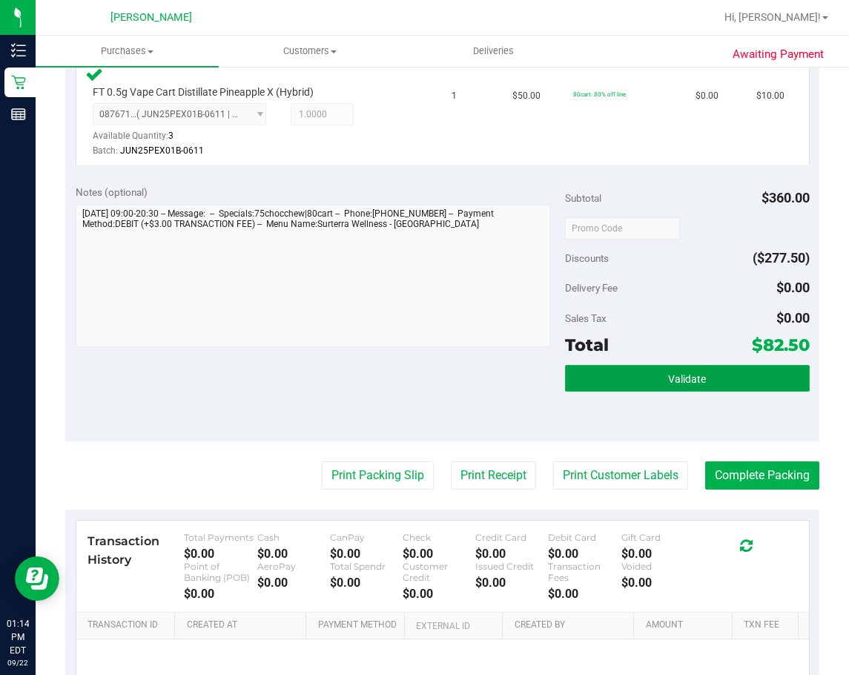
click at [707, 388] on button "Validate" at bounding box center [687, 378] width 245 height 27
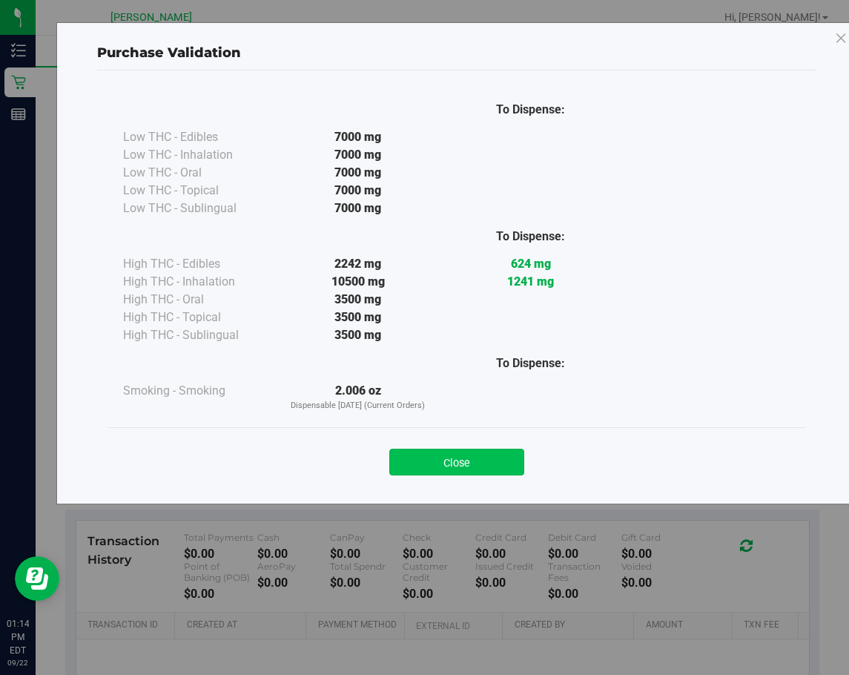
click at [495, 454] on button "Close" at bounding box center [456, 462] width 135 height 27
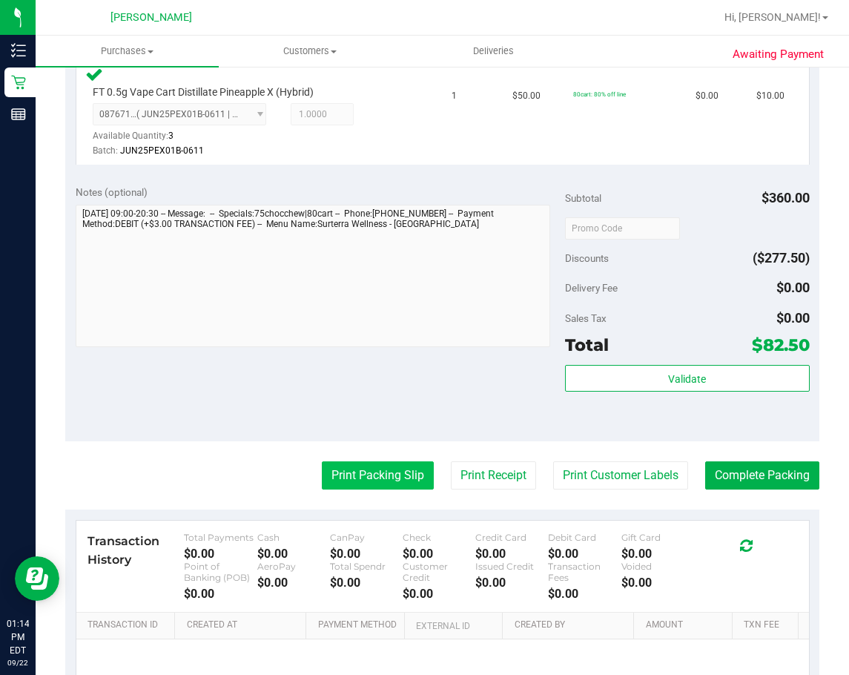
click at [391, 479] on button "Print Packing Slip" at bounding box center [378, 475] width 112 height 28
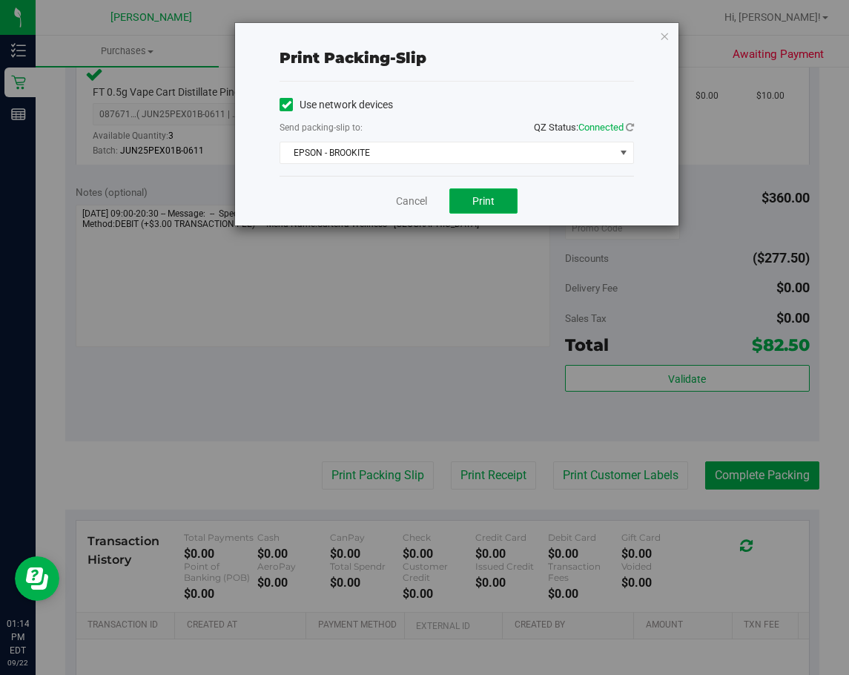
click at [474, 201] on span "Print" at bounding box center [483, 201] width 22 height 12
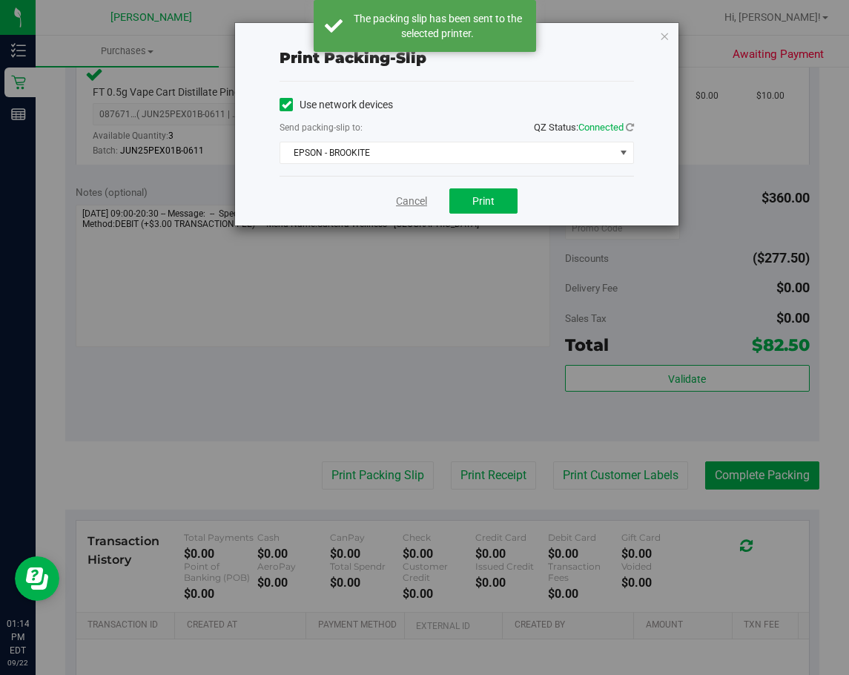
click at [414, 201] on link "Cancel" at bounding box center [411, 201] width 31 height 16
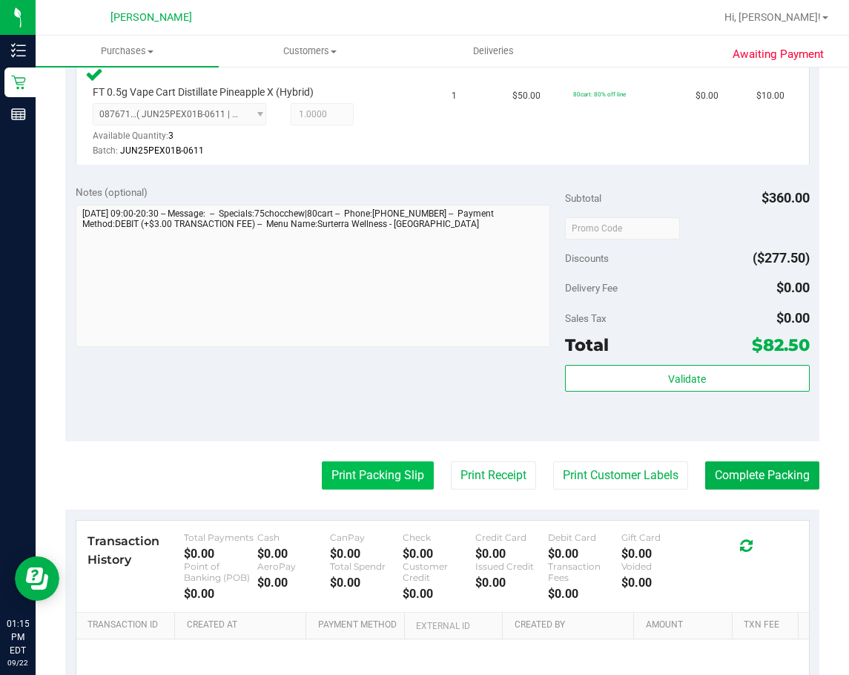
click at [360, 478] on button "Print Packing Slip" at bounding box center [378, 475] width 112 height 28
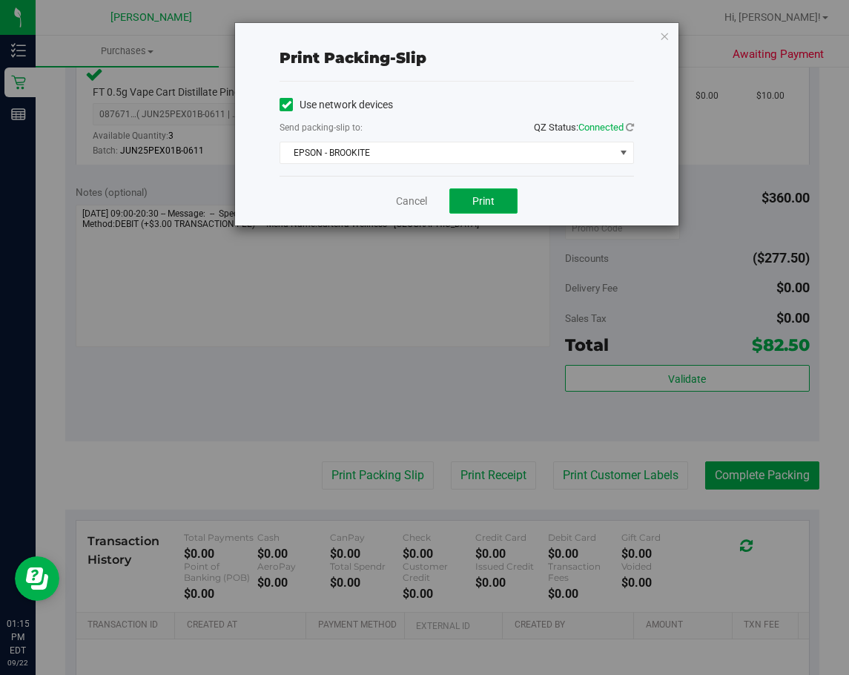
click at [483, 199] on span "Print" at bounding box center [483, 201] width 22 height 12
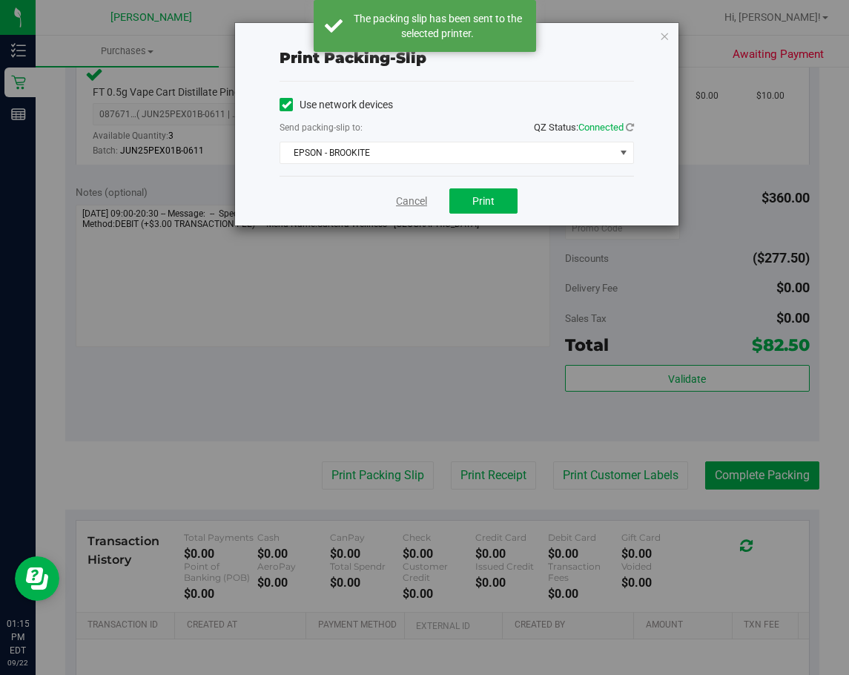
click at [407, 196] on link "Cancel" at bounding box center [411, 201] width 31 height 16
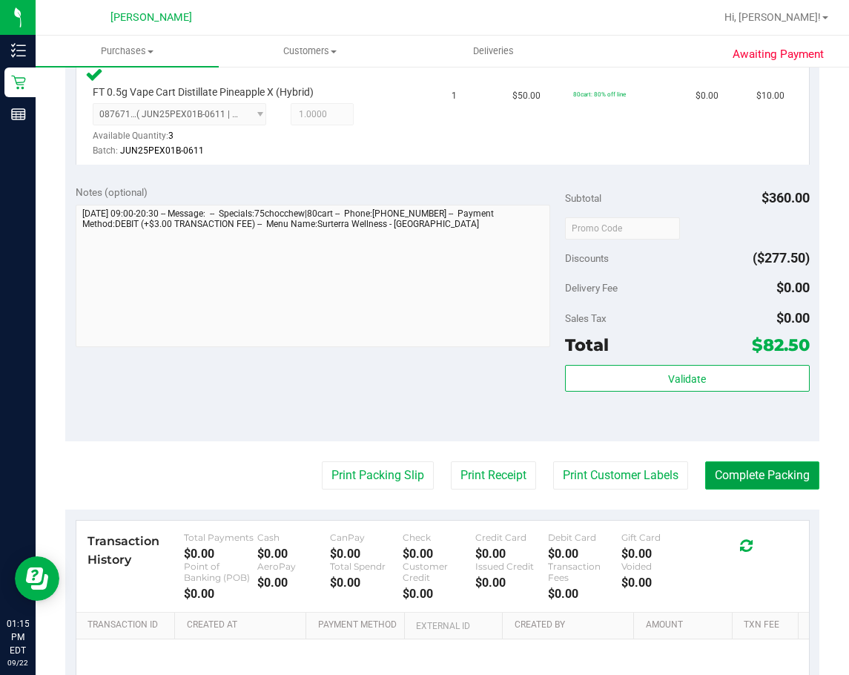
click at [758, 461] on button "Complete Packing" at bounding box center [762, 475] width 114 height 28
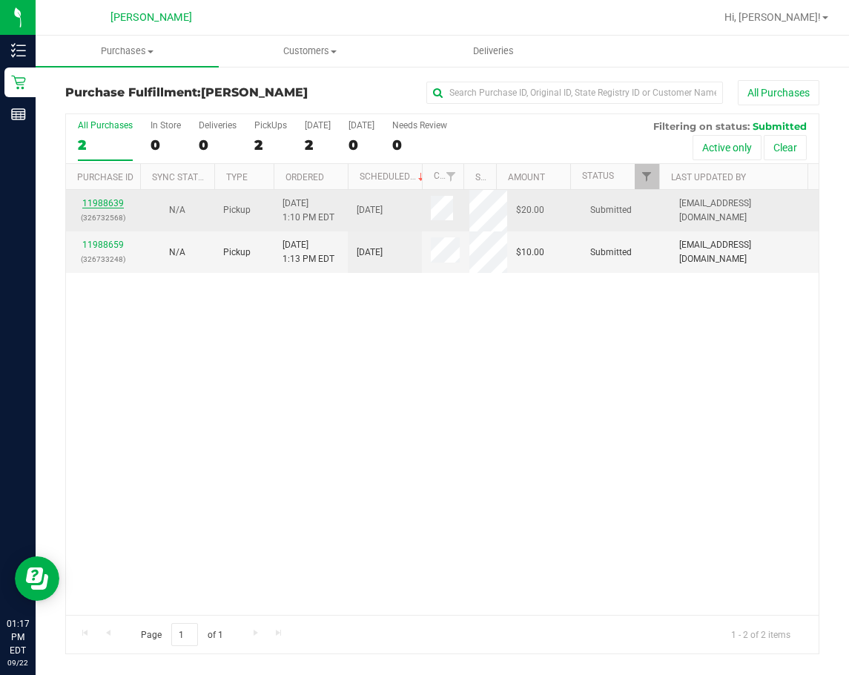
click at [111, 203] on link "11988639" at bounding box center [103, 203] width 42 height 10
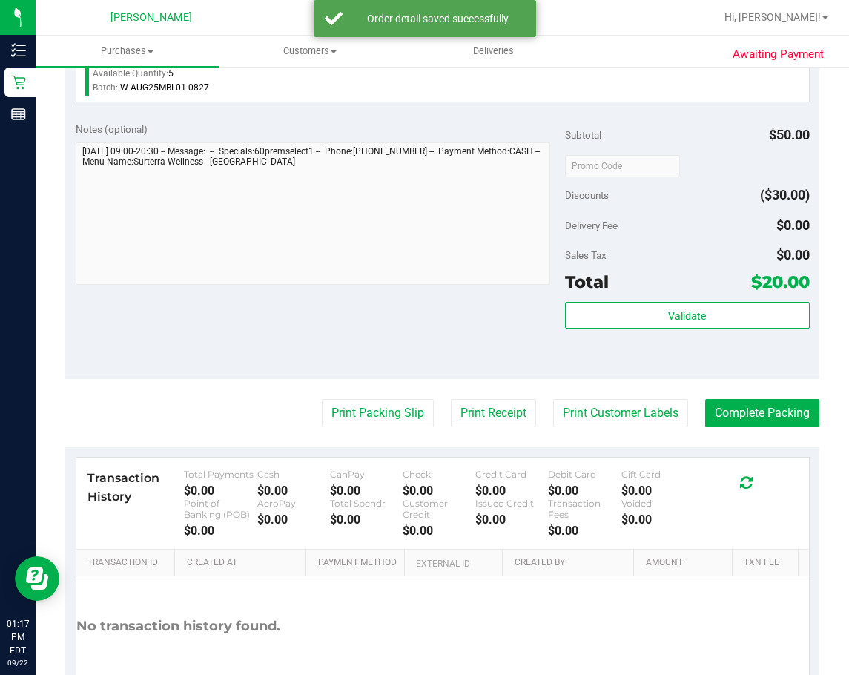
scroll to position [478, 0]
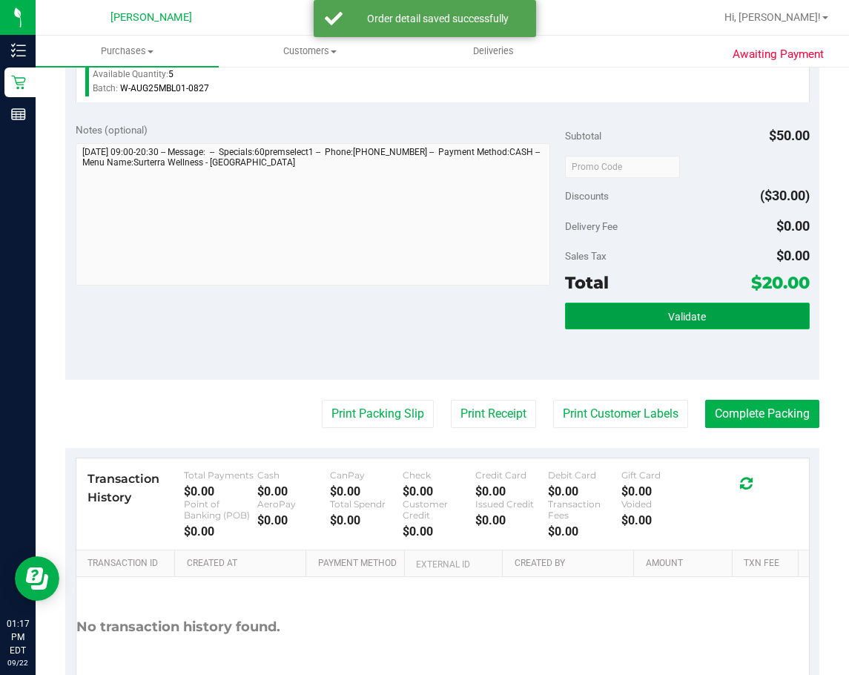
click at [701, 323] on button "Validate" at bounding box center [687, 315] width 245 height 27
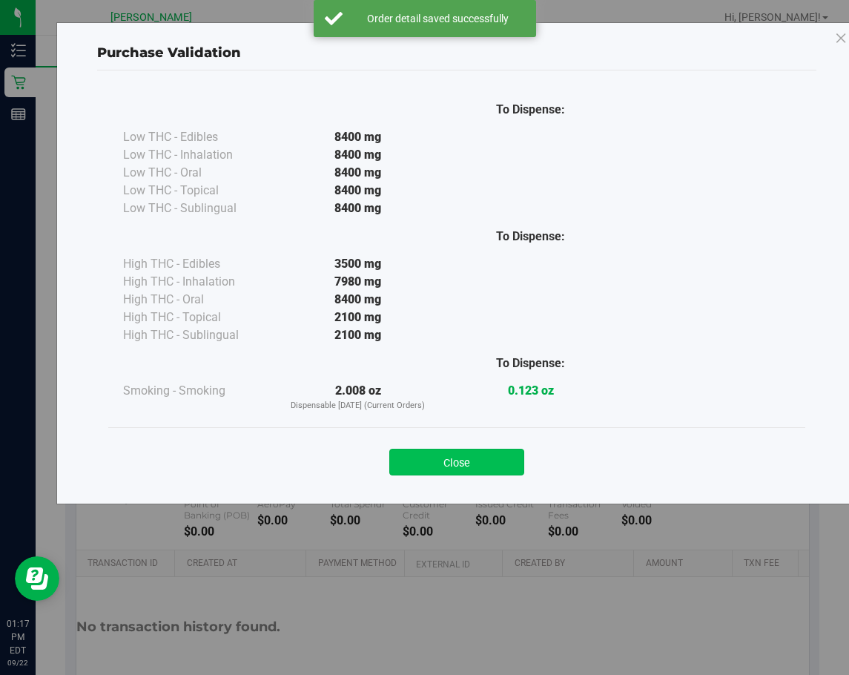
click at [507, 467] on button "Close" at bounding box center [456, 462] width 135 height 27
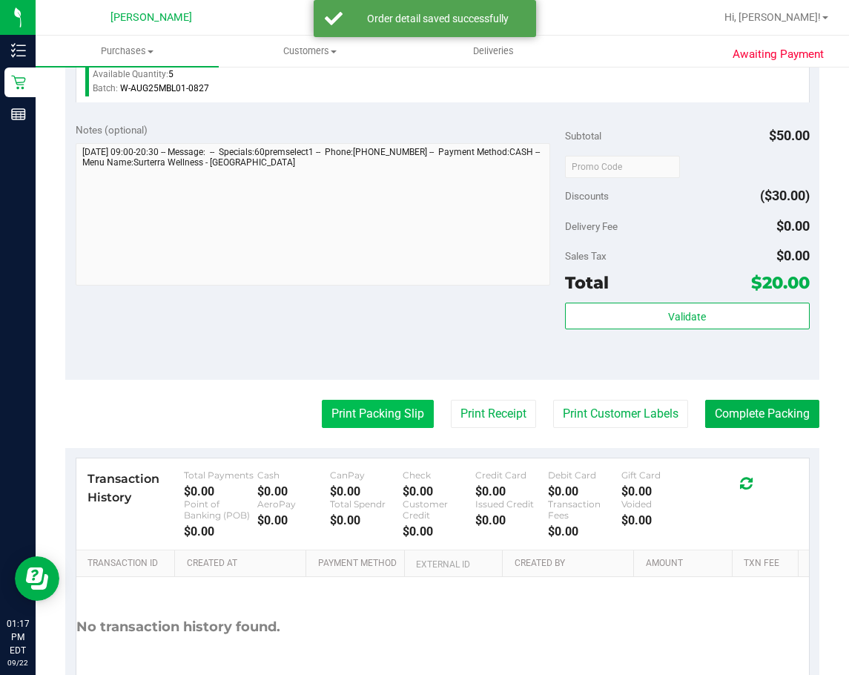
click at [380, 424] on button "Print Packing Slip" at bounding box center [378, 414] width 112 height 28
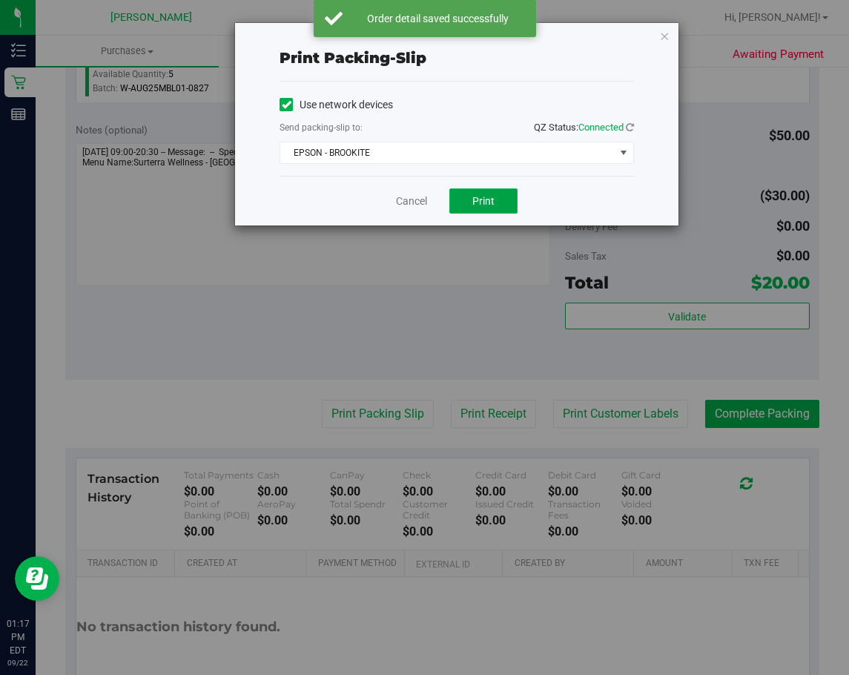
click at [500, 204] on button "Print" at bounding box center [483, 200] width 68 height 25
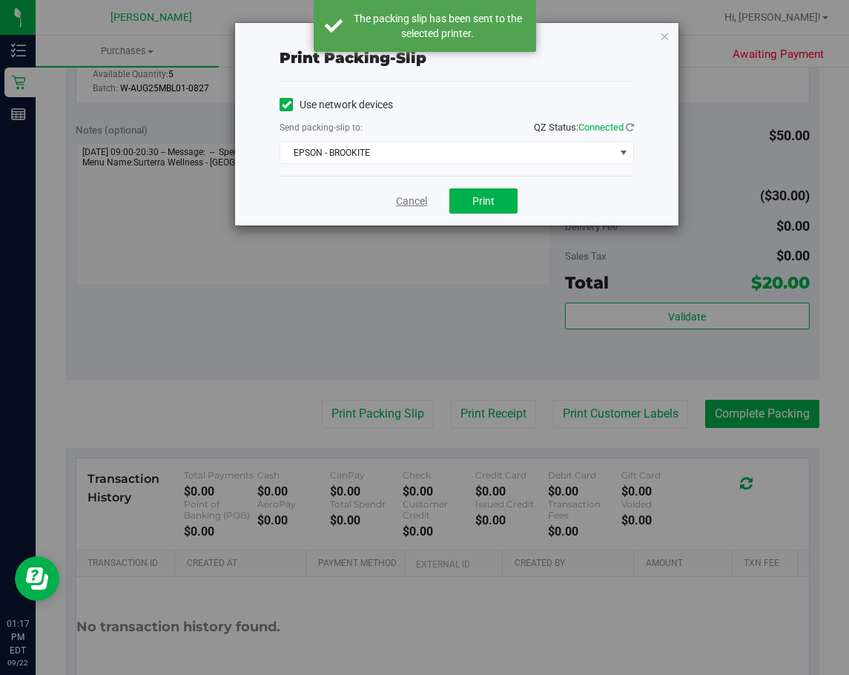
click at [411, 200] on link "Cancel" at bounding box center [411, 201] width 31 height 16
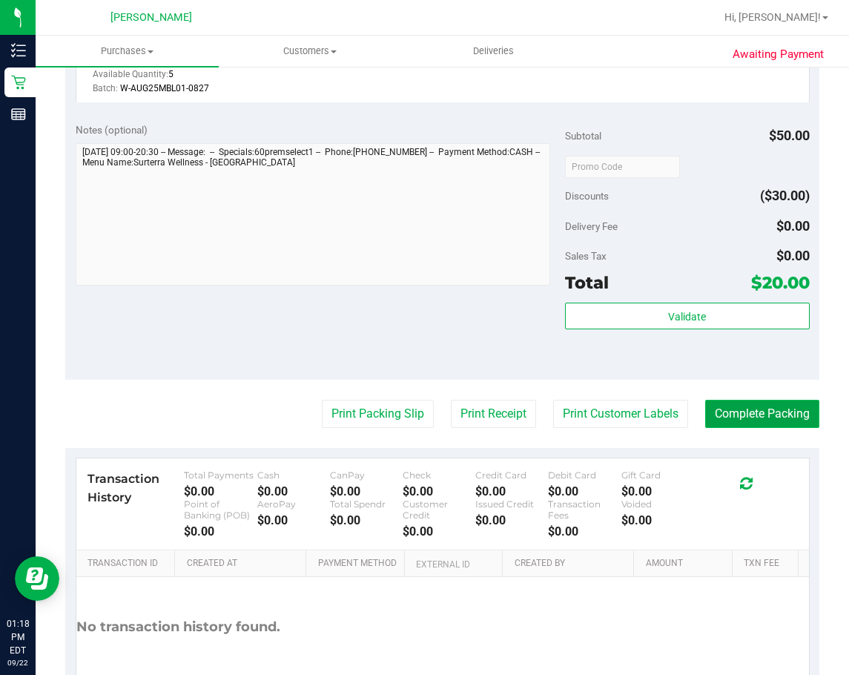
click at [726, 420] on button "Complete Packing" at bounding box center [762, 414] width 114 height 28
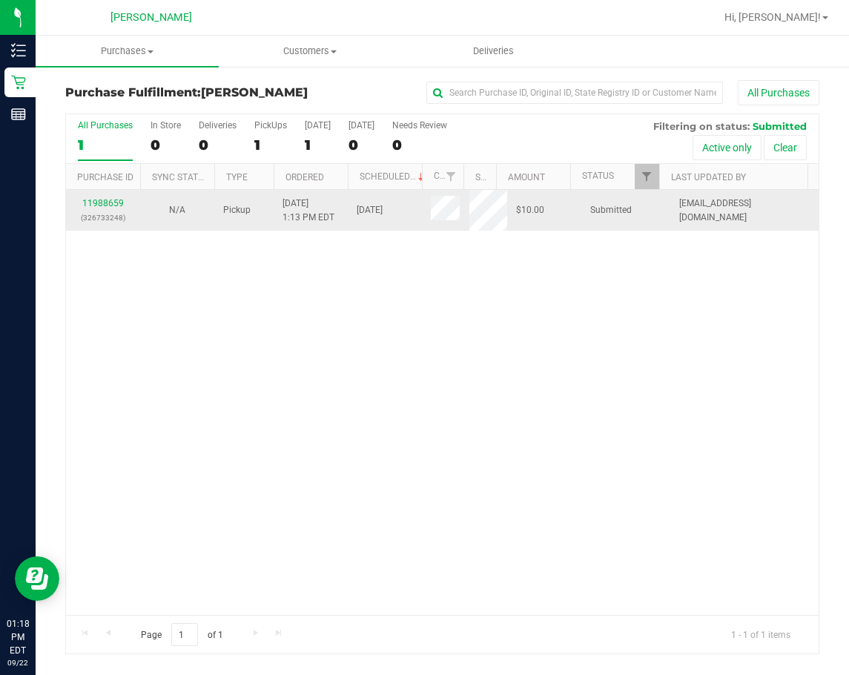
click at [101, 217] on p "(326733248)" at bounding box center [103, 218] width 56 height 14
click at [117, 204] on link "11988659" at bounding box center [103, 203] width 42 height 10
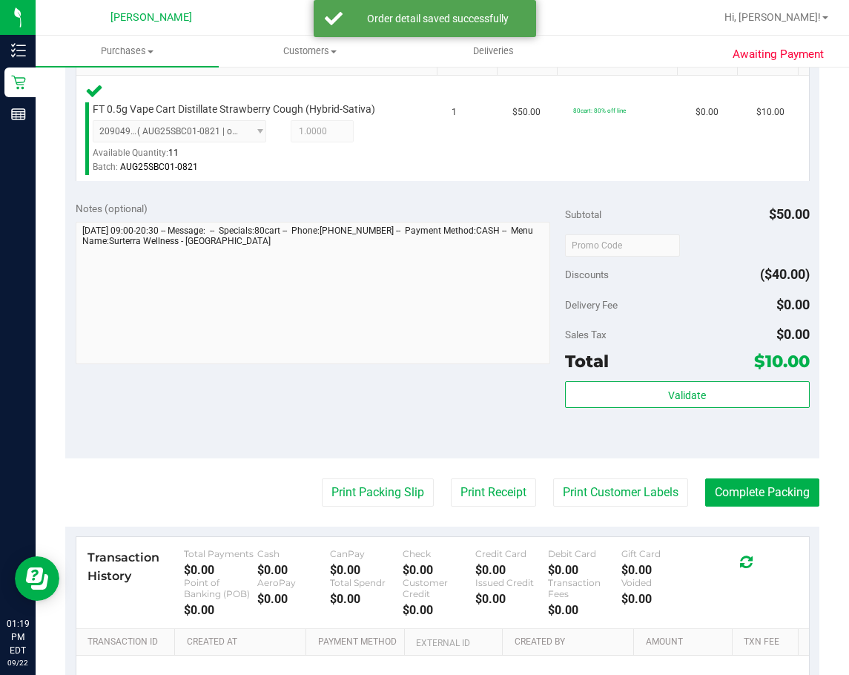
scroll to position [401, 0]
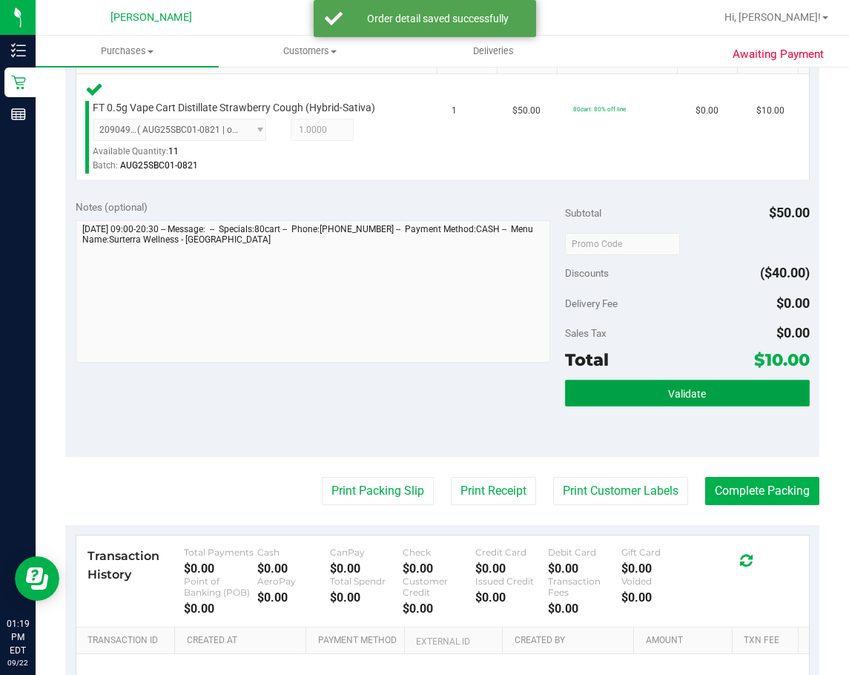
click at [684, 388] on span "Validate" at bounding box center [687, 394] width 38 height 12
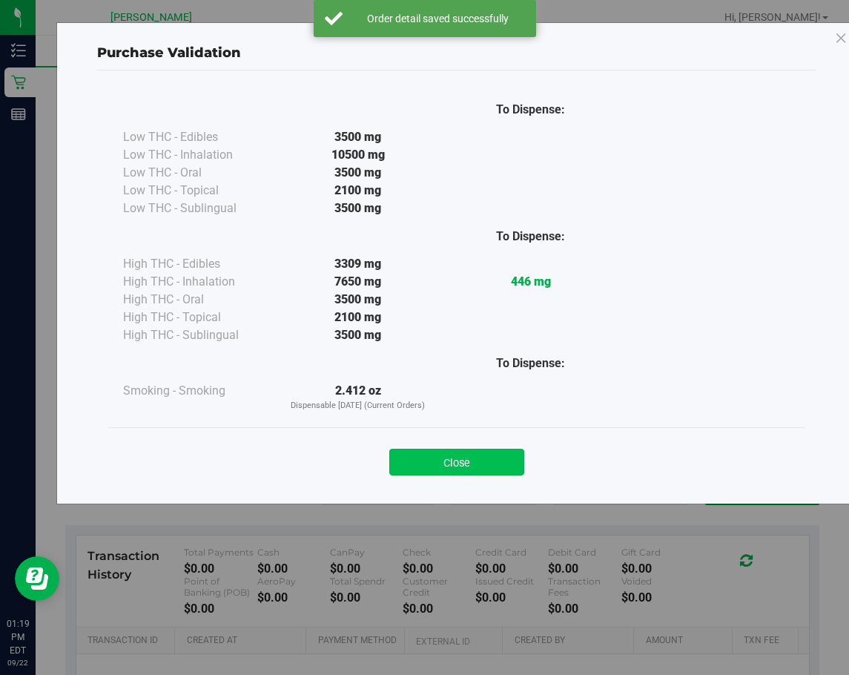
click at [427, 453] on button "Close" at bounding box center [456, 462] width 135 height 27
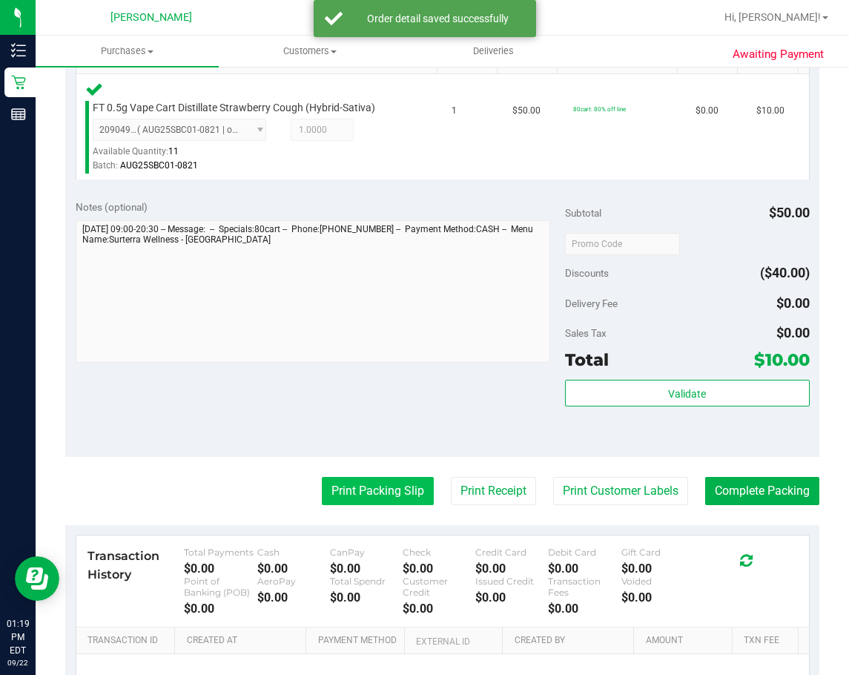
click at [380, 483] on button "Print Packing Slip" at bounding box center [378, 491] width 112 height 28
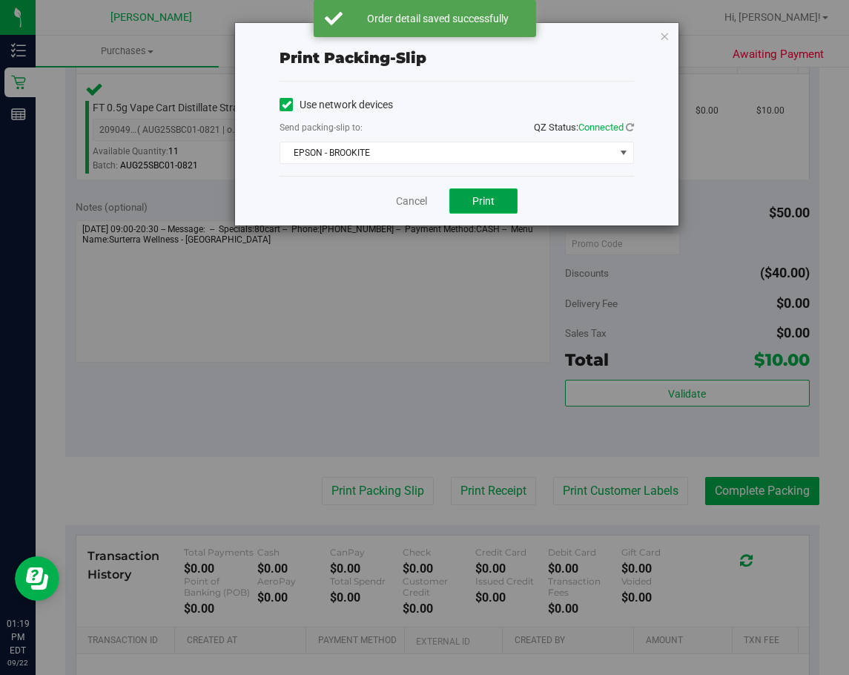
click at [488, 205] on span "Print" at bounding box center [483, 201] width 22 height 12
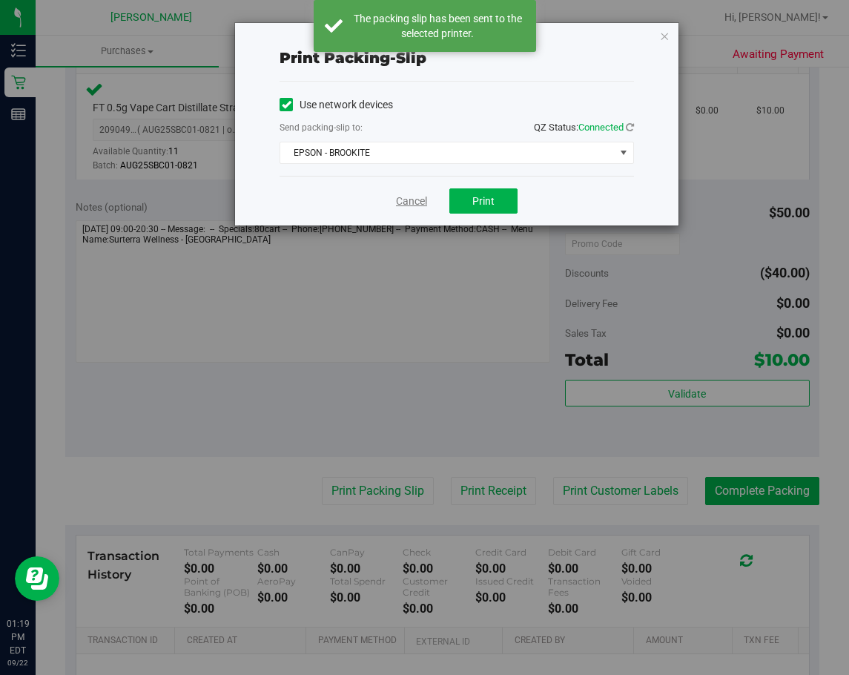
click at [417, 202] on link "Cancel" at bounding box center [411, 201] width 31 height 16
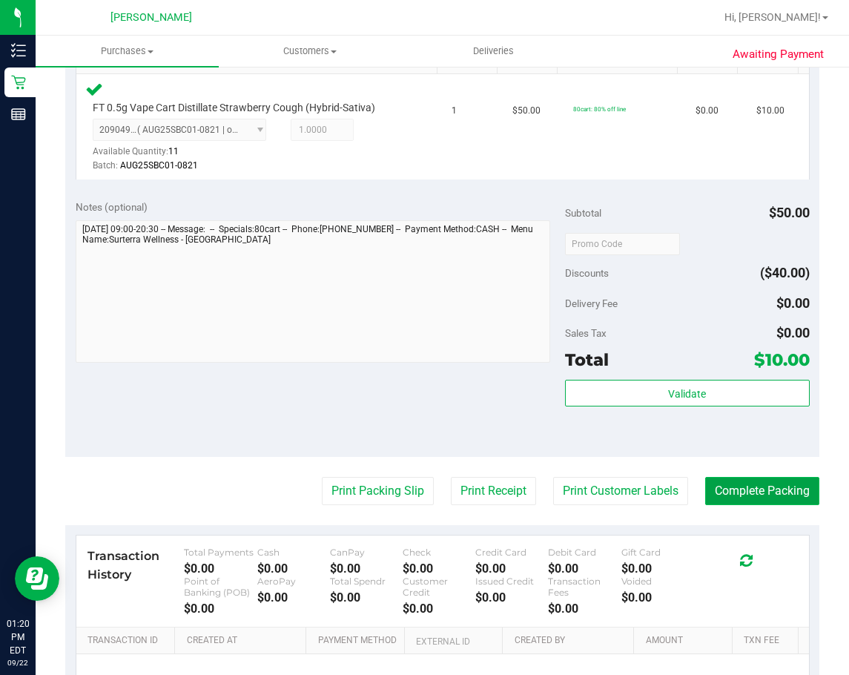
click at [737, 499] on button "Complete Packing" at bounding box center [762, 491] width 114 height 28
